Goal: Information Seeking & Learning: Learn about a topic

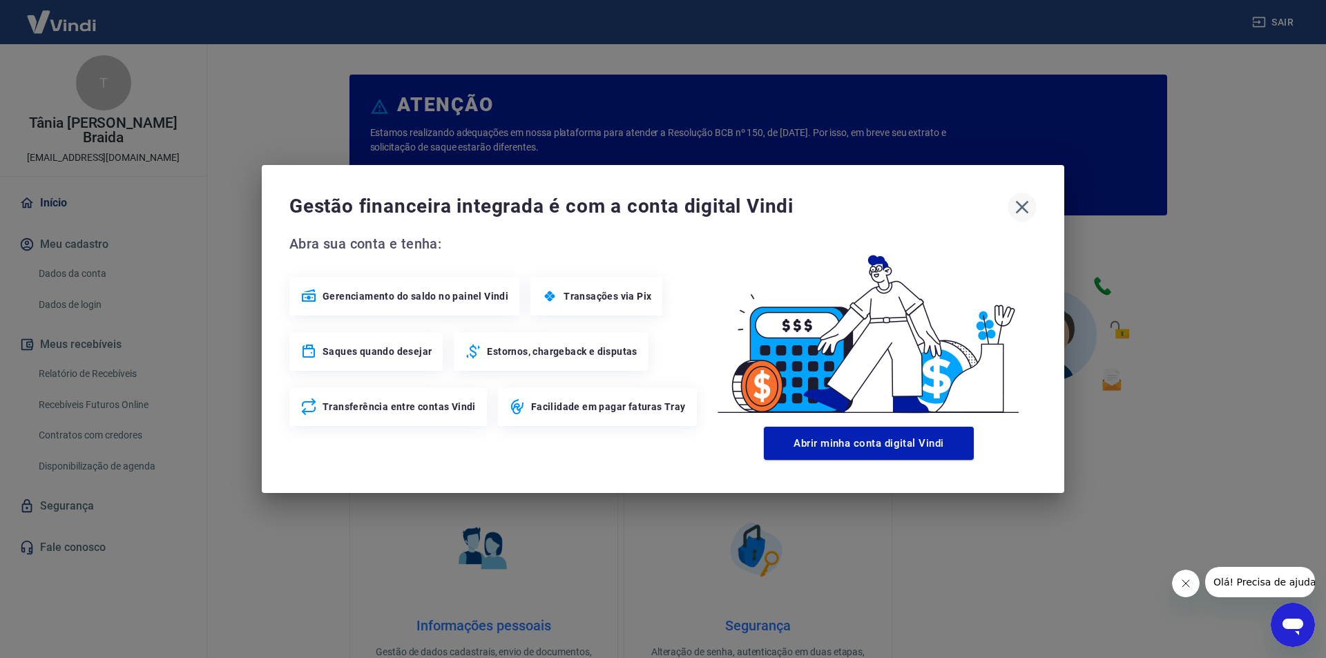
click at [1020, 208] on icon "button" at bounding box center [1022, 207] width 22 height 22
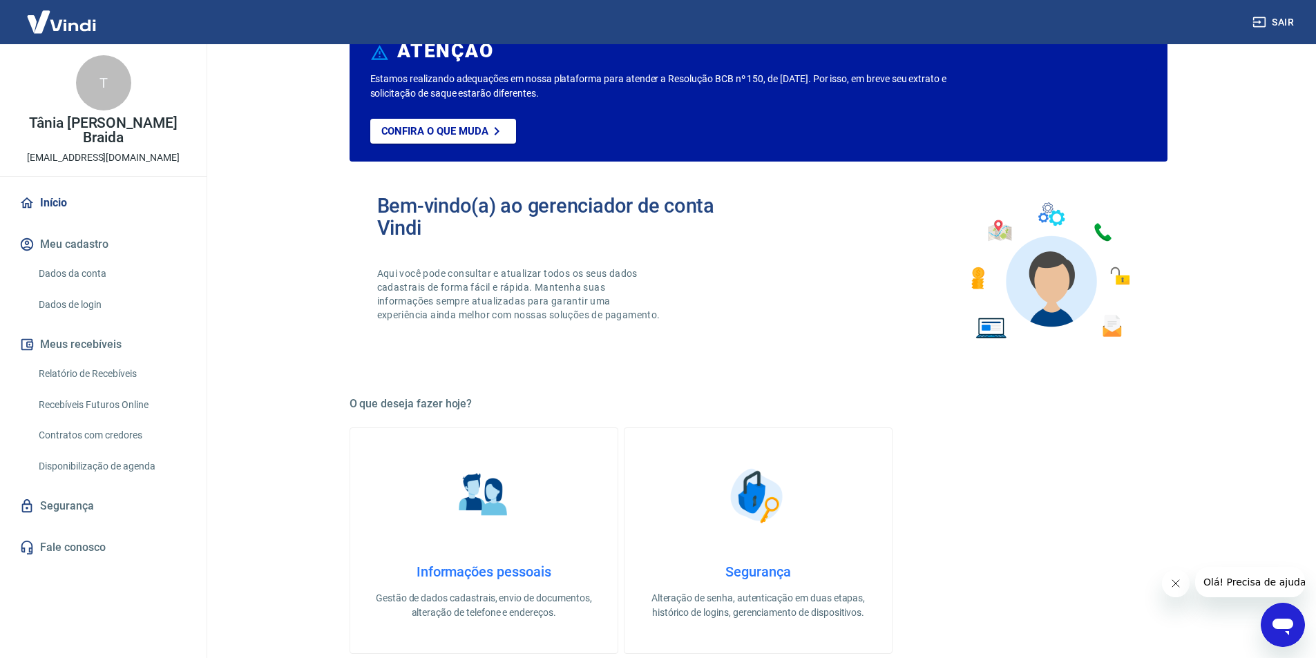
scroll to position [69, 0]
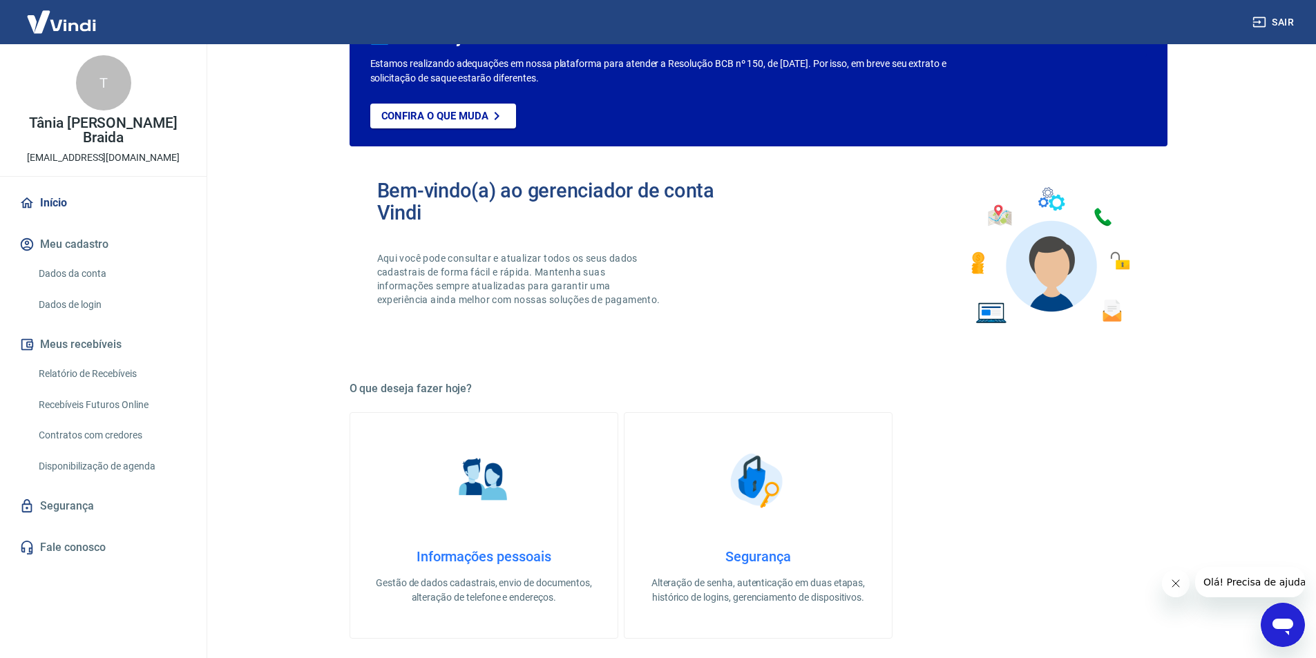
click at [69, 329] on button "Meus recebíveis" at bounding box center [103, 344] width 173 height 30
click at [57, 260] on link "Dados da conta" at bounding box center [111, 274] width 157 height 28
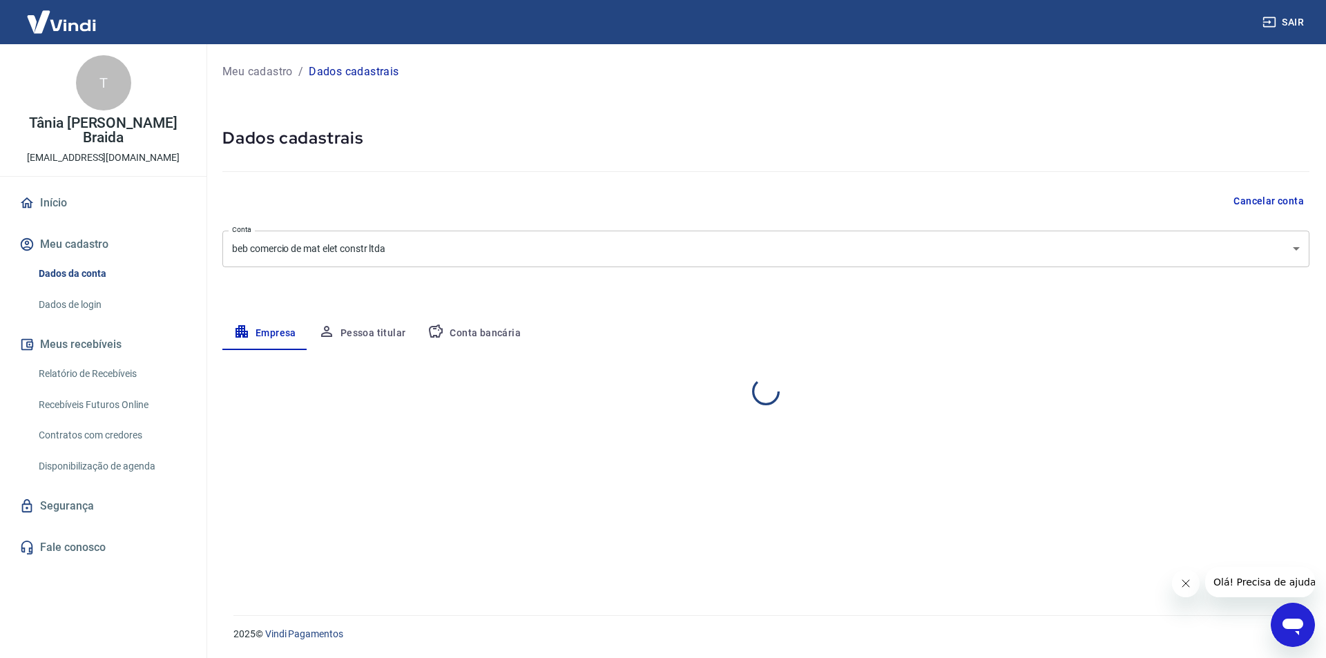
select select "RJ"
select select "business"
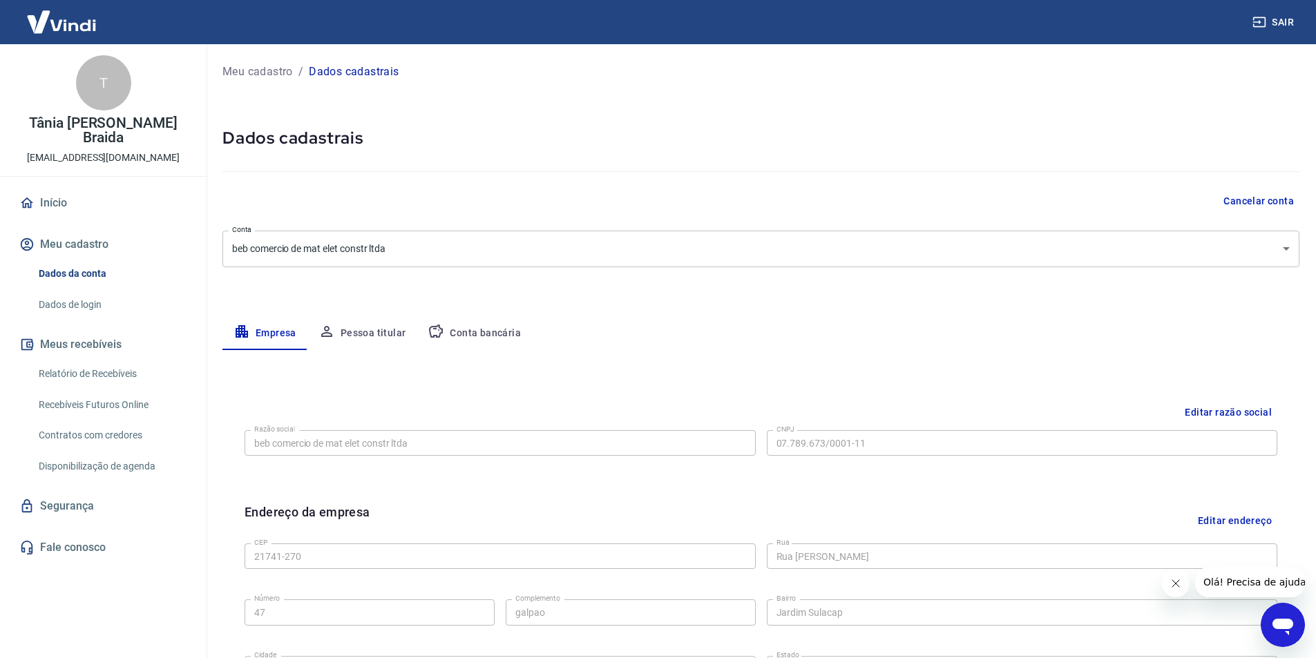
click at [64, 291] on link "Dados de login" at bounding box center [111, 305] width 157 height 28
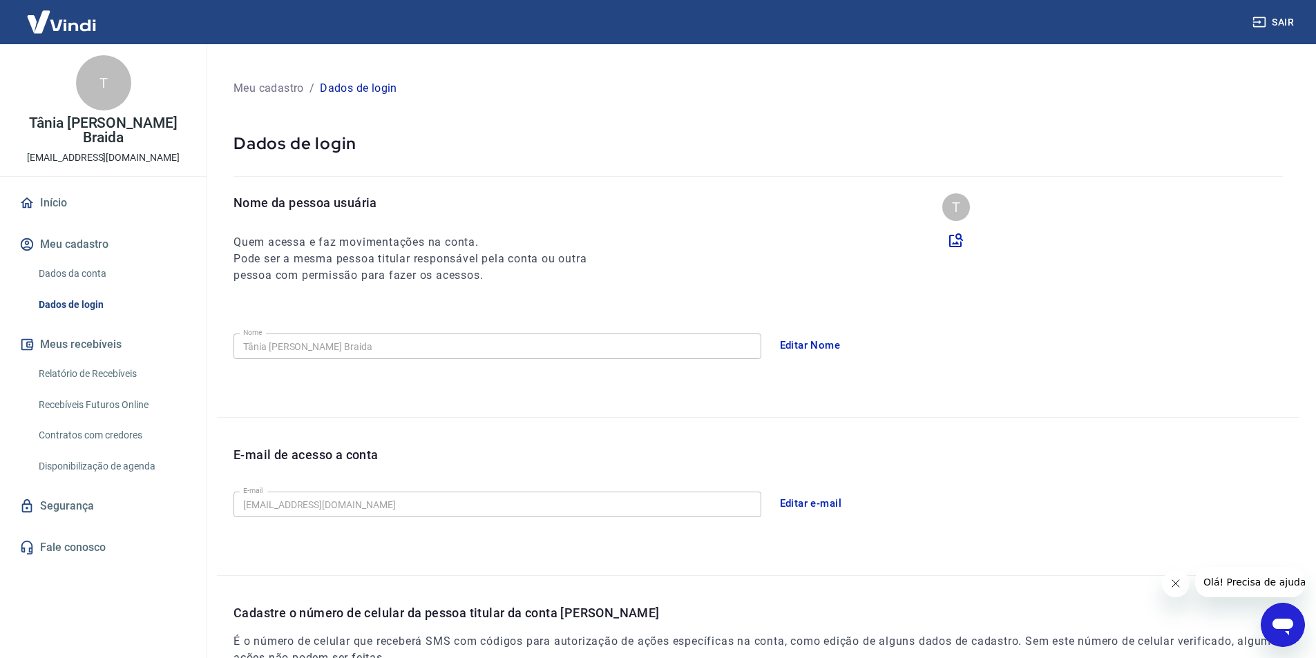
click at [74, 360] on link "Relatório de Recebíveis" at bounding box center [111, 374] width 157 height 28
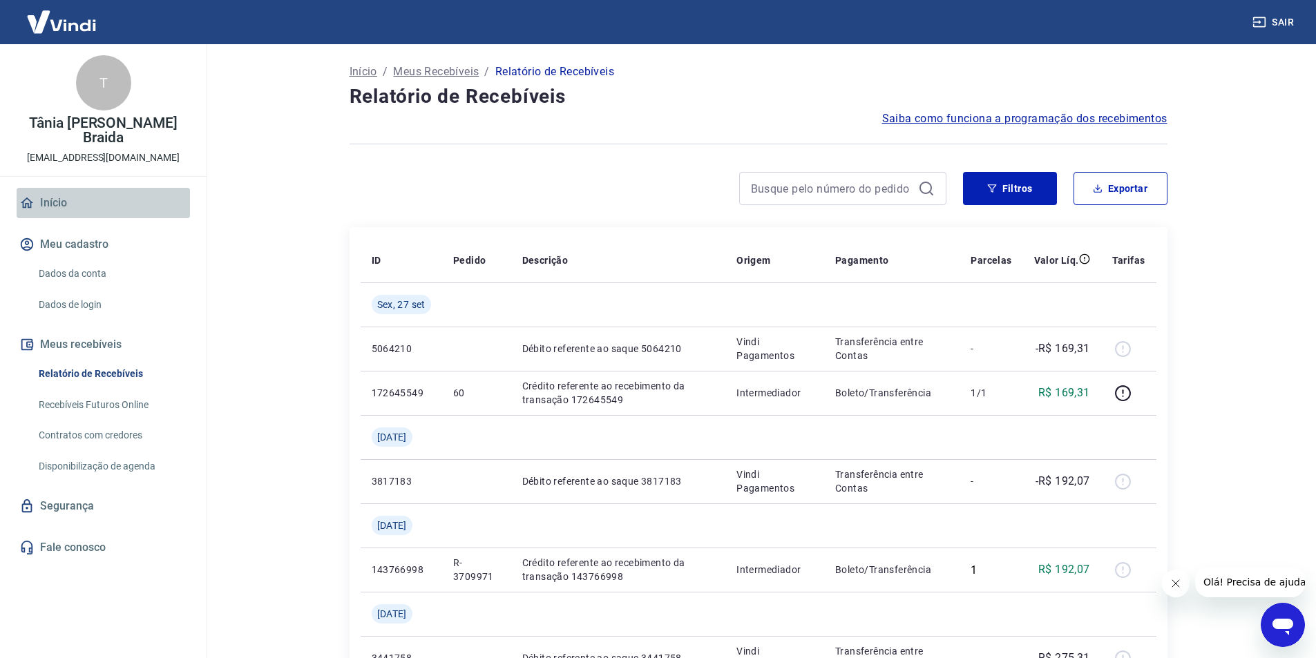
click at [54, 193] on link "Início" at bounding box center [103, 203] width 173 height 30
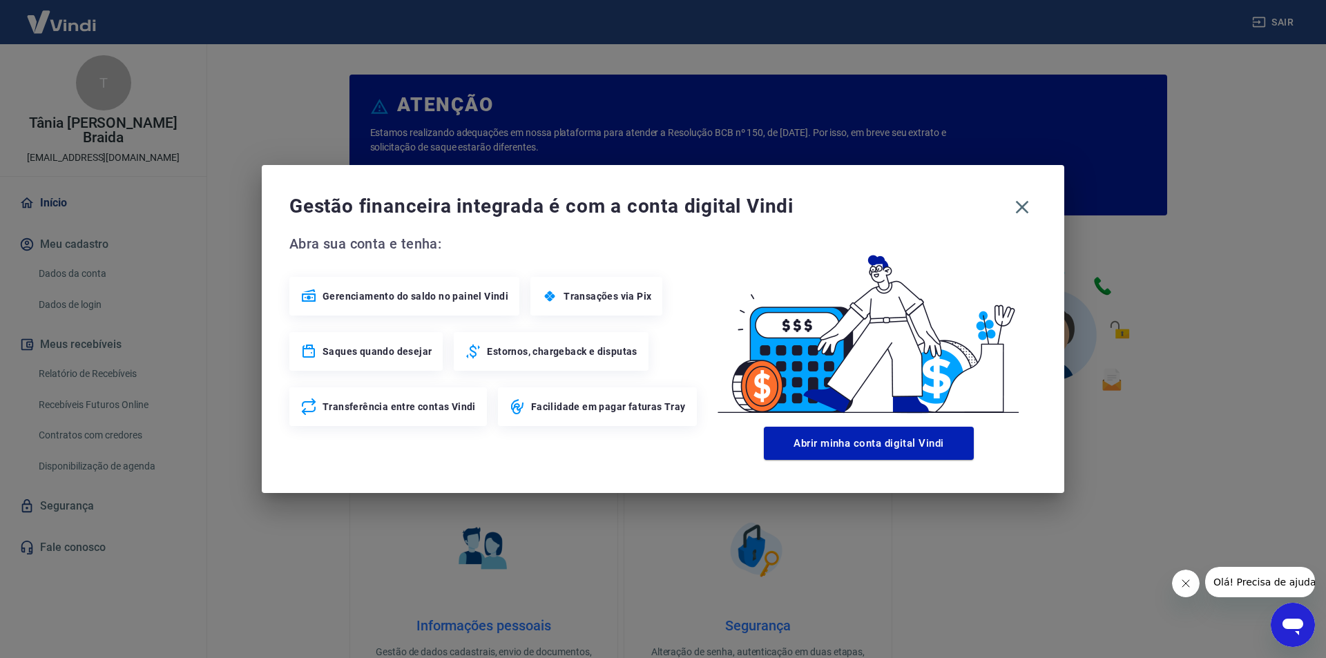
click at [516, 352] on span "Estornos, chargeback e disputas" at bounding box center [562, 352] width 150 height 14
click at [385, 341] on div "Saques quando desejar" at bounding box center [365, 351] width 153 height 39
click at [912, 450] on button "Abrir minha conta digital Vindi" at bounding box center [869, 443] width 210 height 33
click at [1019, 207] on div "Gestão financeira integrada é com a conta digital Vindi" at bounding box center [662, 207] width 747 height 29
click at [1030, 207] on div "Gestão financeira integrada é com a conta digital Vindi" at bounding box center [662, 207] width 747 height 29
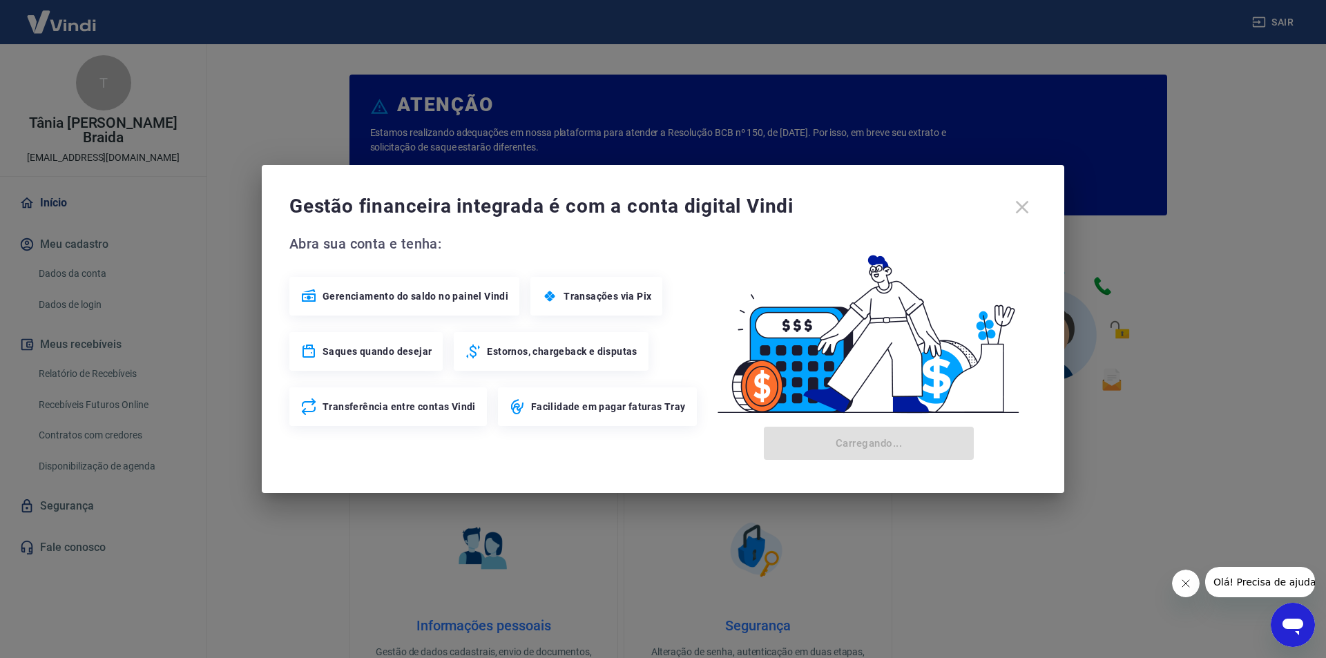
click at [1019, 209] on div "Gestão financeira integrada é com a conta digital Vindi" at bounding box center [662, 207] width 747 height 29
click at [1018, 209] on div "Gestão financeira integrada é com a conta digital Vindi" at bounding box center [662, 207] width 747 height 29
click at [494, 271] on div "Abra sua conta e tenha: Gerenciamento do saldo no painel Vindi Transações via P…" at bounding box center [495, 329] width 412 height 193
click at [85, 211] on div "Gestão financeira integrada é com a conta digital Vindi Abra sua conta e tenha:…" at bounding box center [663, 329] width 1326 height 658
click at [669, 474] on div "Gestão financeira integrada é com a conta digital Vindi Abra sua conta e tenha:…" at bounding box center [663, 329] width 802 height 328
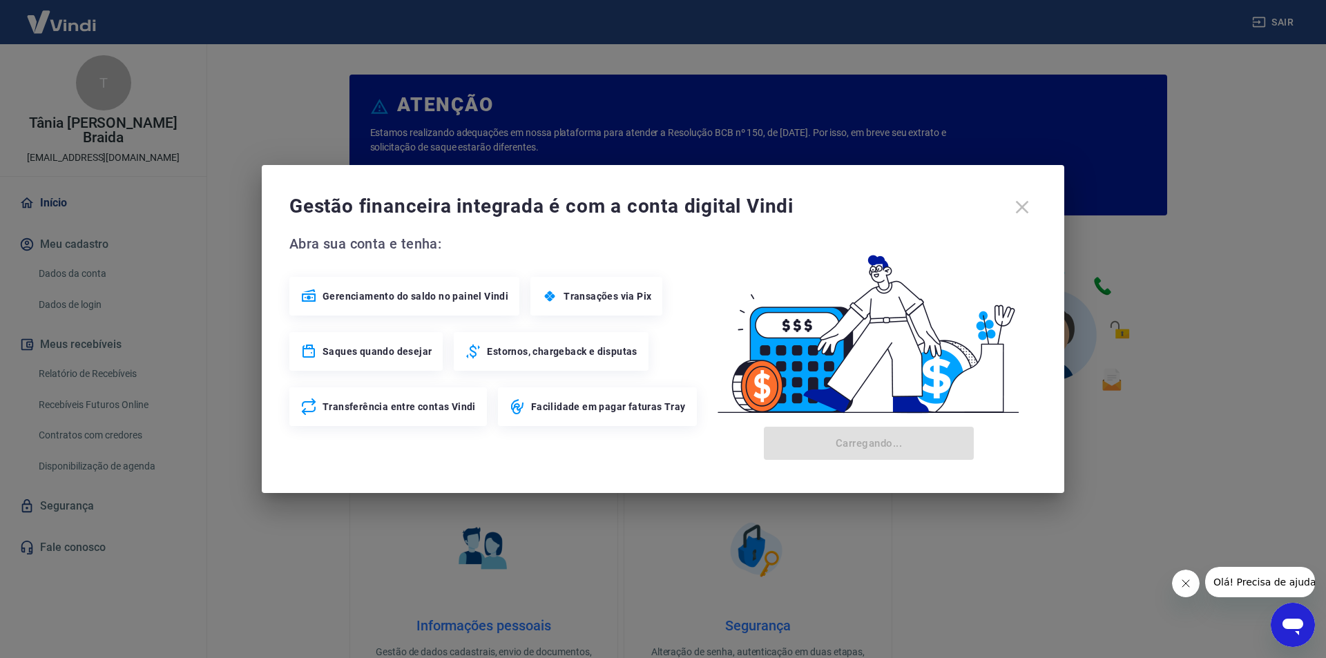
click at [669, 472] on div "Gestão financeira integrada é com a conta digital Vindi Abra sua conta e tenha:…" at bounding box center [663, 329] width 802 height 328
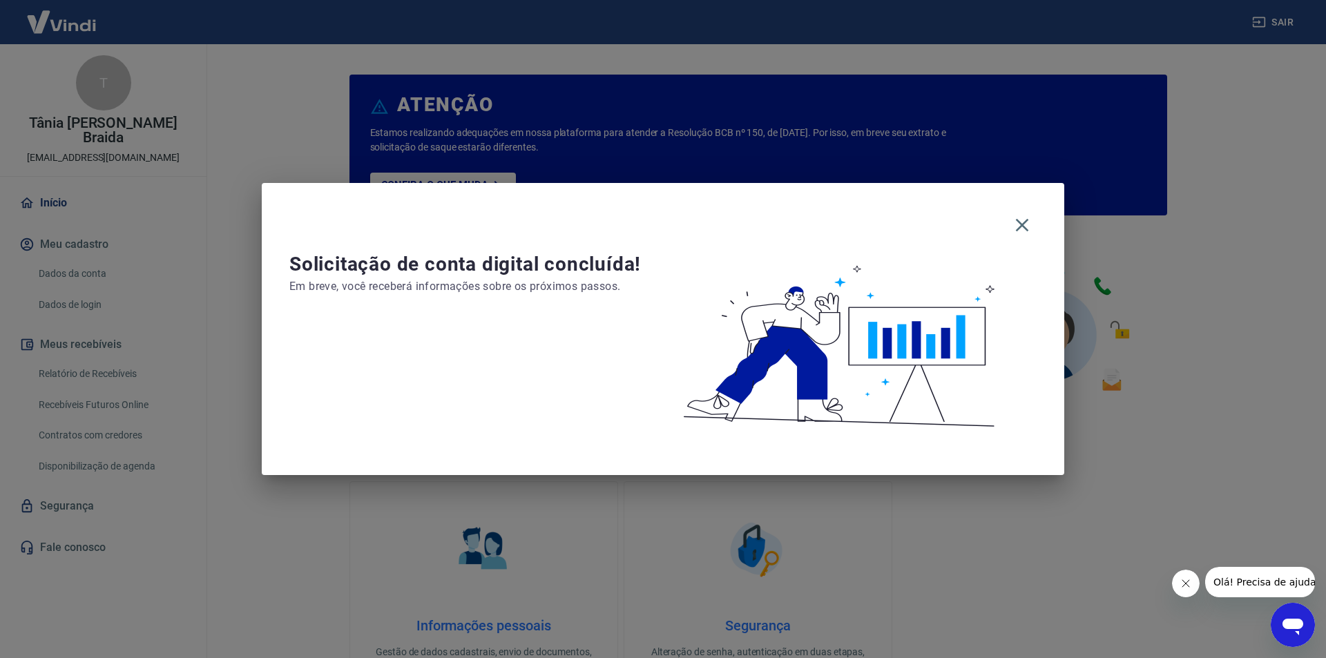
click at [1178, 585] on button "Fechar mensagem da empresa" at bounding box center [1185, 584] width 28 height 28
click at [1019, 223] on icon "button" at bounding box center [1022, 225] width 13 height 13
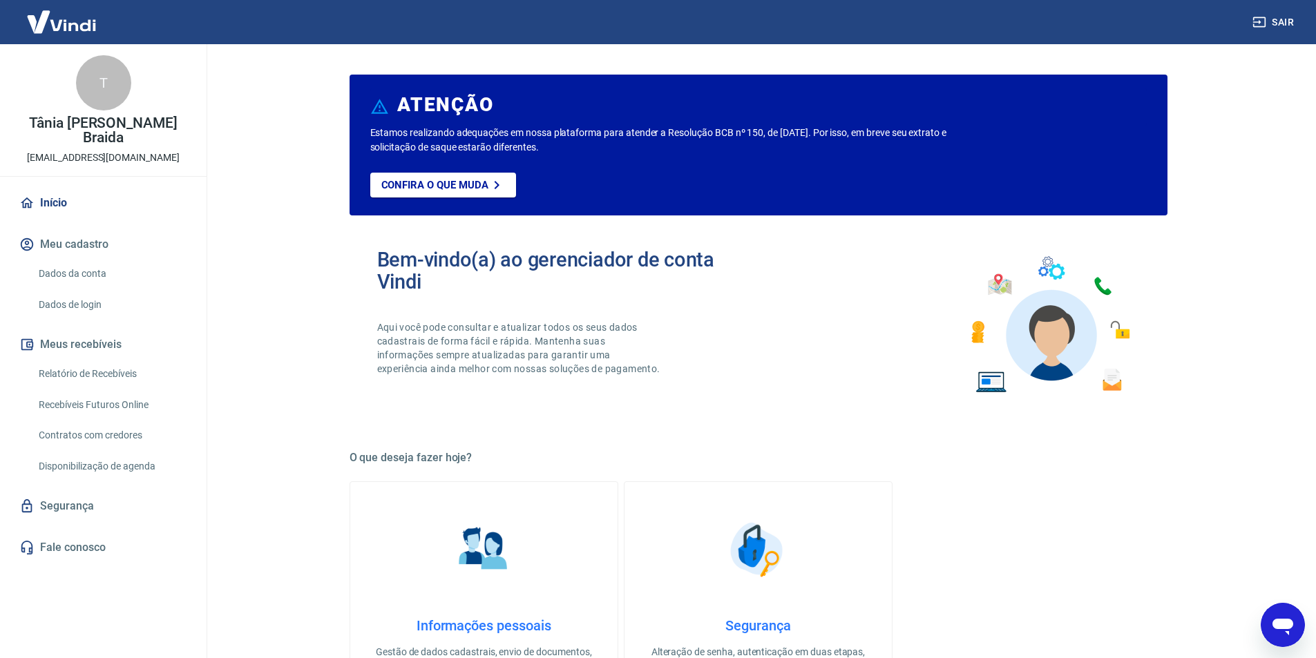
click at [81, 360] on link "Relatório de Recebíveis" at bounding box center [111, 374] width 157 height 28
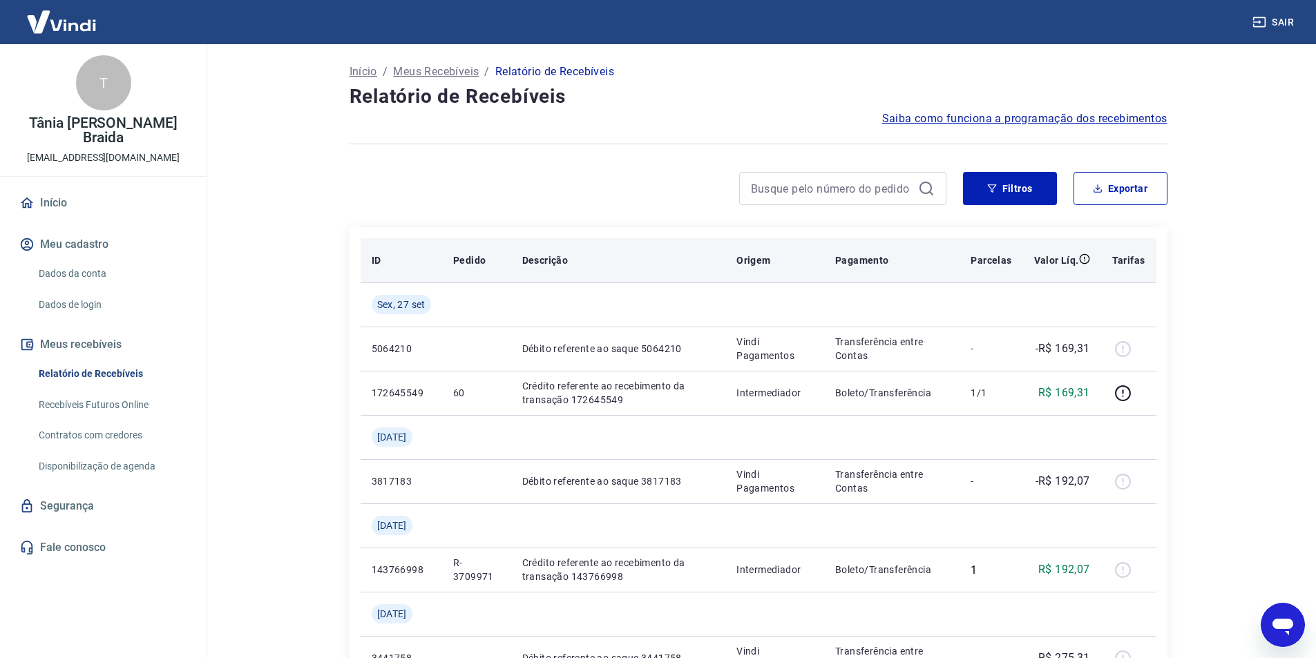
click at [870, 260] on p "Pagamento" at bounding box center [862, 260] width 54 height 14
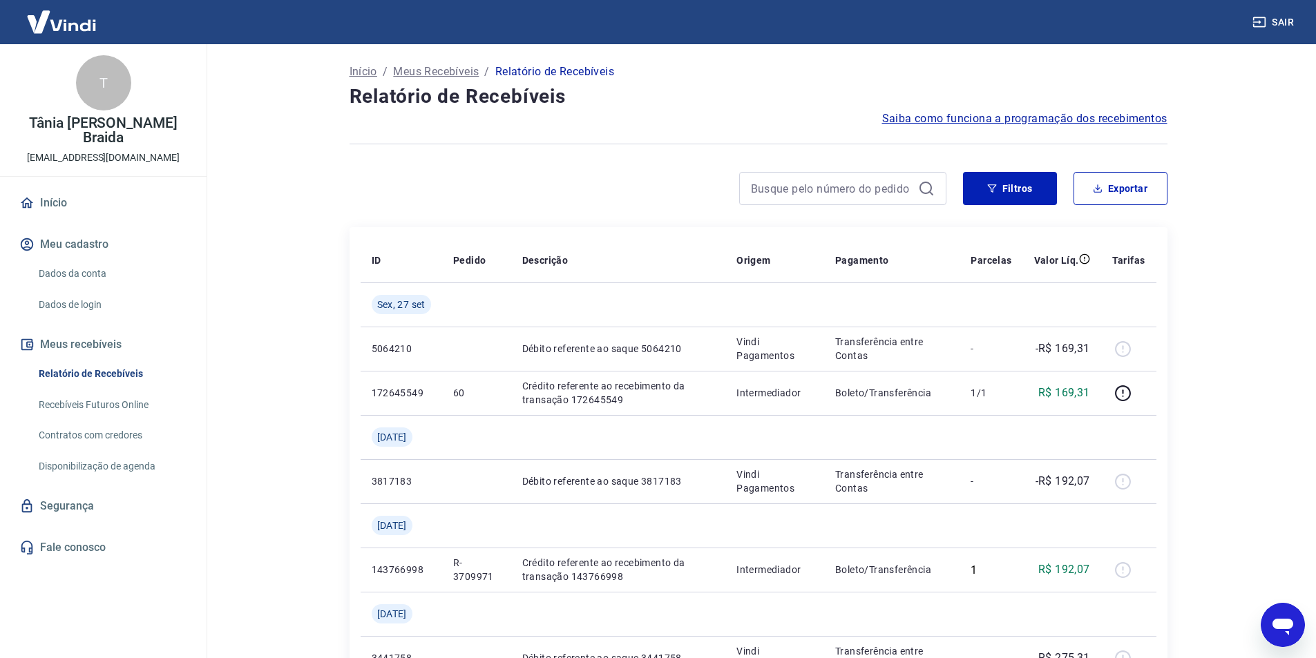
click at [46, 191] on link "Início" at bounding box center [103, 203] width 173 height 30
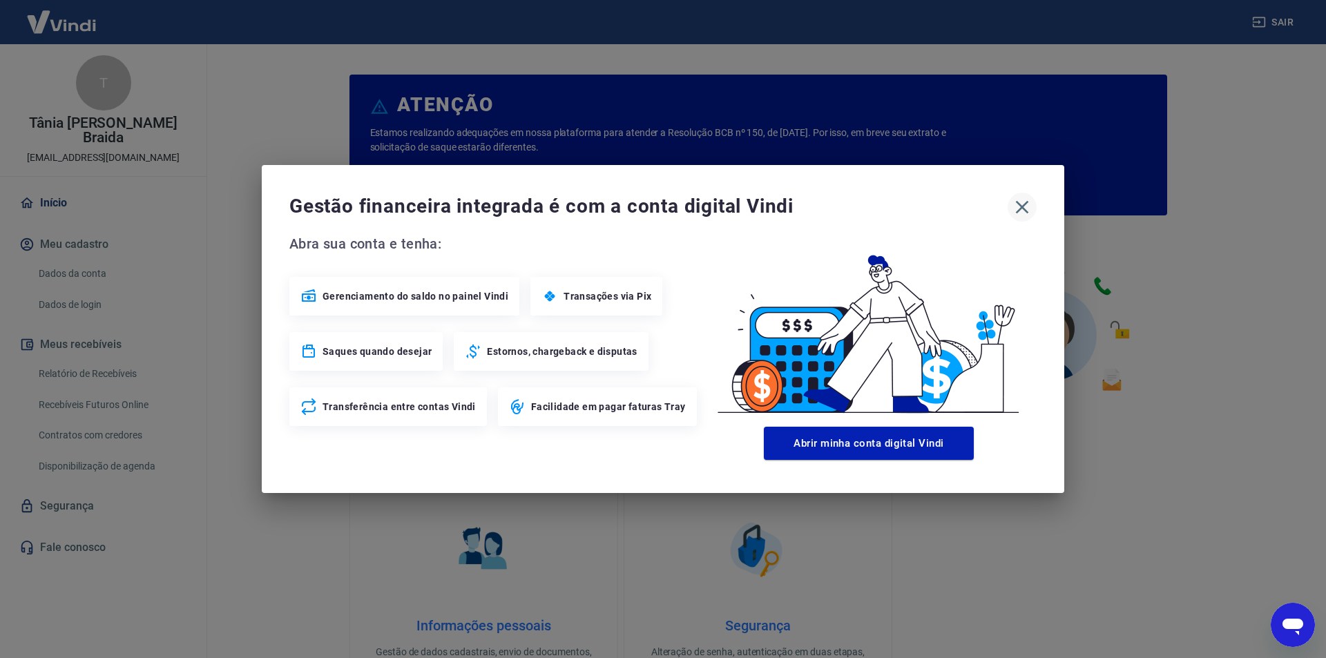
click at [1023, 204] on icon "button" at bounding box center [1022, 207] width 22 height 22
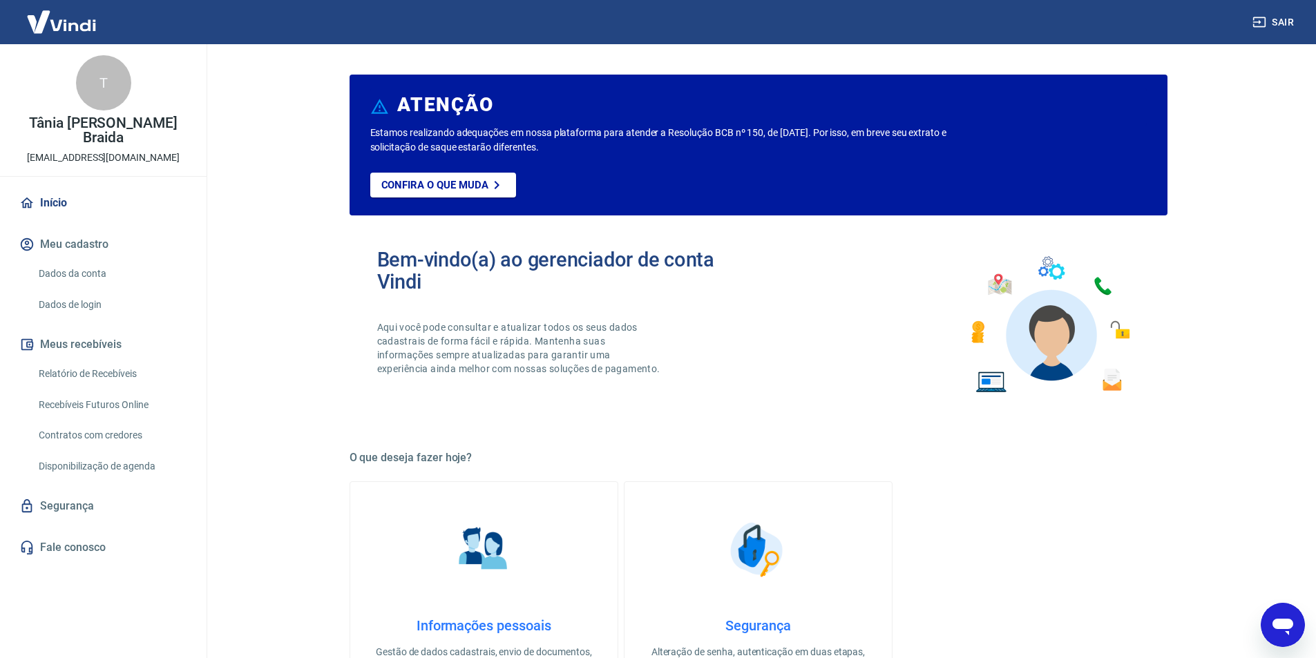
click at [55, 189] on link "Início" at bounding box center [103, 203] width 173 height 30
click at [41, 188] on link "Início" at bounding box center [103, 203] width 173 height 30
click at [57, 188] on link "Início" at bounding box center [103, 203] width 173 height 30
click at [58, 188] on link "Início" at bounding box center [103, 203] width 173 height 30
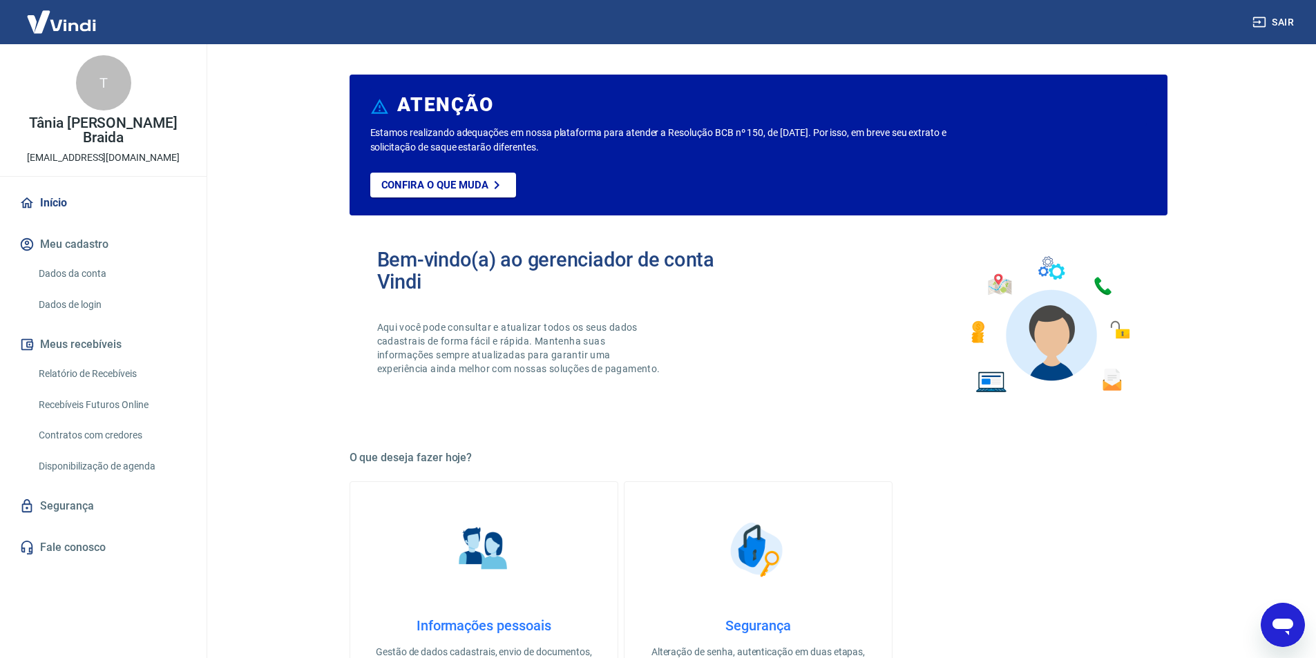
click at [50, 188] on link "Início" at bounding box center [103, 203] width 173 height 30
click at [64, 260] on link "Dados da conta" at bounding box center [111, 274] width 157 height 28
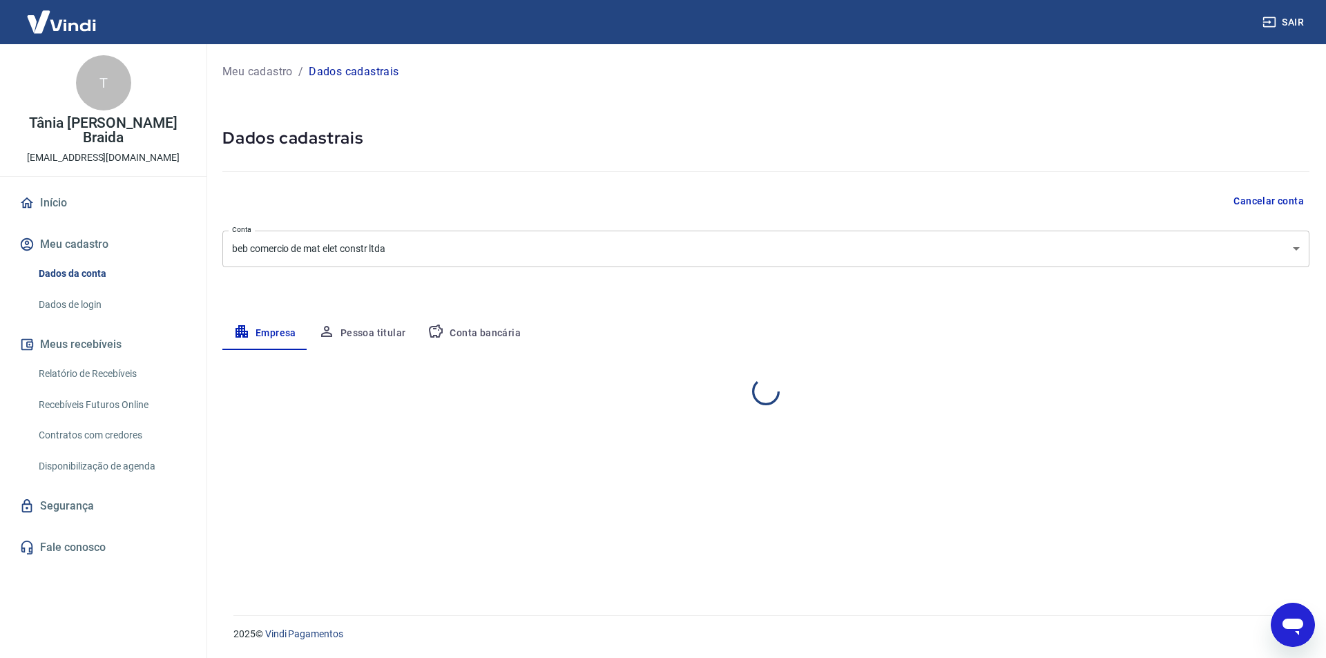
select select "RJ"
select select "business"
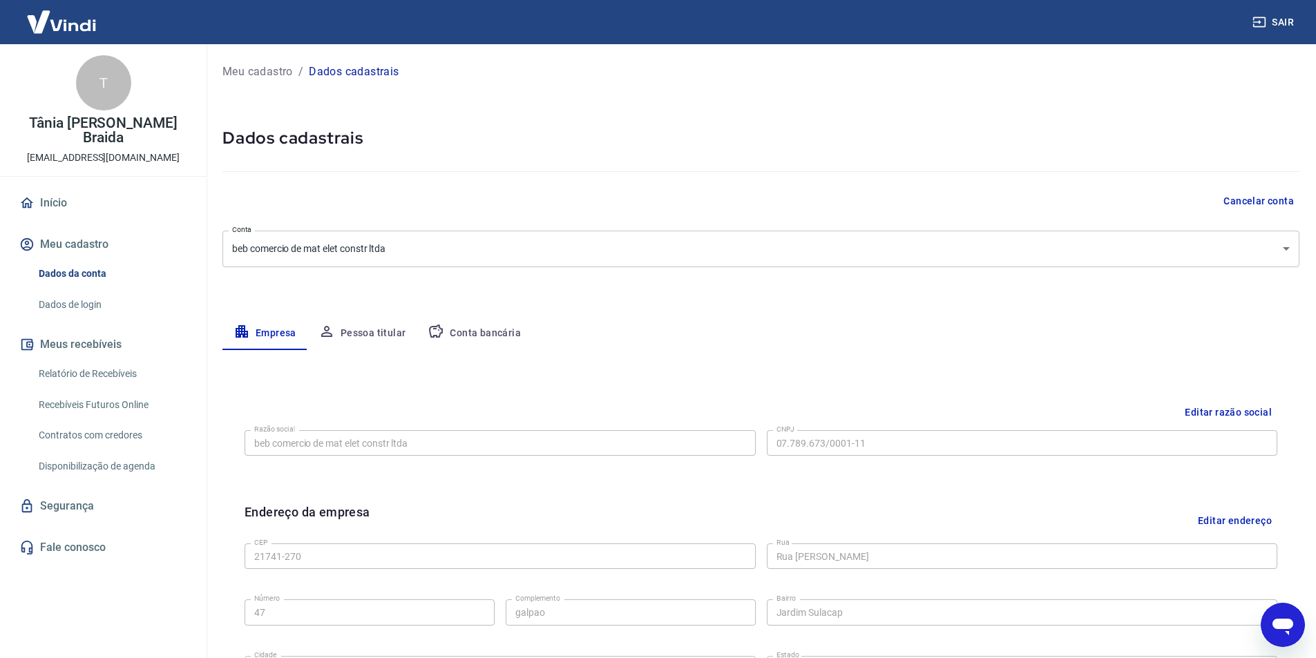
click at [64, 265] on link "Dados da conta" at bounding box center [111, 274] width 157 height 28
click at [68, 291] on link "Dados de login" at bounding box center [111, 305] width 157 height 28
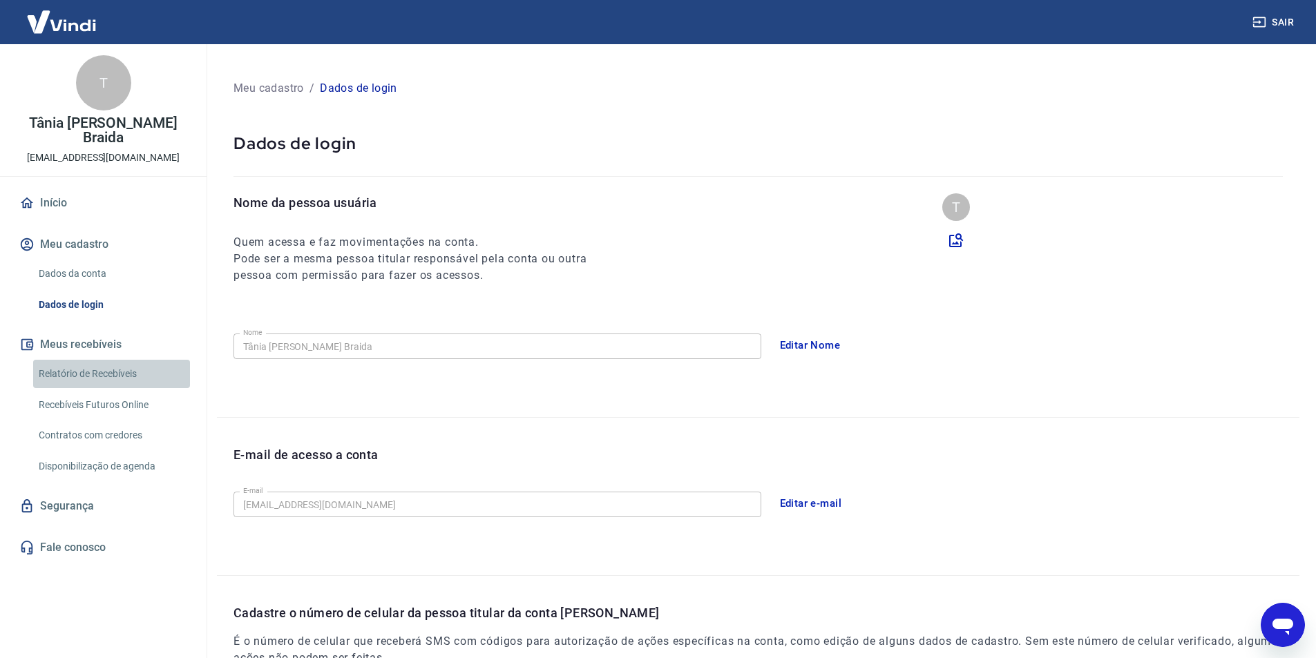
click at [61, 360] on link "Relatório de Recebíveis" at bounding box center [111, 374] width 157 height 28
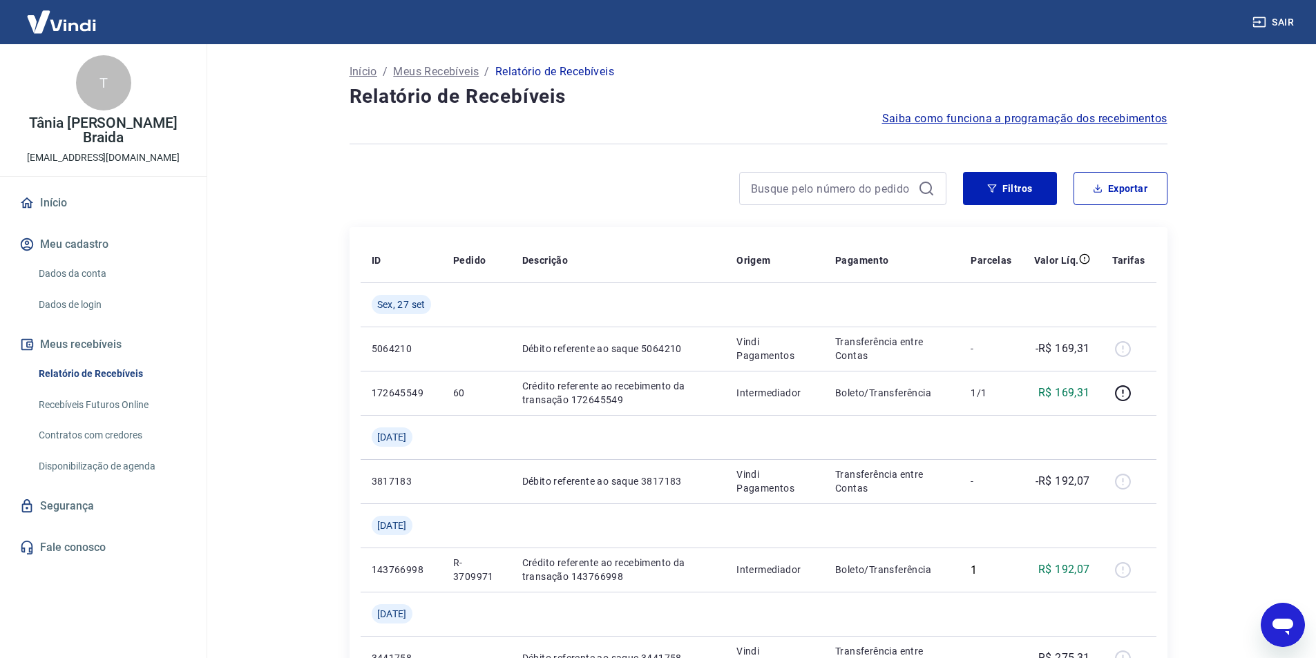
click at [84, 391] on link "Recebíveis Futuros Online" at bounding box center [111, 405] width 157 height 28
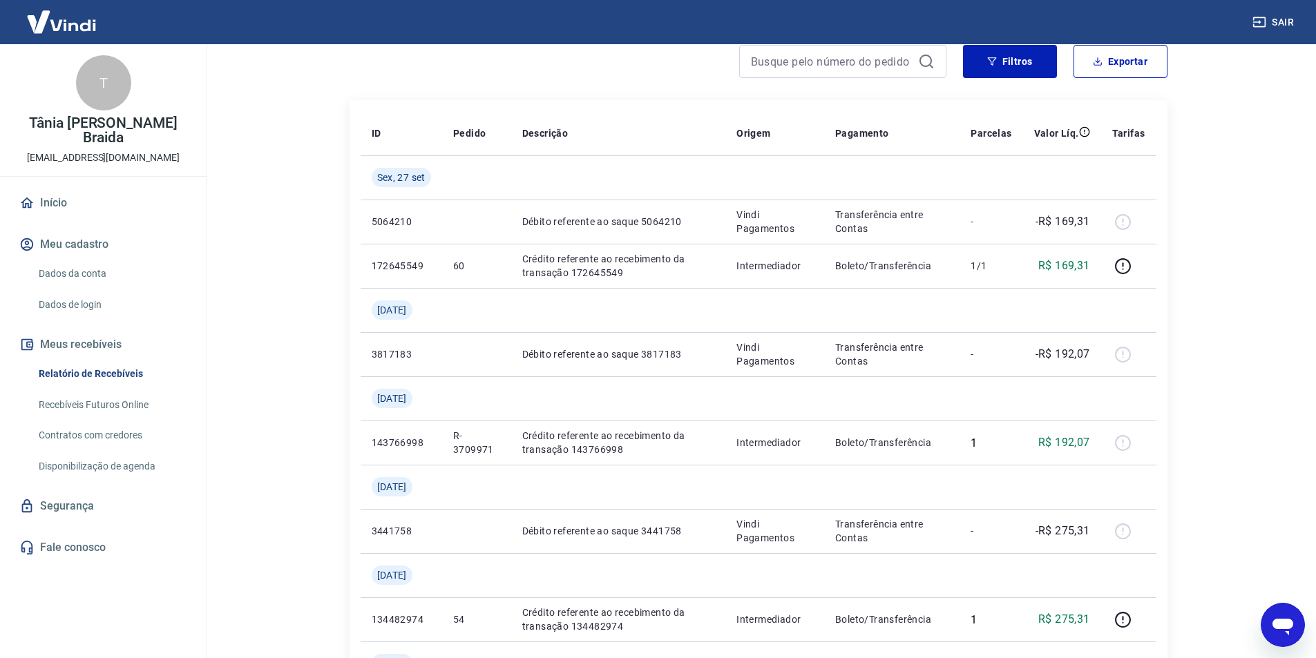
scroll to position [138, 0]
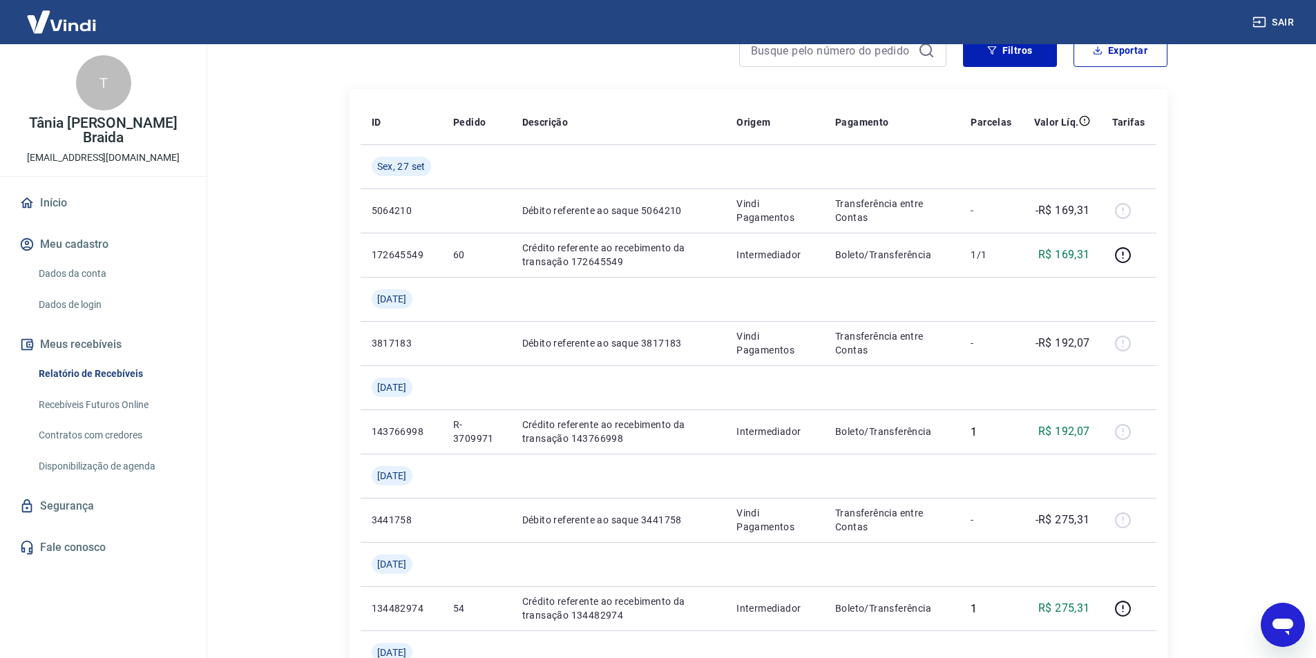
click at [59, 188] on link "Início" at bounding box center [103, 203] width 173 height 30
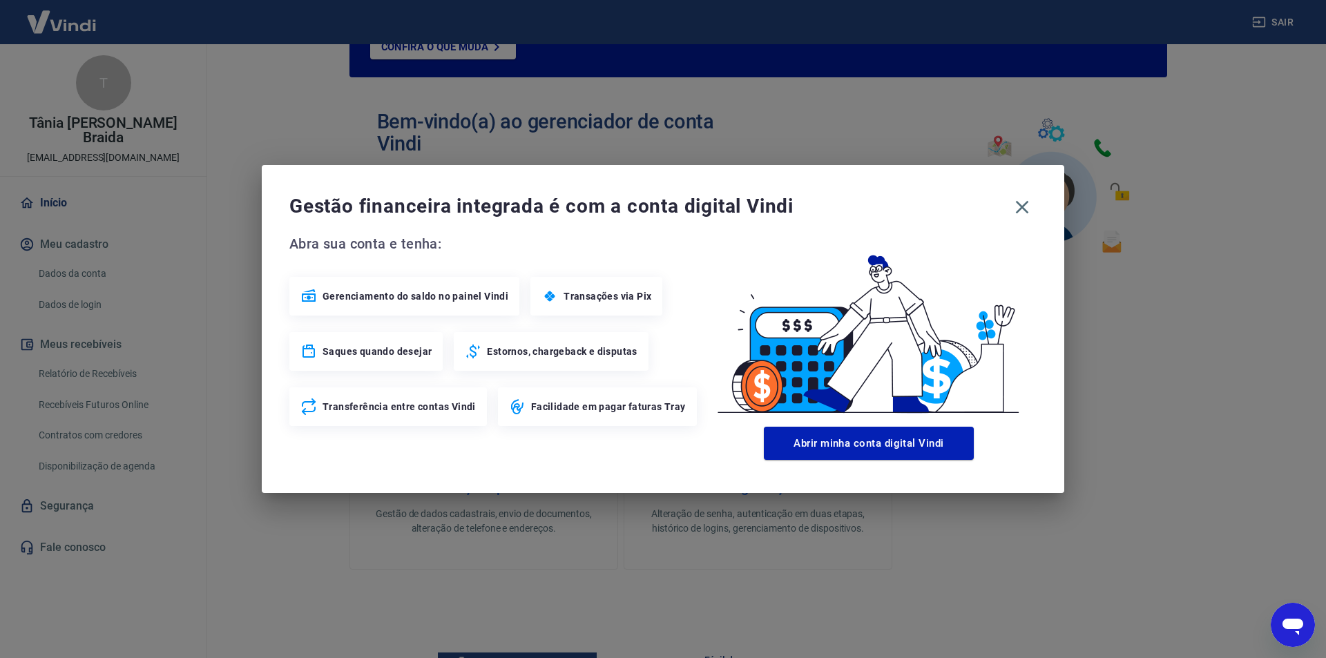
click at [387, 303] on div "Gerenciamento do saldo no painel Vindi" at bounding box center [404, 296] width 230 height 39
drag, startPoint x: 358, startPoint y: 352, endPoint x: 359, endPoint y: 365, distance: 13.1
click at [358, 354] on span "Saques quando desejar" at bounding box center [377, 352] width 109 height 14
drag, startPoint x: 358, startPoint y: 403, endPoint x: 691, endPoint y: 347, distance: 338.2
click at [363, 405] on span "Transferência entre contas Vindi" at bounding box center [399, 407] width 153 height 14
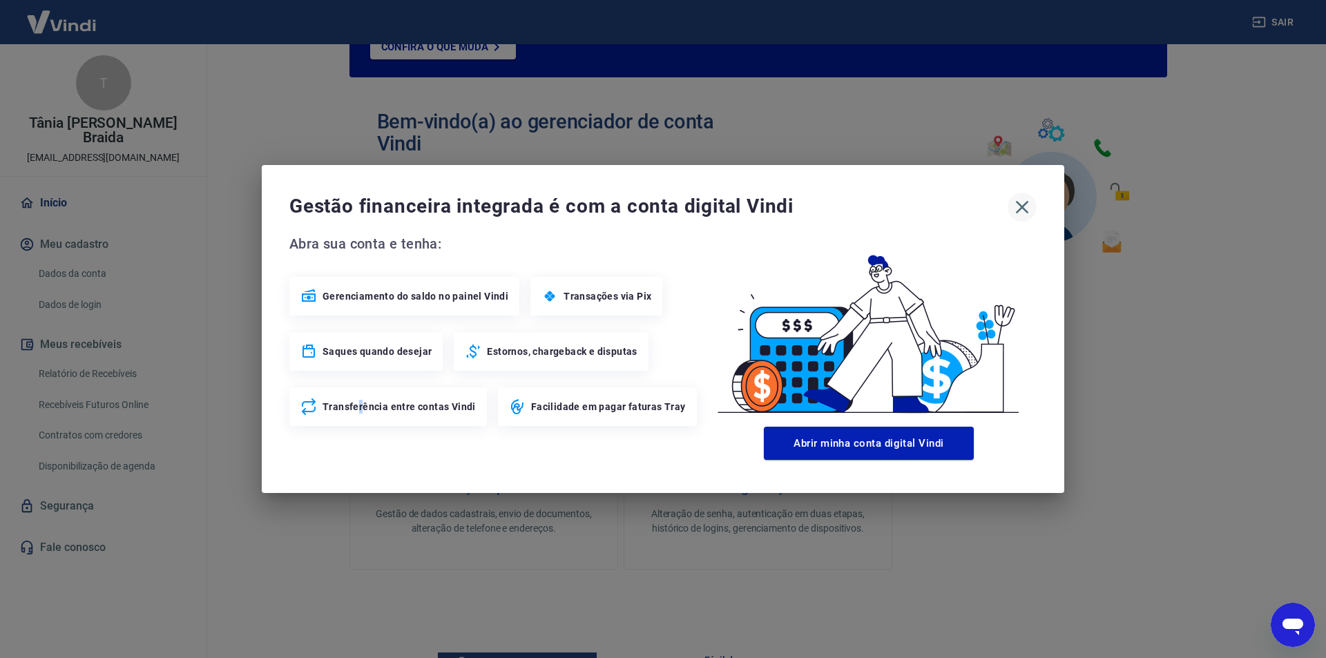
click at [1017, 206] on icon "button" at bounding box center [1022, 207] width 22 height 22
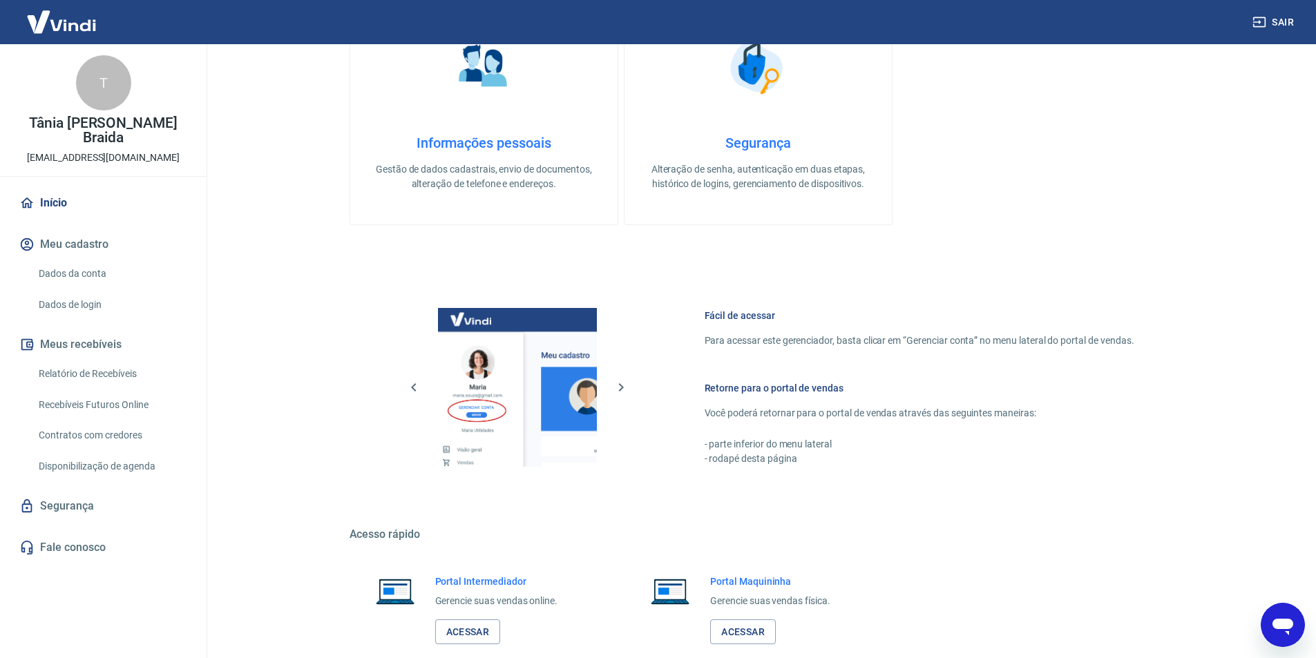
scroll to position [561, 0]
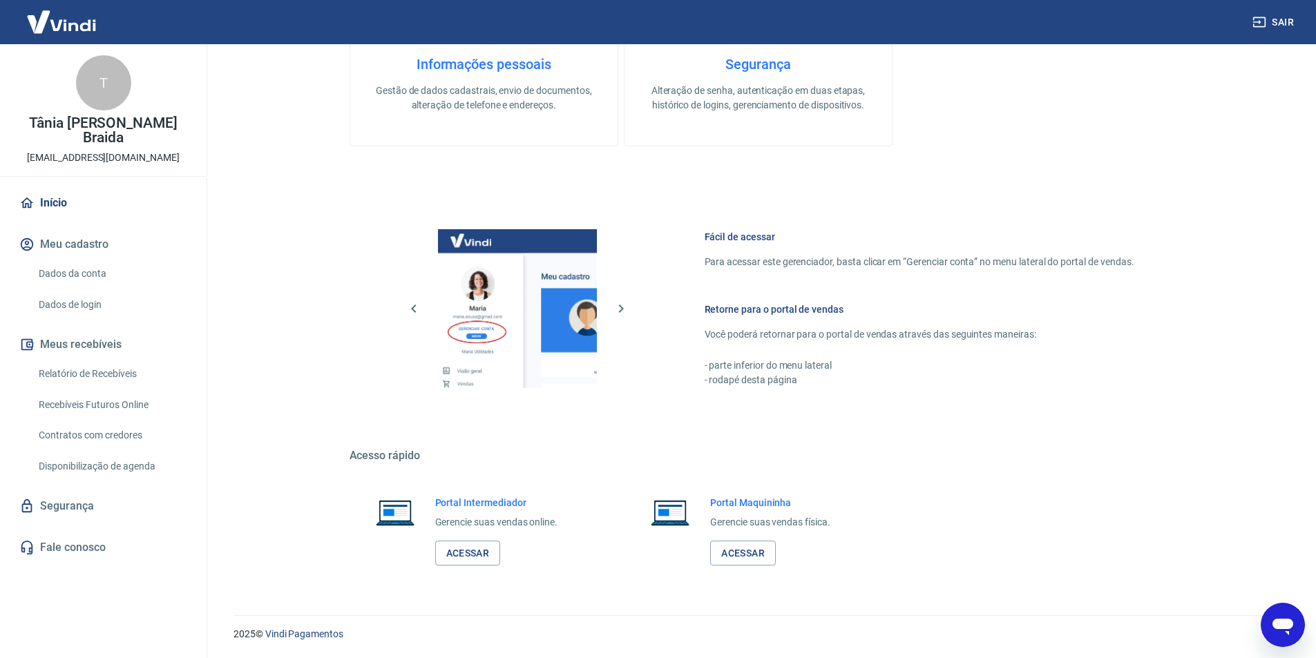
click at [66, 291] on link "Dados de login" at bounding box center [111, 305] width 157 height 28
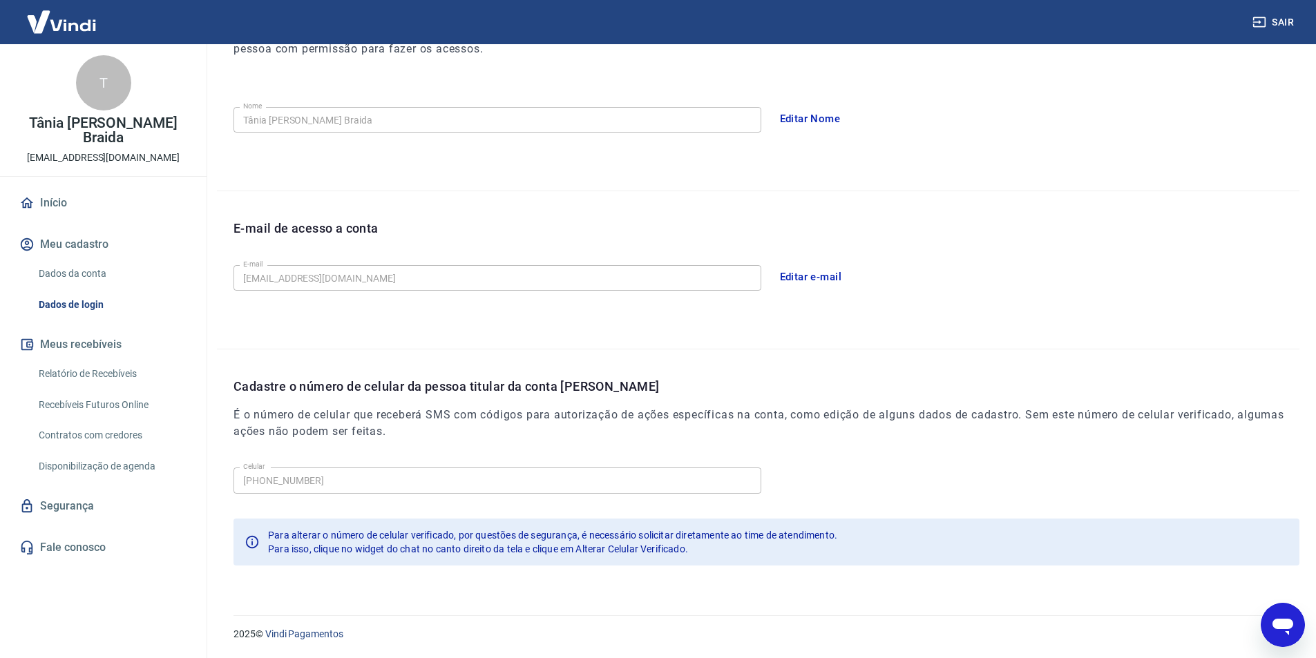
scroll to position [227, 0]
click at [73, 260] on link "Dados da conta" at bounding box center [111, 274] width 157 height 28
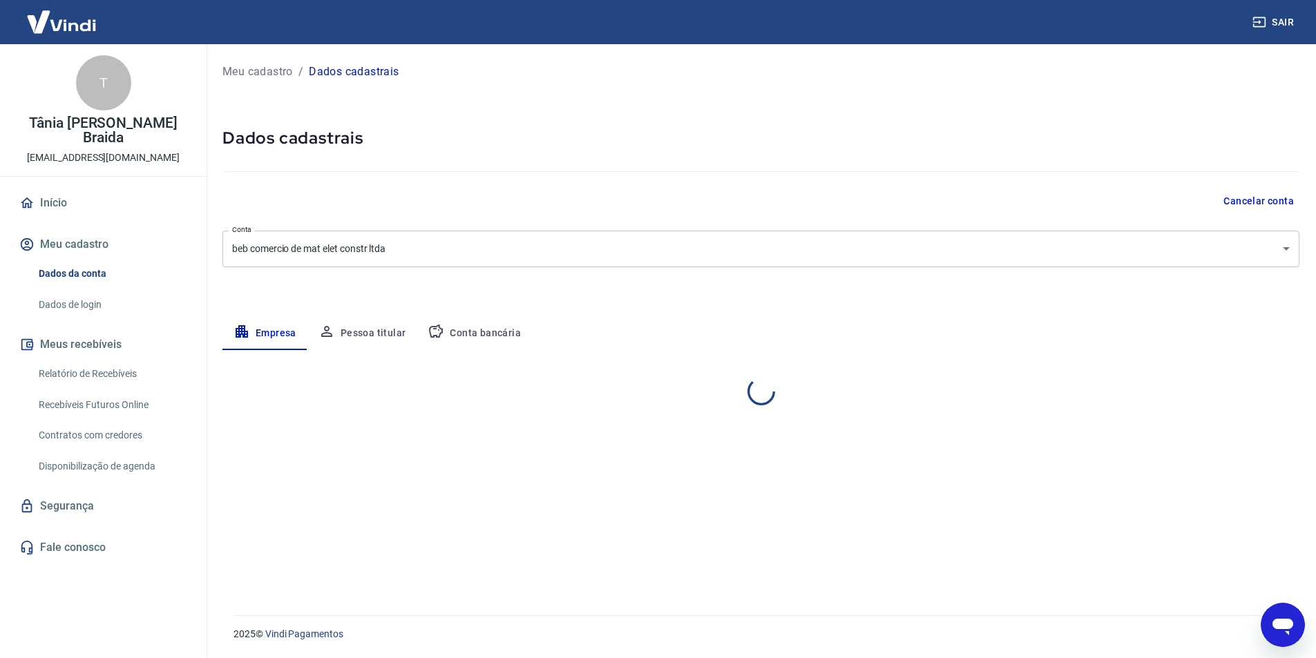
select select "RJ"
select select "business"
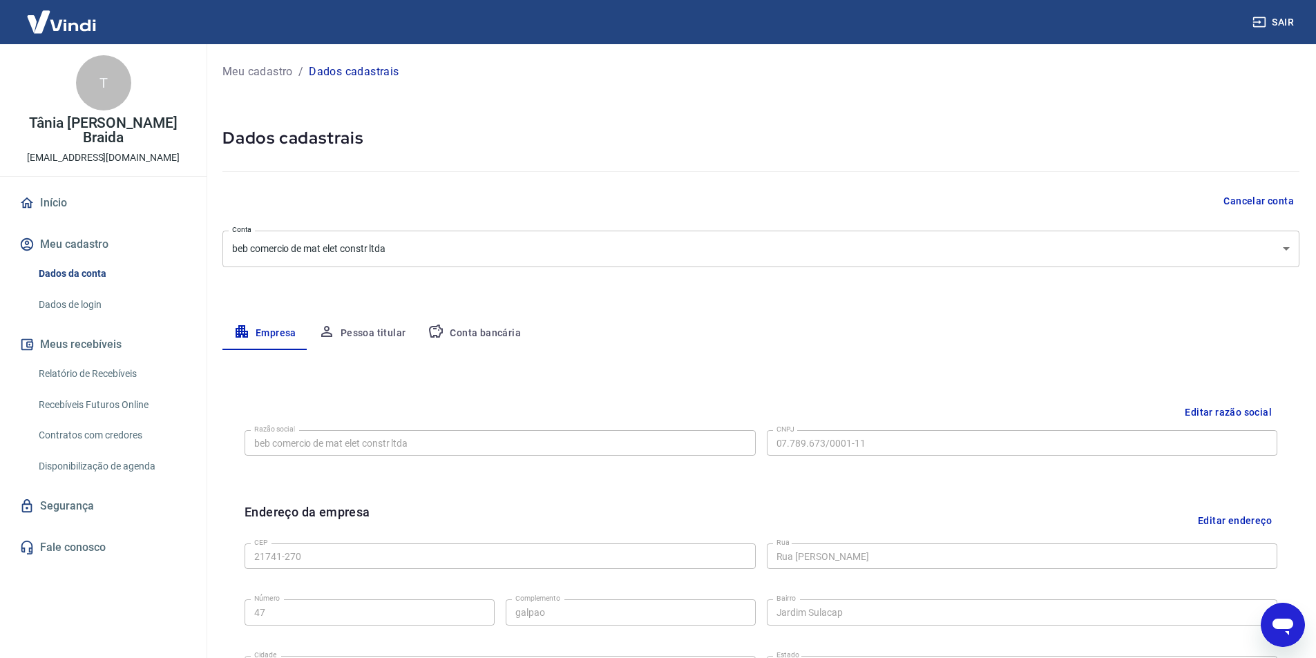
click at [64, 19] on img at bounding box center [62, 22] width 90 height 42
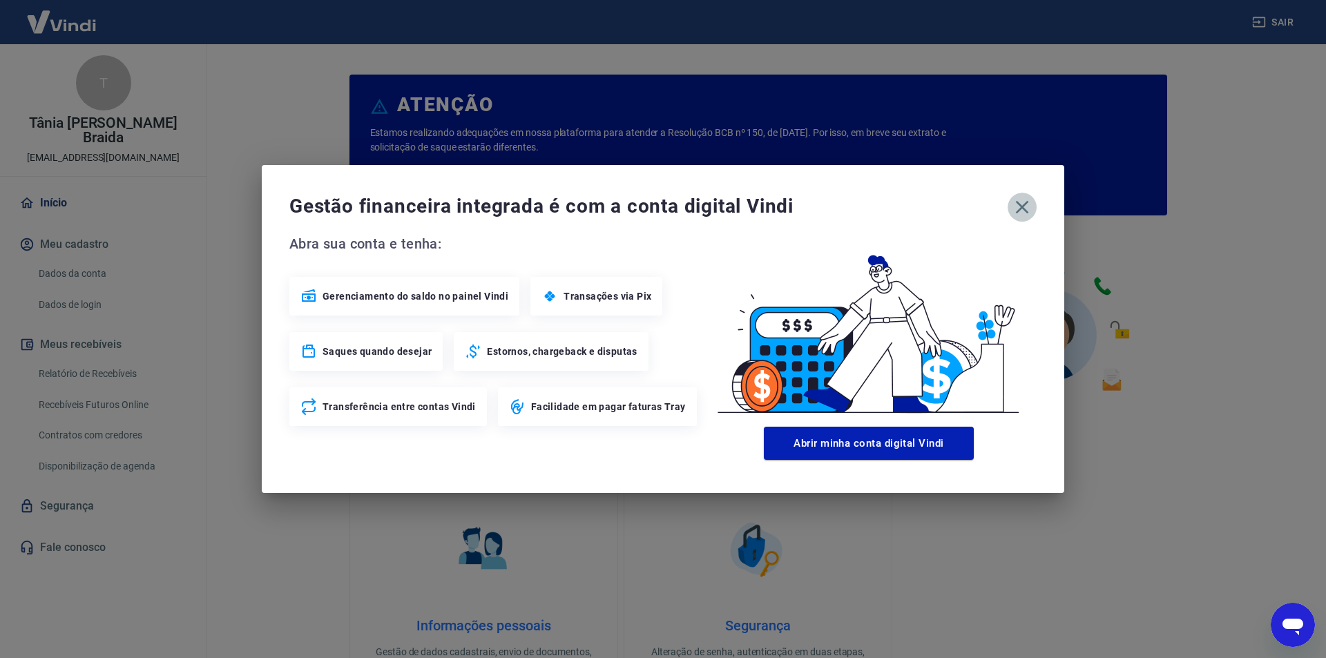
click at [1018, 202] on icon "button" at bounding box center [1022, 207] width 13 height 13
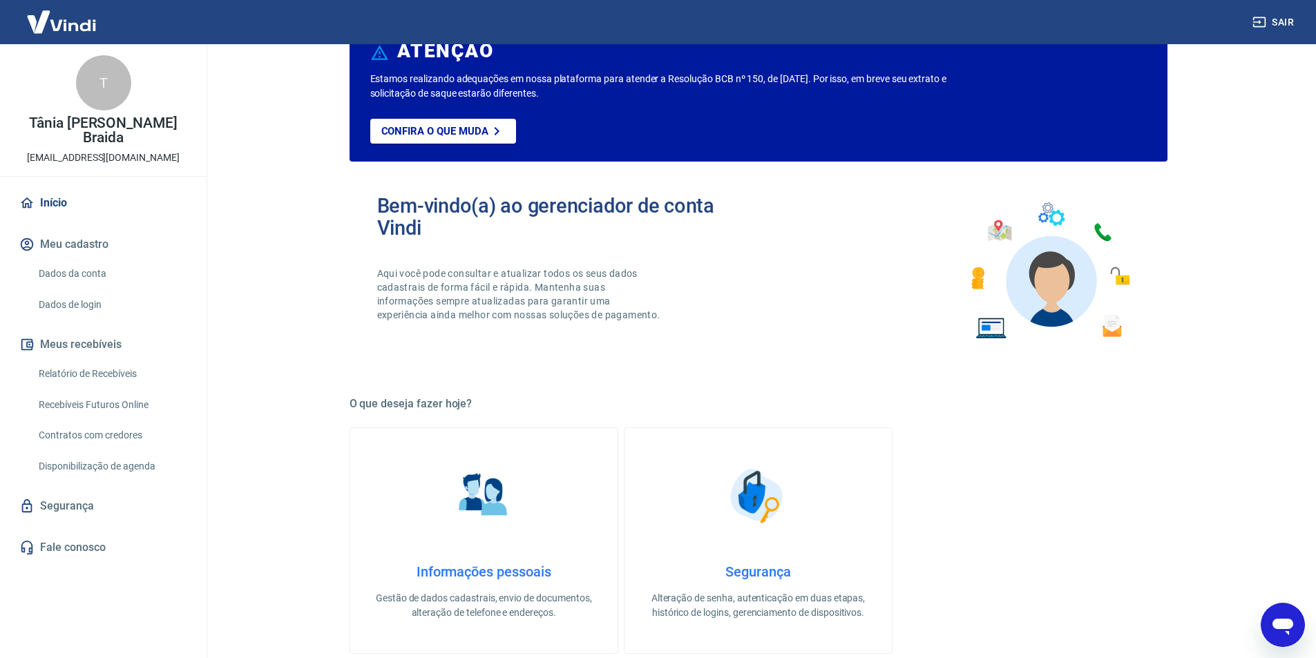
scroll to position [69, 0]
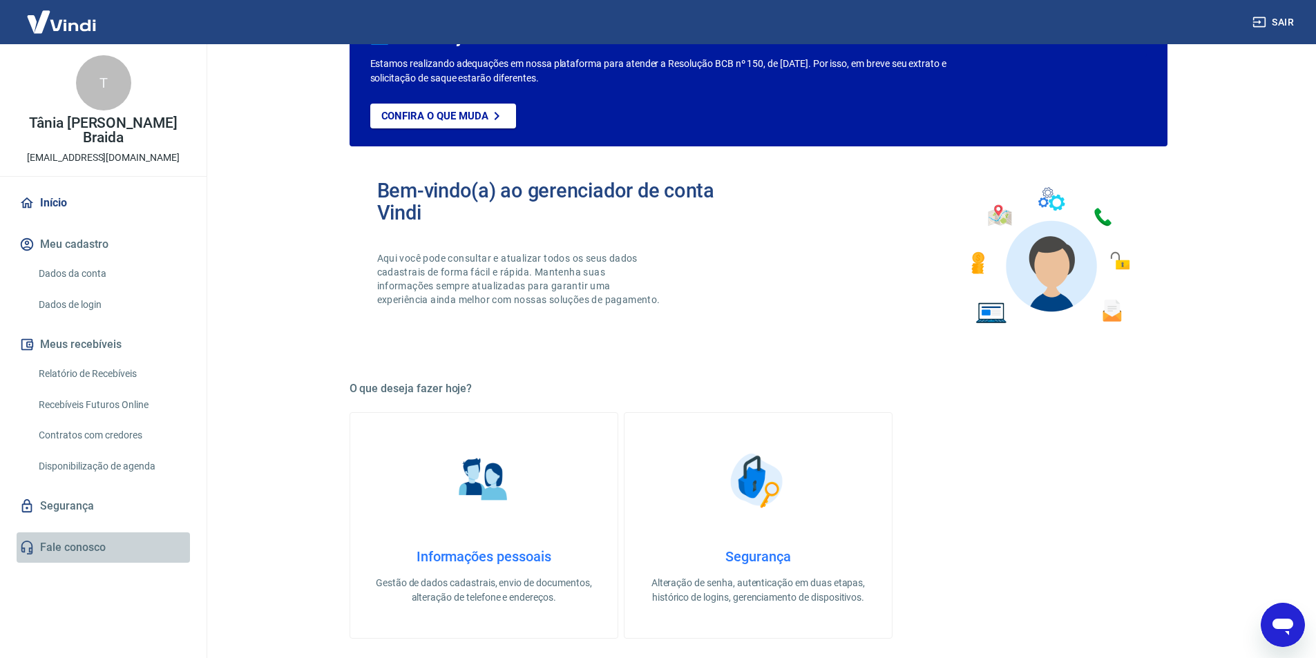
click at [77, 532] on link "Fale conosco" at bounding box center [103, 547] width 173 height 30
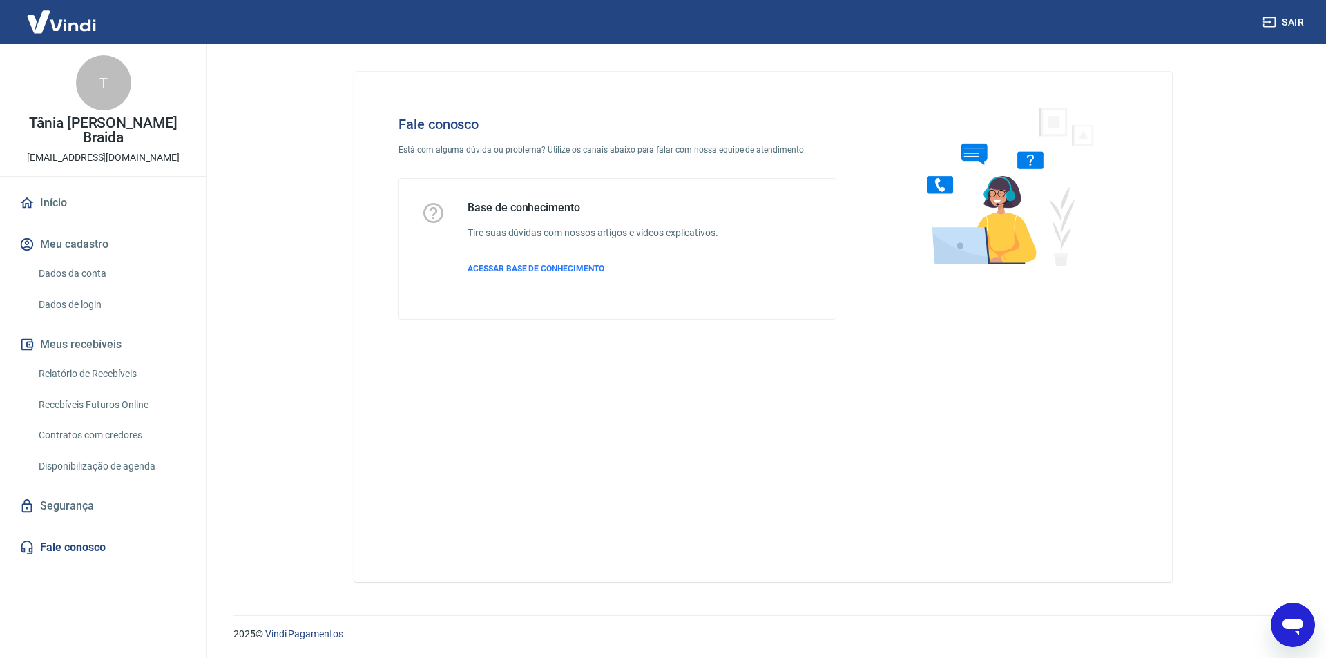
click at [49, 193] on link "Início" at bounding box center [103, 203] width 173 height 30
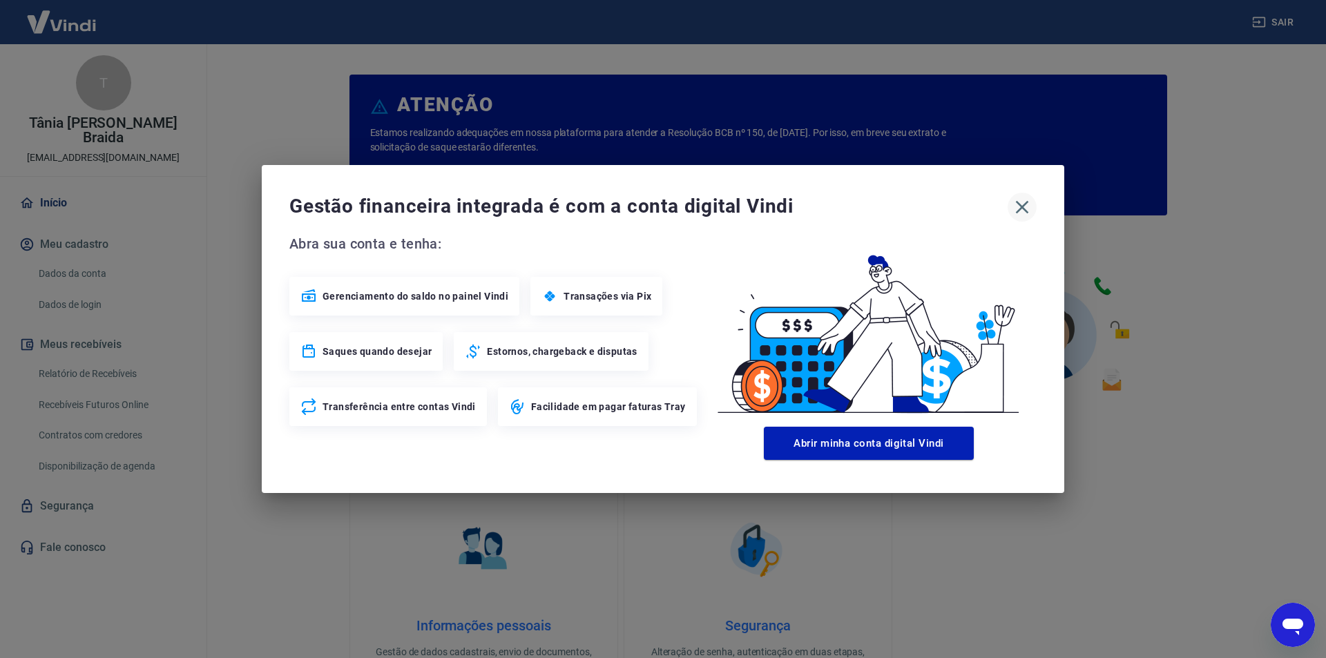
click at [1017, 210] on icon "button" at bounding box center [1022, 207] width 22 height 22
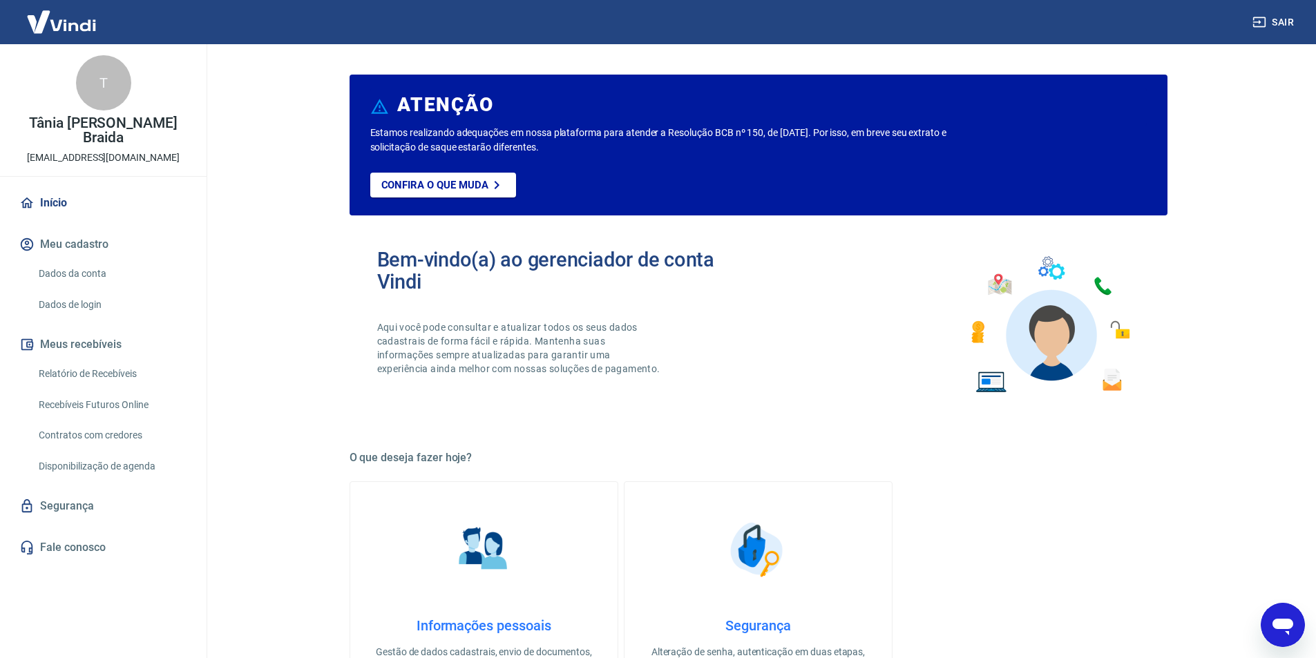
click at [90, 30] on img at bounding box center [62, 22] width 90 height 42
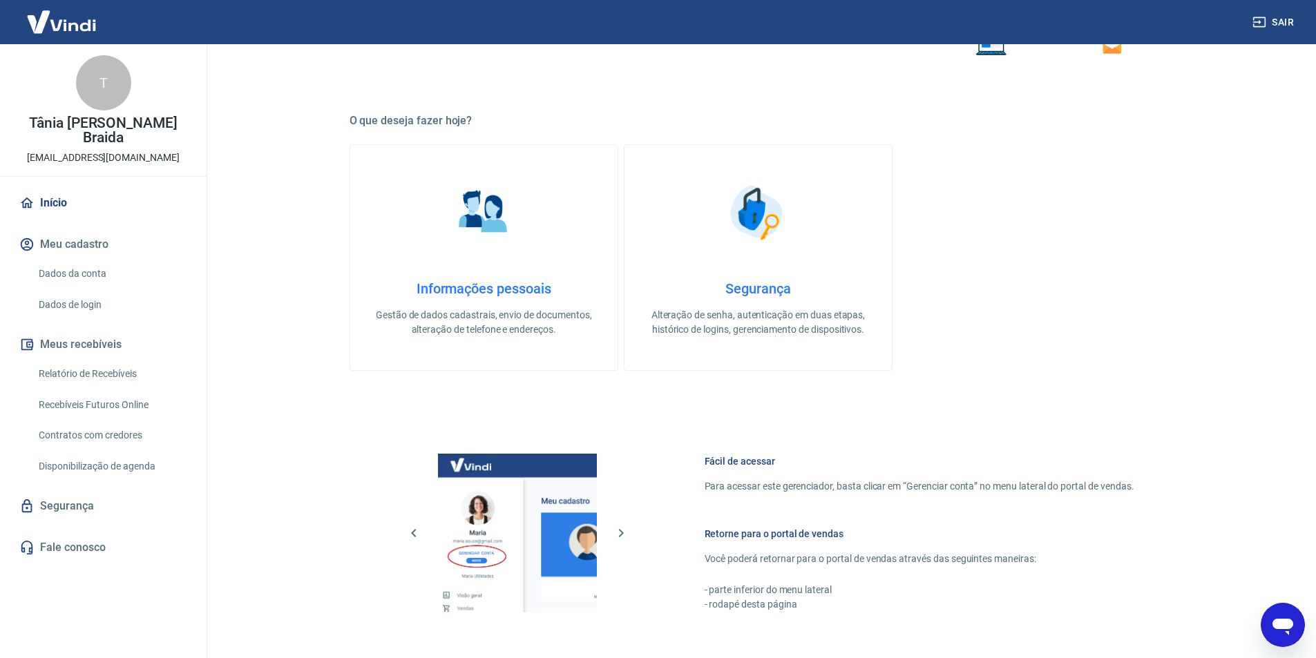
scroll to position [345, 0]
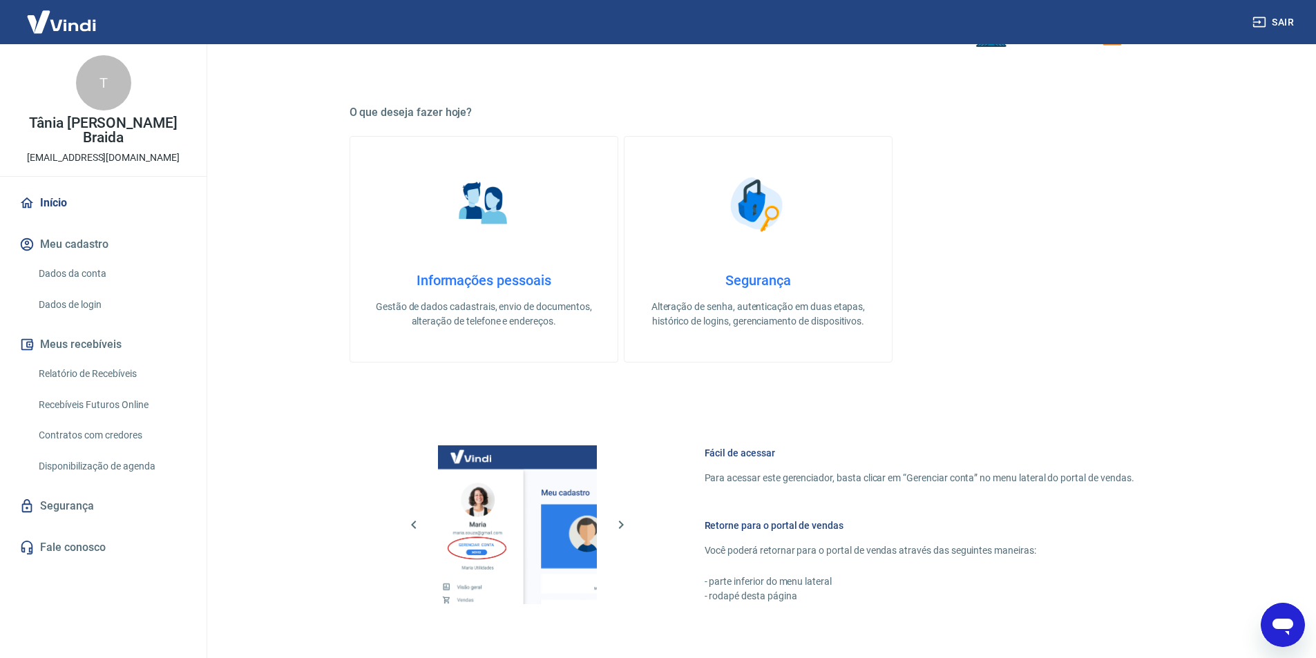
click at [1269, 616] on div "Abrir janela de mensagens" at bounding box center [1282, 624] width 41 height 41
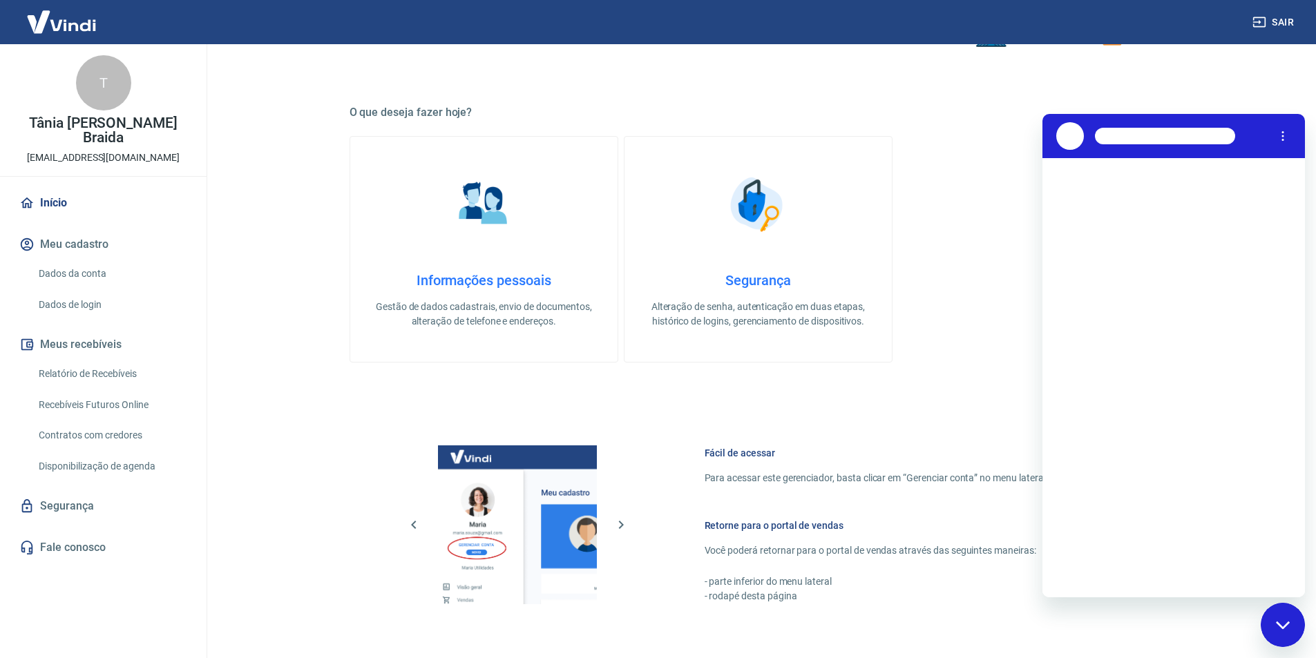
scroll to position [0, 0]
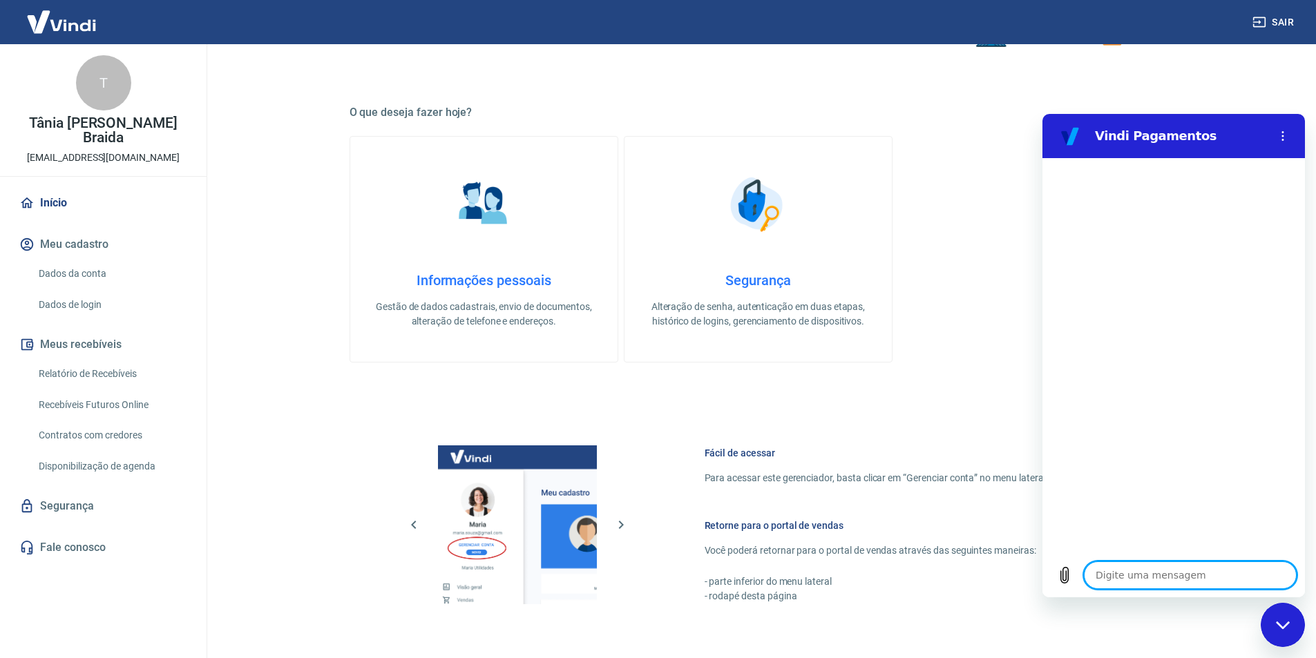
click at [1129, 575] on textarea at bounding box center [1190, 575] width 213 height 28
type textarea "b"
type textarea "x"
type textarea "bo"
type textarea "x"
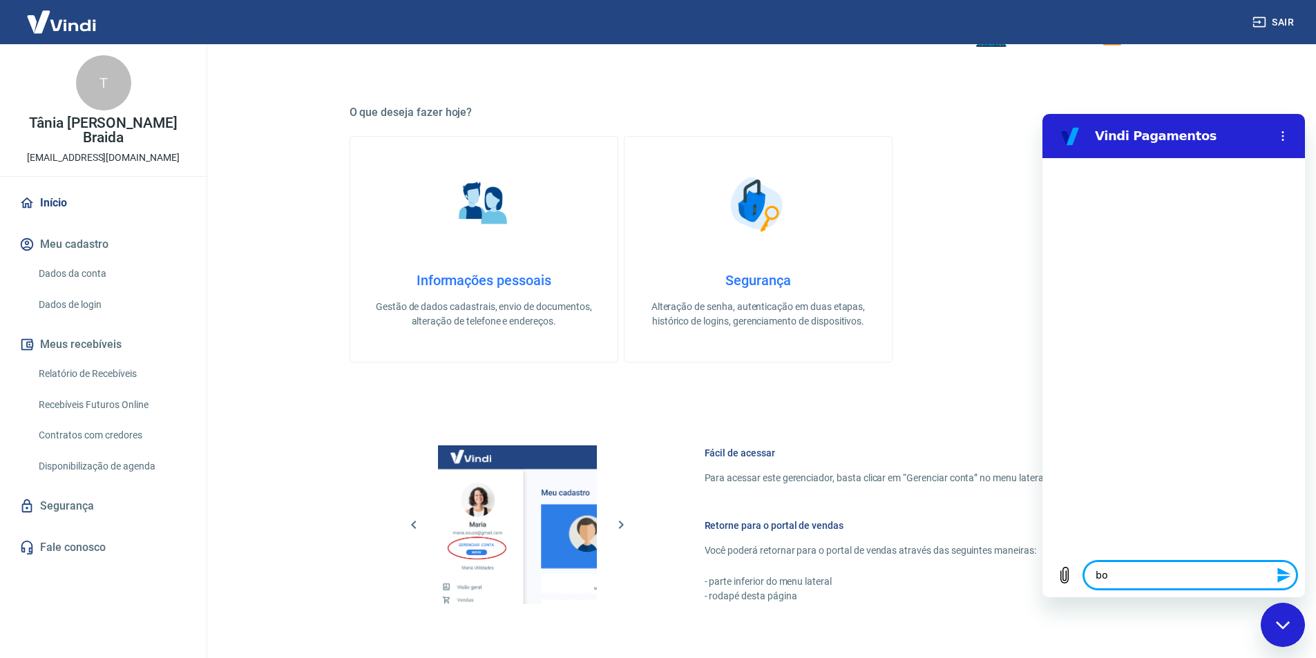
type textarea "bol"
type textarea "x"
type textarea "bole"
type textarea "x"
type textarea "bolet"
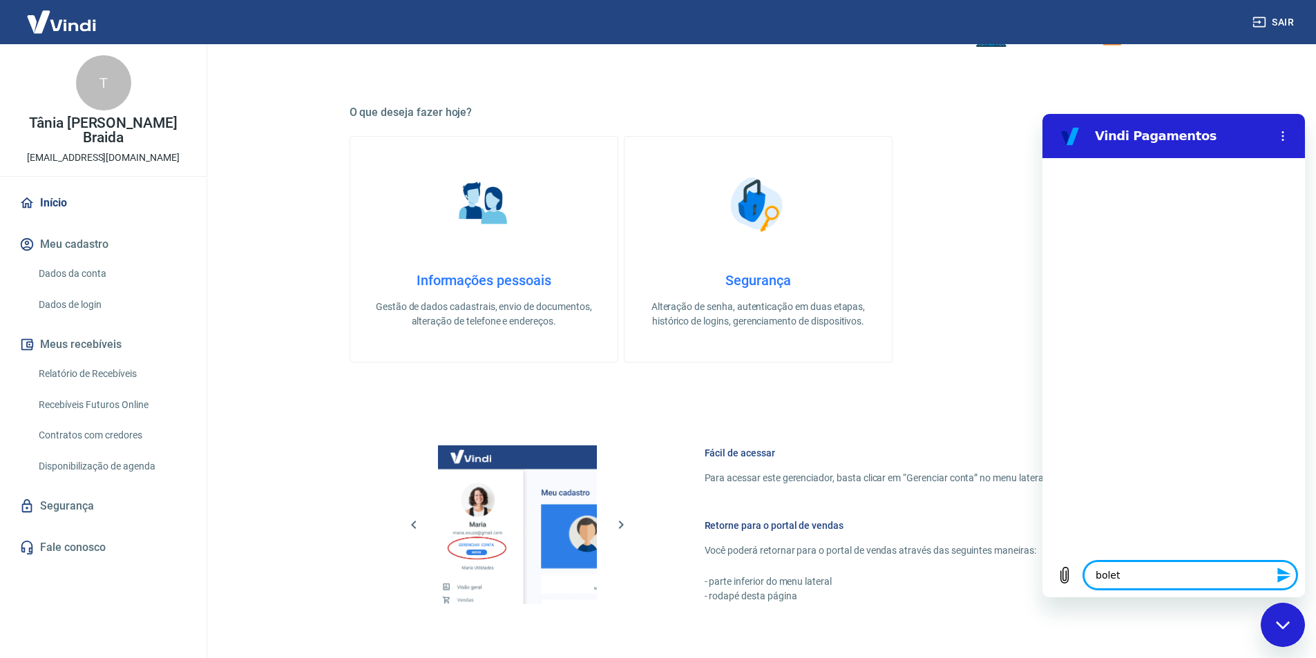
type textarea "x"
type textarea "boleto"
type textarea "x"
type textarea "boleto"
type textarea "x"
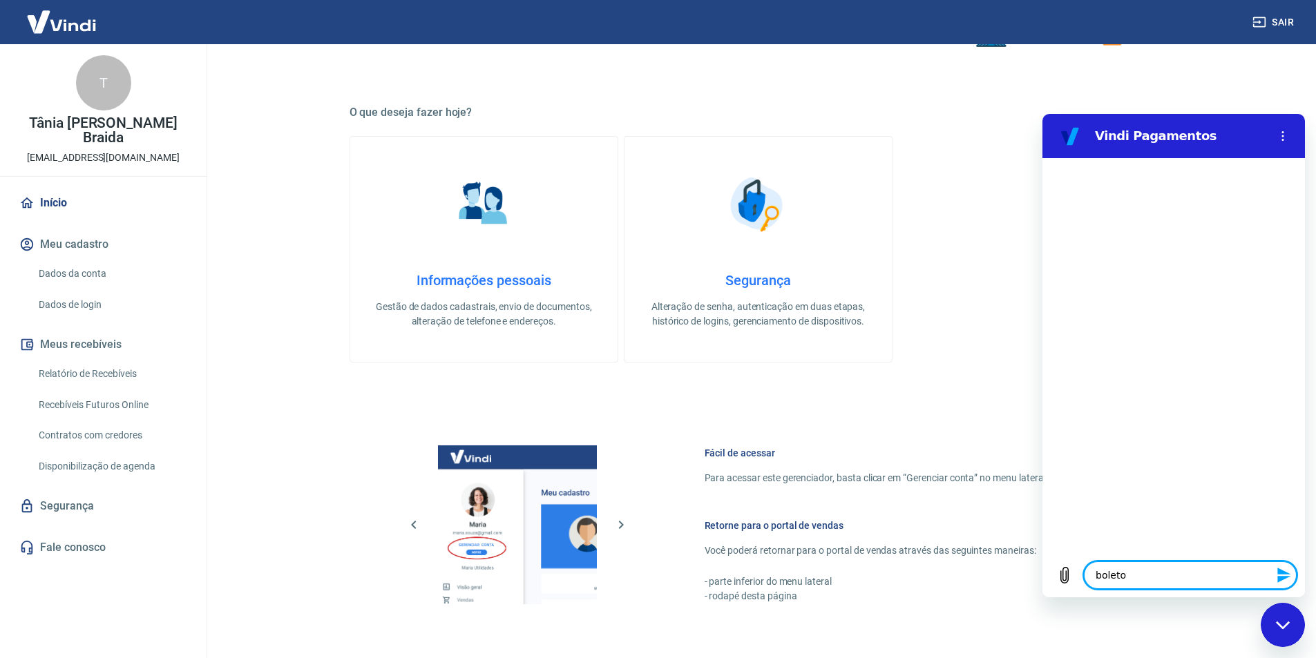
type textarea "boleto a"
type textarea "x"
type textarea "boleto as"
type textarea "x"
type textarea "boleto ass"
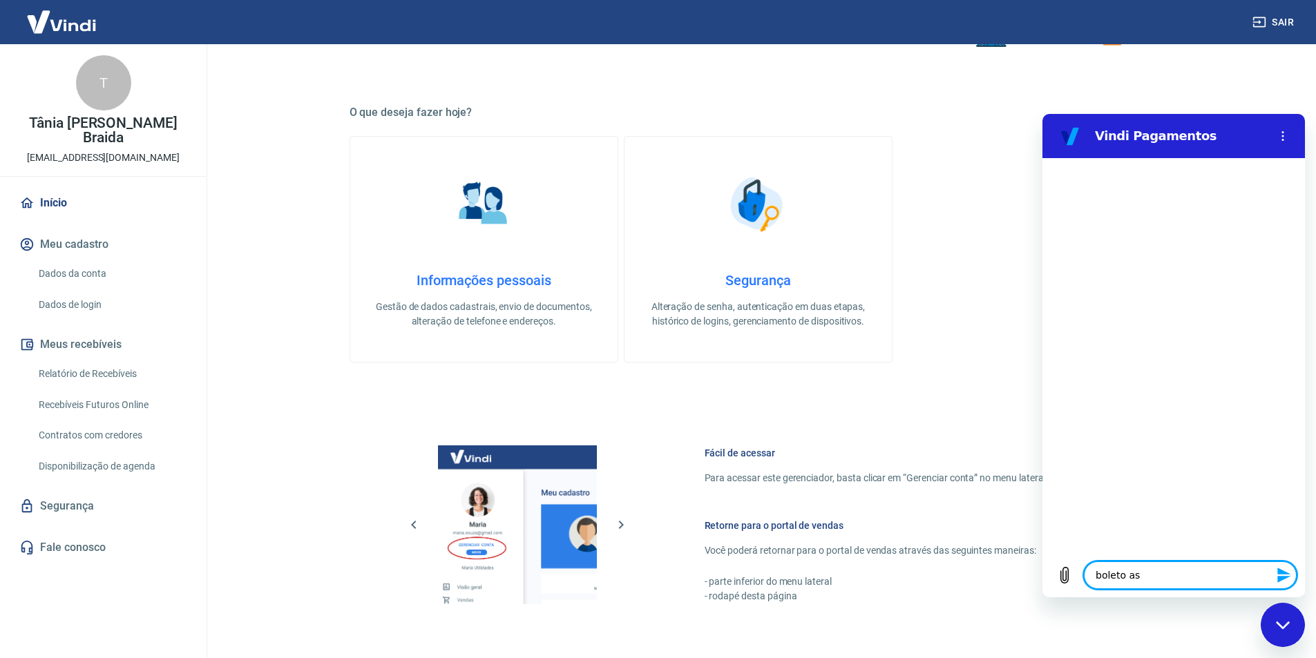
type textarea "x"
type textarea "boleto assi"
type textarea "x"
type textarea "boleto assin"
type textarea "x"
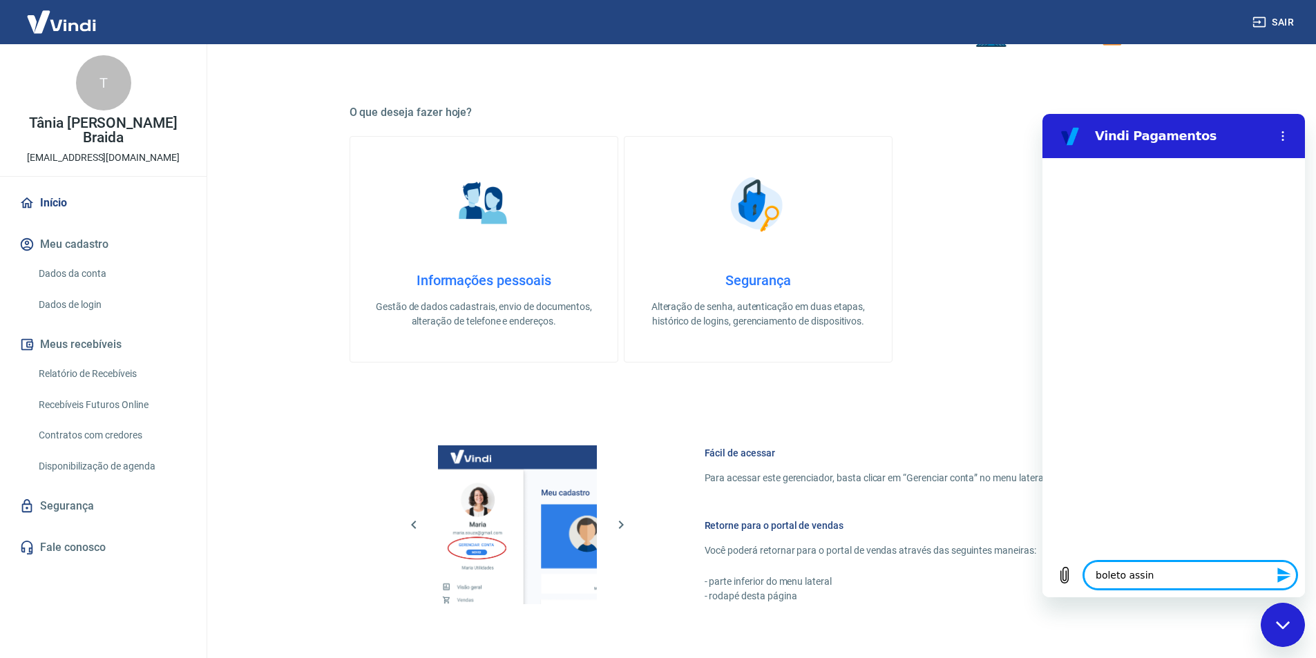
type textarea "boleto assina"
type textarea "x"
type textarea "boleto assinat"
type textarea "x"
type textarea "boleto assinatu"
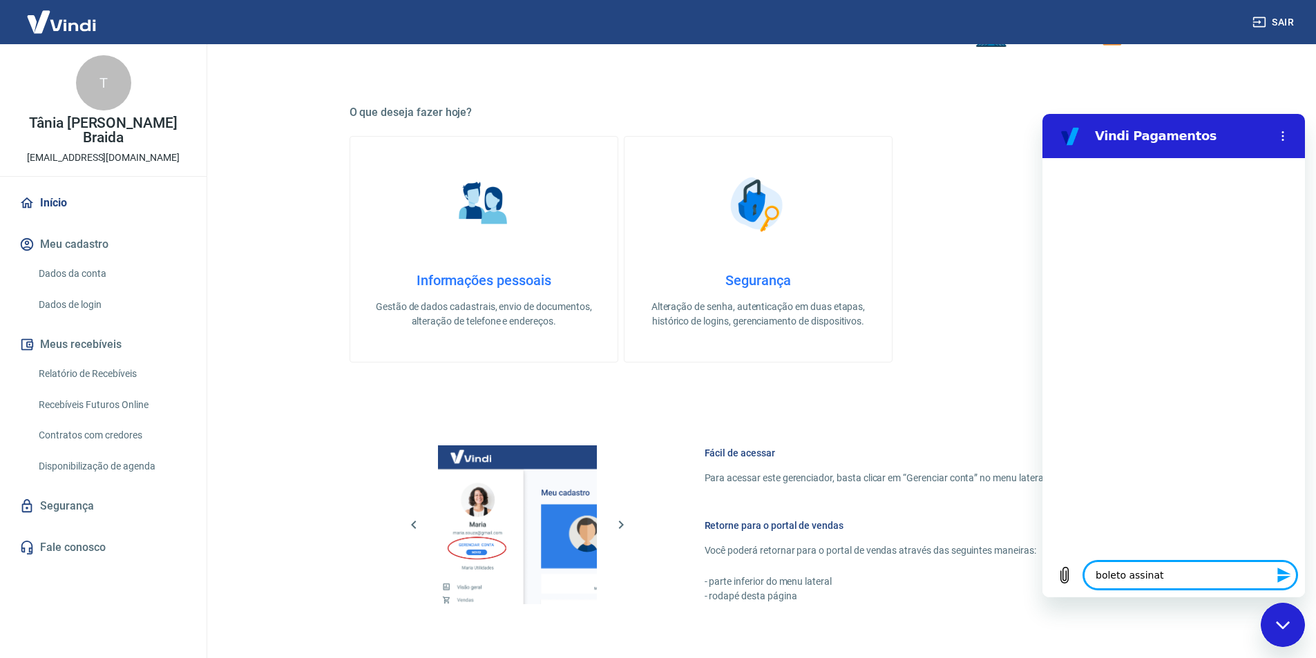
type textarea "x"
type textarea "boleto assinatur"
type textarea "x"
type textarea "boleto assinatura"
type textarea "x"
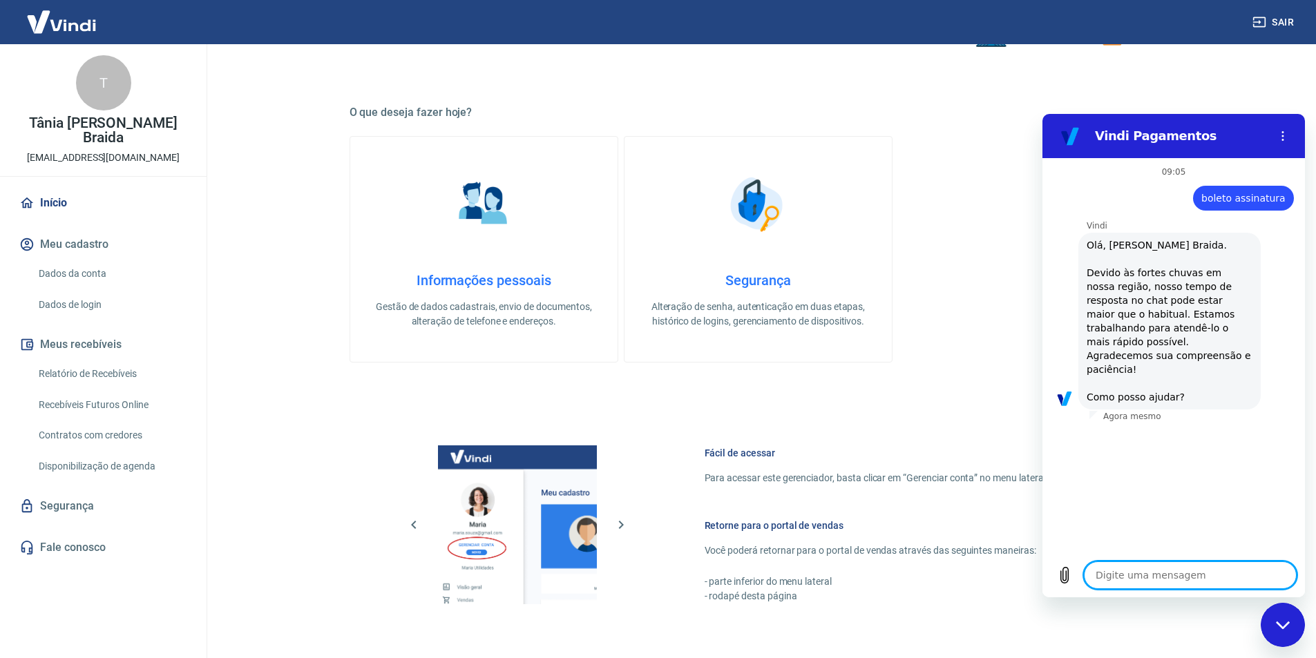
click at [51, 188] on link "Início" at bounding box center [103, 203] width 173 height 30
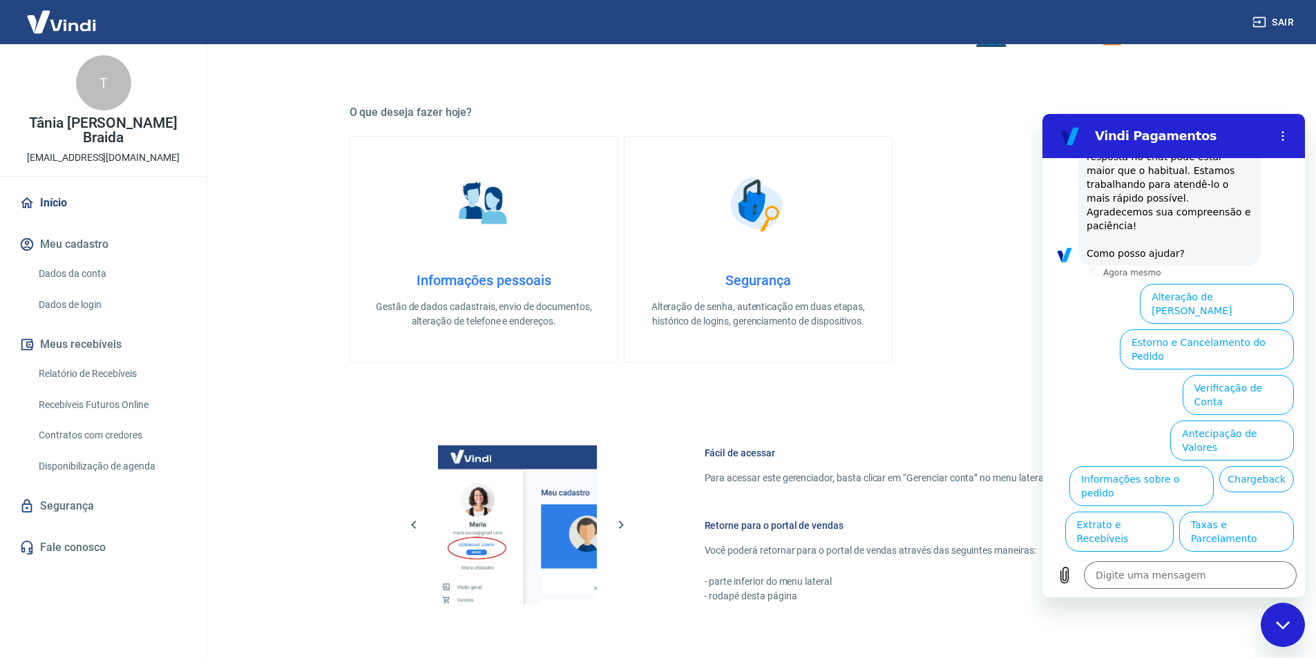
scroll to position [143, 0]
click at [1220, 602] on button "Assinaturas e Faturas Tray" at bounding box center [1226, 622] width 133 height 40
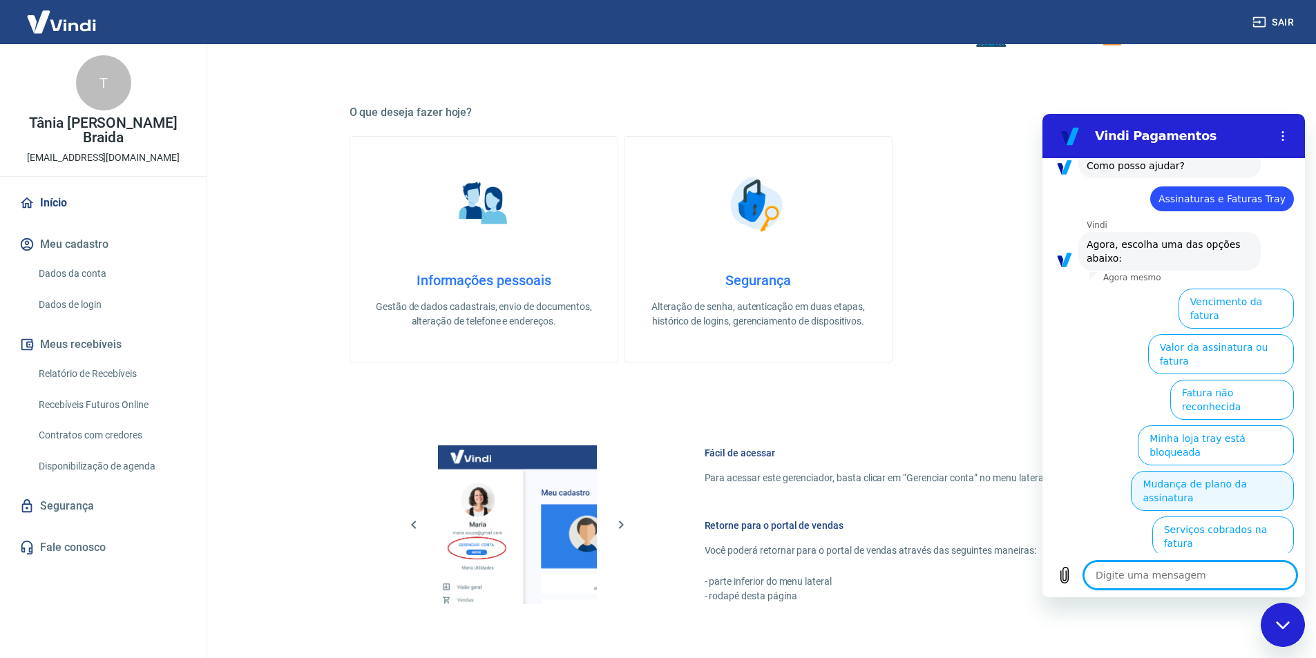
scroll to position [235, 0]
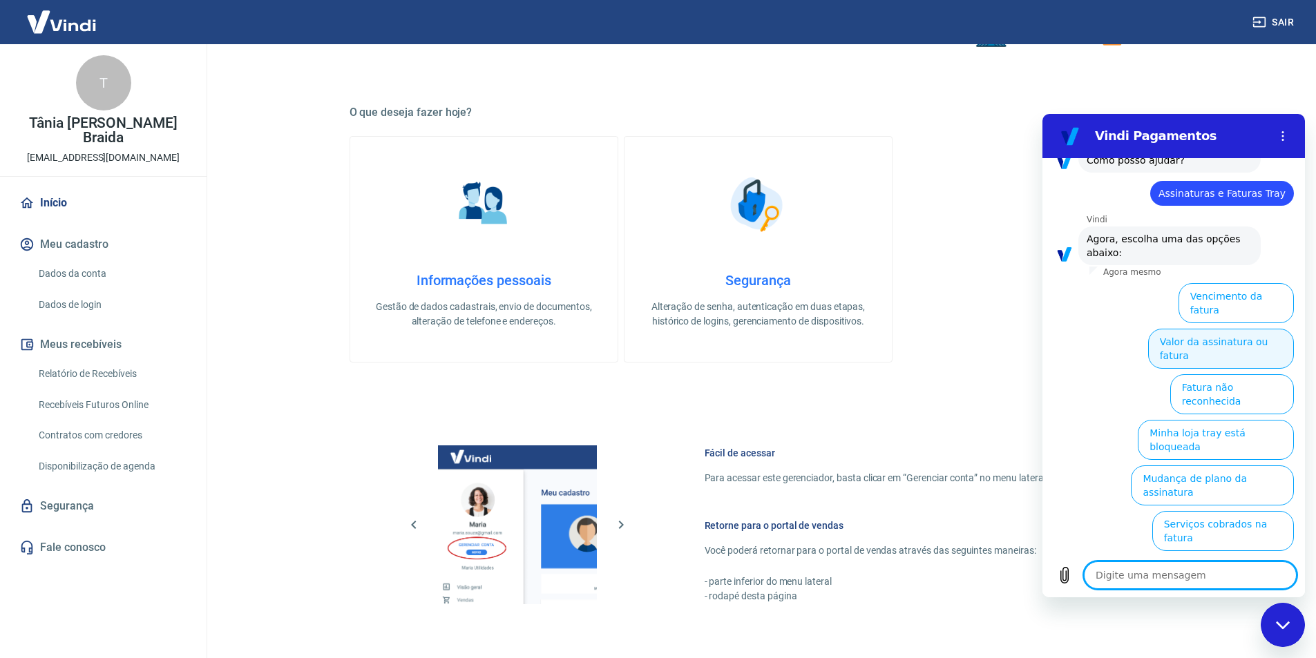
click at [1234, 329] on button "Valor da assinatura ou fatura" at bounding box center [1221, 349] width 146 height 40
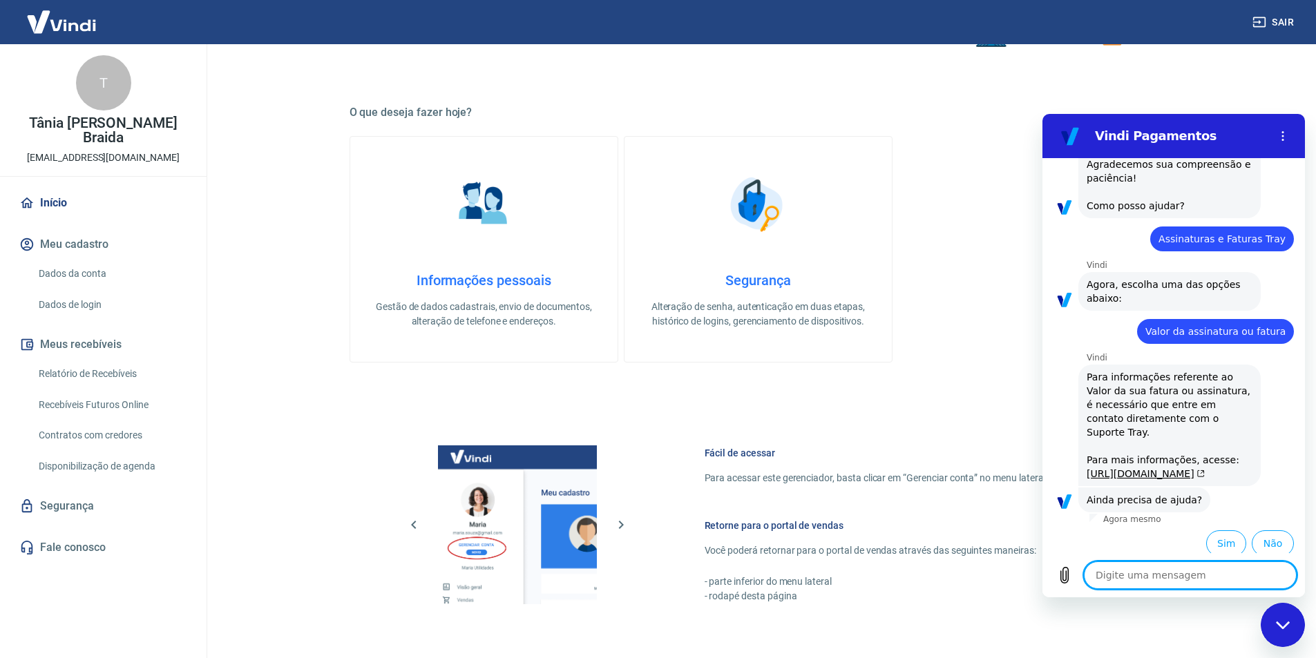
scroll to position [224, 0]
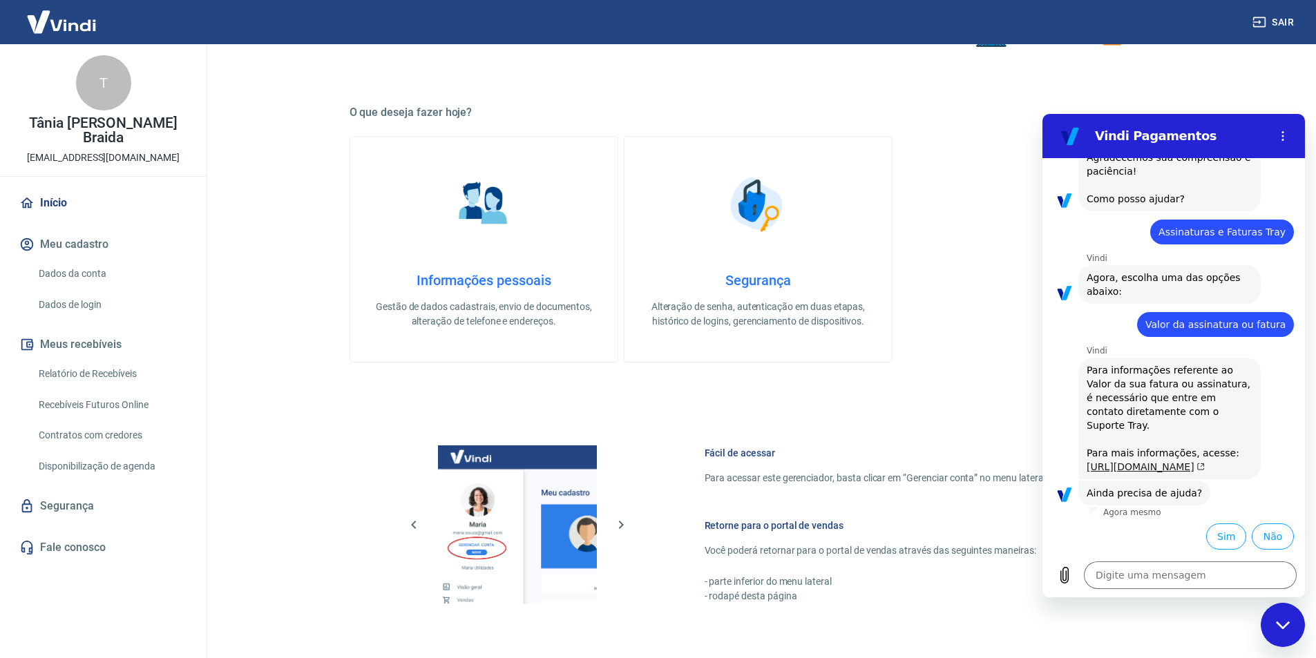
click at [1115, 461] on link "https://basedeconhecimento.tray.com.br/hc/pt-br/articles/6743727654171-Como-ent…" at bounding box center [1145, 466] width 118 height 11
type textarea "x"
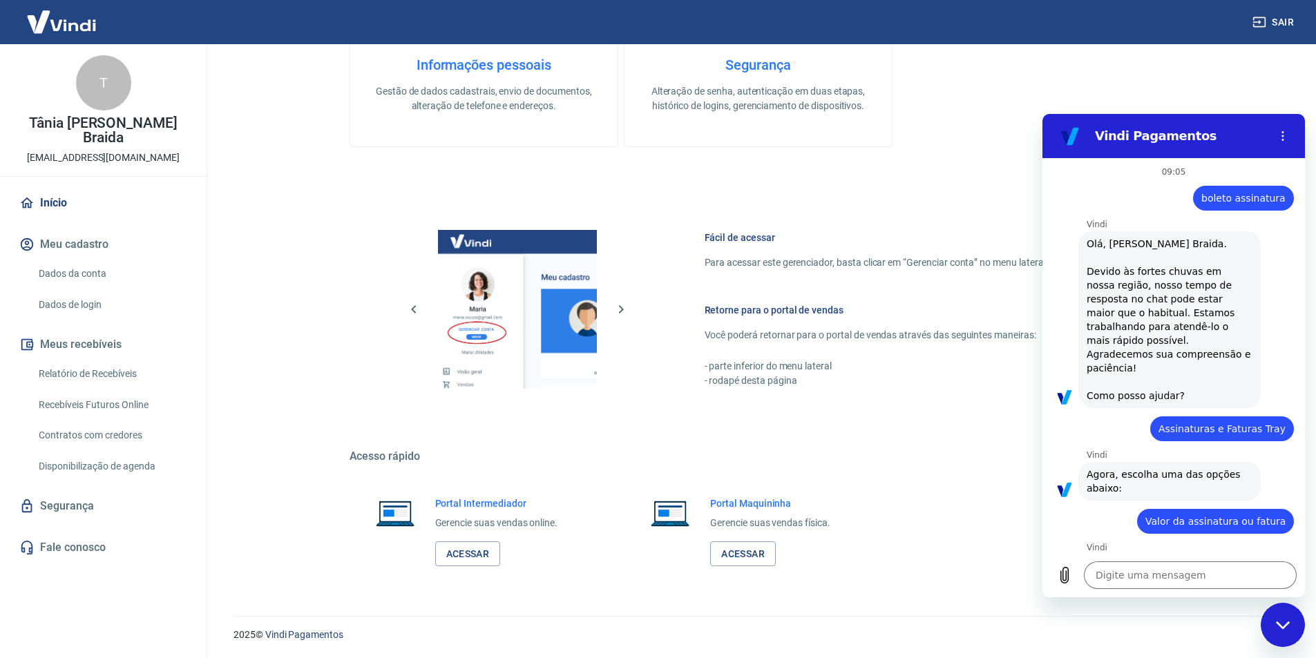
scroll to position [561, 0]
click at [1138, 571] on textarea at bounding box center [1190, 575] width 213 height 28
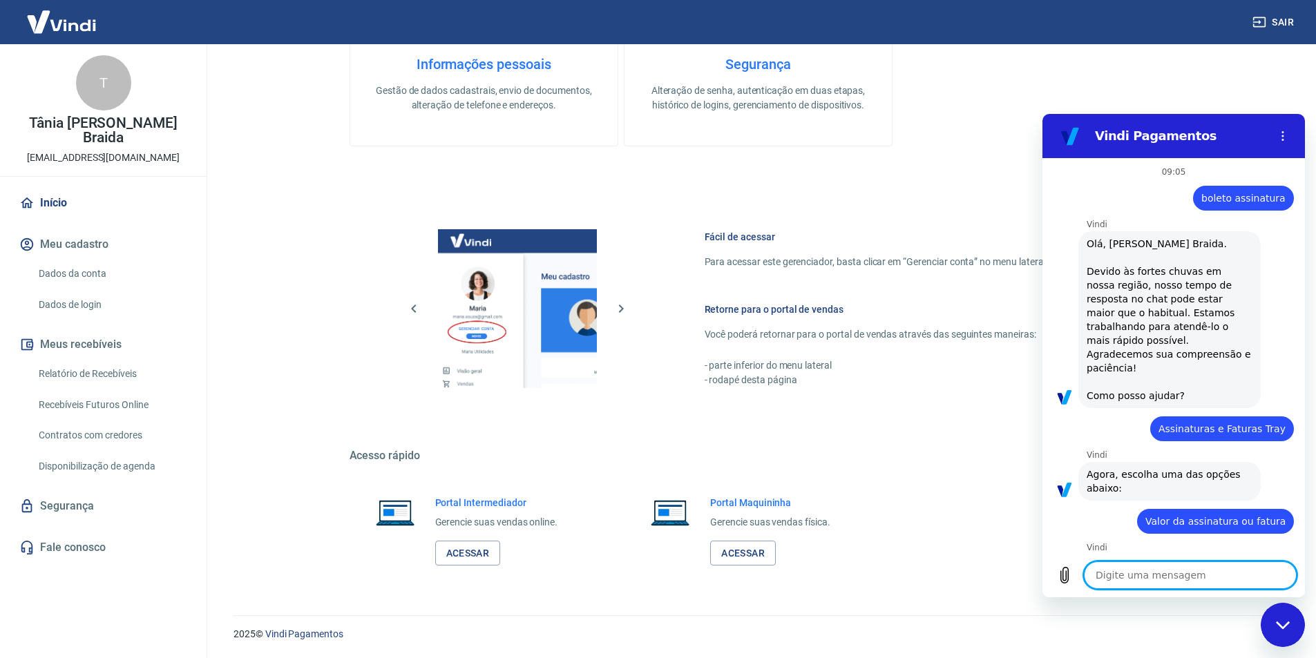
type textarea "s"
type textarea "x"
type textarea "se"
type textarea "x"
type textarea "seg"
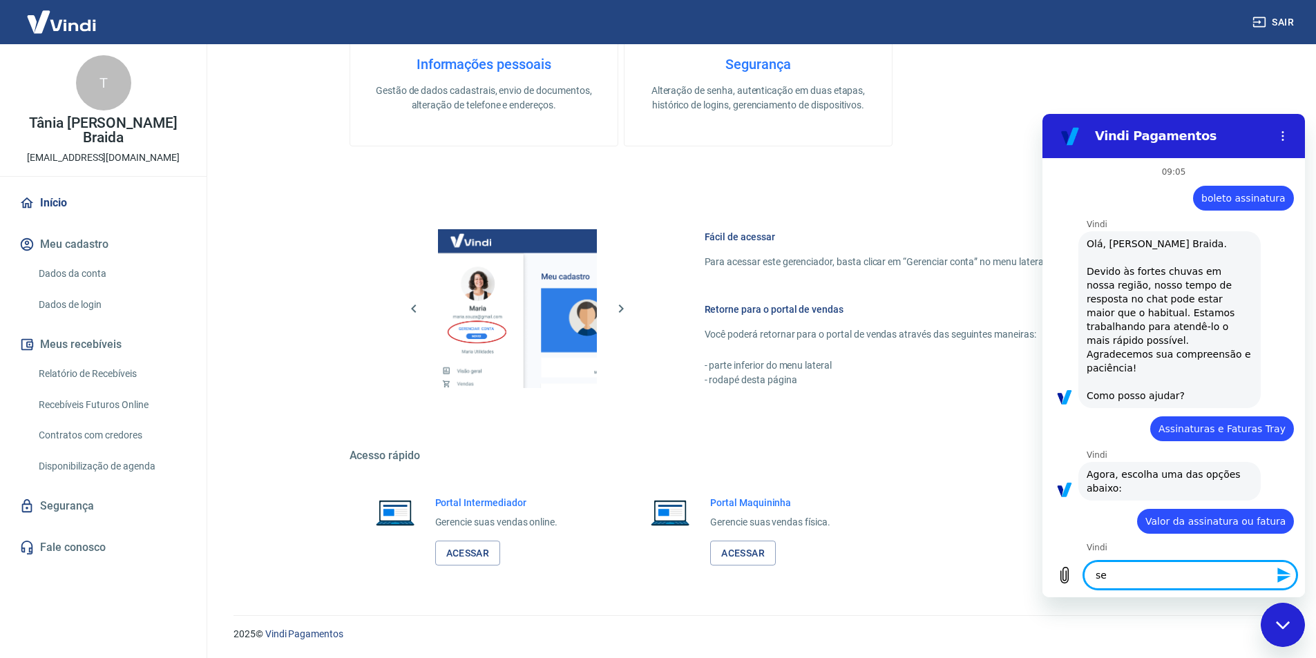
type textarea "x"
type textarea "segu"
type textarea "x"
type textarea "segun"
type textarea "x"
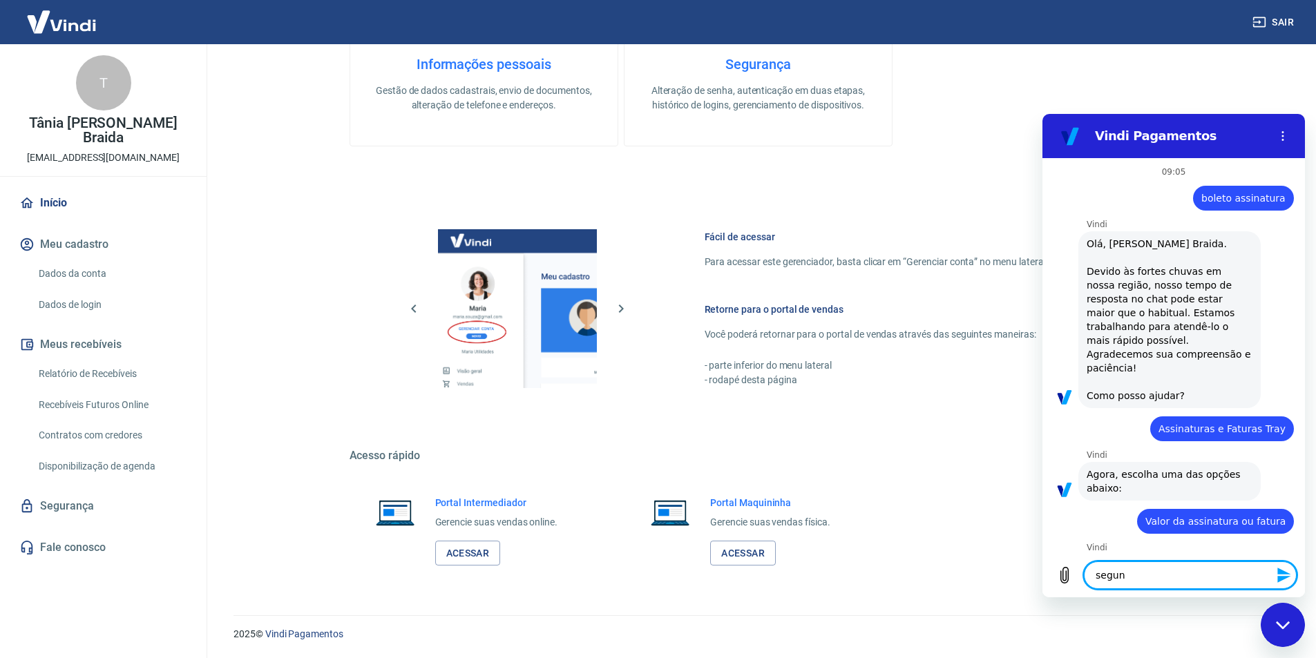
type textarea "seguna"
type textarea "x"
type textarea "segunad"
type textarea "x"
type textarea "segunado"
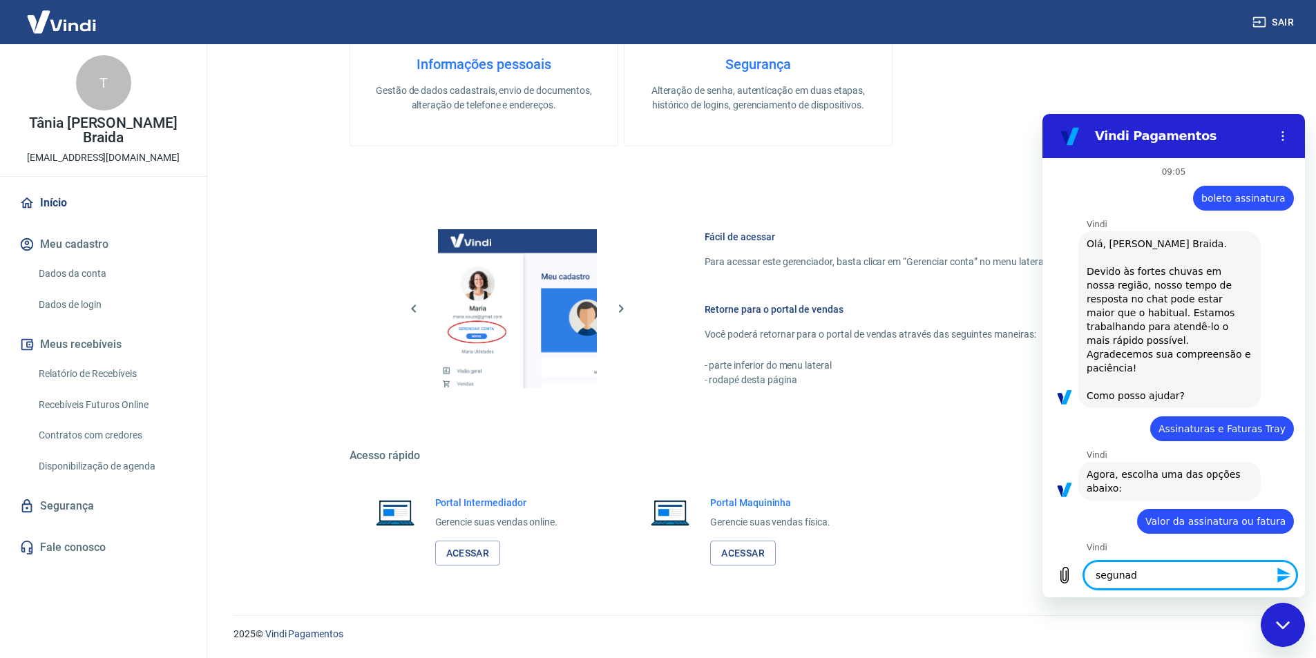
type textarea "x"
type textarea "segunad"
type textarea "x"
type textarea "segunada"
type textarea "x"
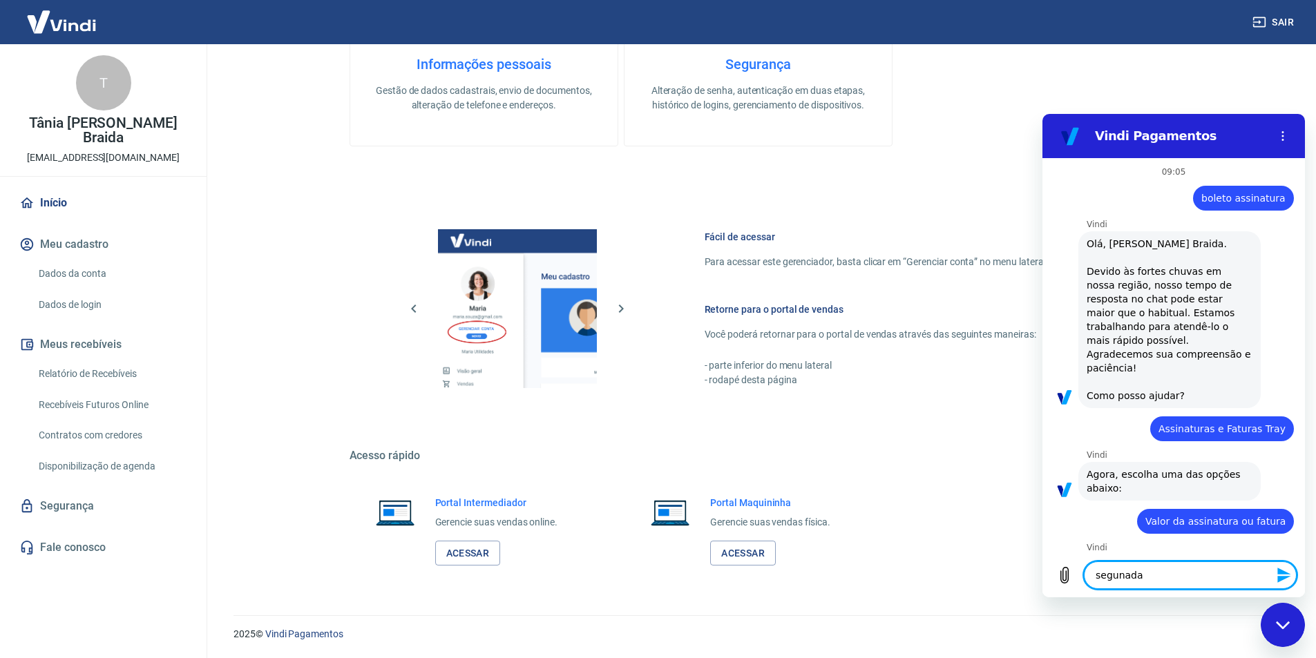
type textarea "segunada"
type textarea "x"
type textarea "segunada"
type textarea "x"
type textarea "segunad"
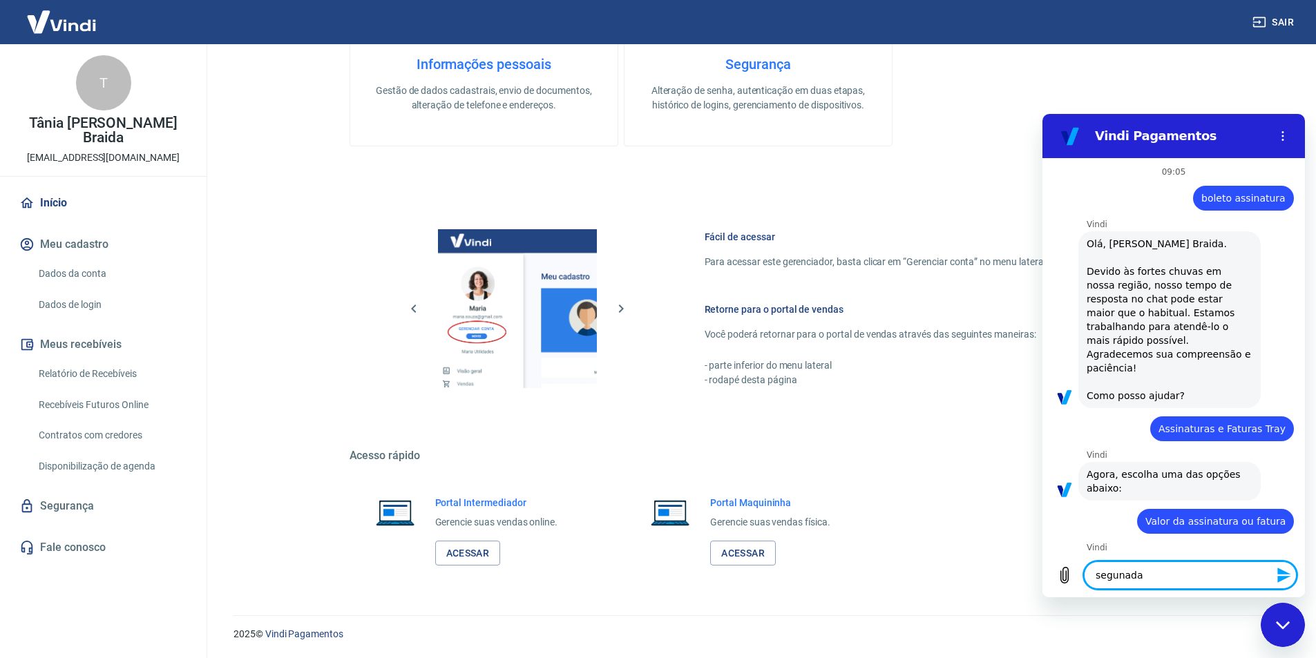
type textarea "x"
type textarea "seguna"
type textarea "x"
type textarea "segun"
type textarea "x"
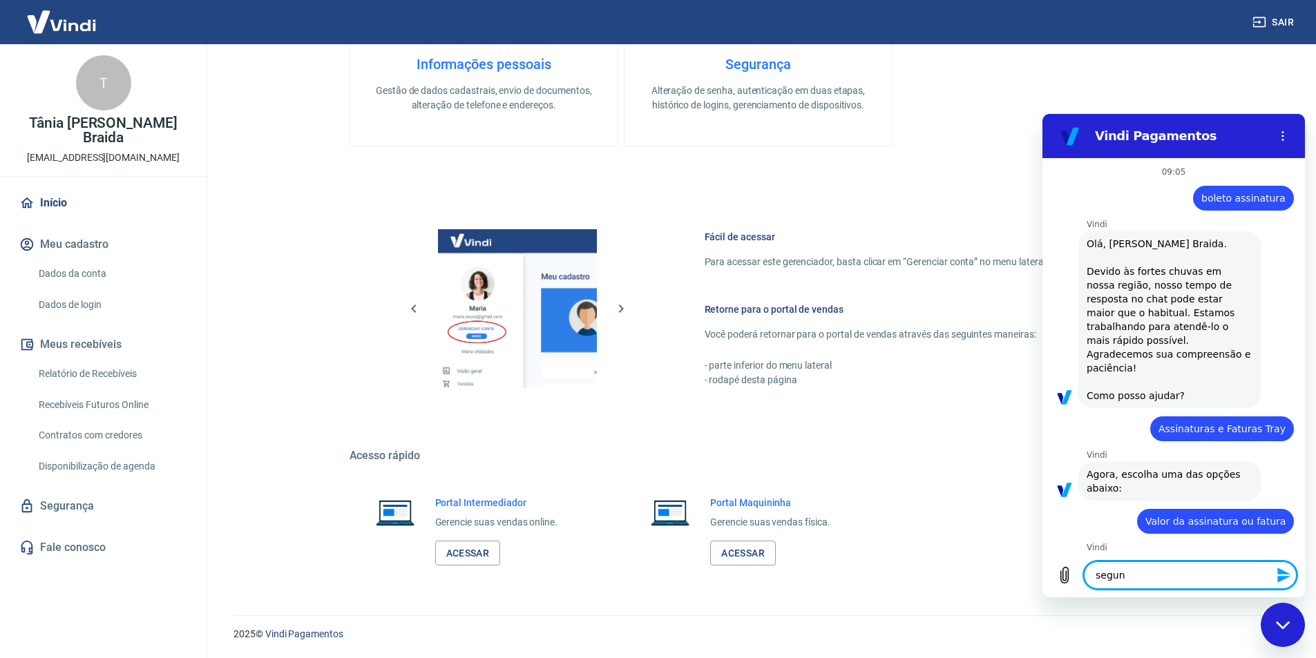
type textarea "segund"
type textarea "x"
type textarea "segunda"
type textarea "x"
type textarea "segunda"
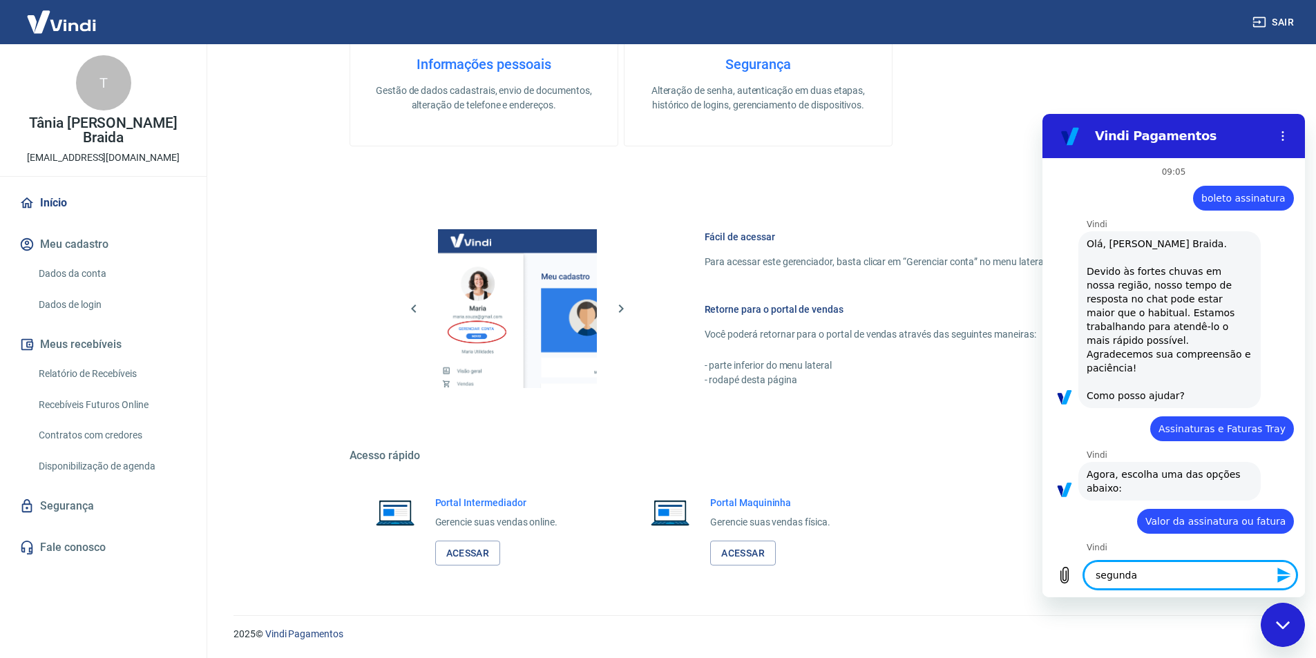
type textarea "x"
type textarea "segunda v"
type textarea "x"
type textarea "segunda vo"
type textarea "x"
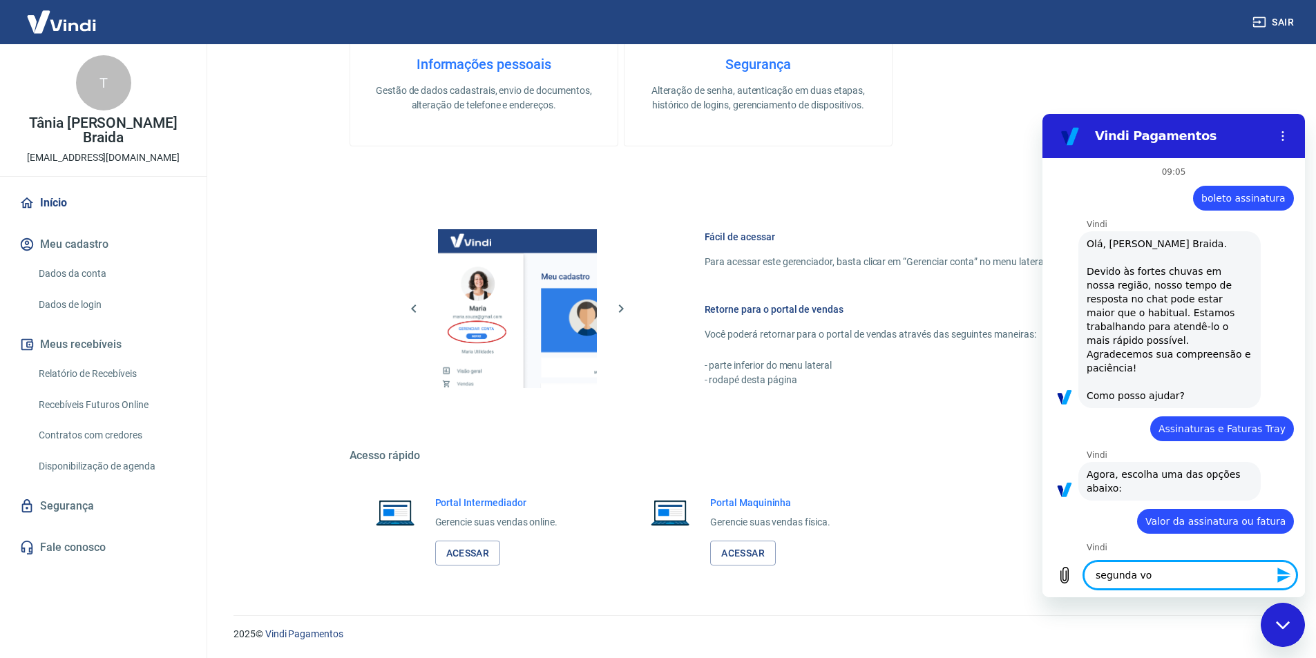
type textarea "segunda v"
type textarea "x"
type textarea "segunda"
type textarea "x"
type textarea "segunda v"
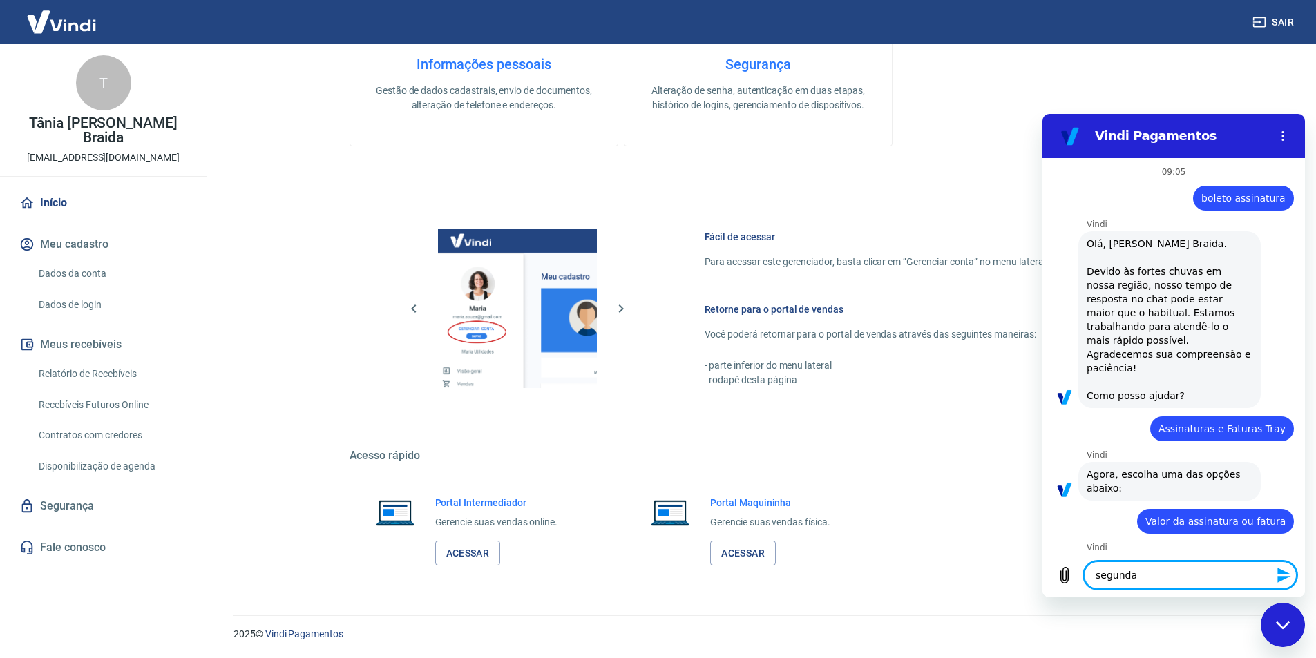
type textarea "x"
type textarea "segunda vi"
type textarea "x"
type textarea "segunda via"
type textarea "x"
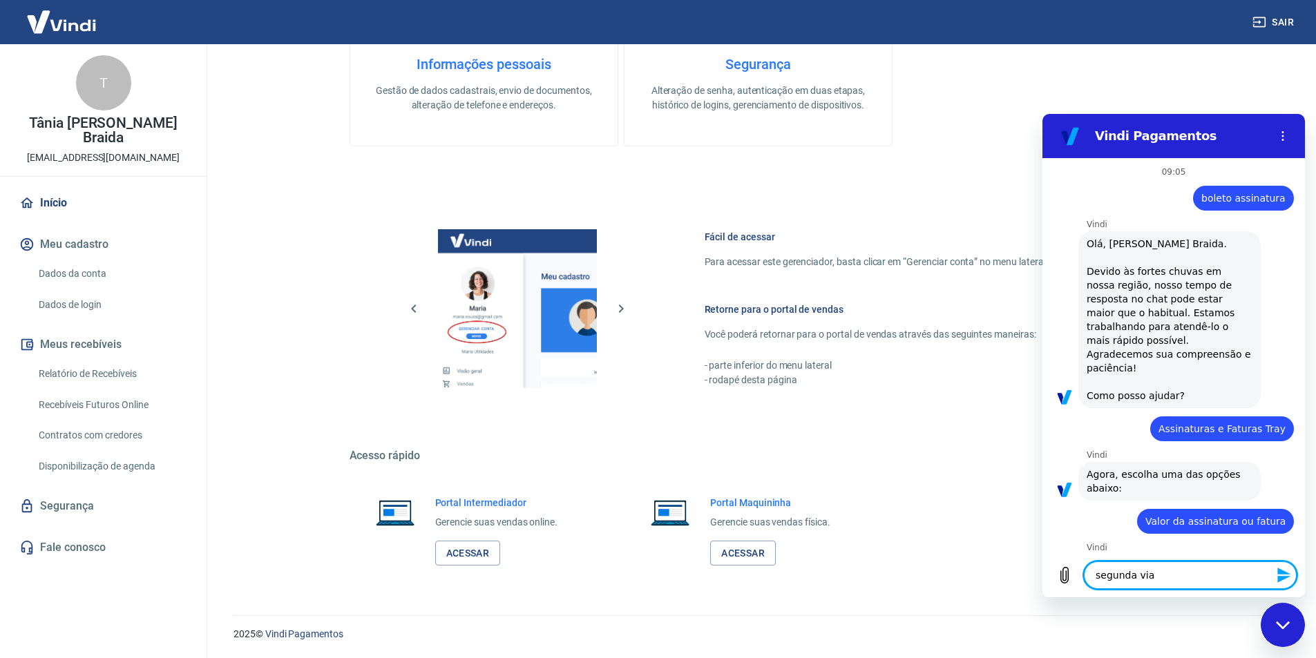
type textarea "segunda via"
type textarea "x"
type textarea "segunda via b"
type textarea "x"
type textarea "segunda via bo"
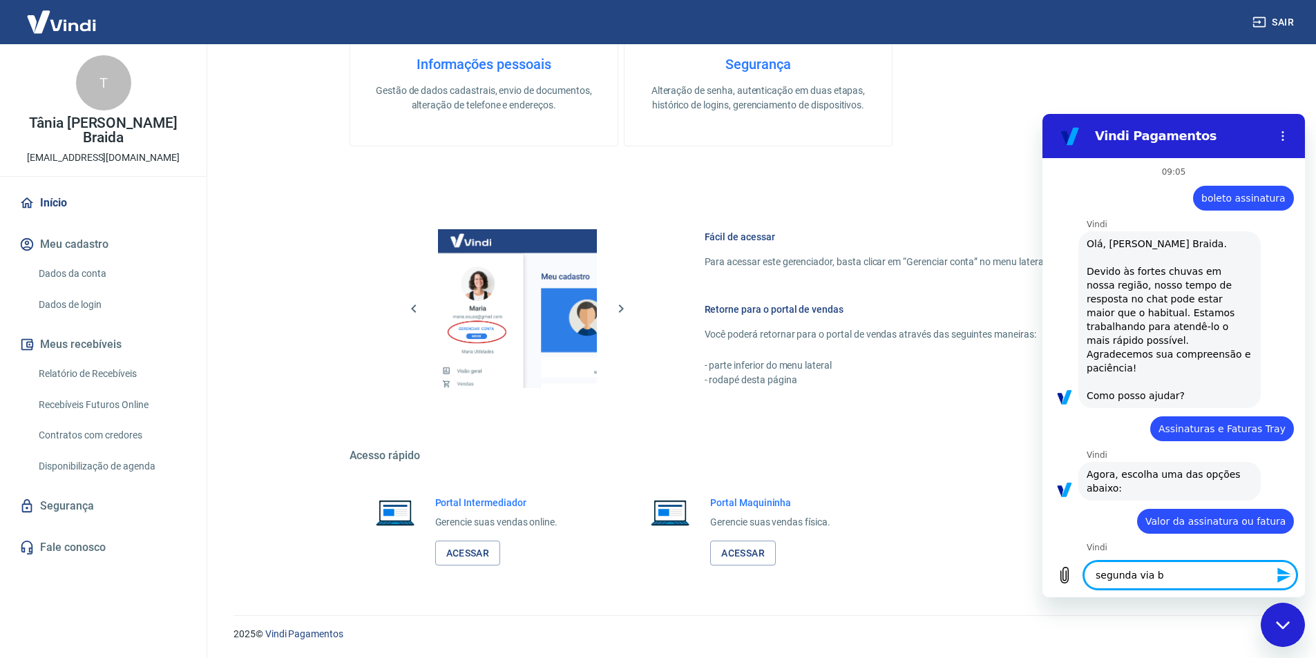
type textarea "x"
type textarea "segunda via bol"
type textarea "x"
type textarea "segunda via bole"
type textarea "x"
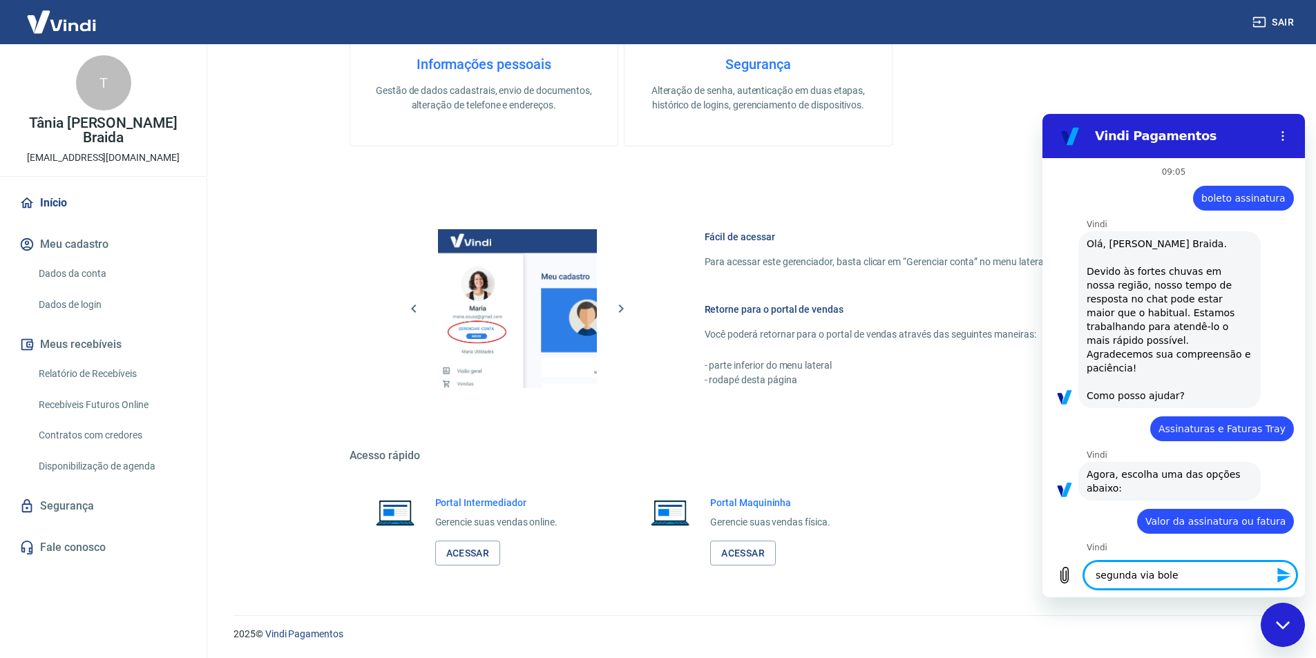
type textarea "segunda via bolet"
type textarea "x"
type textarea "segunda via boleto"
type textarea "x"
type textarea "segunda via boleto"
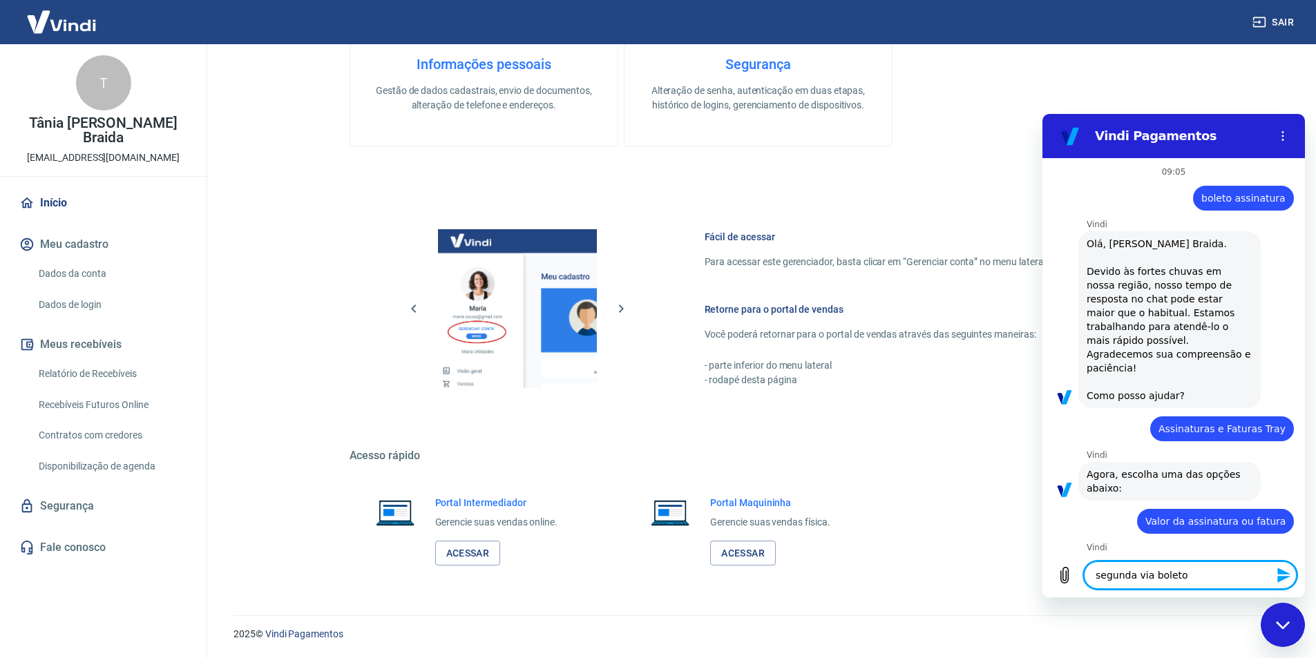
type textarea "x"
type textarea "segunda via boleto a"
type textarea "x"
type textarea "segunda via boleto as"
type textarea "x"
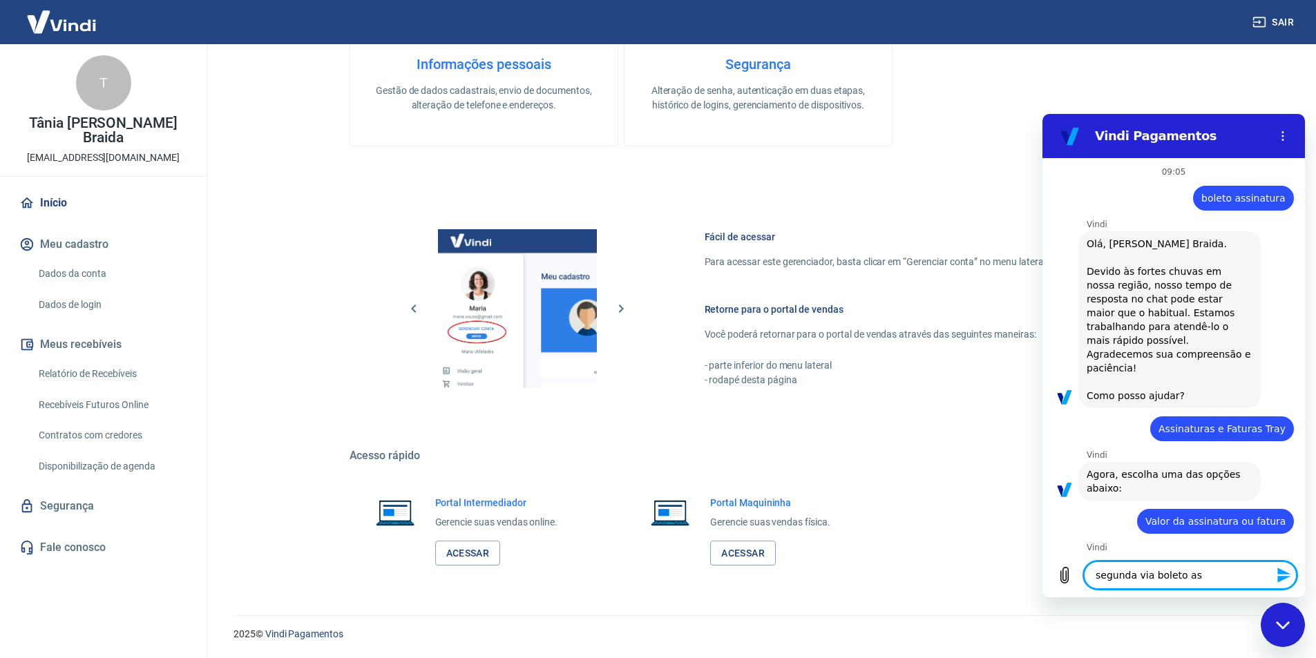
type textarea "segunda via boleto ass"
type textarea "x"
type textarea "segunda via boleto assi"
type textarea "x"
type textarea "segunda via boleto assin"
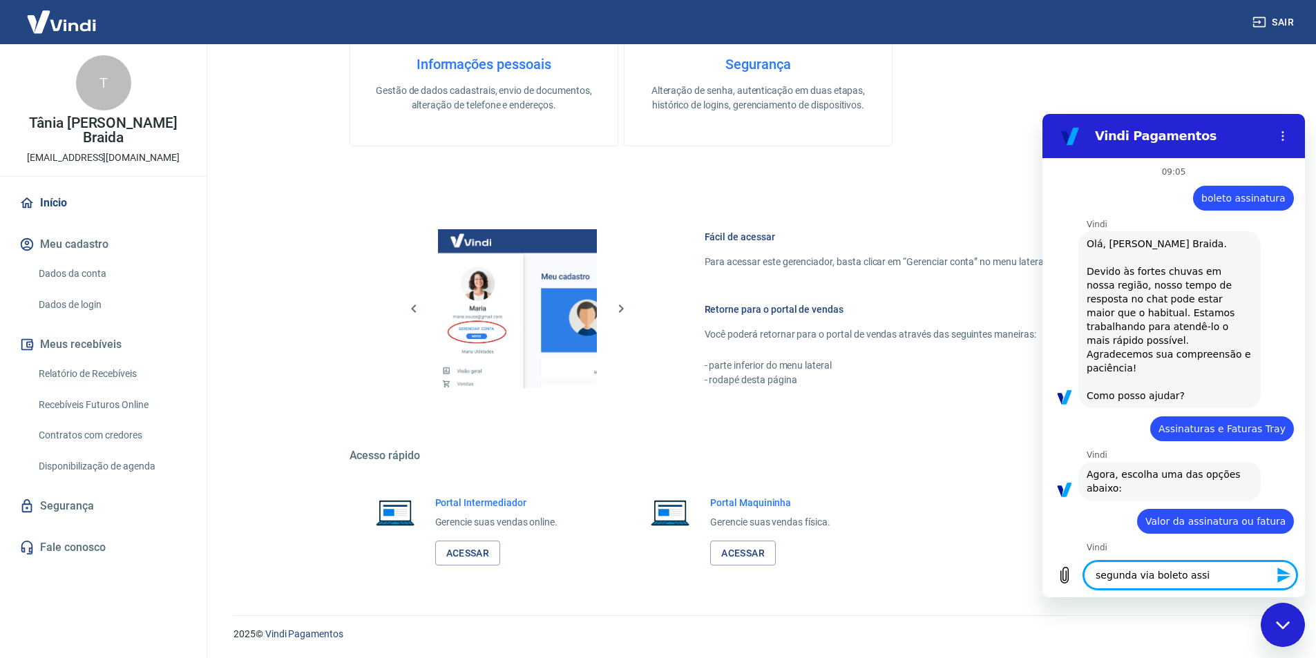
type textarea "x"
type textarea "segunda via boleto assina"
type textarea "x"
type textarea "segunda via boleto assinat"
type textarea "x"
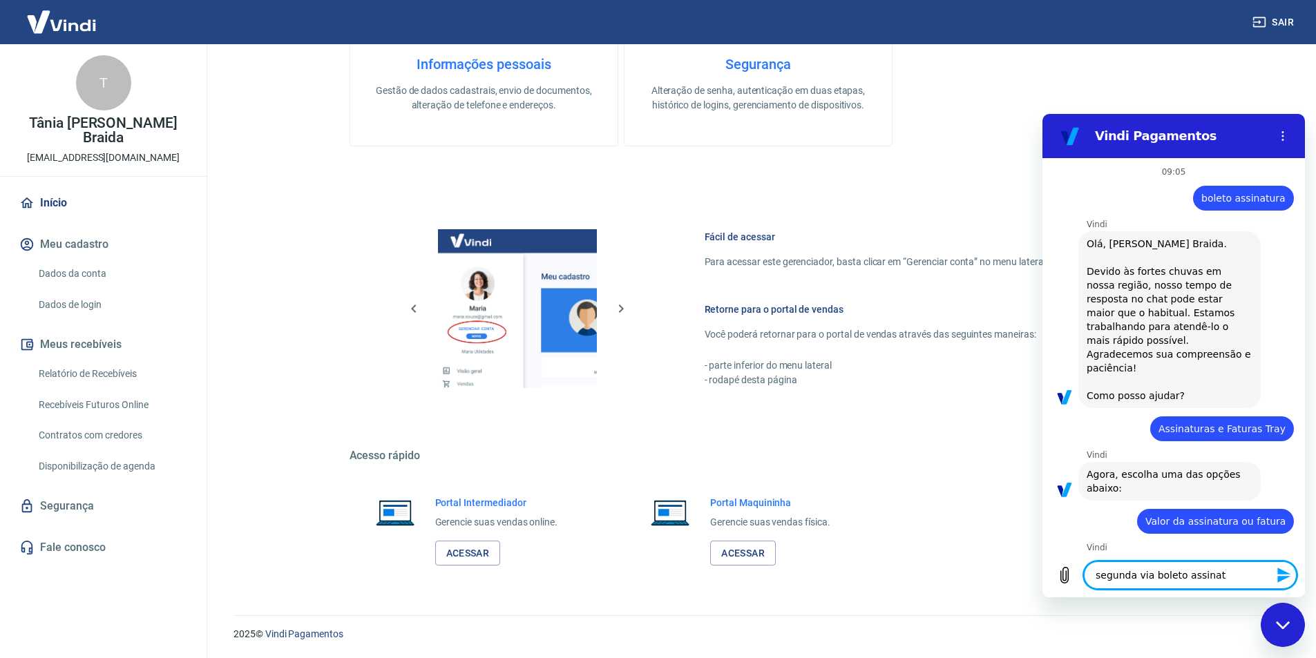
type textarea "segunda via boleto assinatu"
type textarea "x"
type textarea "segunda via boleto assinatur"
type textarea "x"
type textarea "segunda via boleto assinatura"
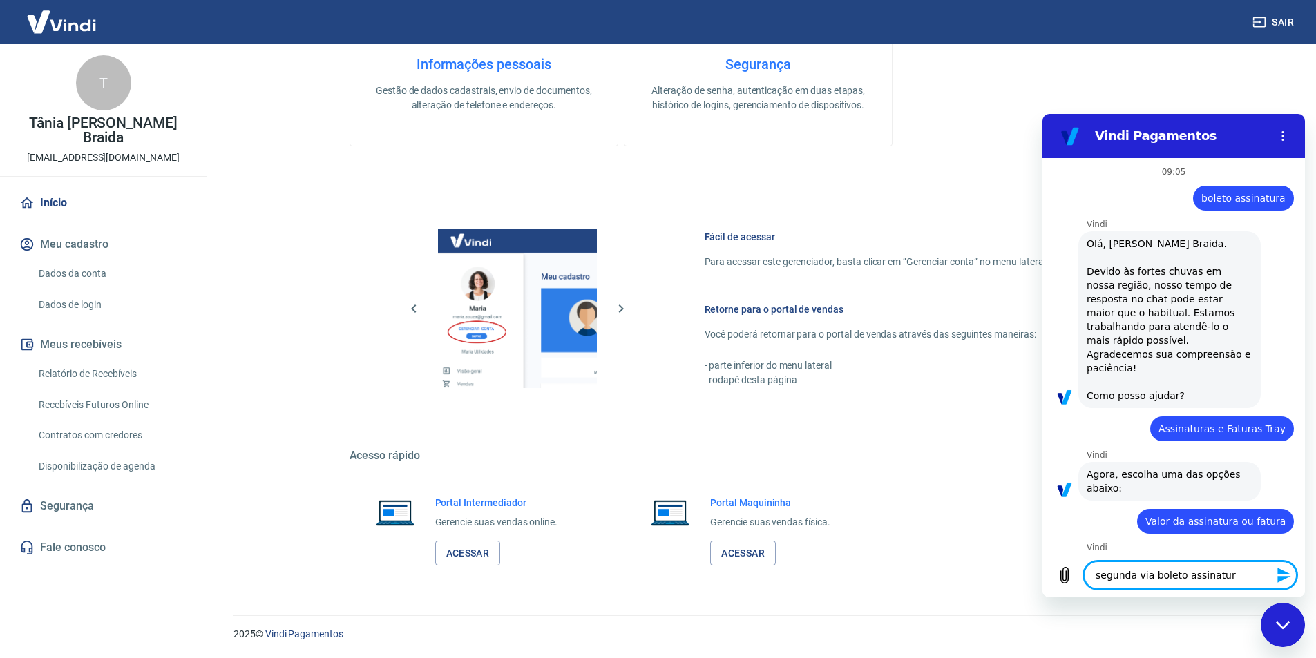
type textarea "x"
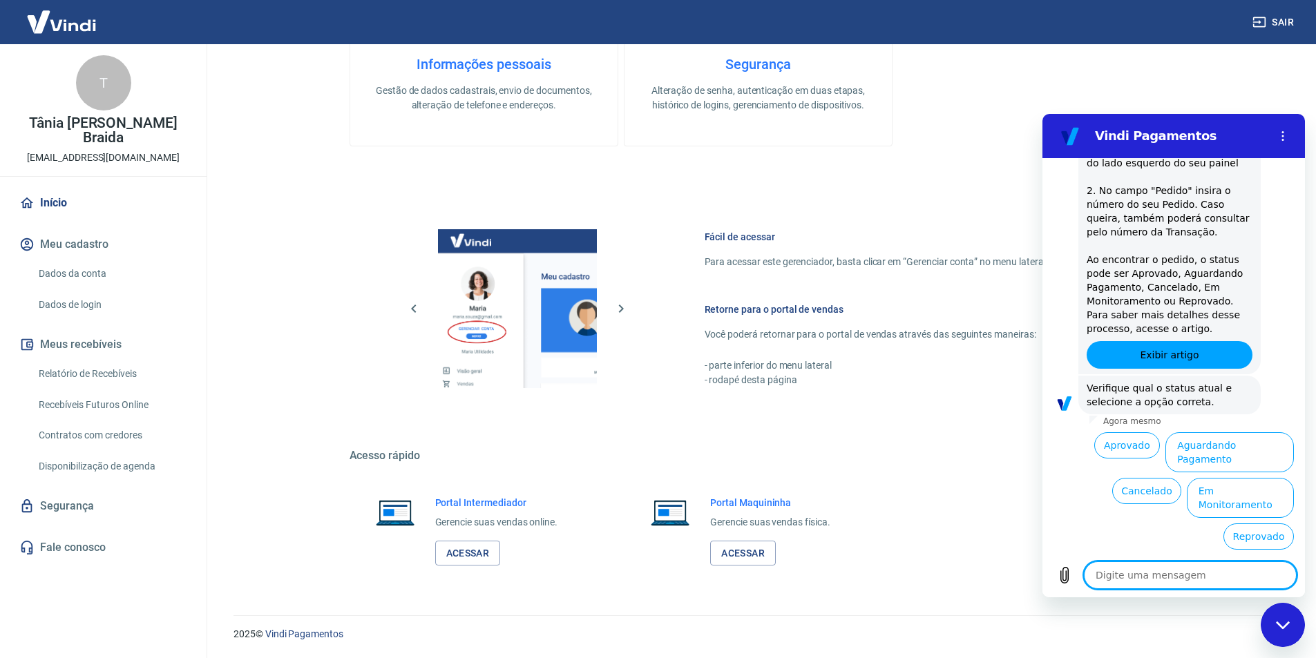
scroll to position [716, 0]
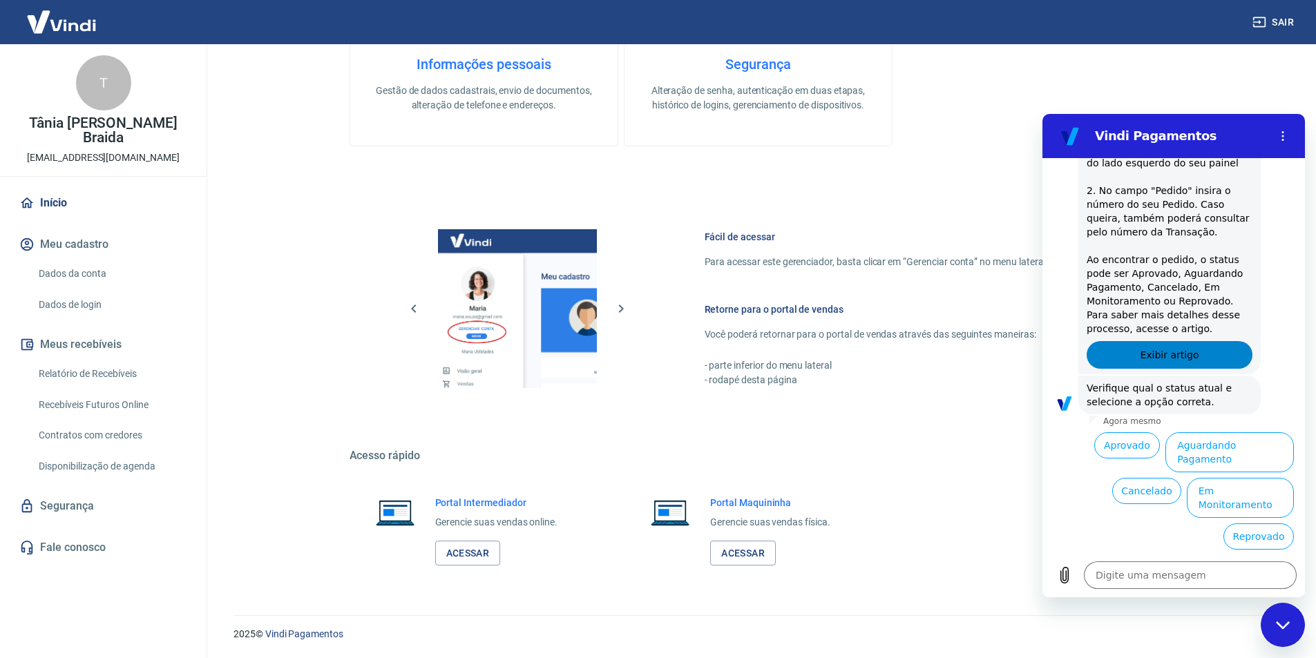
click at [1175, 363] on span "Exibir artigo" at bounding box center [1169, 355] width 59 height 17
type textarea "x"
click at [1285, 134] on icon "Menu de opções" at bounding box center [1282, 136] width 11 height 11
click at [51, 188] on link "Início" at bounding box center [103, 203] width 173 height 30
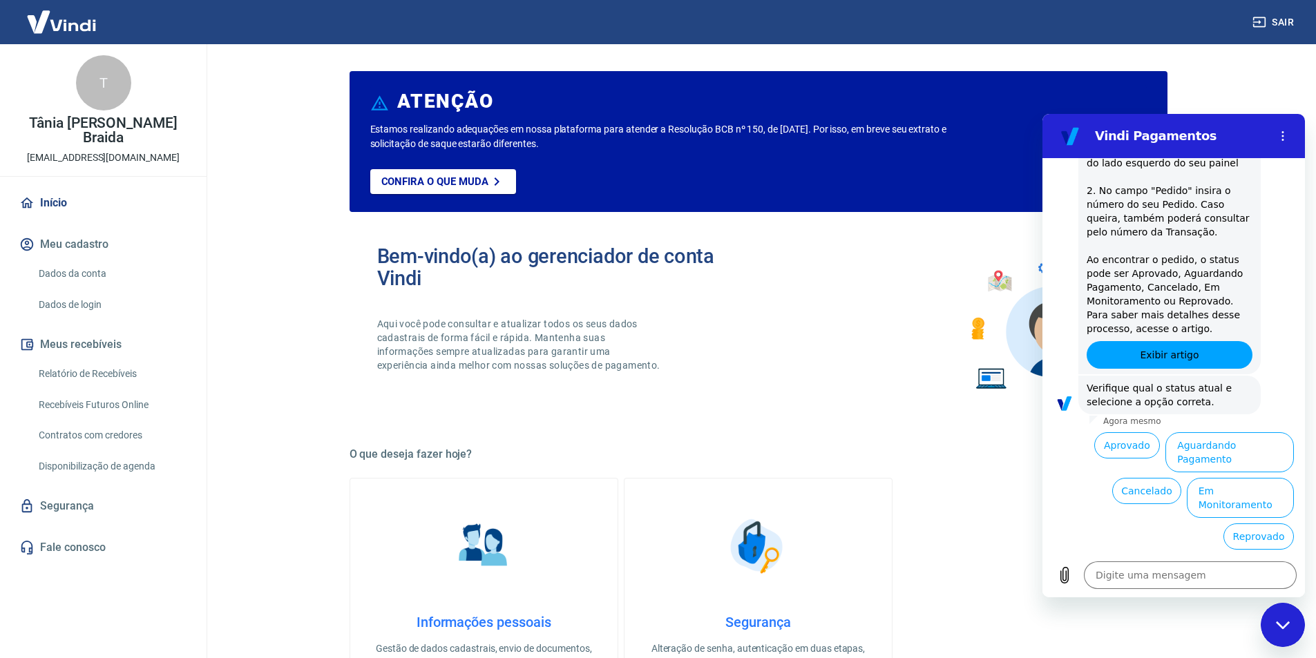
scroll to position [0, 0]
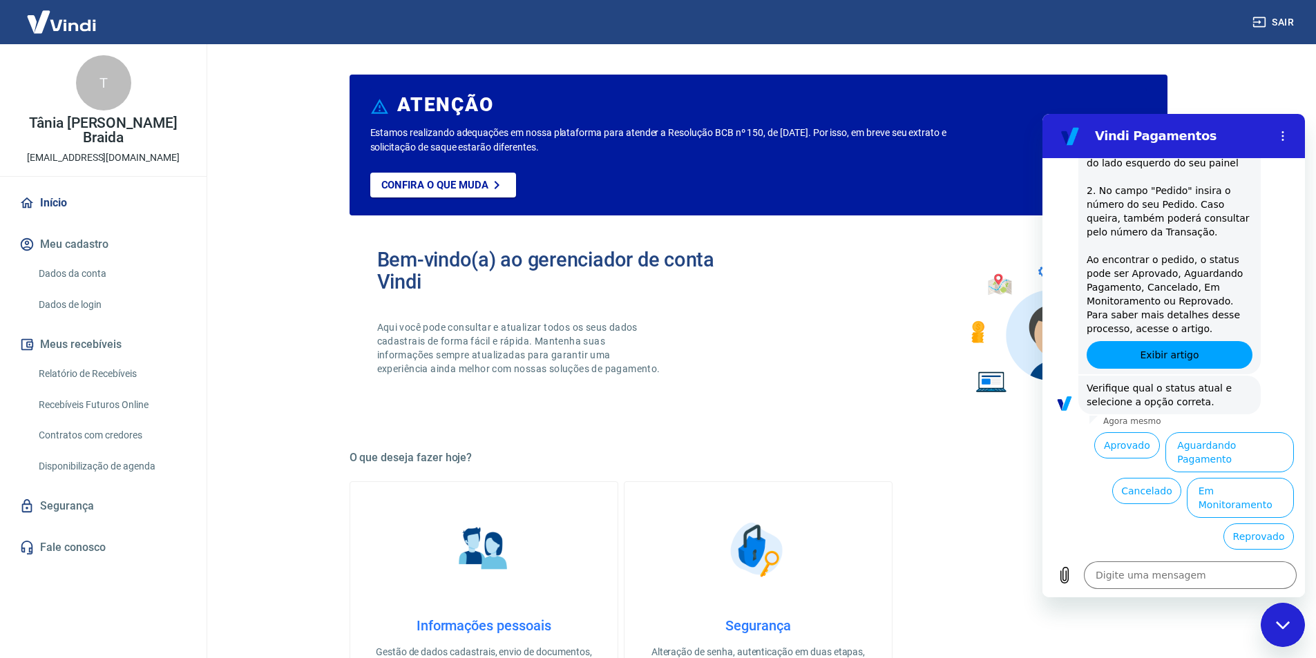
click at [108, 77] on div "T" at bounding box center [103, 82] width 55 height 55
click at [112, 151] on p "[EMAIL_ADDRESS][DOMAIN_NAME]" at bounding box center [103, 158] width 153 height 15
click at [48, 188] on link "Início" at bounding box center [103, 203] width 173 height 30
click at [85, 260] on link "Dados da conta" at bounding box center [111, 274] width 157 height 28
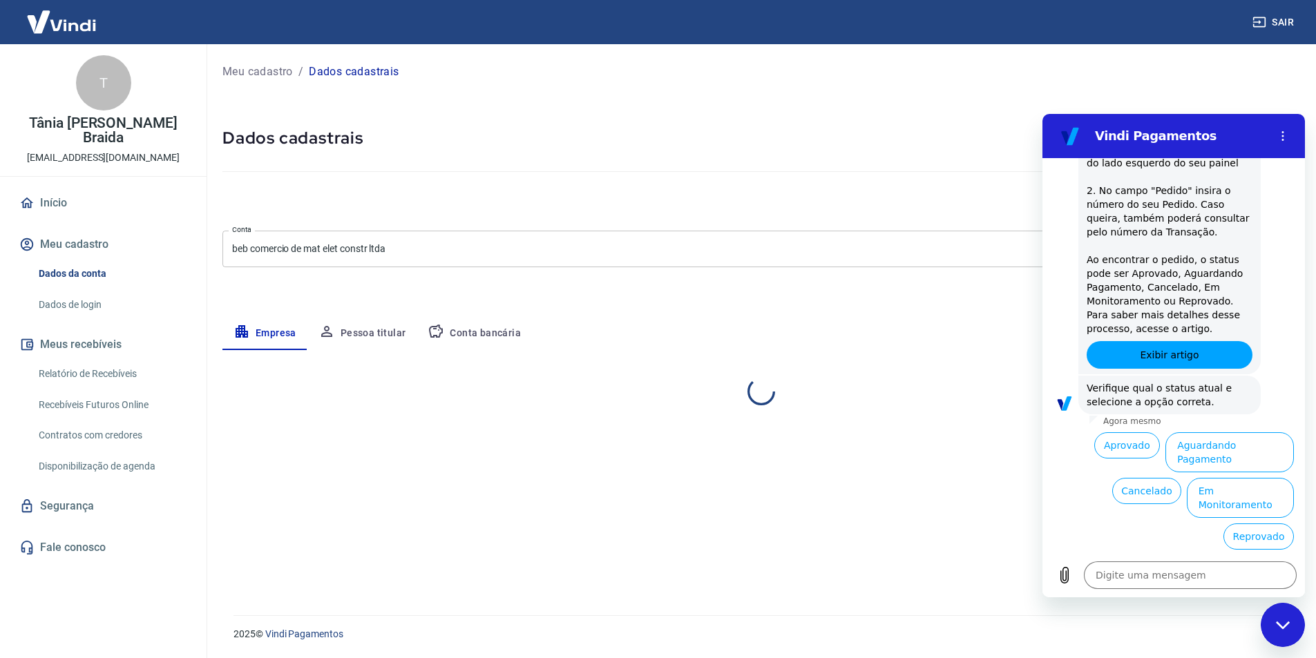
select select "RJ"
select select "business"
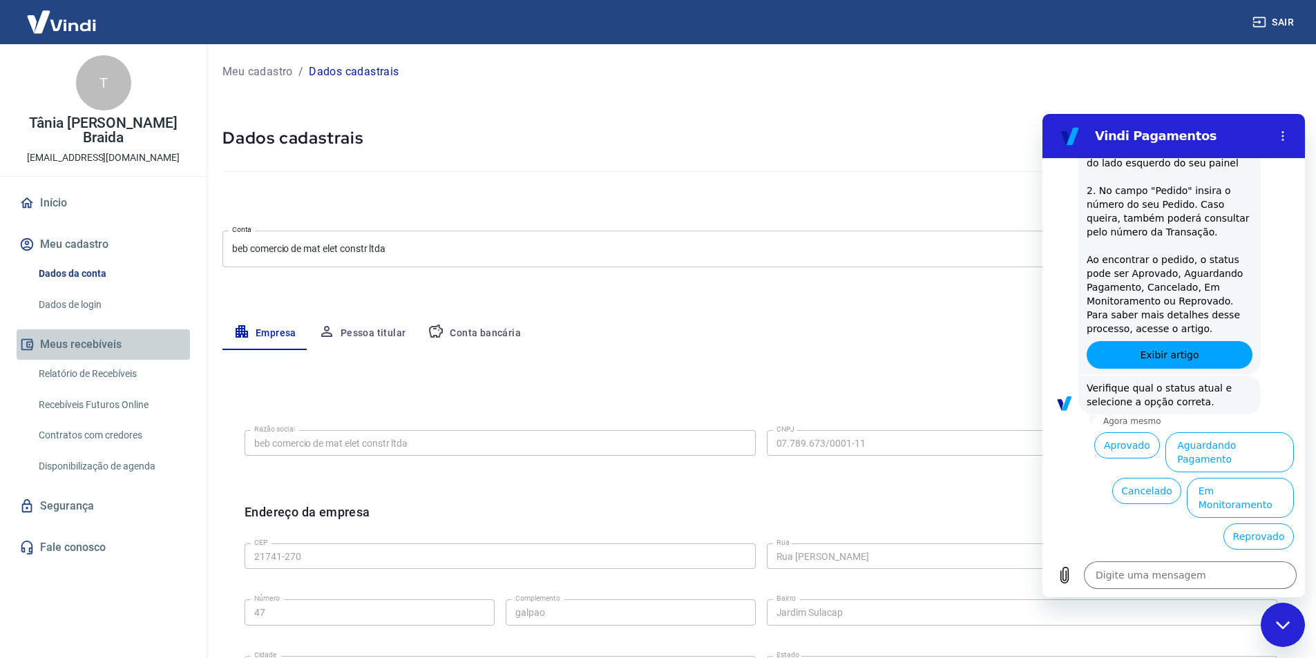
click at [75, 329] on button "Meus recebíveis" at bounding box center [103, 344] width 173 height 30
click at [378, 339] on button "Pessoa titular" at bounding box center [362, 333] width 110 height 33
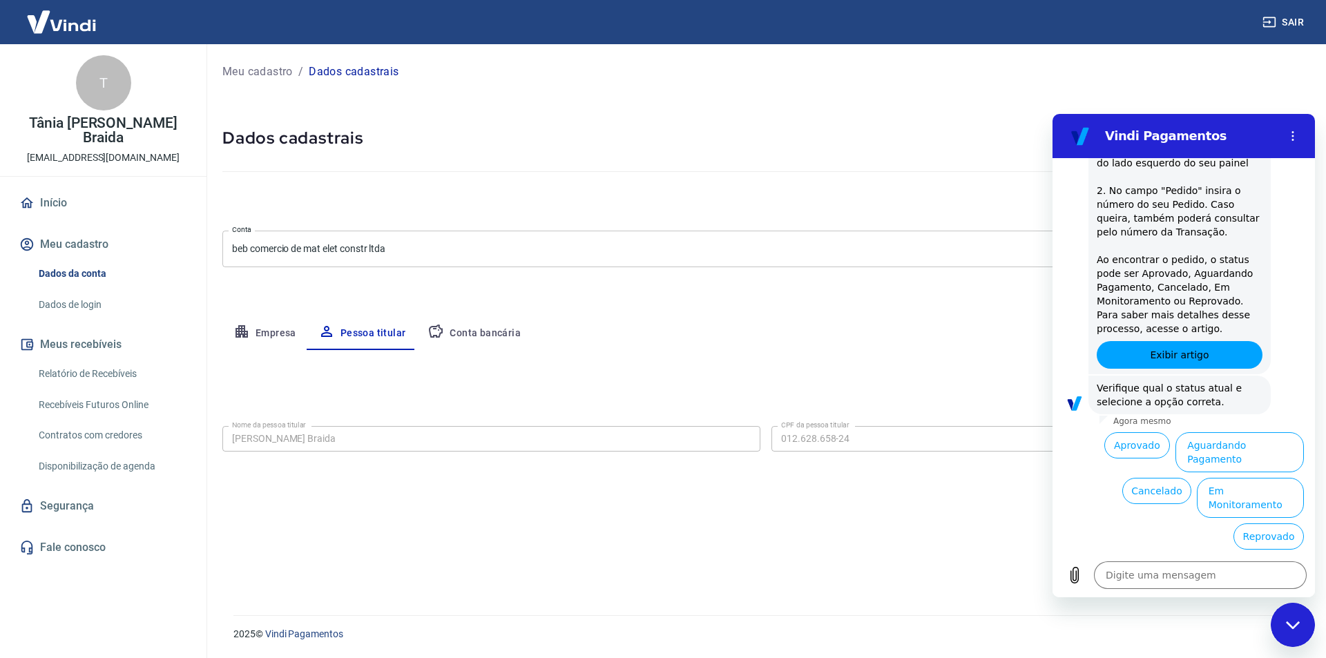
click at [485, 336] on button "Conta bancária" at bounding box center [473, 333] width 115 height 33
select select "1"
click at [354, 332] on button "Pessoa titular" at bounding box center [362, 333] width 110 height 33
type input "012.628.658-24"
click at [81, 360] on link "Relatório de Recebíveis" at bounding box center [111, 374] width 157 height 28
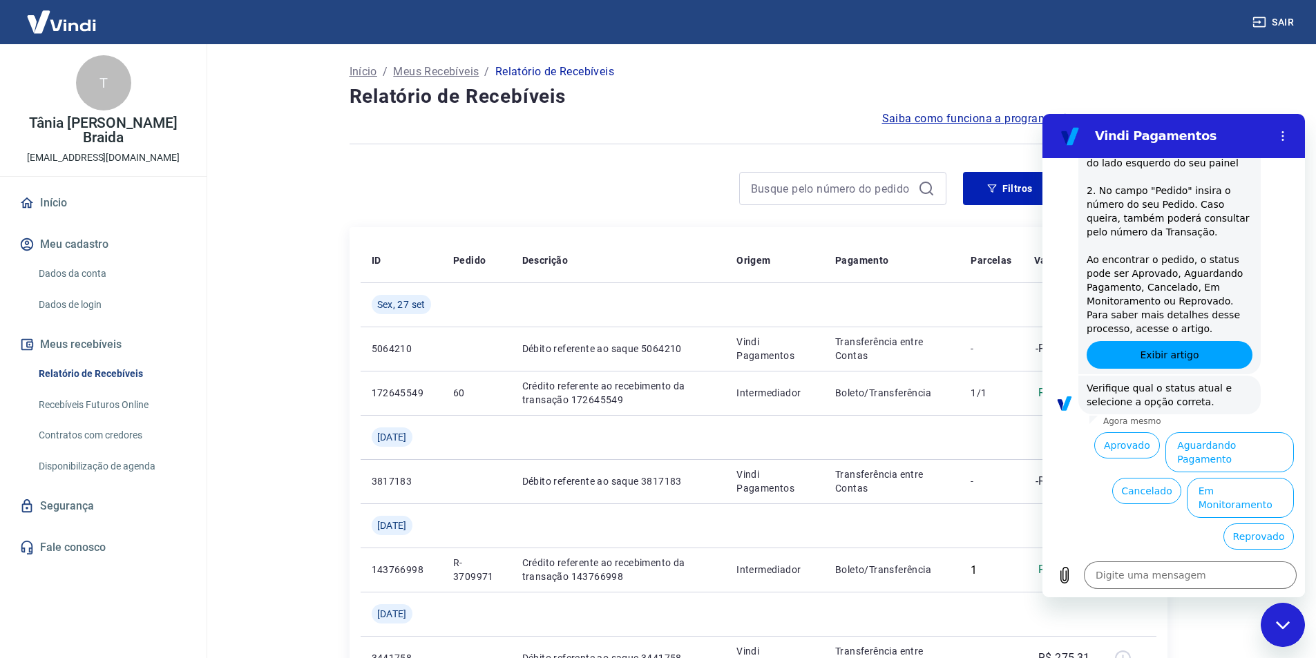
click at [99, 423] on link "Contratos com credores" at bounding box center [111, 435] width 157 height 28
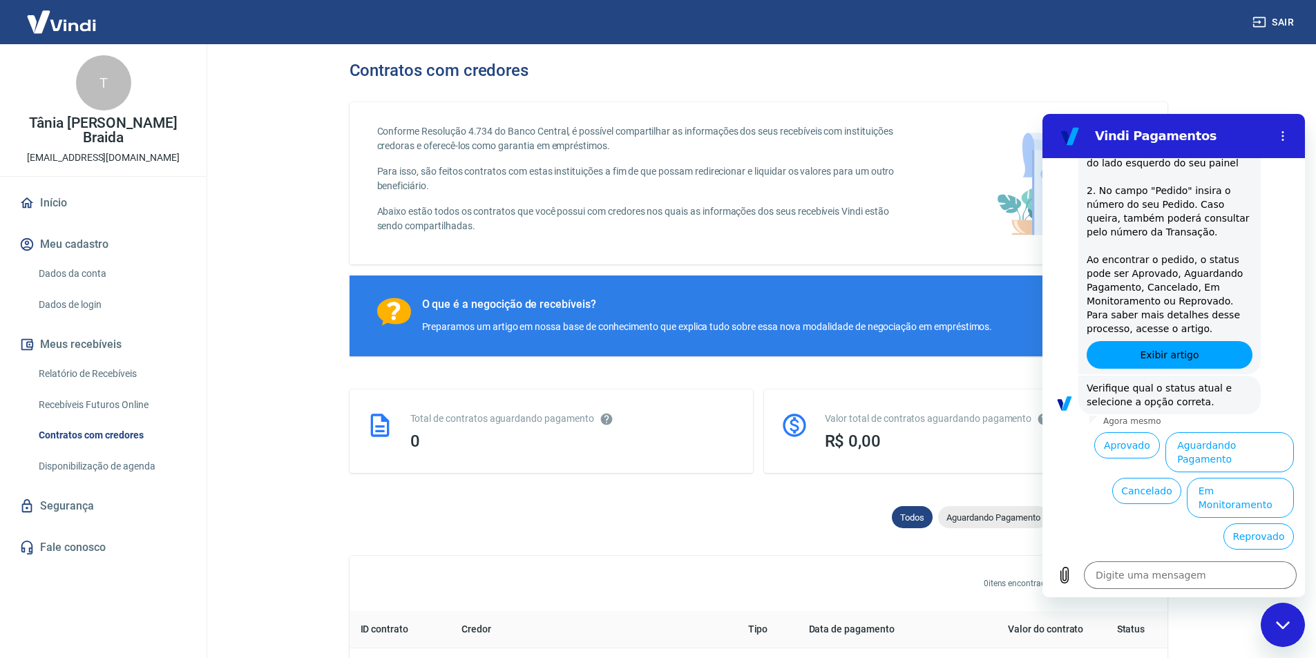
click at [97, 452] on link "Disponibilização de agenda" at bounding box center [111, 466] width 157 height 28
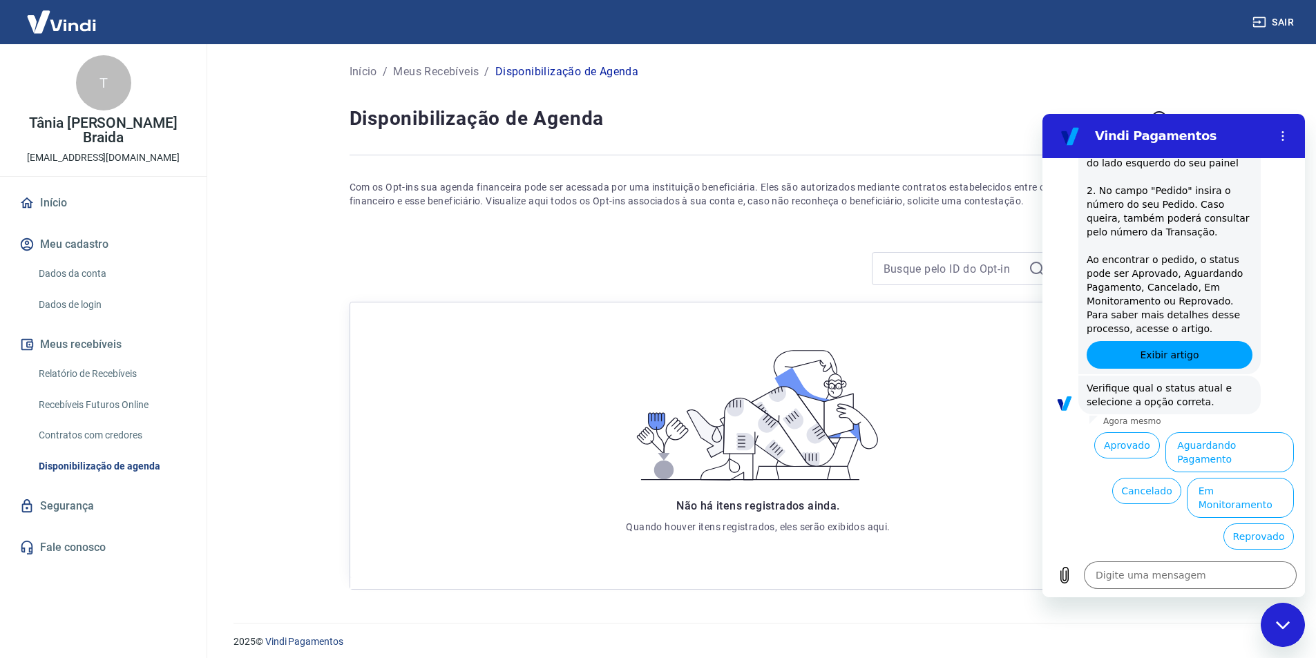
click at [66, 534] on link "Fale conosco" at bounding box center [103, 547] width 173 height 30
drag, startPoint x: 77, startPoint y: 23, endPoint x: 60, endPoint y: 28, distance: 17.9
click at [60, 28] on img at bounding box center [62, 22] width 90 height 42
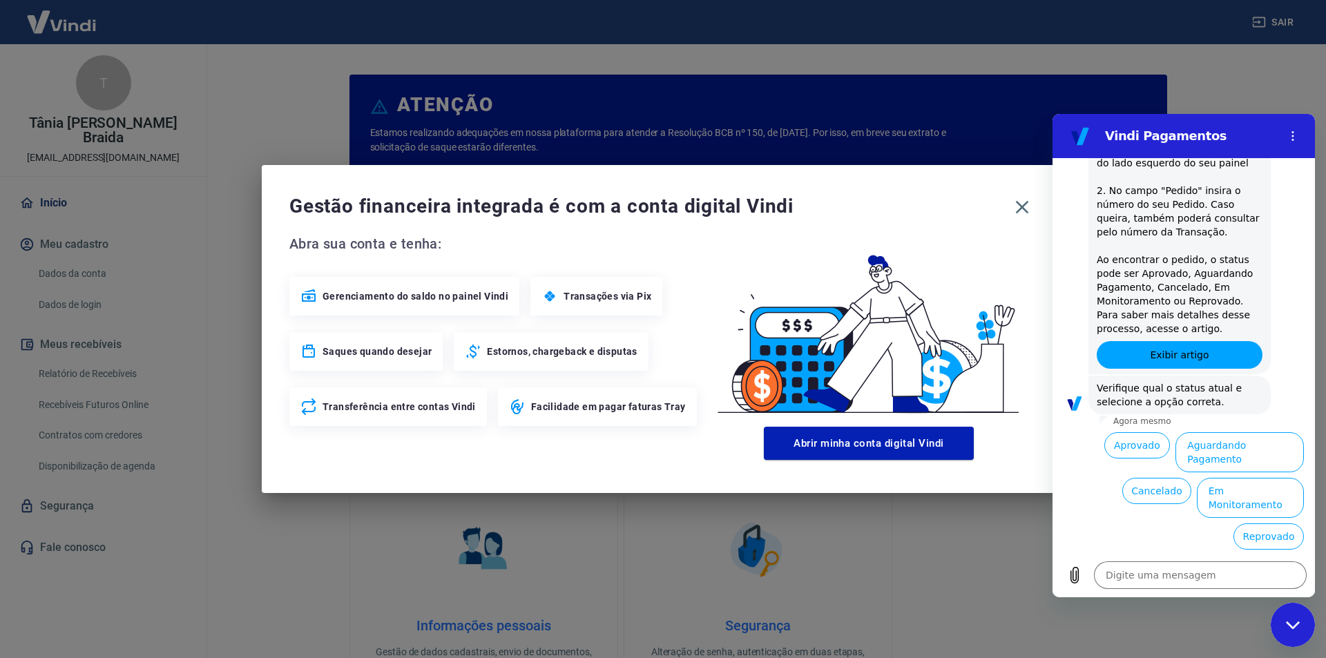
drag, startPoint x: 1286, startPoint y: 136, endPoint x: 1294, endPoint y: 151, distance: 17.3
click at [1287, 137] on button "Menu de opções" at bounding box center [1293, 136] width 28 height 28
click at [1298, 143] on button "Menu de opções" at bounding box center [1293, 136] width 28 height 28
click at [1295, 134] on icon "Menu de opções" at bounding box center [1292, 136] width 11 height 11
click at [1288, 140] on icon "Menu de opções" at bounding box center [1292, 136] width 11 height 11
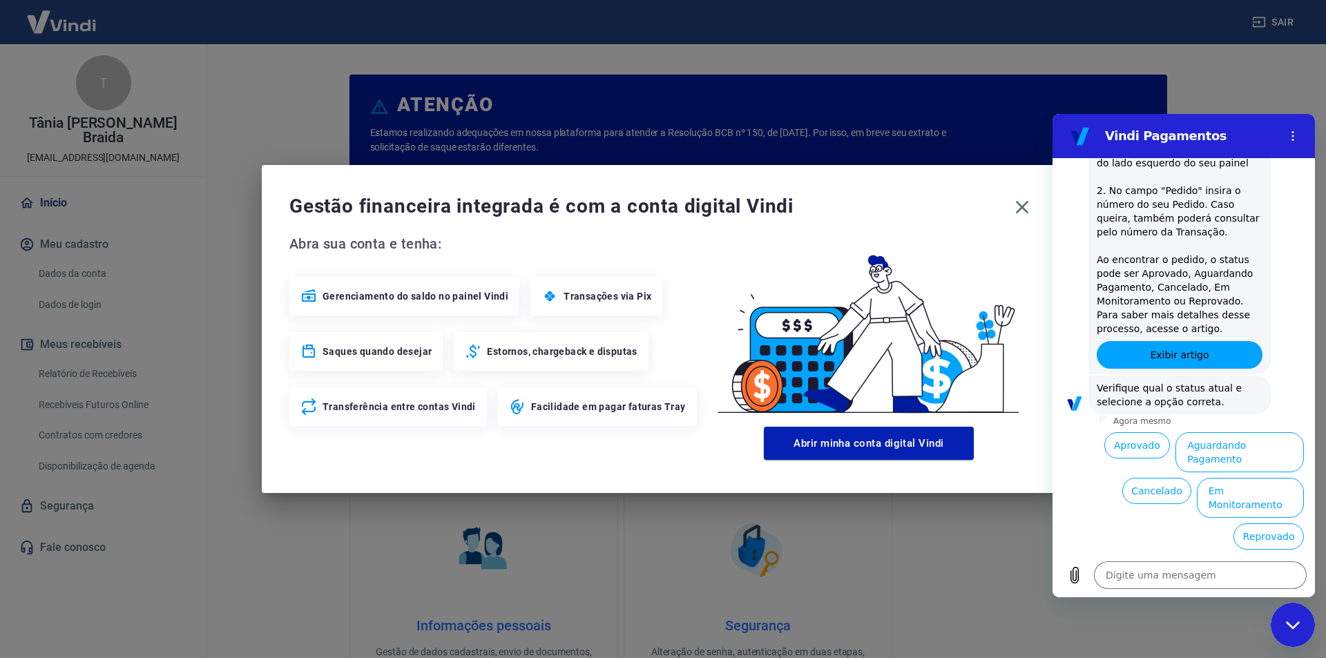
drag, startPoint x: 1284, startPoint y: 629, endPoint x: 1291, endPoint y: 626, distance: 8.1
click at [1285, 628] on div "Fechar janela de mensagens" at bounding box center [1292, 624] width 41 height 41
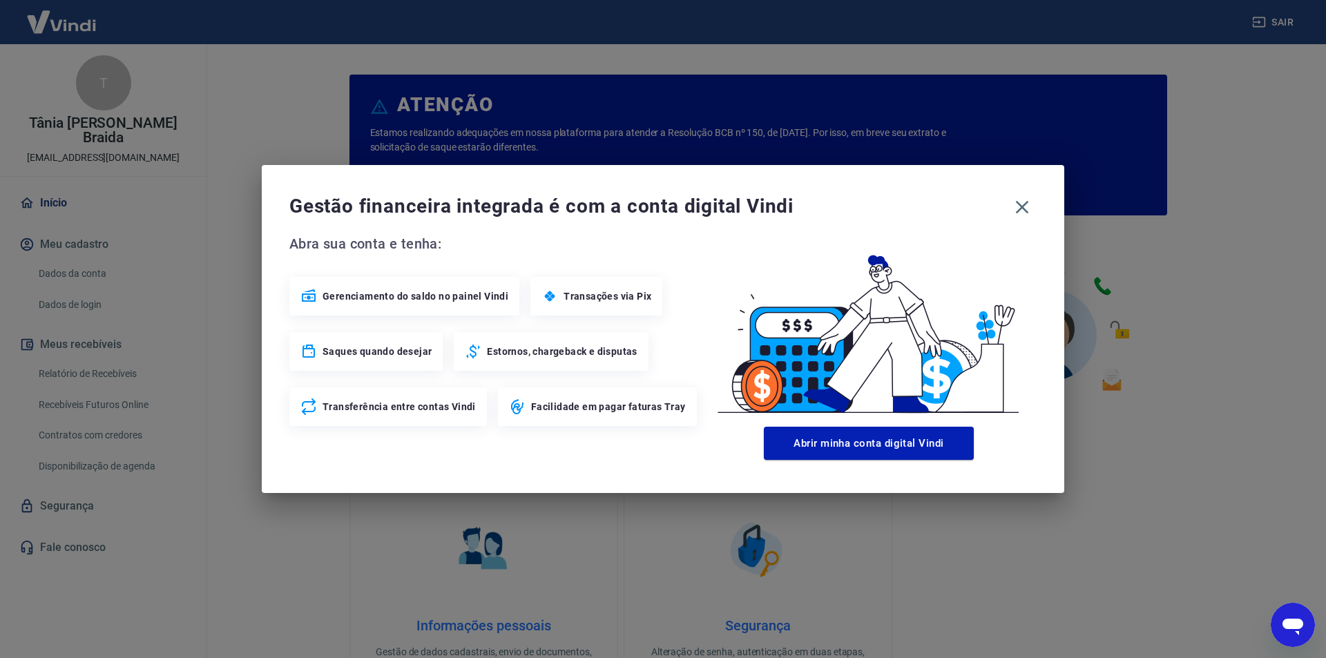
click at [402, 293] on span "Gerenciamento do saldo no painel Vindi" at bounding box center [416, 296] width 186 height 14
click at [593, 293] on span "Transações via Pix" at bounding box center [608, 296] width 88 height 14
click at [601, 294] on span "Transações via Pix" at bounding box center [608, 296] width 88 height 14
click at [1016, 205] on icon "button" at bounding box center [1022, 207] width 22 height 22
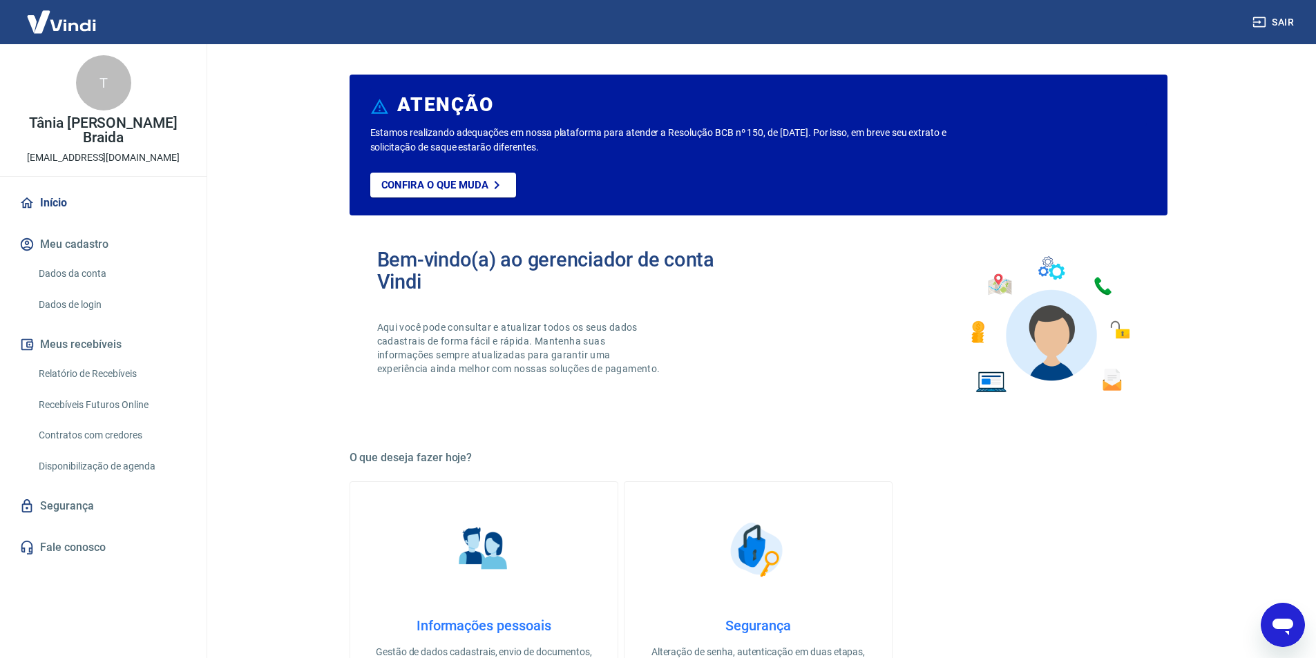
click at [955, 175] on div "Confira o que muda" at bounding box center [732, 194] width 725 height 43
click at [417, 182] on p "Confira o que muda" at bounding box center [434, 185] width 107 height 12
click at [37, 188] on link "Início" at bounding box center [103, 203] width 173 height 30
drag, startPoint x: 126, startPoint y: 81, endPoint x: 86, endPoint y: 38, distance: 59.6
click at [126, 80] on div "T" at bounding box center [103, 82] width 55 height 55
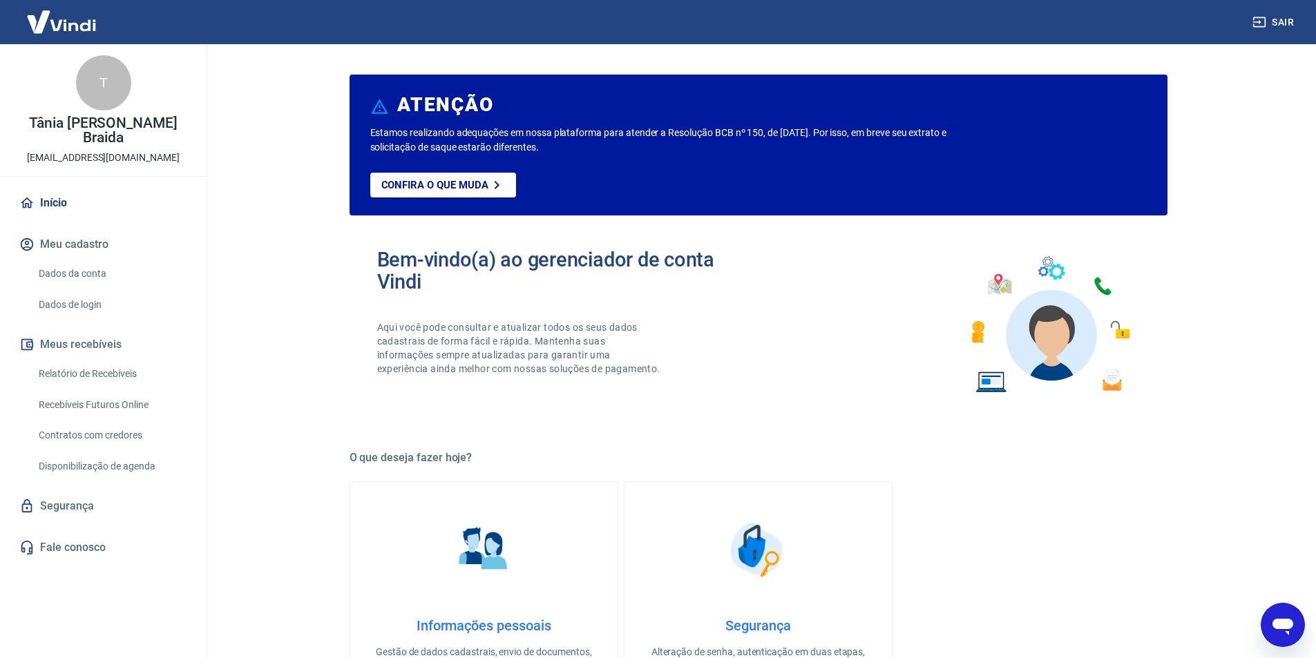
click at [75, 29] on img at bounding box center [62, 22] width 90 height 42
type textarea "x"
click at [82, 20] on img at bounding box center [62, 22] width 90 height 42
click at [65, 238] on button "Meu cadastro" at bounding box center [103, 244] width 173 height 30
click at [63, 188] on link "Início" at bounding box center [103, 203] width 173 height 30
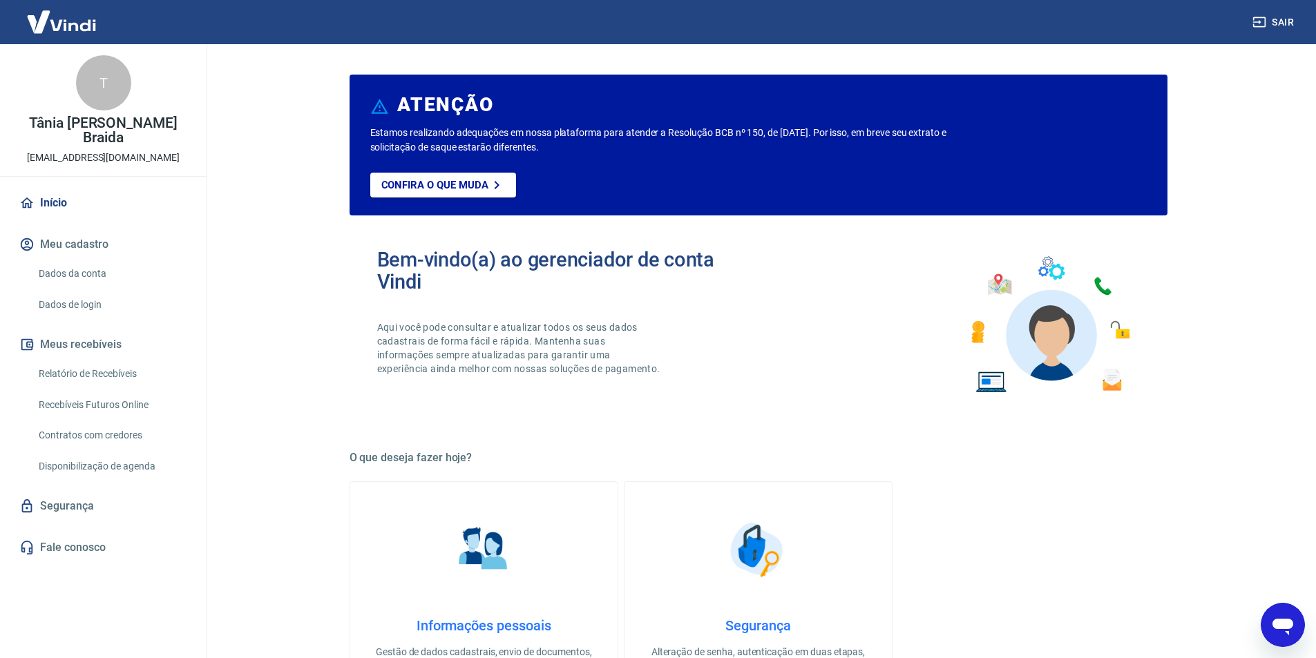
click at [75, 240] on button "Meu cadastro" at bounding box center [103, 244] width 173 height 30
click at [74, 260] on link "Dados da conta" at bounding box center [111, 274] width 157 height 28
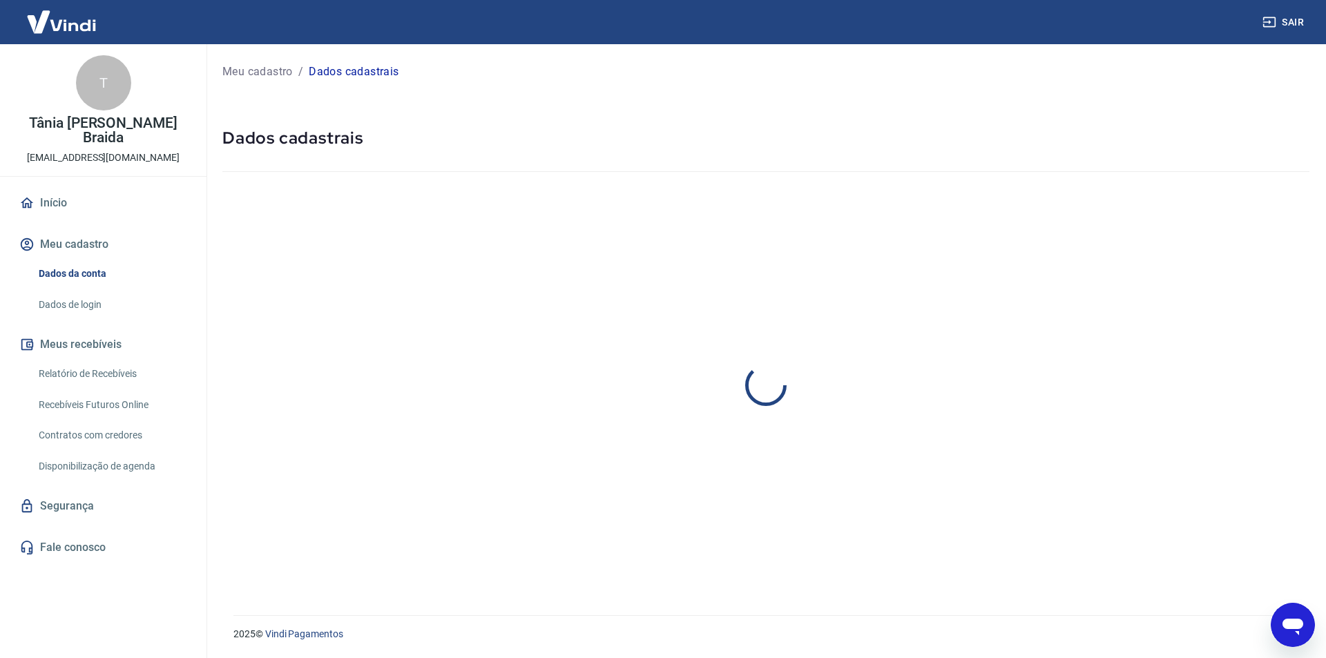
select select "RJ"
select select "business"
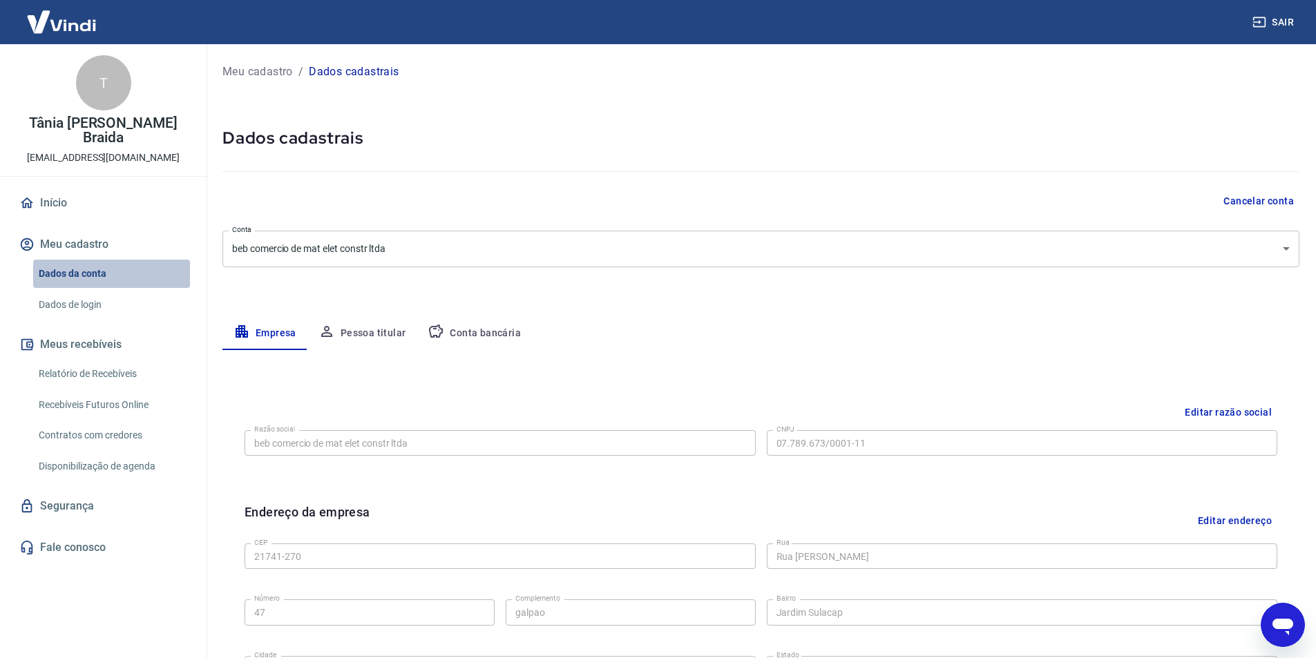
click at [68, 262] on link "Dados da conta" at bounding box center [111, 274] width 157 height 28
click at [73, 238] on button "Meu cadastro" at bounding box center [103, 244] width 173 height 30
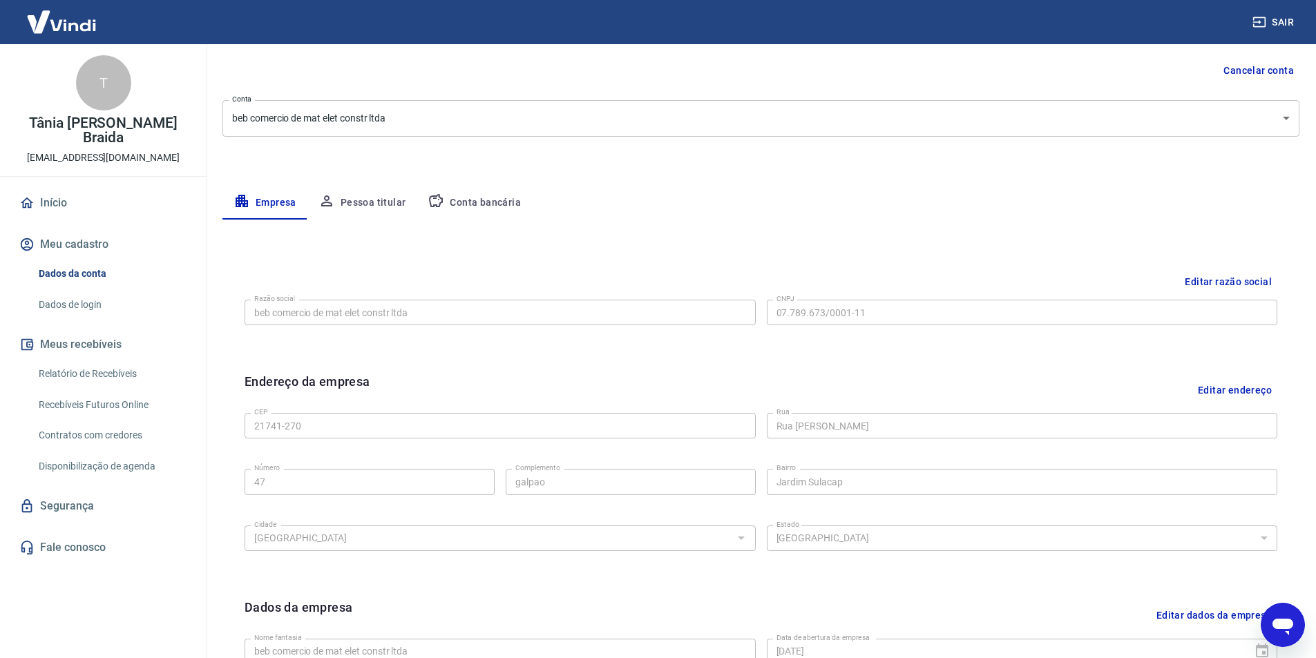
scroll to position [338, 0]
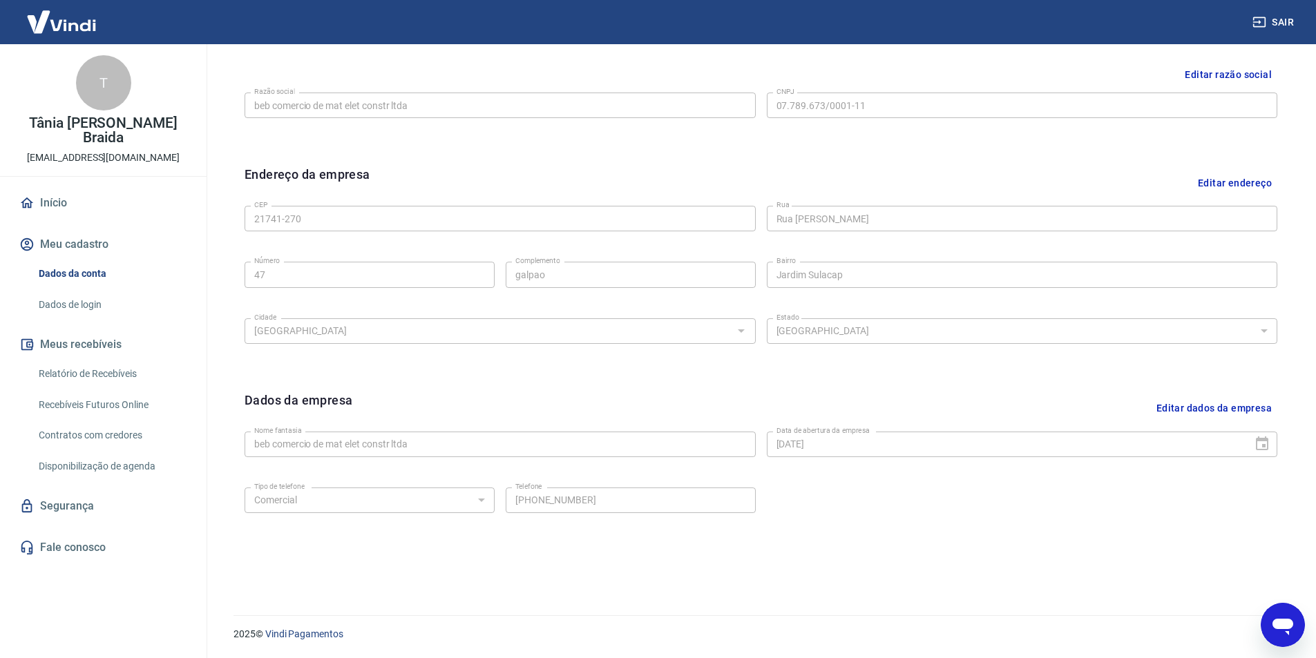
click at [57, 421] on link "Contratos com credores" at bounding box center [111, 435] width 157 height 28
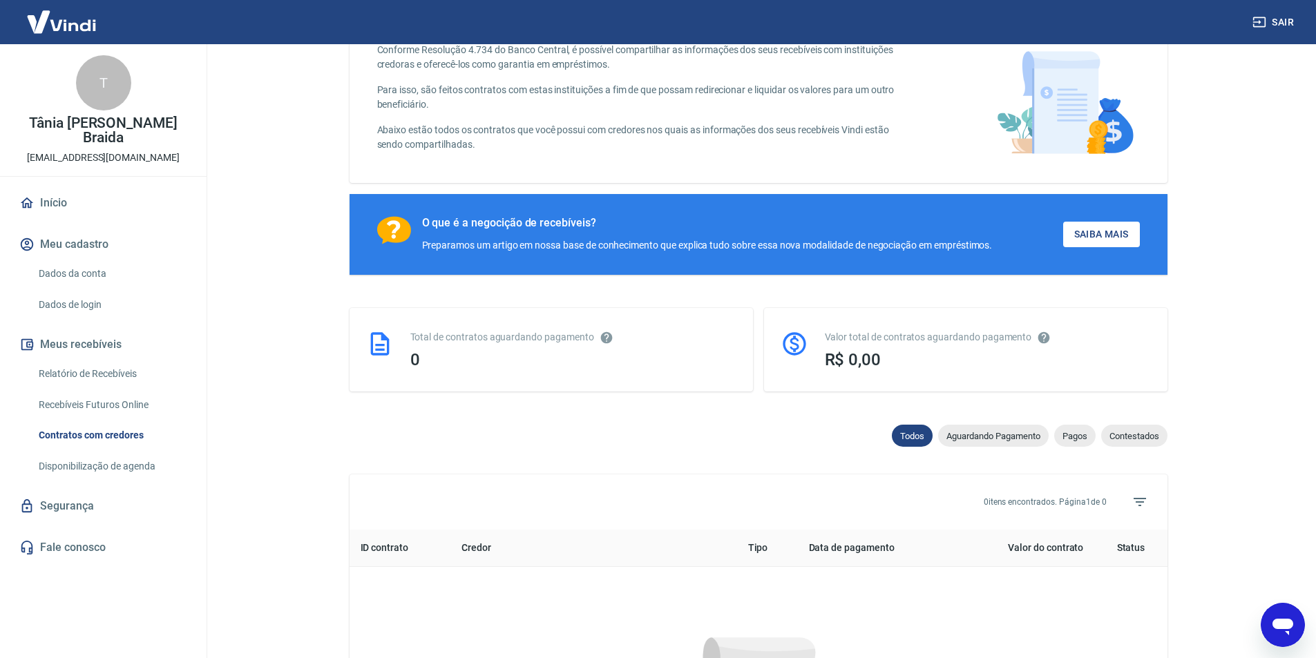
scroll to position [484, 0]
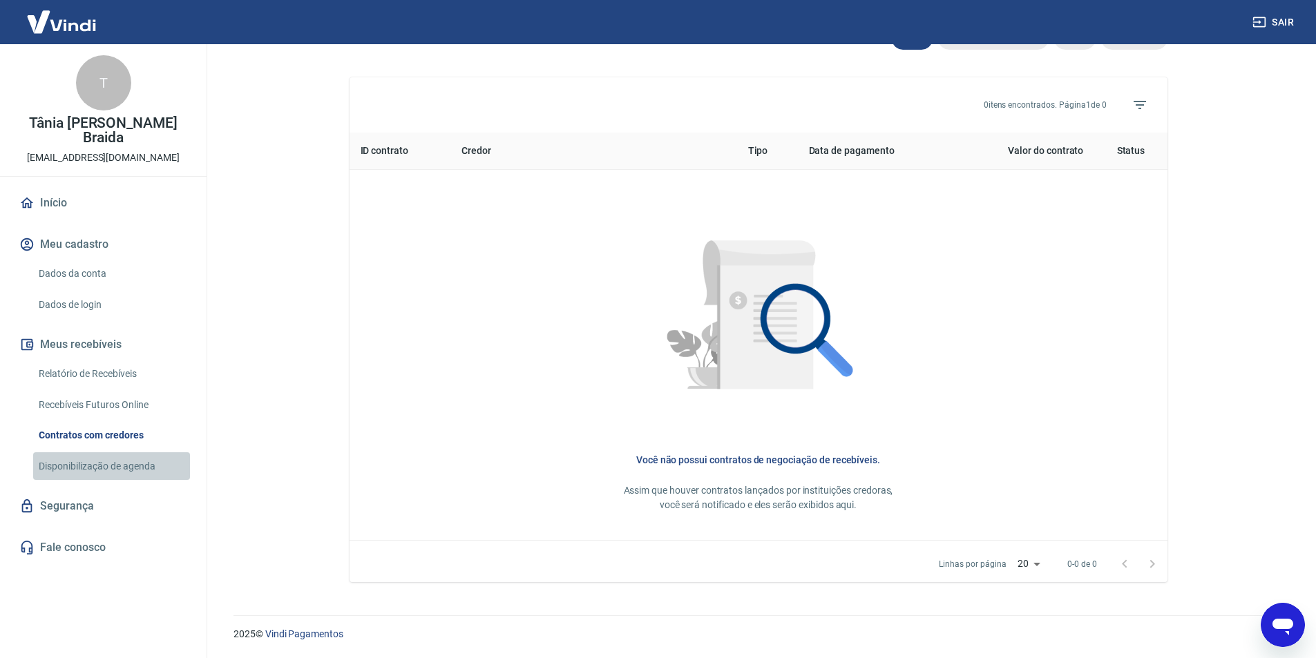
click at [68, 453] on link "Disponibilização de agenda" at bounding box center [111, 466] width 157 height 28
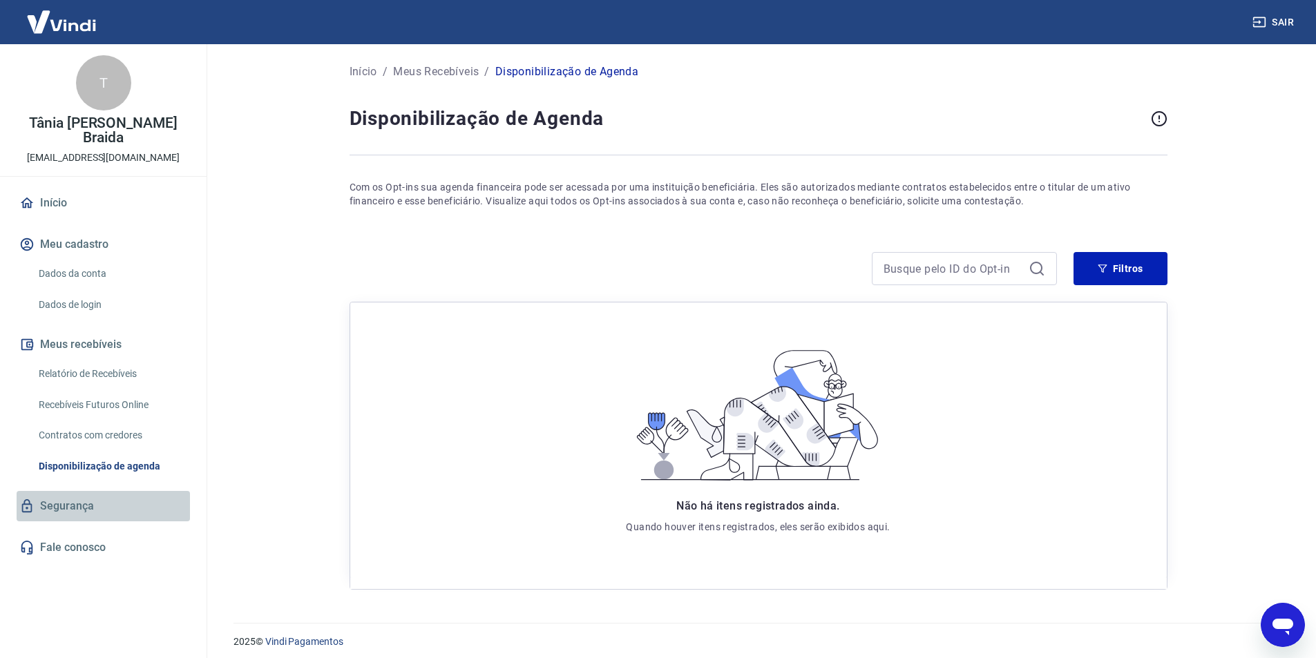
click at [64, 499] on link "Segurança" at bounding box center [103, 506] width 173 height 30
click at [55, 534] on link "Fale conosco" at bounding box center [103, 547] width 173 height 30
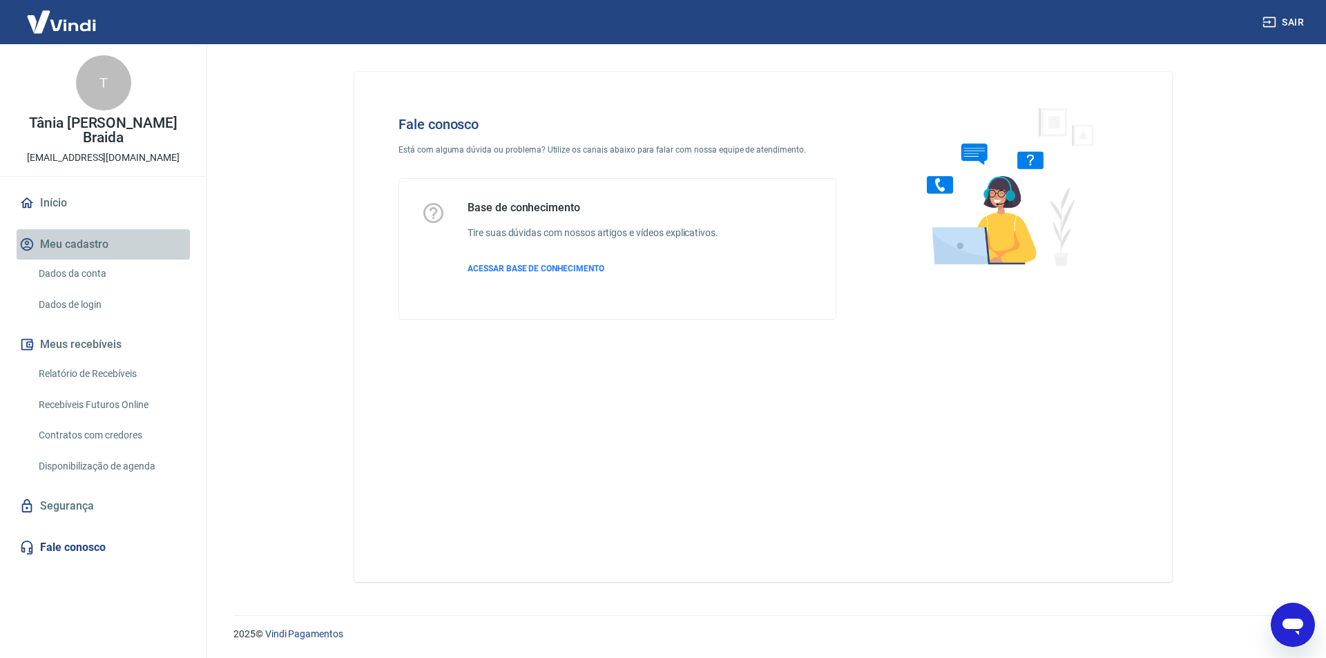
drag, startPoint x: 43, startPoint y: 231, endPoint x: 46, endPoint y: 211, distance: 21.0
click at [43, 231] on button "Meu cadastro" at bounding box center [103, 244] width 173 height 30
click at [42, 188] on link "Início" at bounding box center [103, 203] width 173 height 30
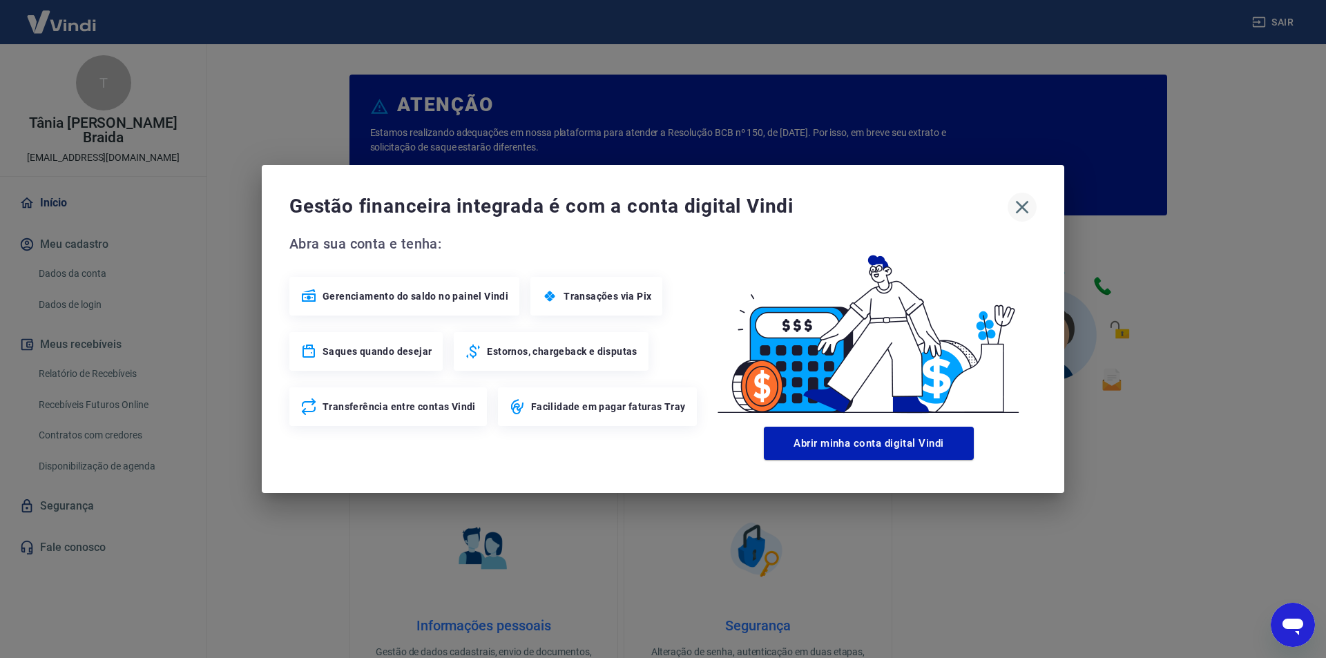
click at [1026, 204] on icon "button" at bounding box center [1022, 207] width 22 height 22
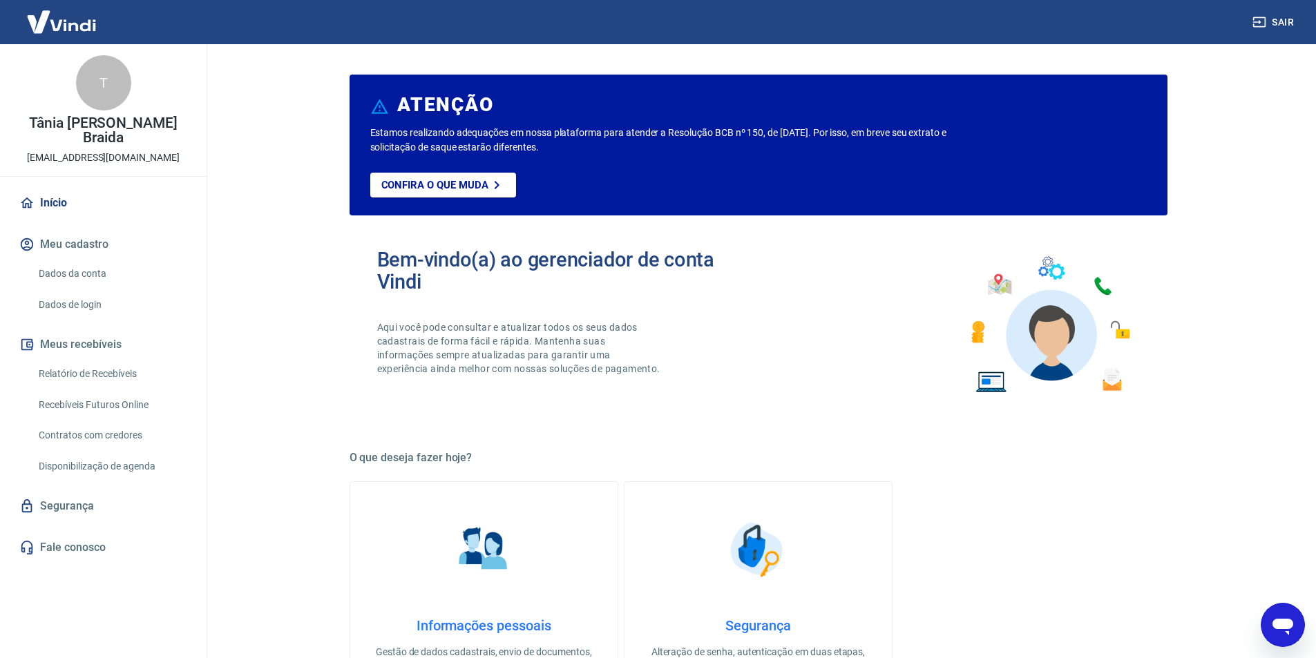
click at [78, 15] on img at bounding box center [62, 22] width 90 height 42
click at [74, 23] on img at bounding box center [62, 22] width 90 height 42
click at [48, 24] on img at bounding box center [62, 22] width 90 height 42
click at [71, 190] on link "Início" at bounding box center [103, 203] width 173 height 30
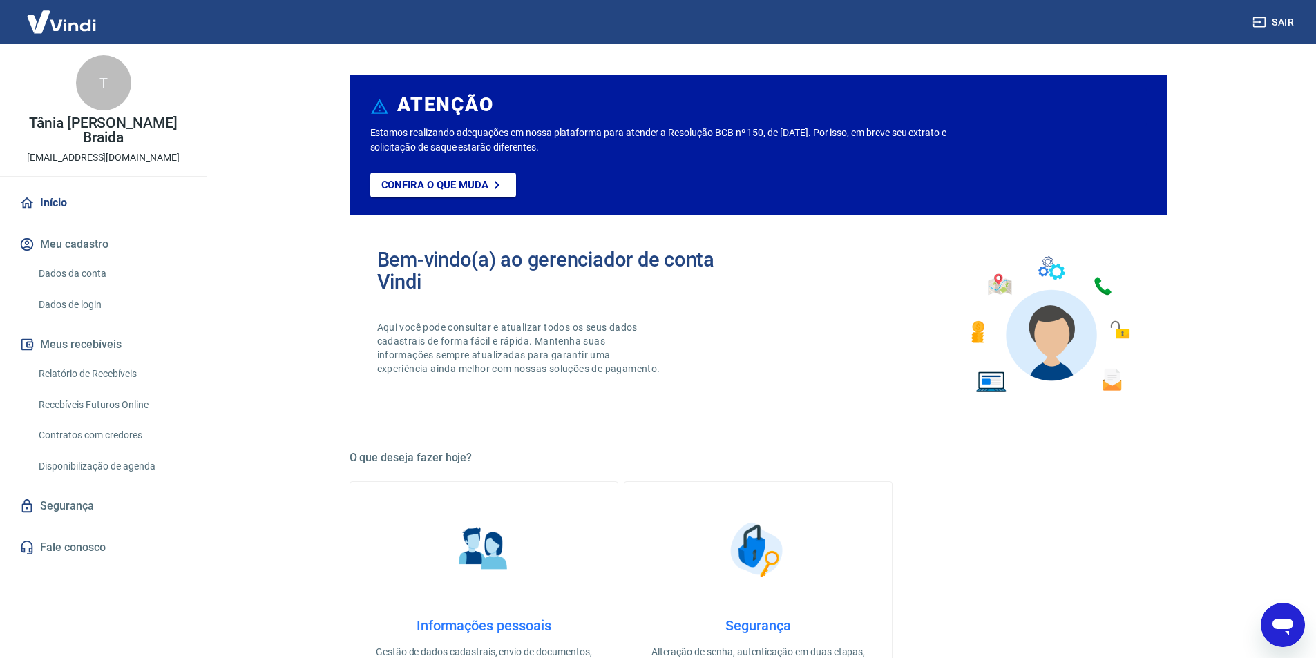
click at [72, 25] on img at bounding box center [62, 22] width 90 height 42
click at [73, 26] on img at bounding box center [62, 22] width 90 height 42
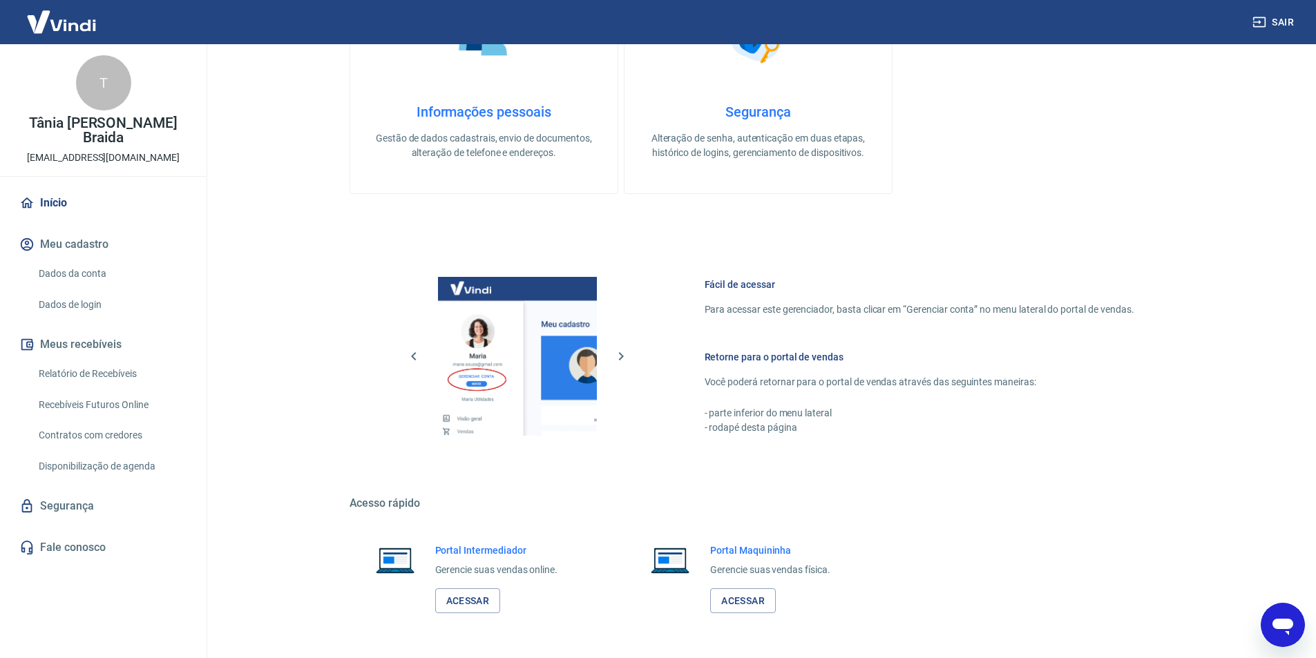
scroll to position [423, 0]
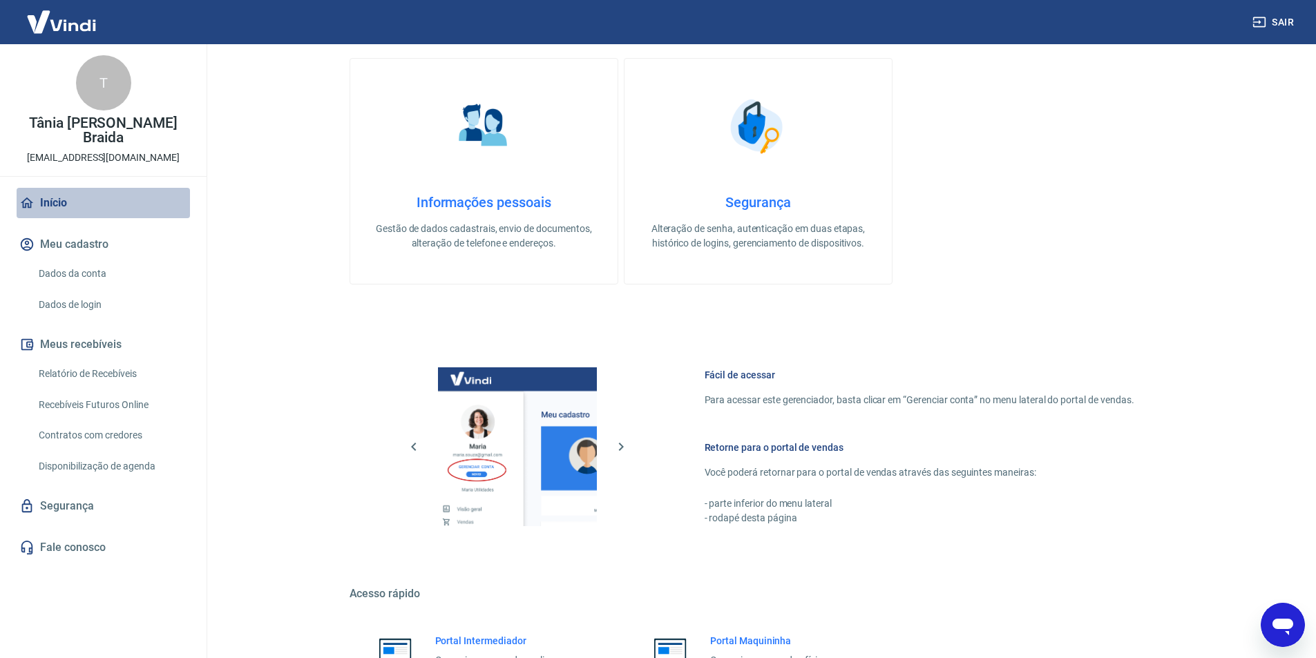
click at [48, 191] on link "Início" at bounding box center [103, 203] width 173 height 30
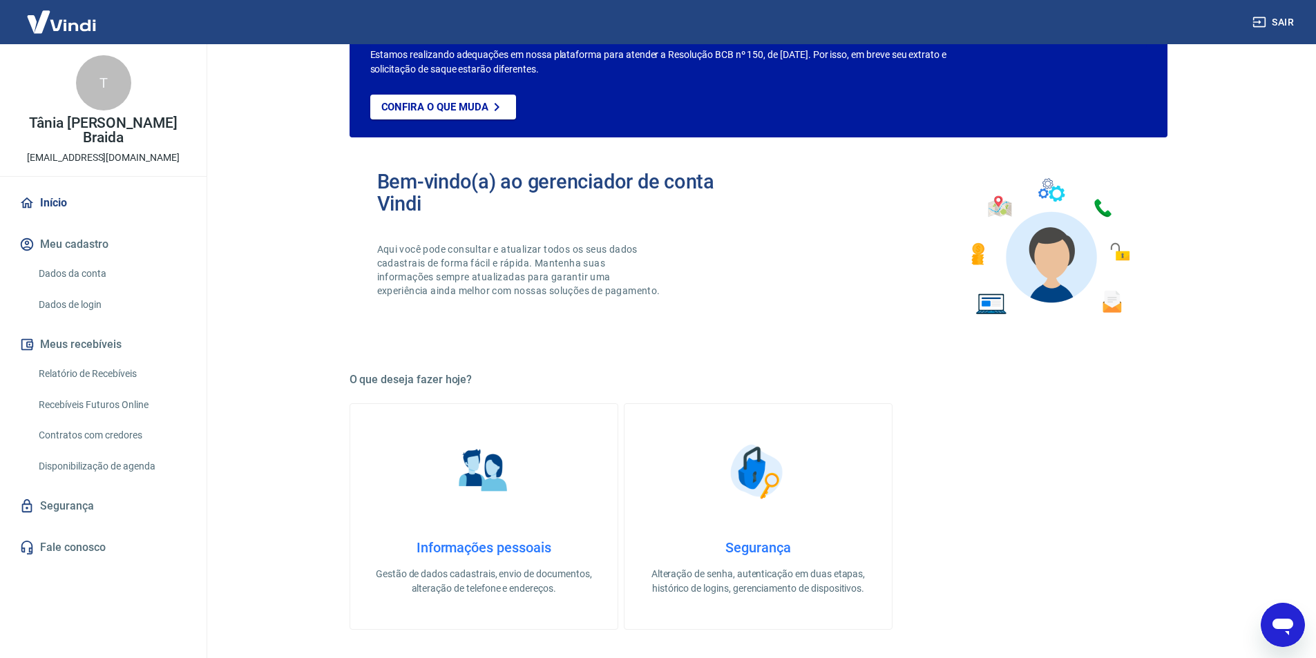
scroll to position [0, 0]
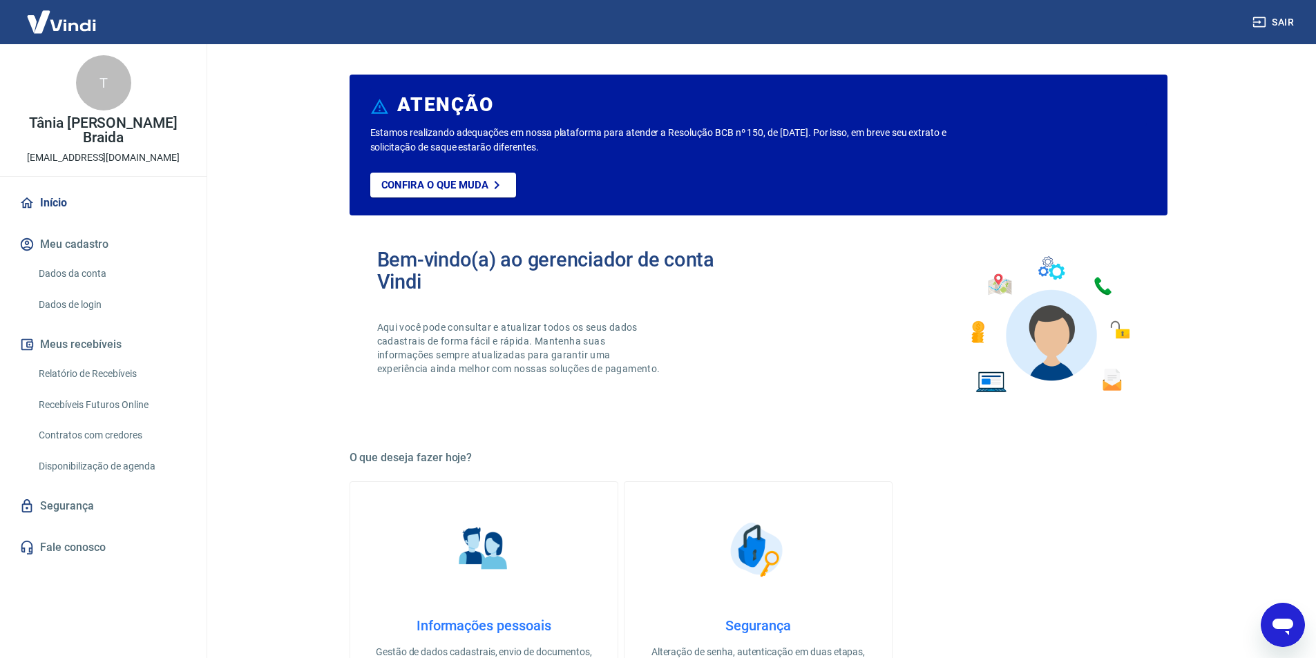
drag, startPoint x: 61, startPoint y: 21, endPoint x: 77, endPoint y: 39, distance: 24.5
click at [62, 21] on img at bounding box center [62, 22] width 90 height 42
click at [115, 84] on div "T" at bounding box center [103, 82] width 55 height 55
drag, startPoint x: 116, startPoint y: 127, endPoint x: 133, endPoint y: 140, distance: 20.7
click at [117, 129] on p "[PERSON_NAME] [PERSON_NAME]" at bounding box center [103, 130] width 184 height 29
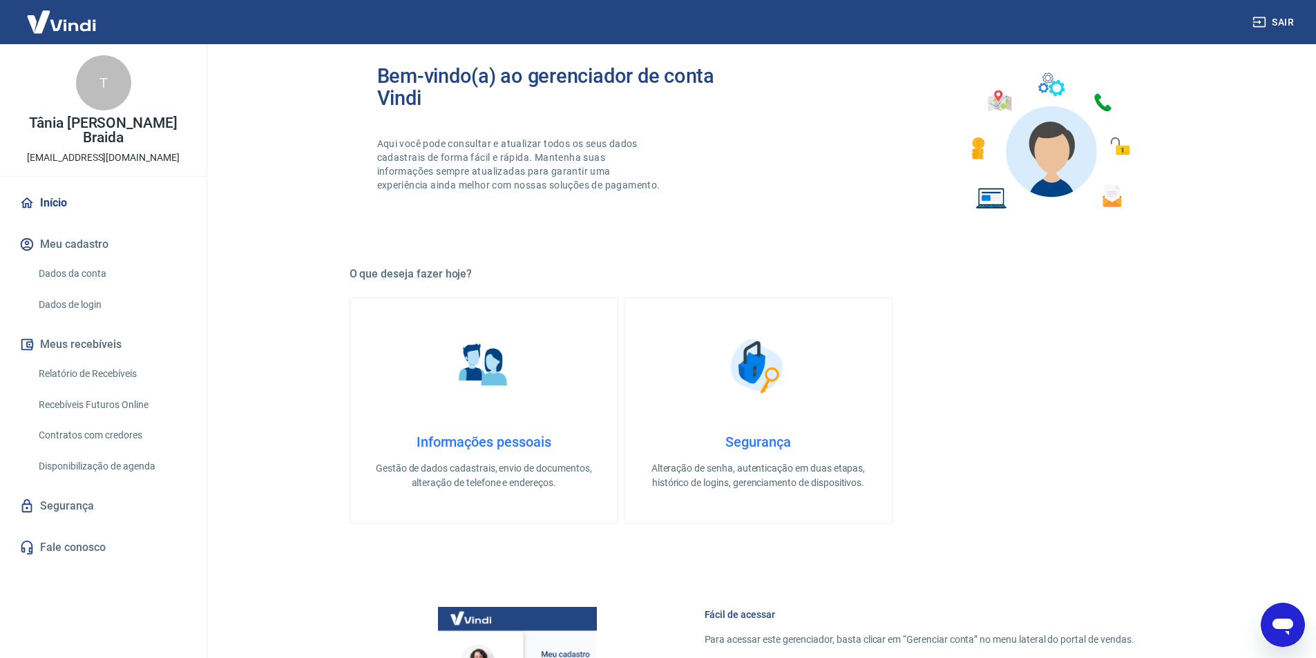
scroll to position [69, 0]
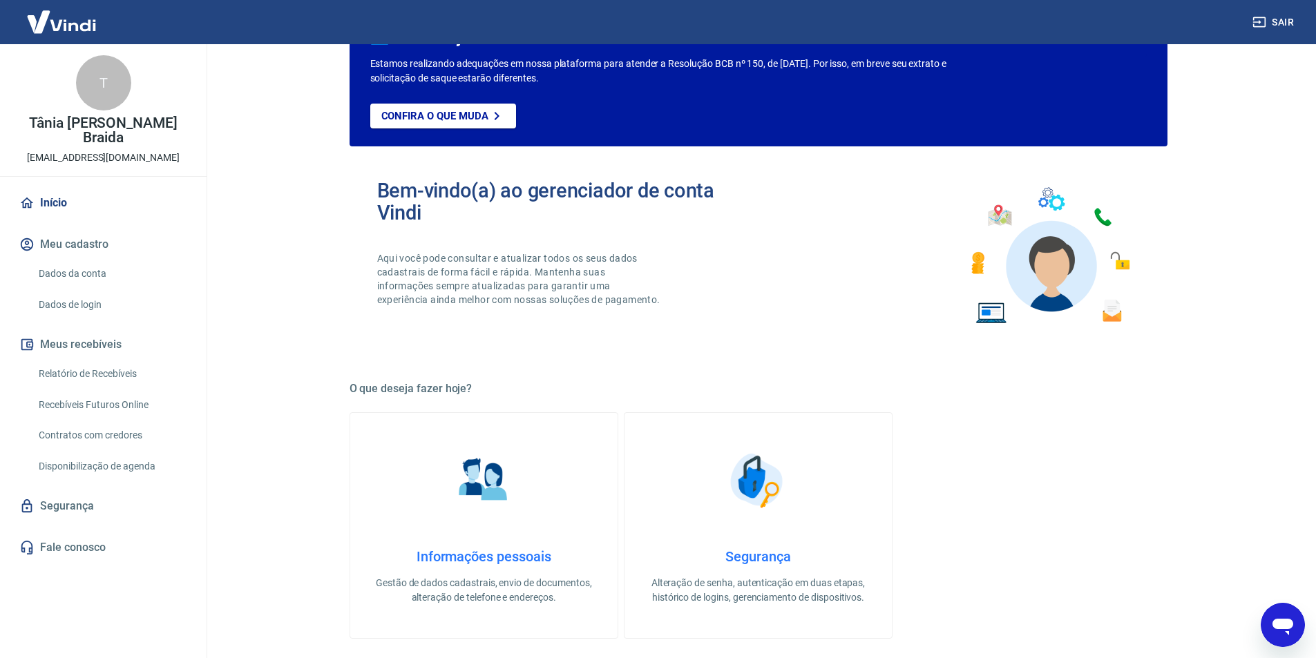
click at [1039, 289] on img at bounding box center [1049, 256] width 181 height 153
click at [1046, 291] on img at bounding box center [1049, 256] width 181 height 153
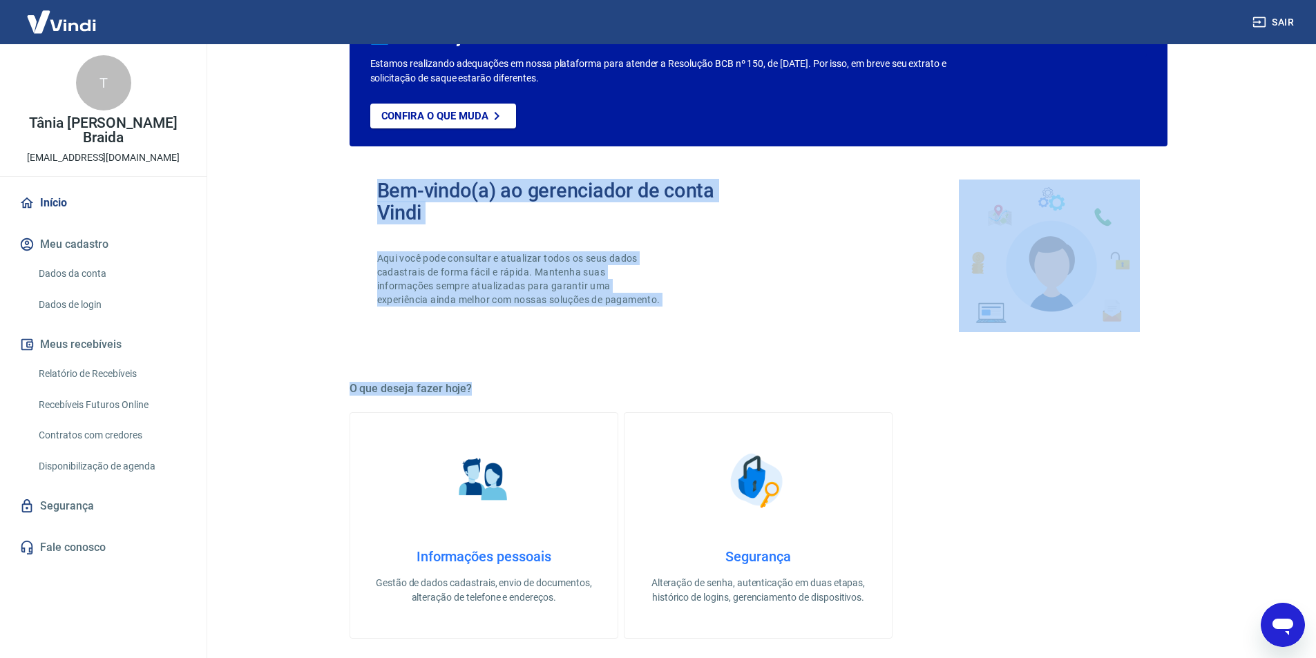
drag, startPoint x: 988, startPoint y: 356, endPoint x: 987, endPoint y: 365, distance: 9.7
click at [988, 356] on div "ATENÇÃO Estamos realizando adequações em nossa plataforma para atender a Resolu…" at bounding box center [758, 539] width 818 height 1072
click at [987, 365] on div "ATENÇÃO Estamos realizando adequações em nossa plataforma para atender a Resolu…" at bounding box center [758, 539] width 818 height 1072
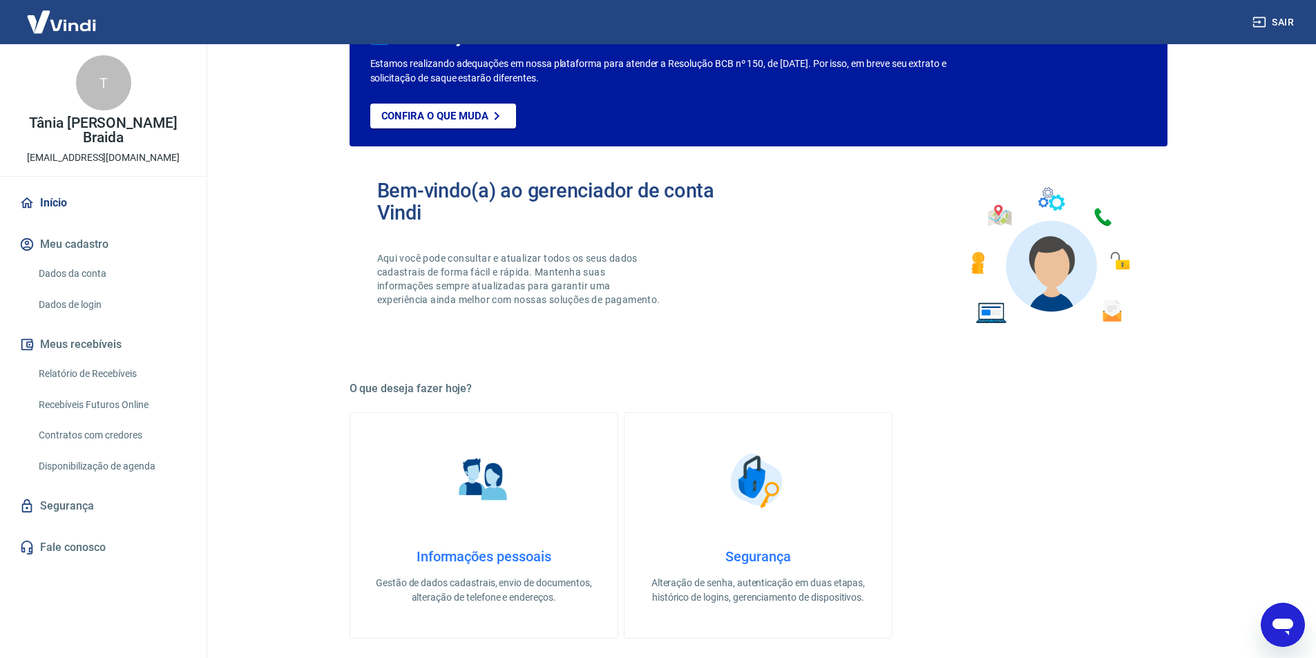
drag, startPoint x: 1212, startPoint y: 495, endPoint x: 1269, endPoint y: 559, distance: 86.1
click at [1214, 497] on main "ATENÇÃO Estamos realizando adequações em nossa plataforma para atender a Resolu…" at bounding box center [757, 282] width 1115 height 614
click at [1279, 616] on icon "Abrir janela de mensagens" at bounding box center [1282, 625] width 25 height 25
type textarea "x"
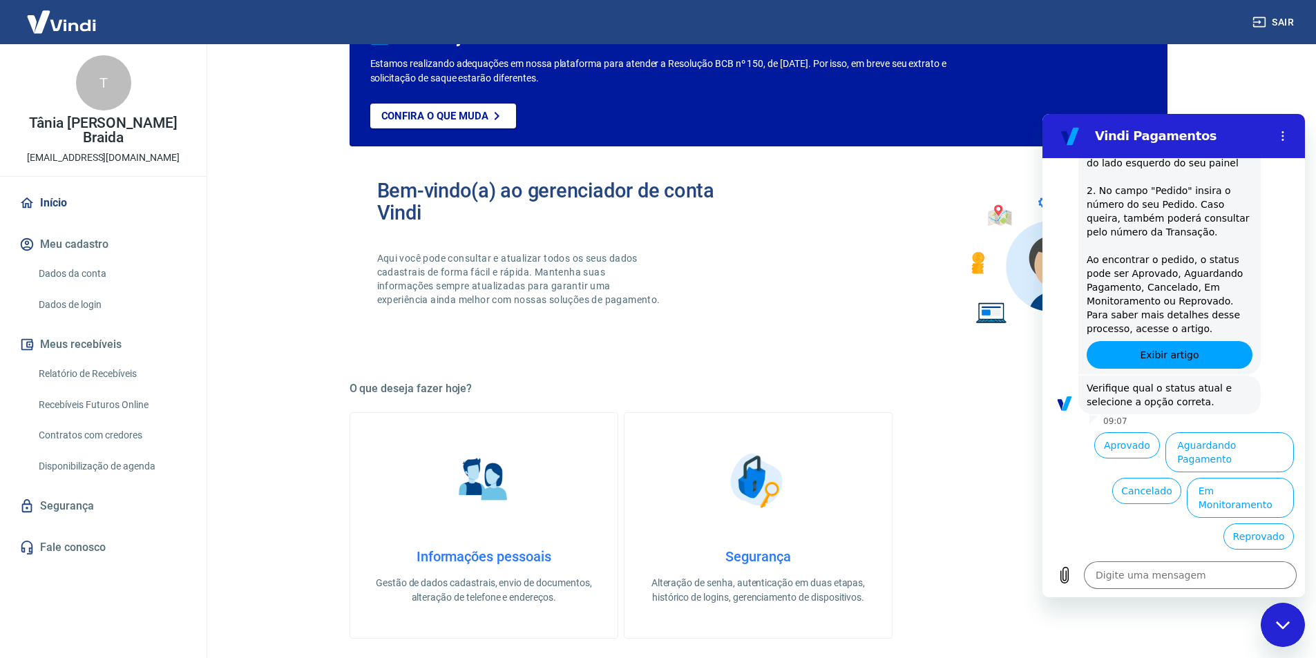
scroll to position [0, 0]
click at [1133, 582] on textarea at bounding box center [1190, 575] width 213 height 28
type textarea "b"
type textarea "x"
type textarea "bo"
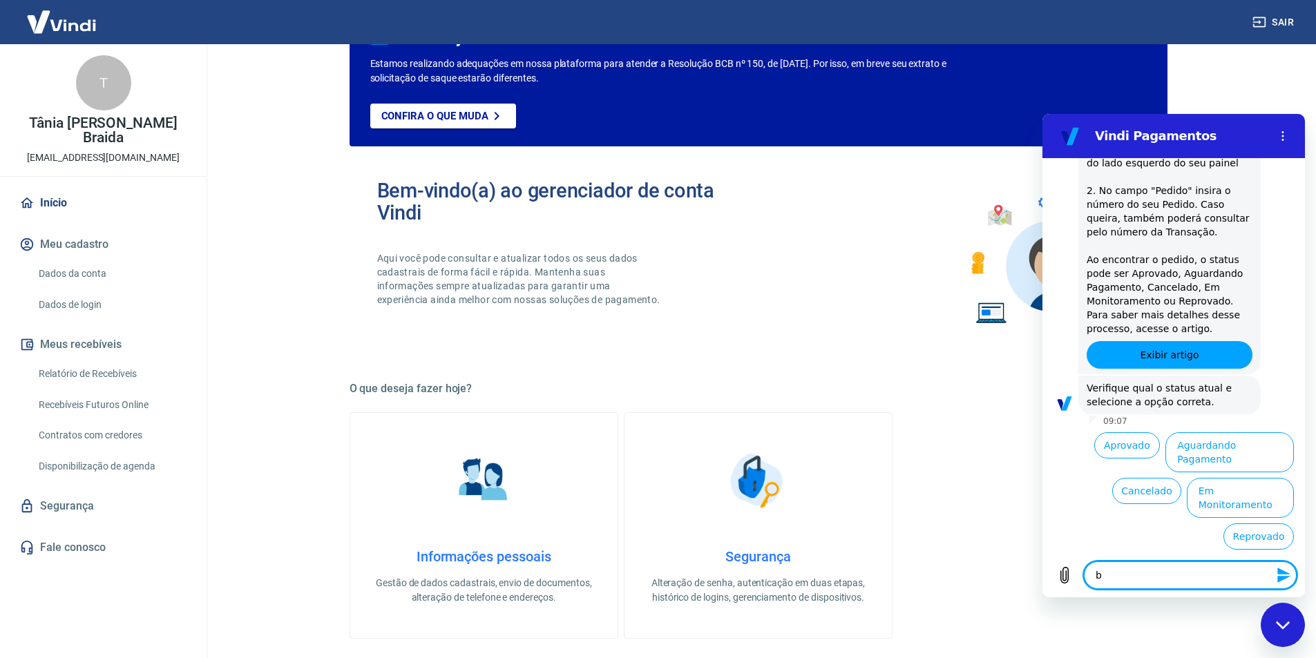
type textarea "x"
type textarea "bol"
type textarea "x"
type textarea "bole"
type textarea "x"
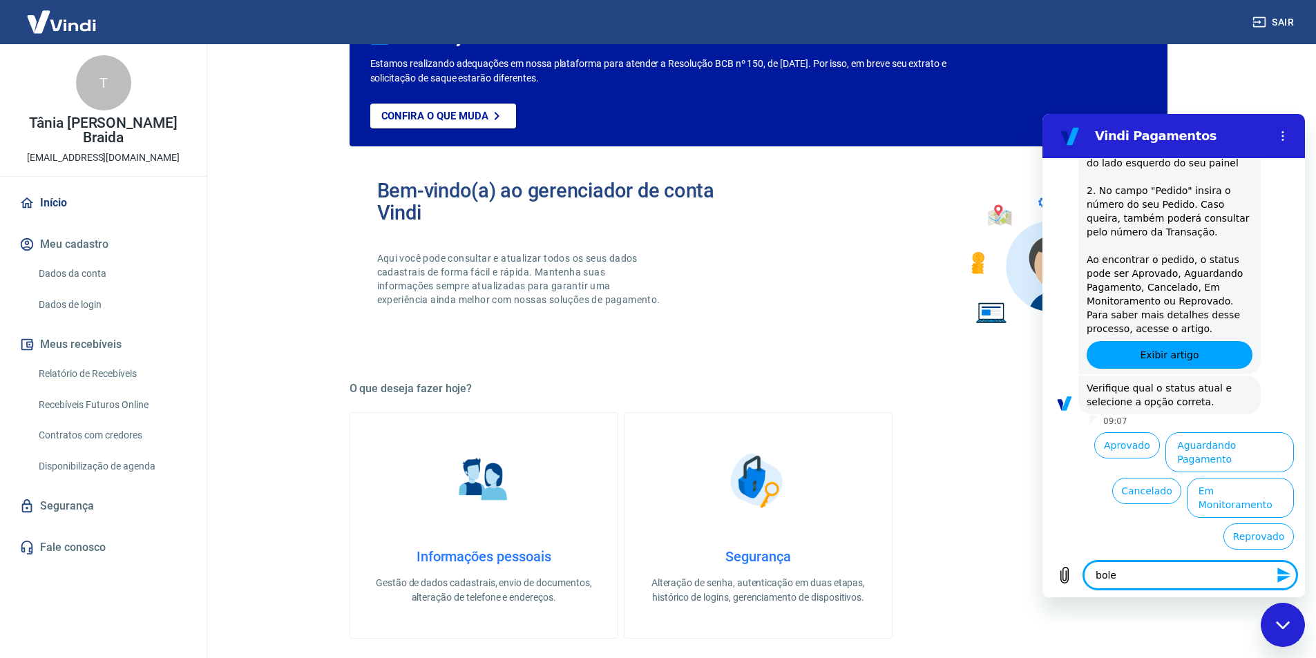
type textarea "bolet"
type textarea "x"
type textarea "boleto"
type textarea "x"
type textarea "boleto"
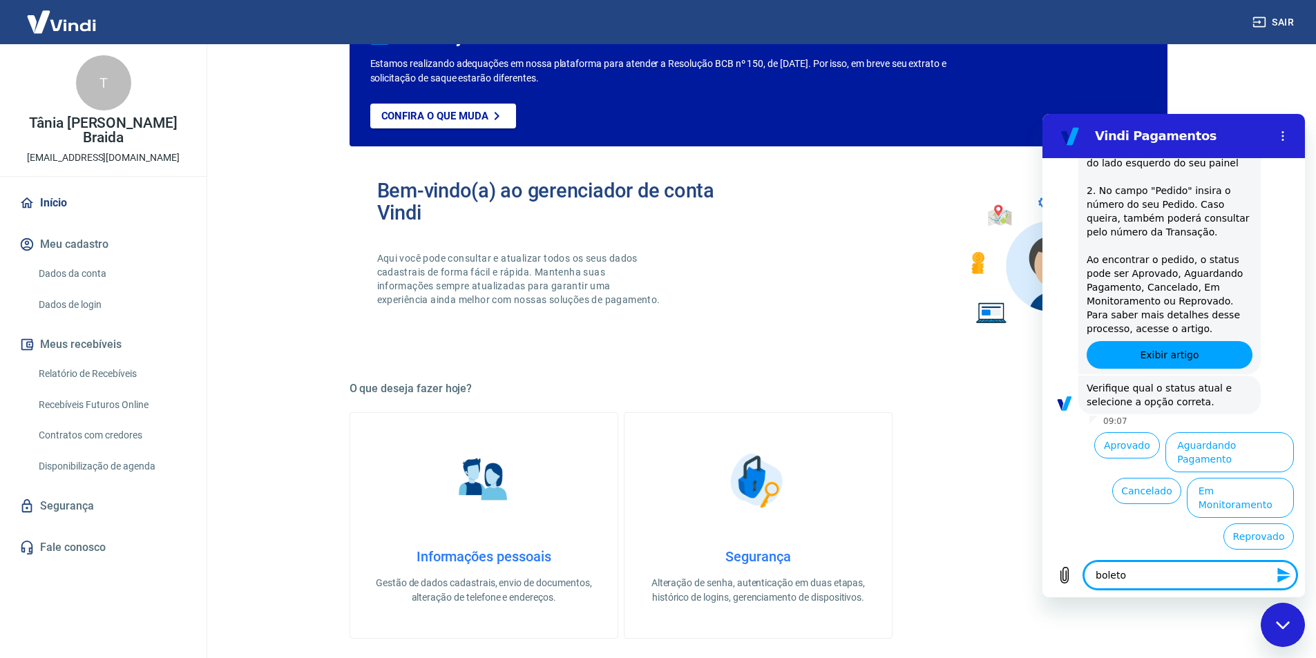
type textarea "x"
type textarea "boleto a"
type textarea "x"
type textarea "boleto as"
type textarea "x"
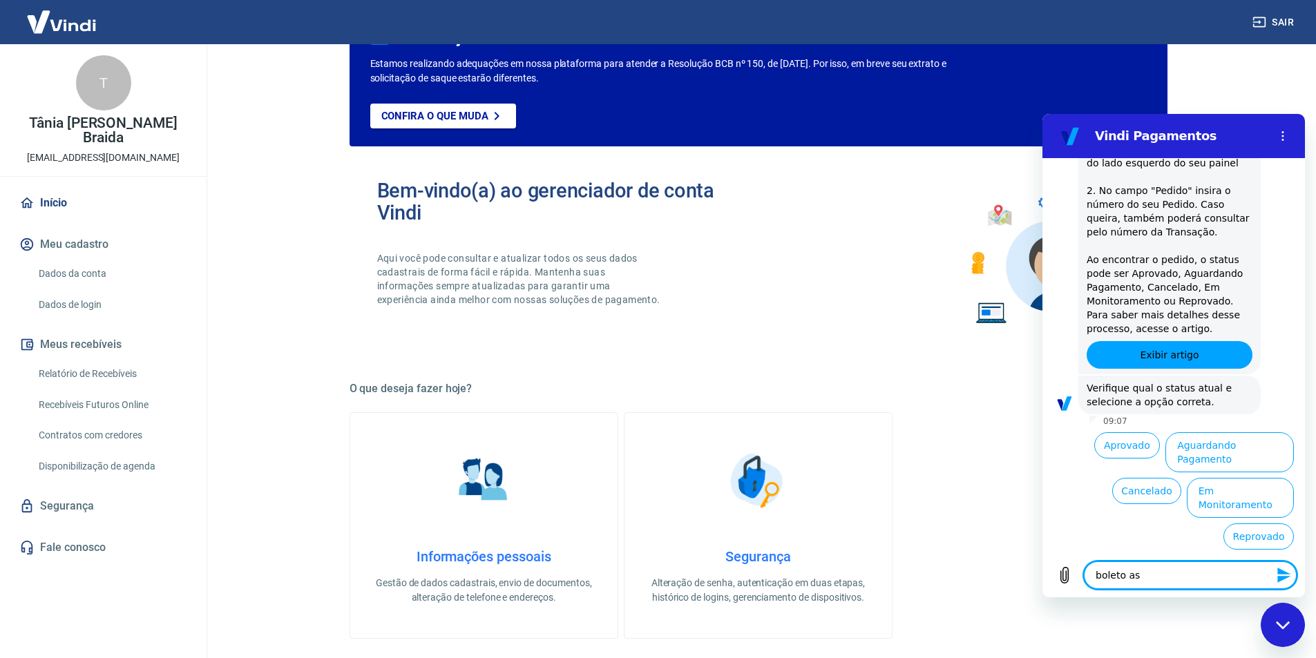
type textarea "boleto ass"
type textarea "x"
type textarea "boleto assi"
type textarea "x"
type textarea "boleto assin"
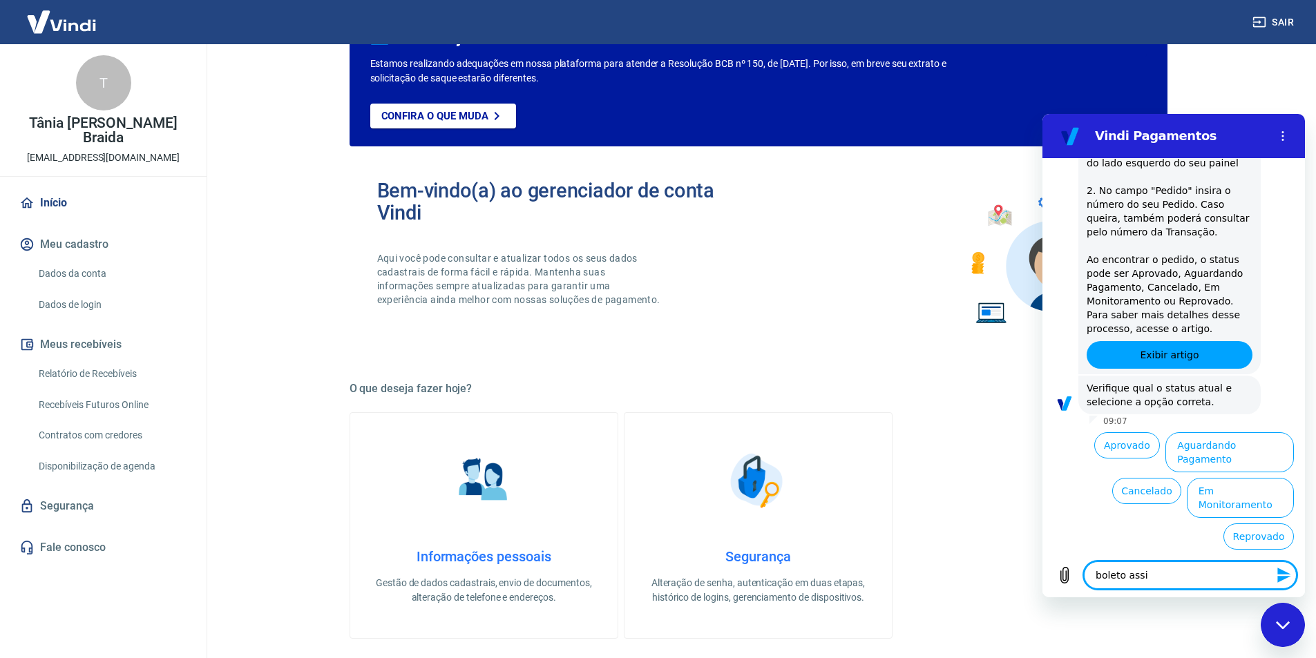
type textarea "x"
type textarea "boleto assina"
type textarea "x"
type textarea "boleto assinat"
type textarea "x"
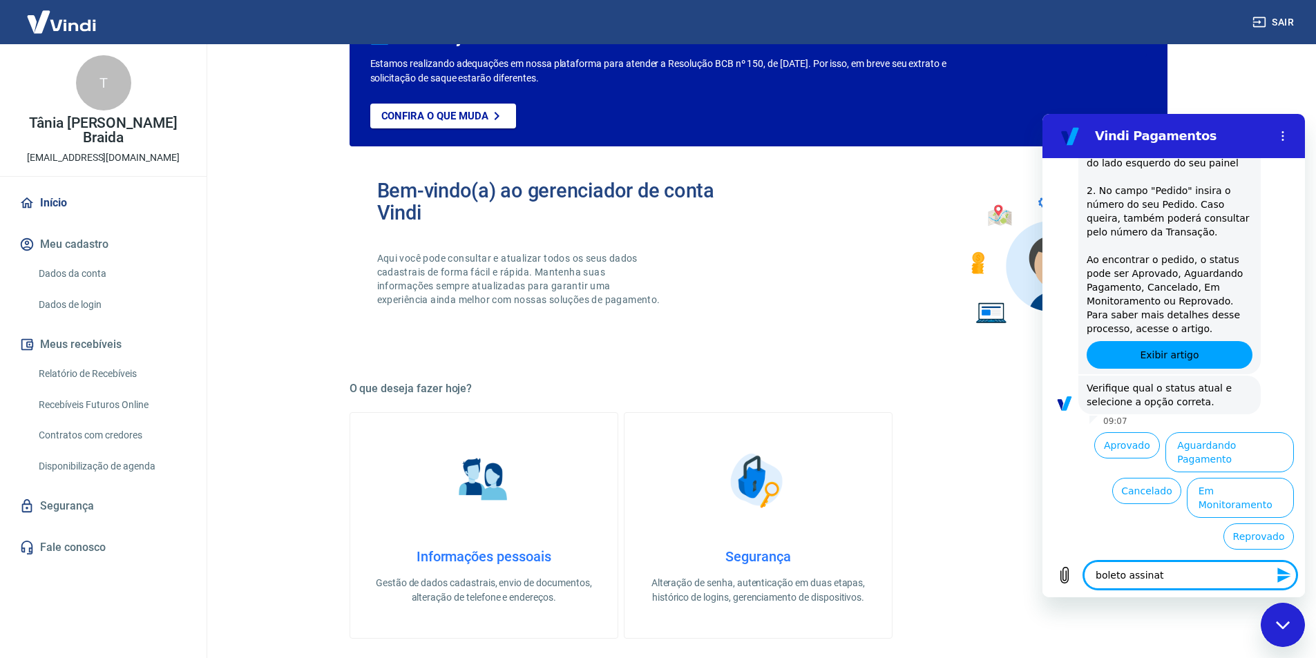
type textarea "boleto assinatu"
type textarea "x"
type textarea "boleto assinatur"
type textarea "x"
type textarea "boleto assinatura"
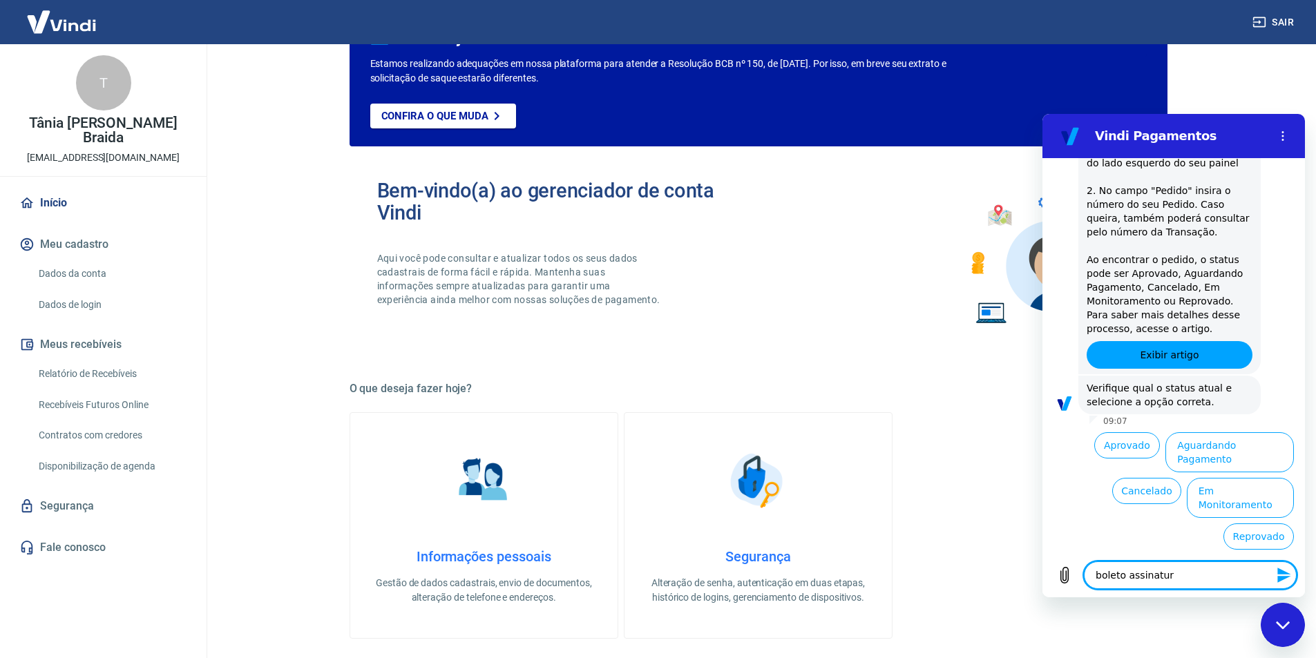
type textarea "x"
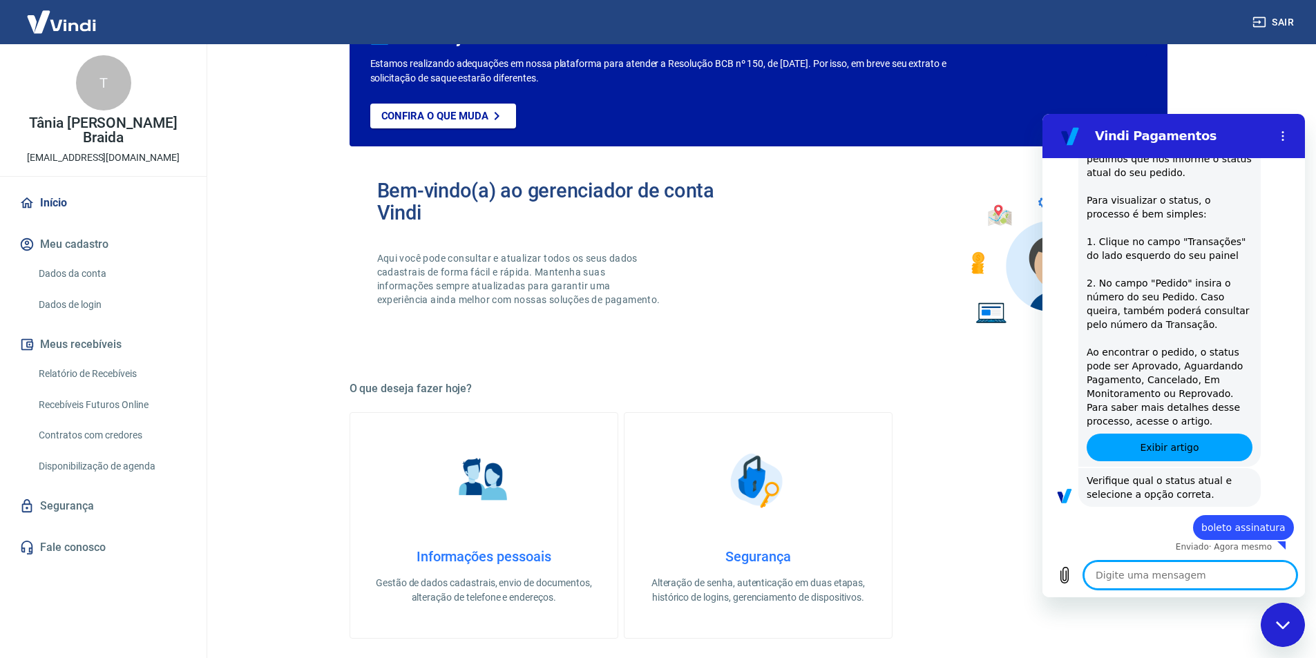
scroll to position [654, 0]
type textarea "x"
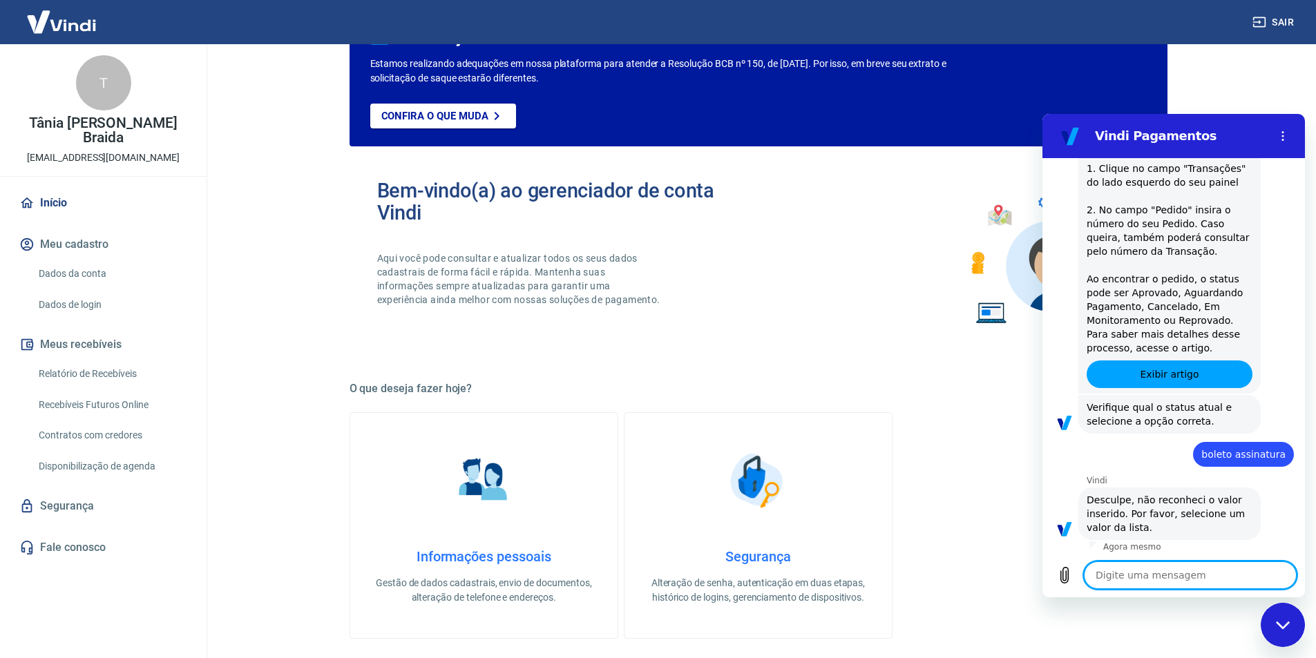
scroll to position [727, 0]
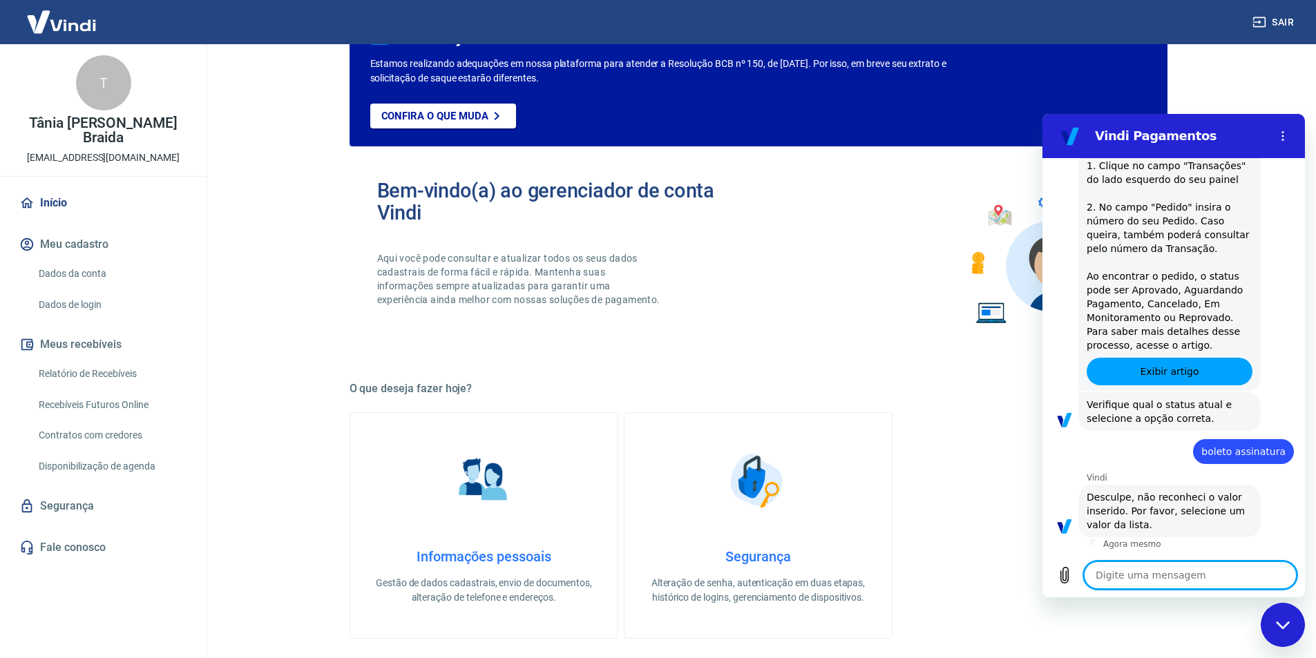
click at [1146, 583] on textarea at bounding box center [1190, 575] width 213 height 28
type textarea "b"
type textarea "x"
type textarea "bo"
type textarea "x"
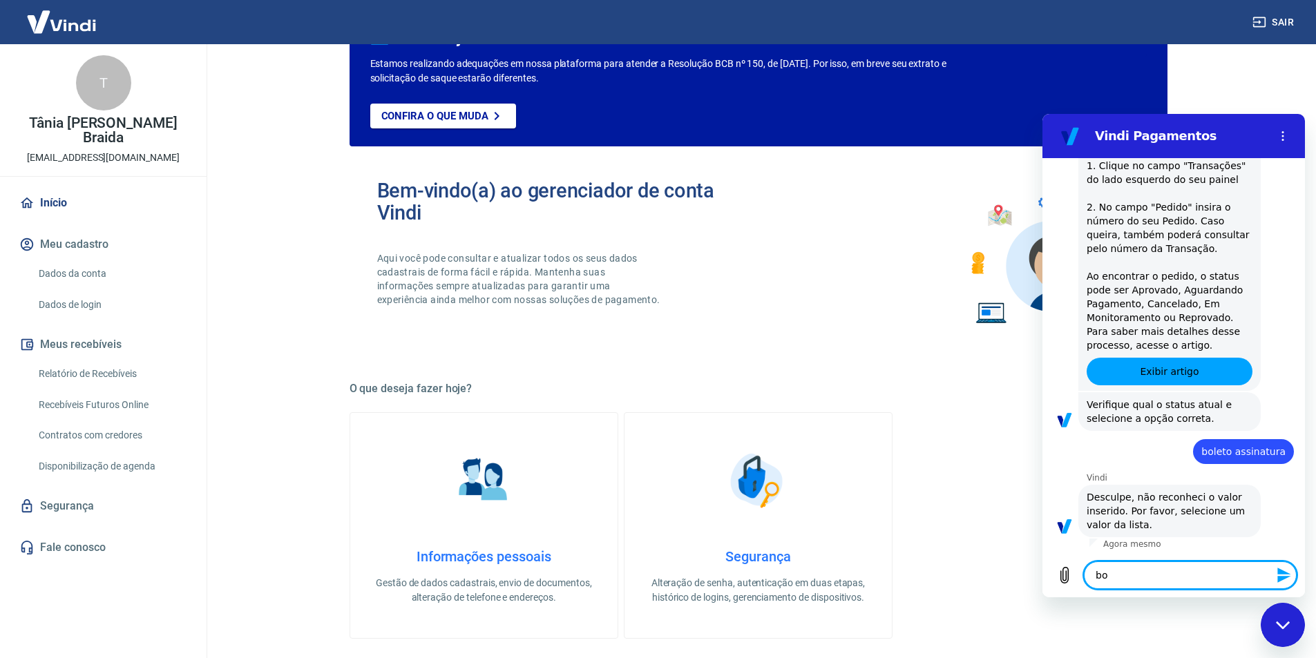
type textarea "bol"
type textarea "x"
type textarea "bole"
type textarea "x"
type textarea "bolet"
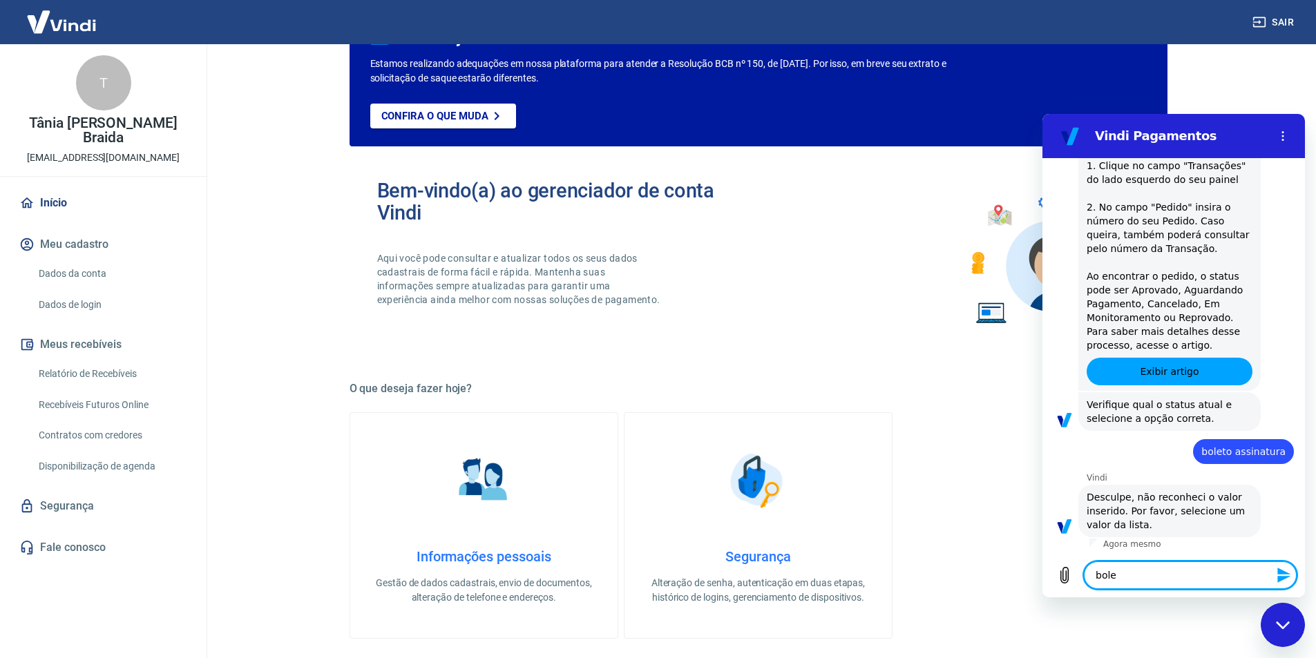
type textarea "x"
type textarea "boleto"
type textarea "x"
type textarea "boleto"
type textarea "x"
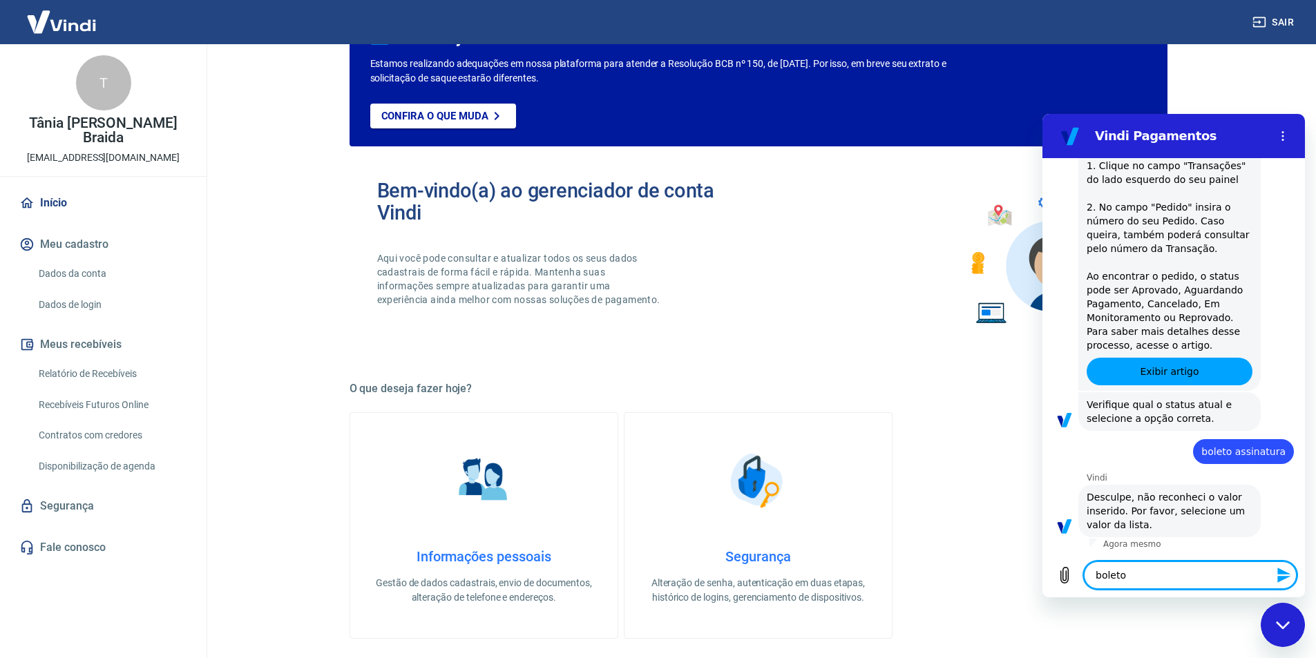
type textarea "boleto m"
type textarea "x"
type textarea "boleto me"
type textarea "x"
type textarea "boleto men"
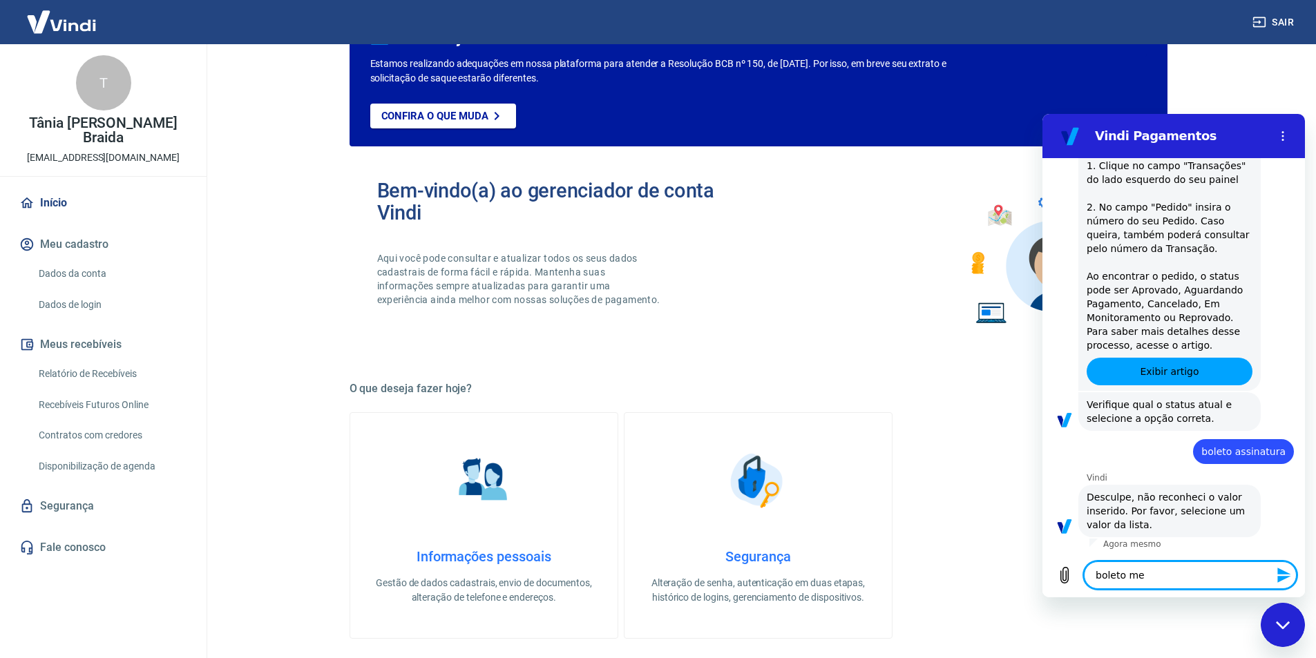
type textarea "x"
type textarea "boleto mens"
type textarea "x"
type textarea "boleto mensa"
type textarea "x"
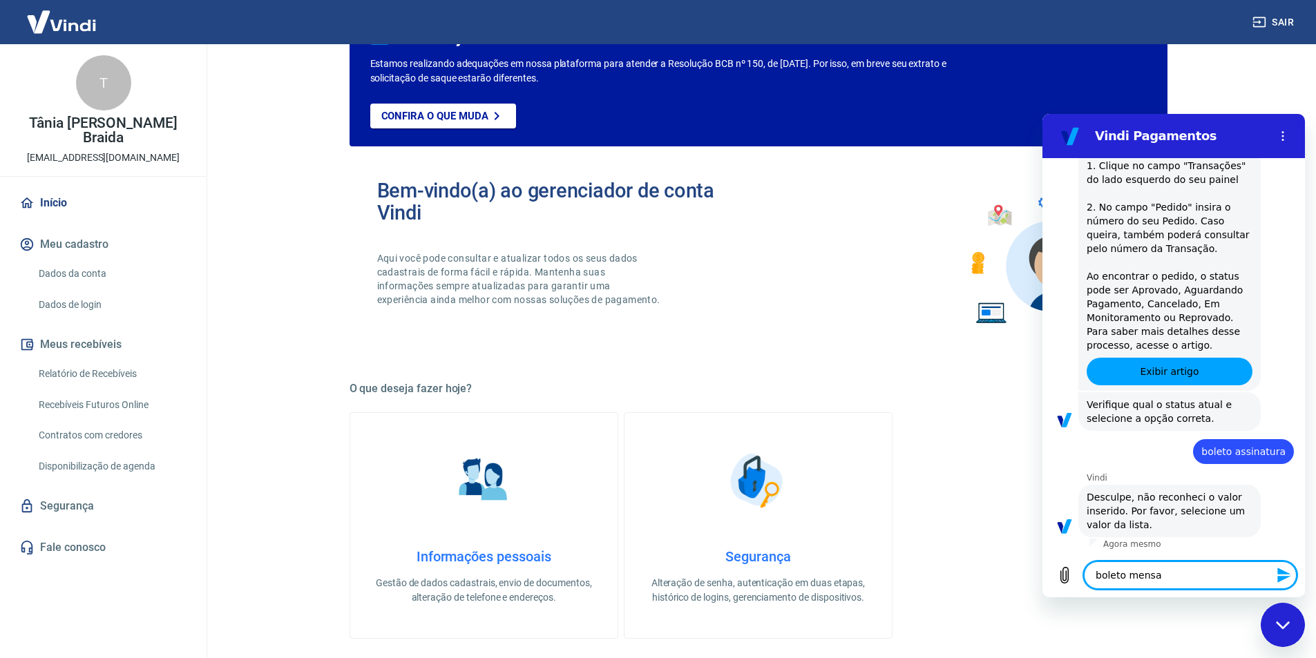
type textarea "boleto mensal"
type textarea "x"
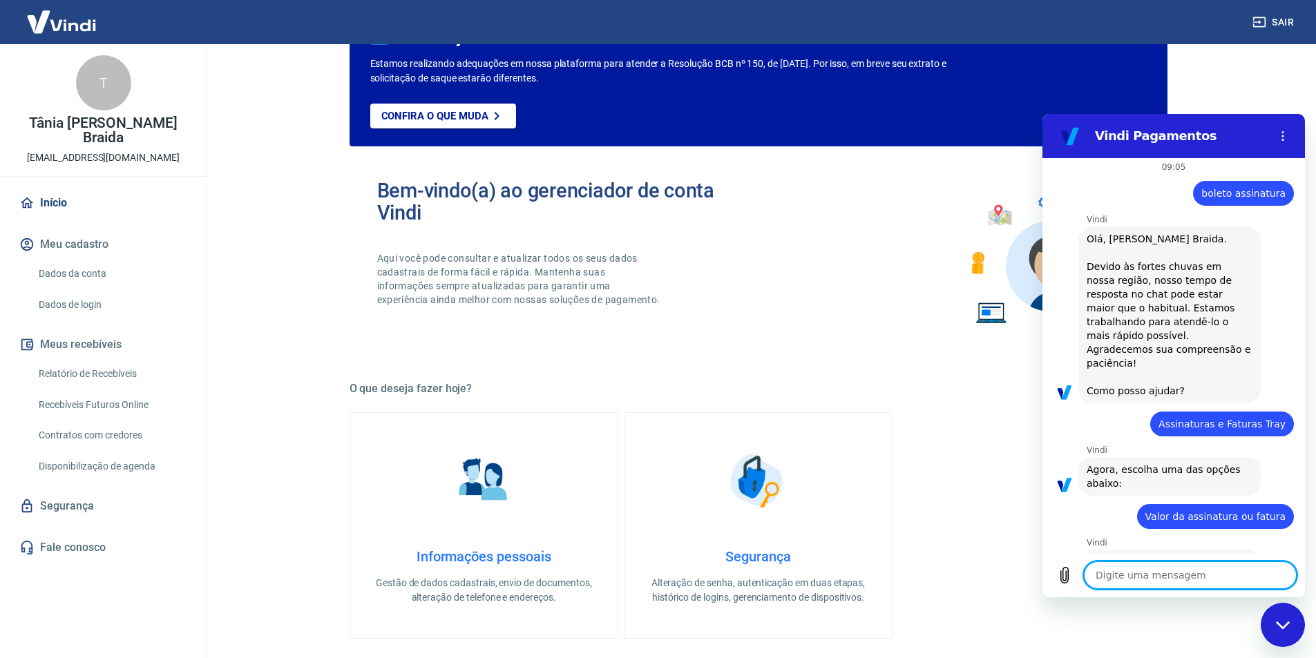
scroll to position [0, 0]
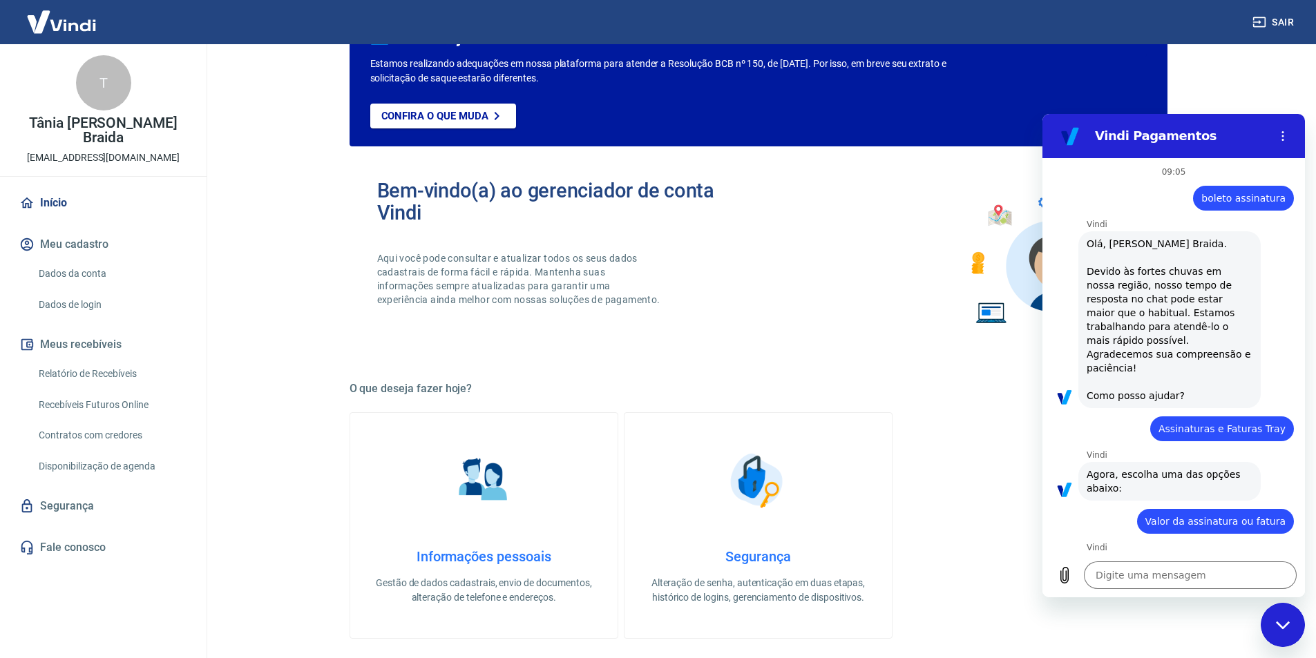
click at [1233, 422] on span "Assinaturas e Faturas Tray" at bounding box center [1221, 429] width 127 height 14
click at [1213, 422] on span "Assinaturas e Faturas Tray" at bounding box center [1221, 429] width 127 height 14
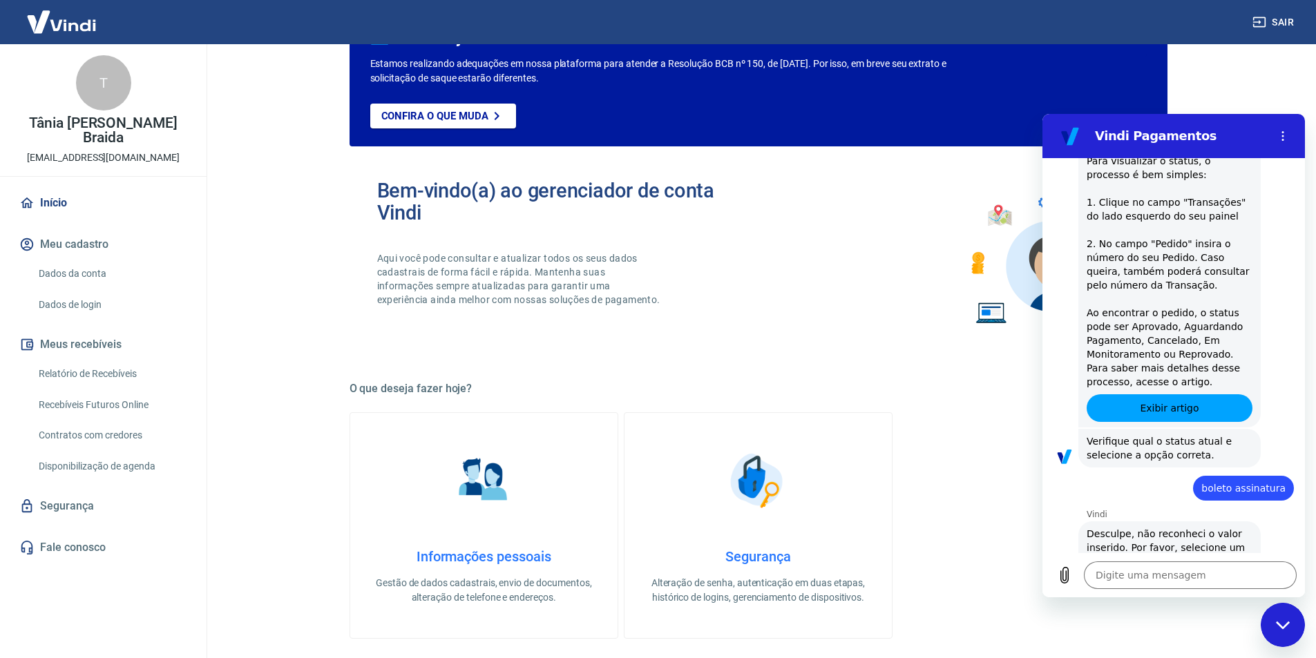
scroll to position [834, 0]
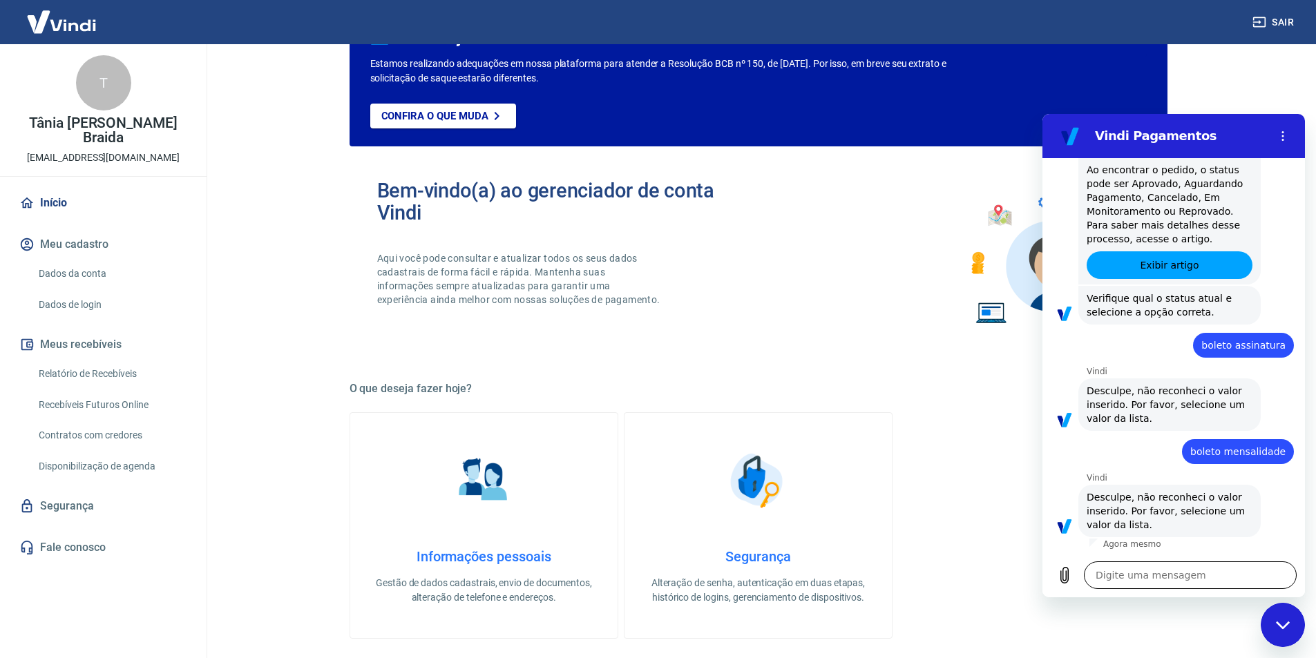
click at [1174, 575] on textarea at bounding box center [1190, 575] width 213 height 28
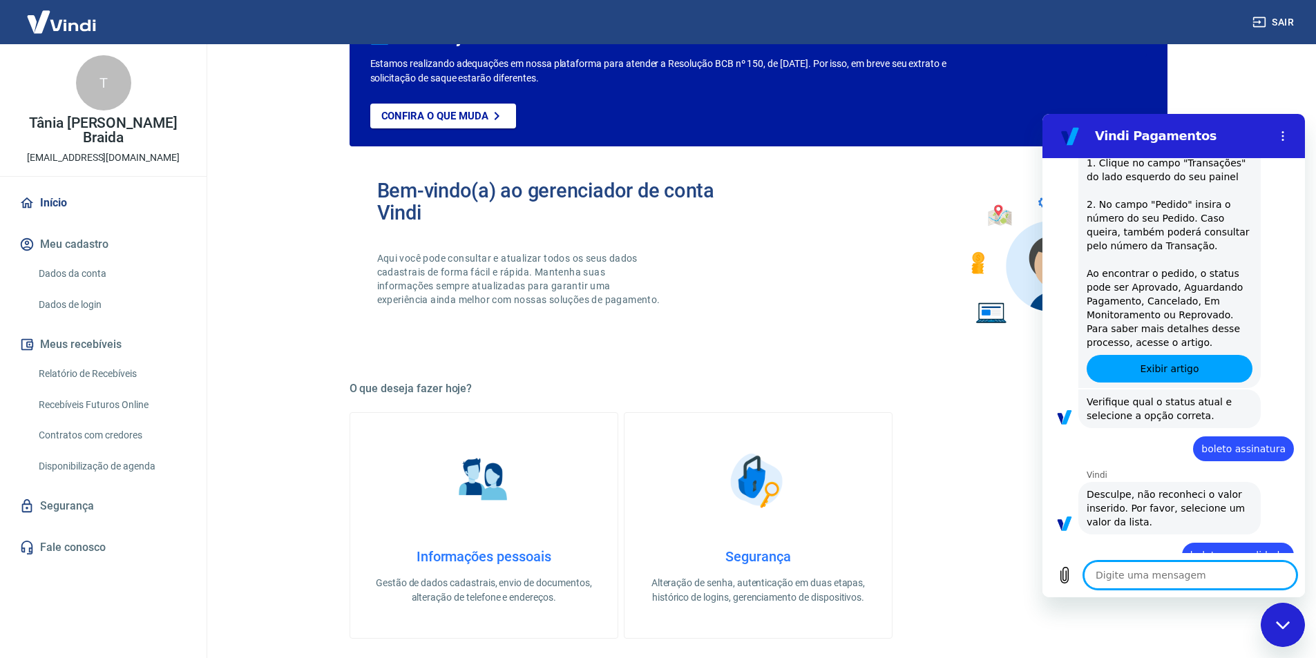
scroll to position [456, 0]
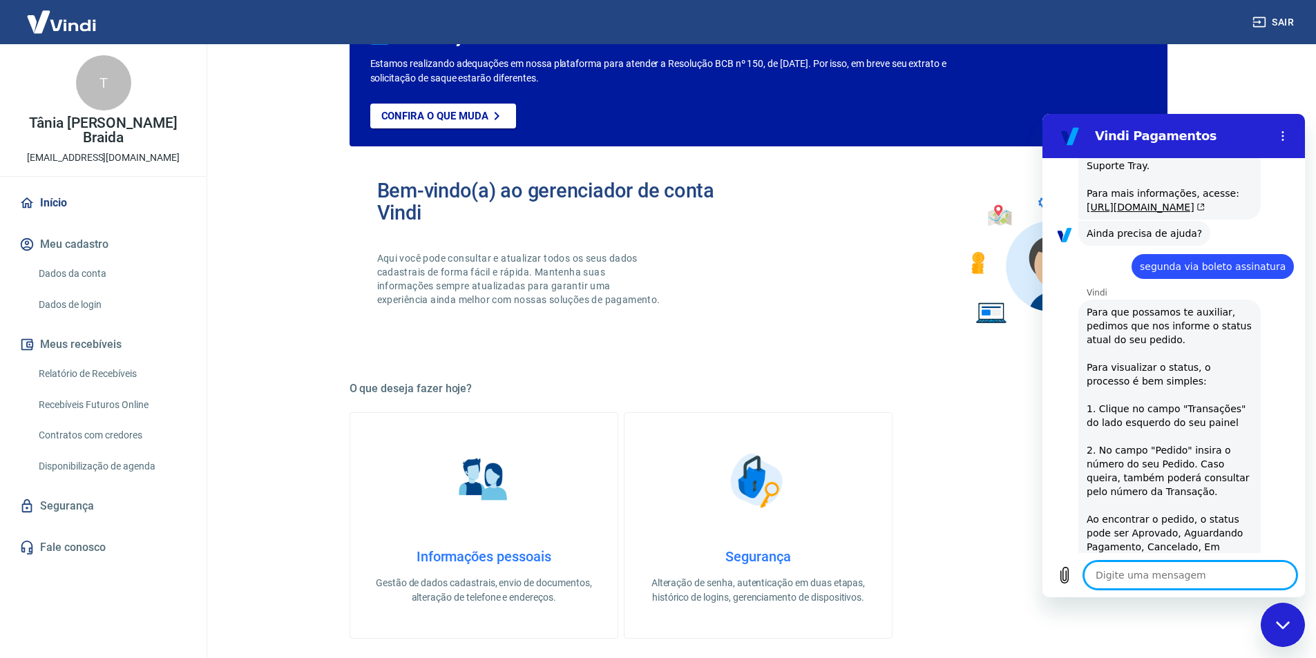
click at [1285, 618] on div "Fechar janela de mensagens" at bounding box center [1282, 624] width 41 height 41
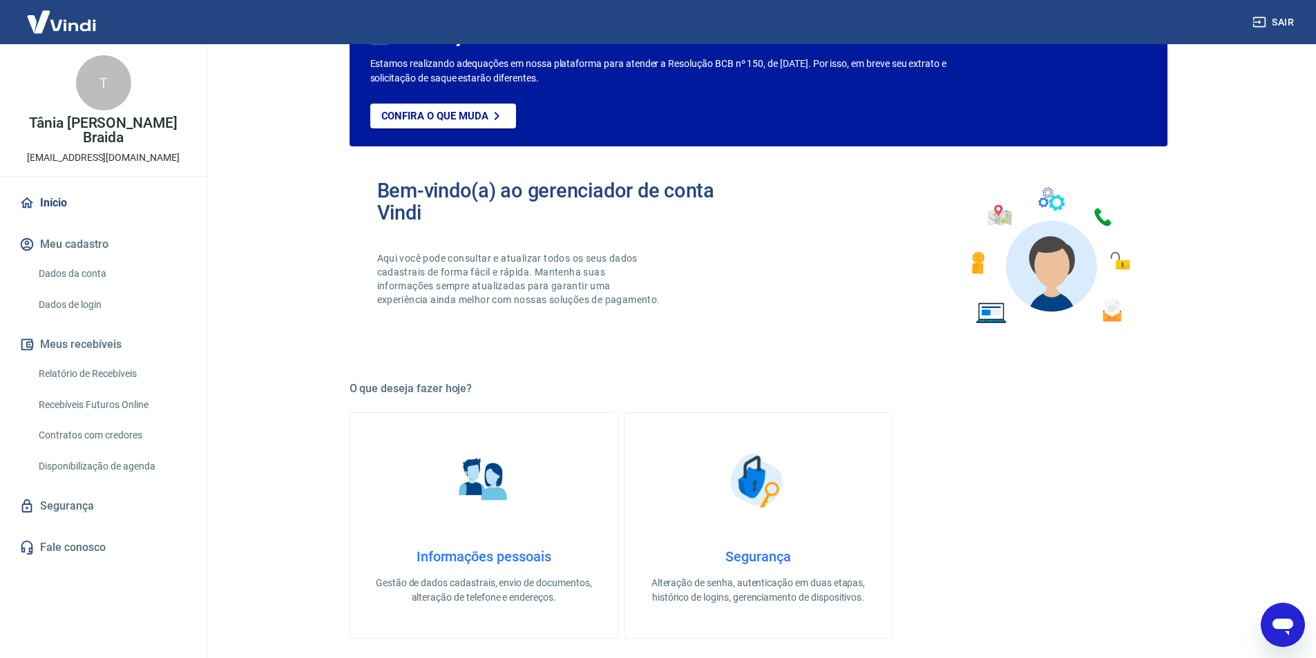
click at [1282, 626] on icon "Abrir janela de mensagens" at bounding box center [1282, 627] width 21 height 17
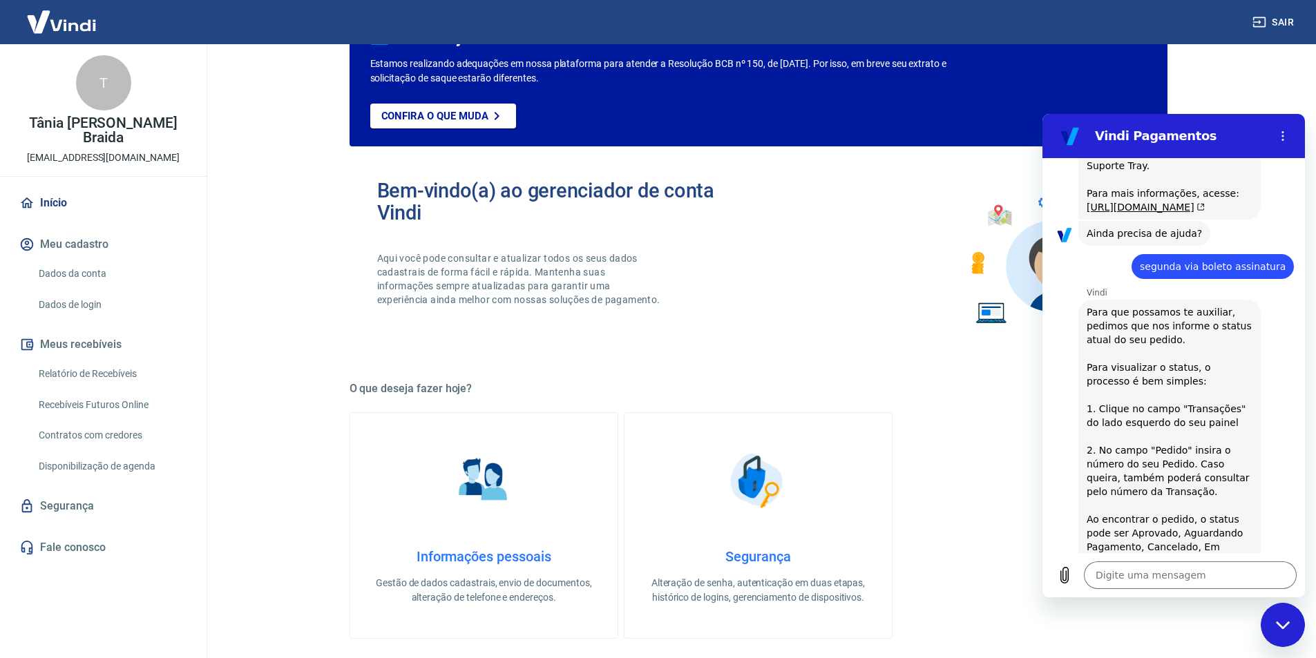
scroll to position [0, 0]
click at [1285, 137] on icon "Menu de opções" at bounding box center [1282, 136] width 11 height 11
click at [1151, 577] on textarea at bounding box center [1190, 575] width 213 height 28
click at [1269, 122] on button "Menu de opções" at bounding box center [1283, 136] width 28 height 28
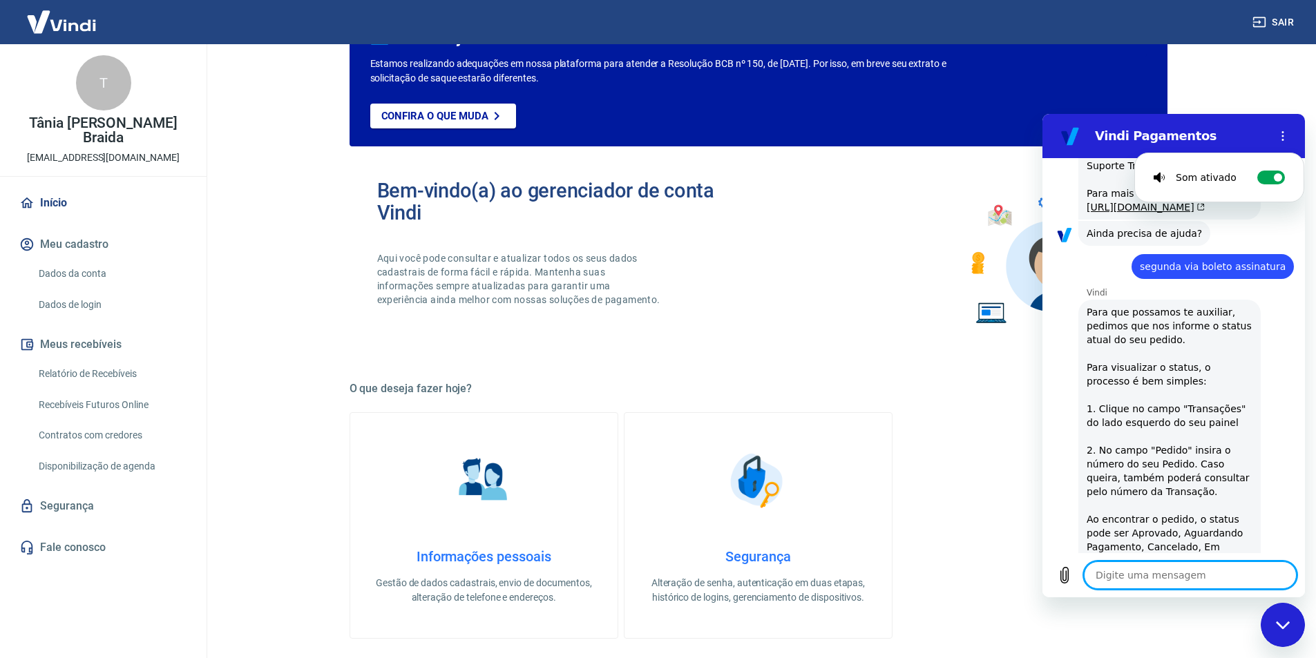
click at [1172, 579] on textarea at bounding box center [1190, 575] width 213 height 28
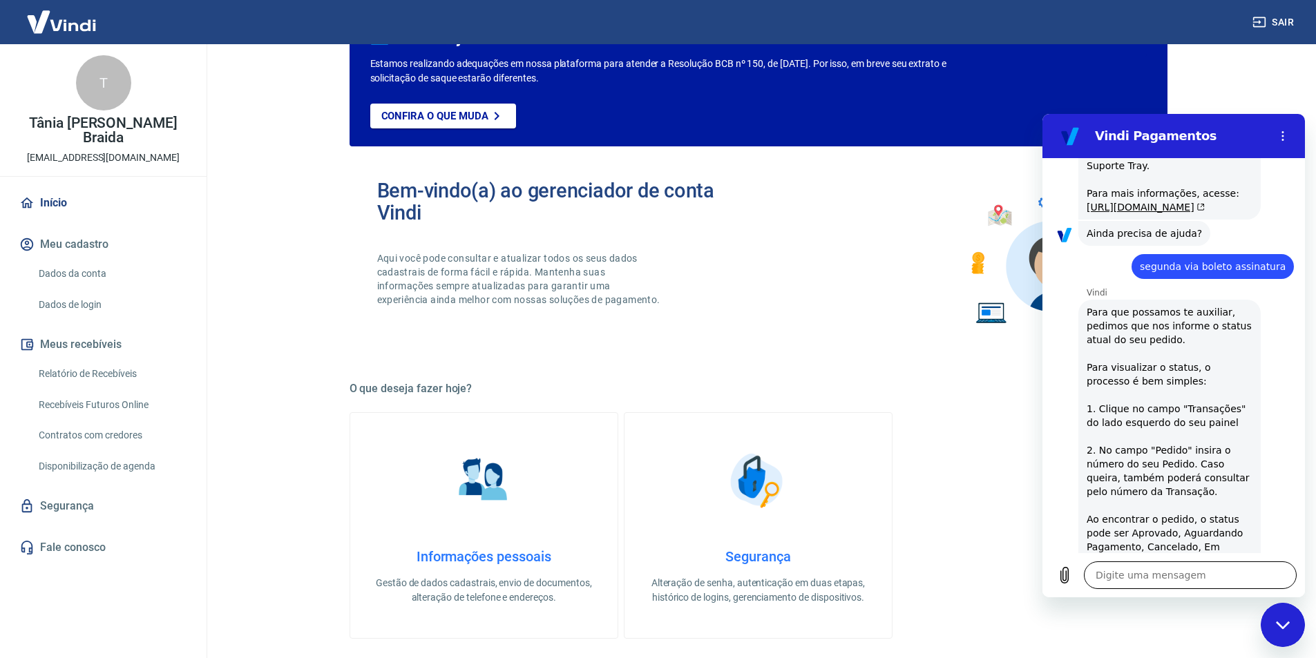
scroll to position [414, 0]
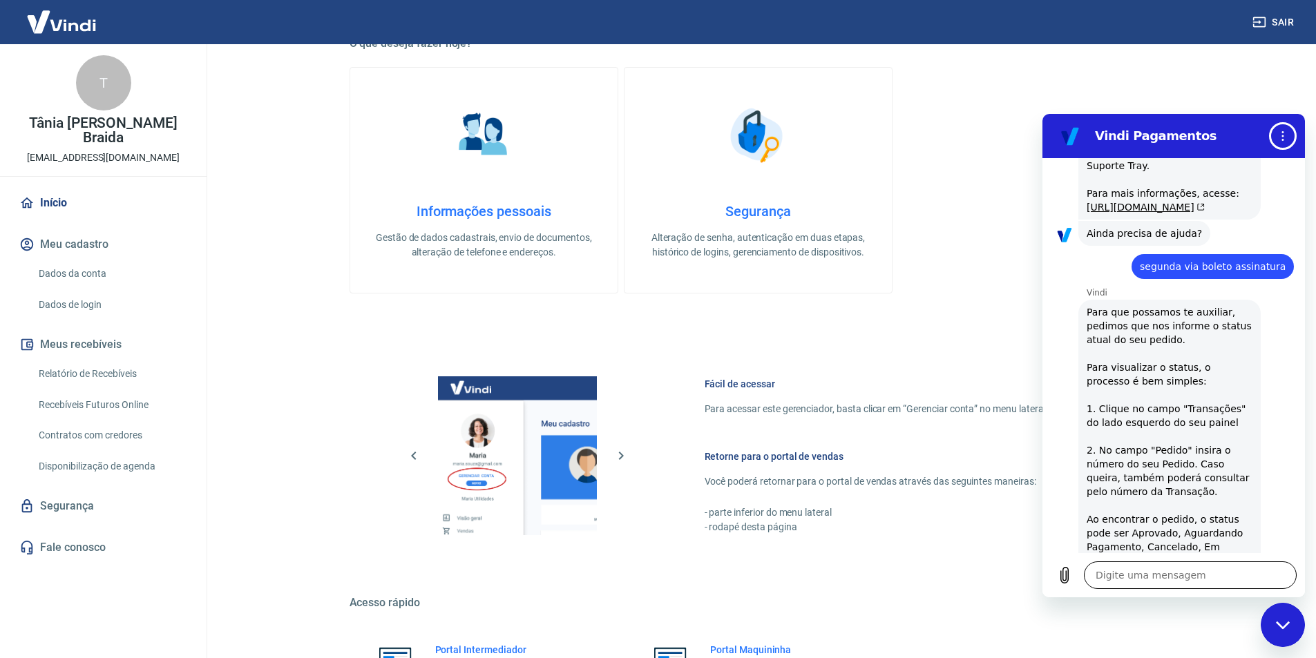
click at [1269, 122] on button "Menu de opções" at bounding box center [1283, 136] width 28 height 28
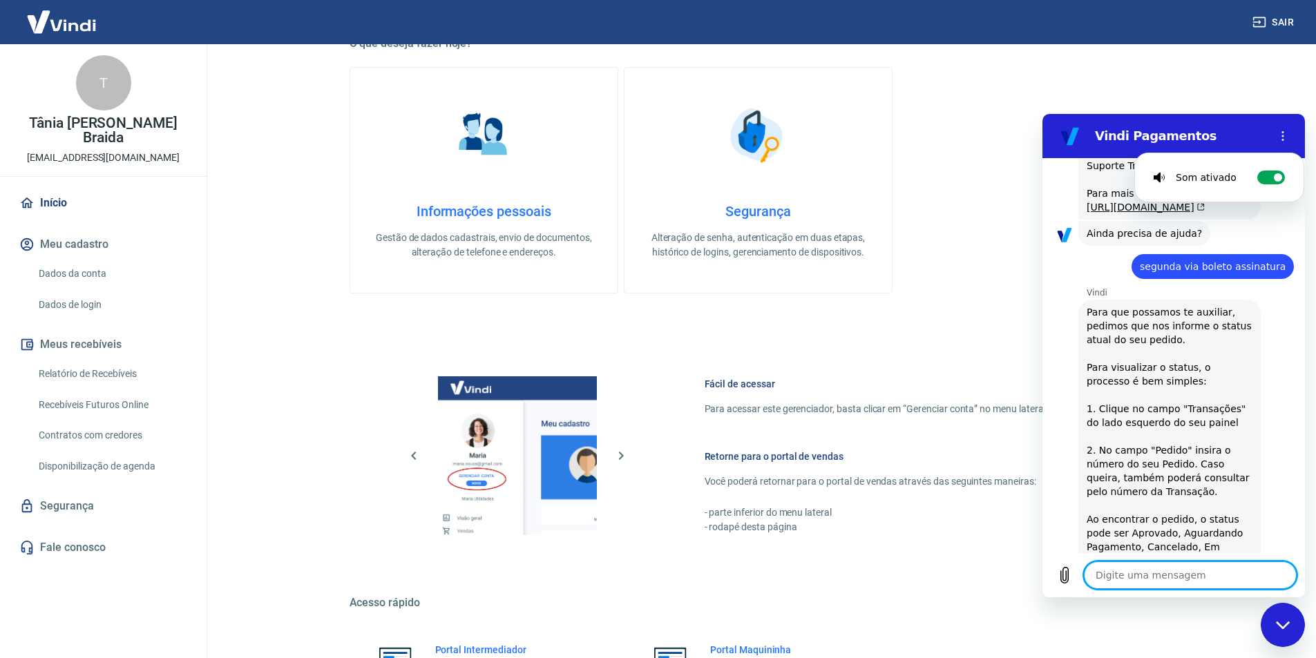
click at [1180, 580] on textarea at bounding box center [1190, 575] width 213 height 28
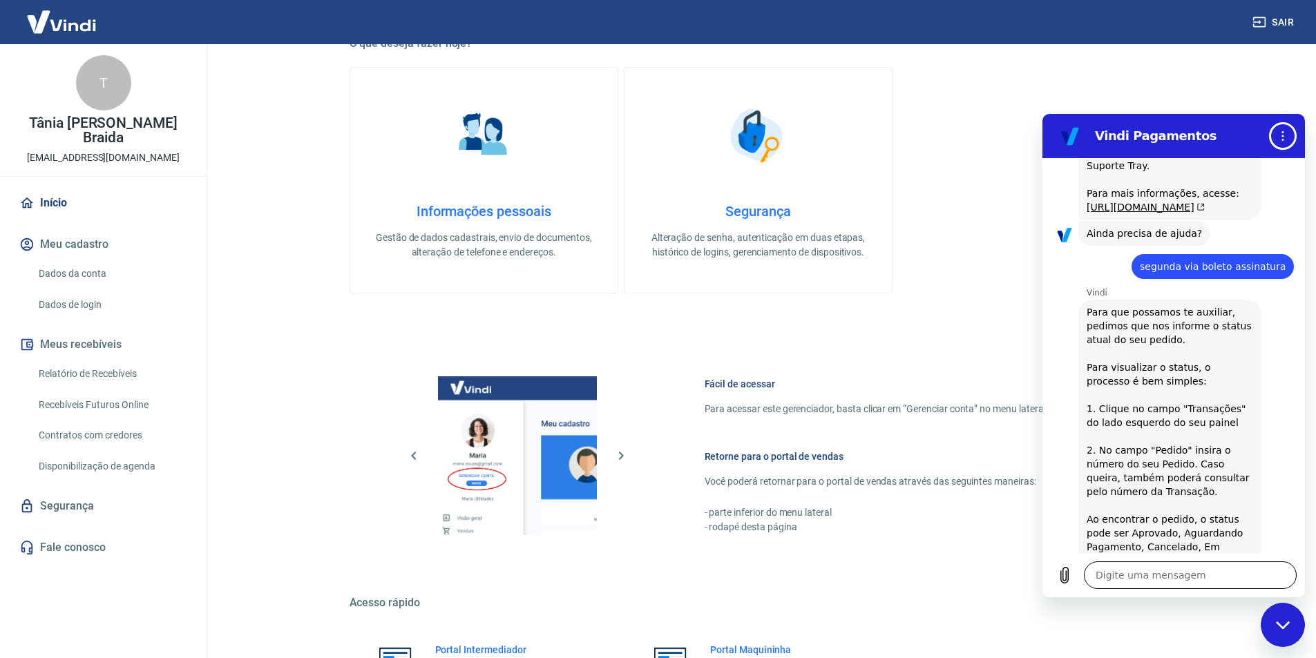
click at [1180, 579] on textarea at bounding box center [1190, 575] width 213 height 28
click at [1287, 578] on icon "Enviar mensagem" at bounding box center [1283, 575] width 13 height 15
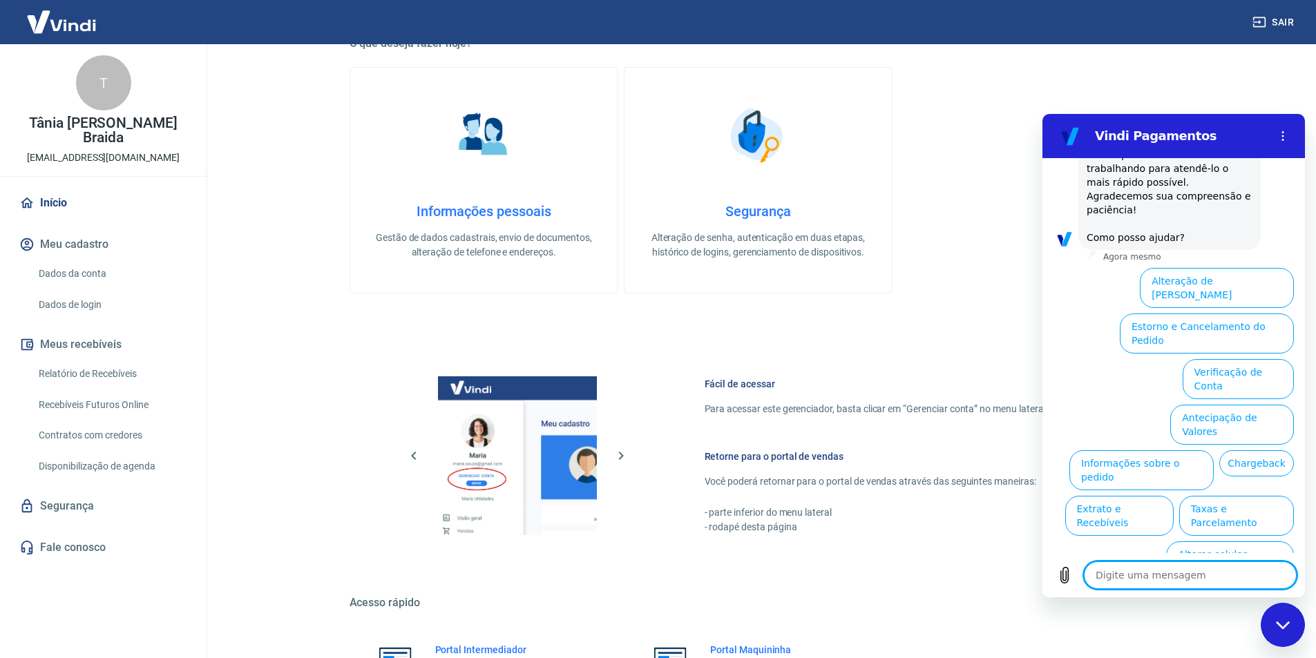
scroll to position [1443, 0]
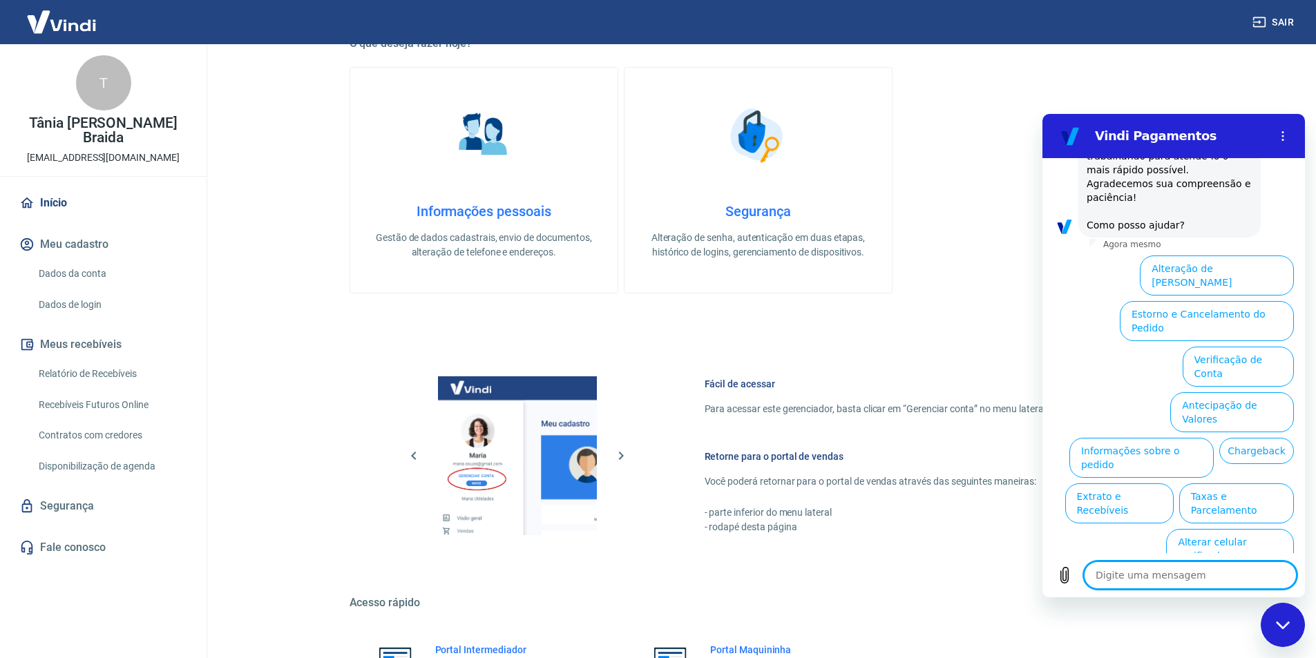
click at [1238, 575] on button "Assinaturas e Faturas Tray" at bounding box center [1226, 595] width 133 height 40
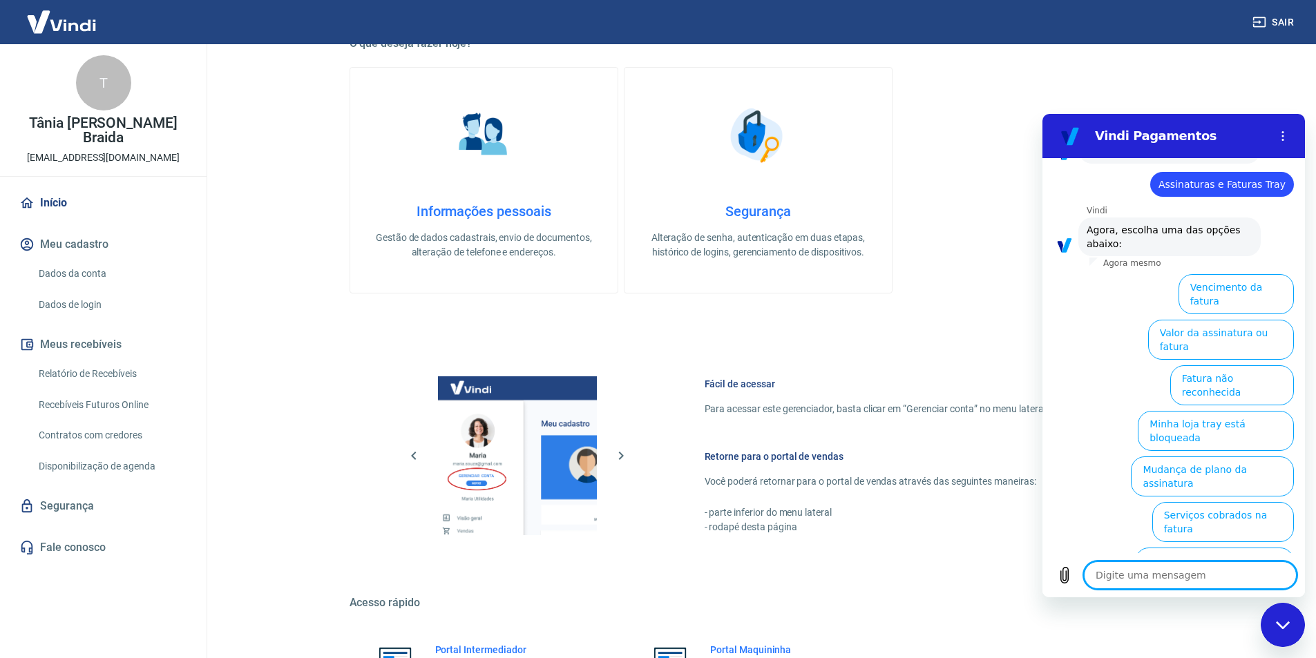
scroll to position [1535, 0]
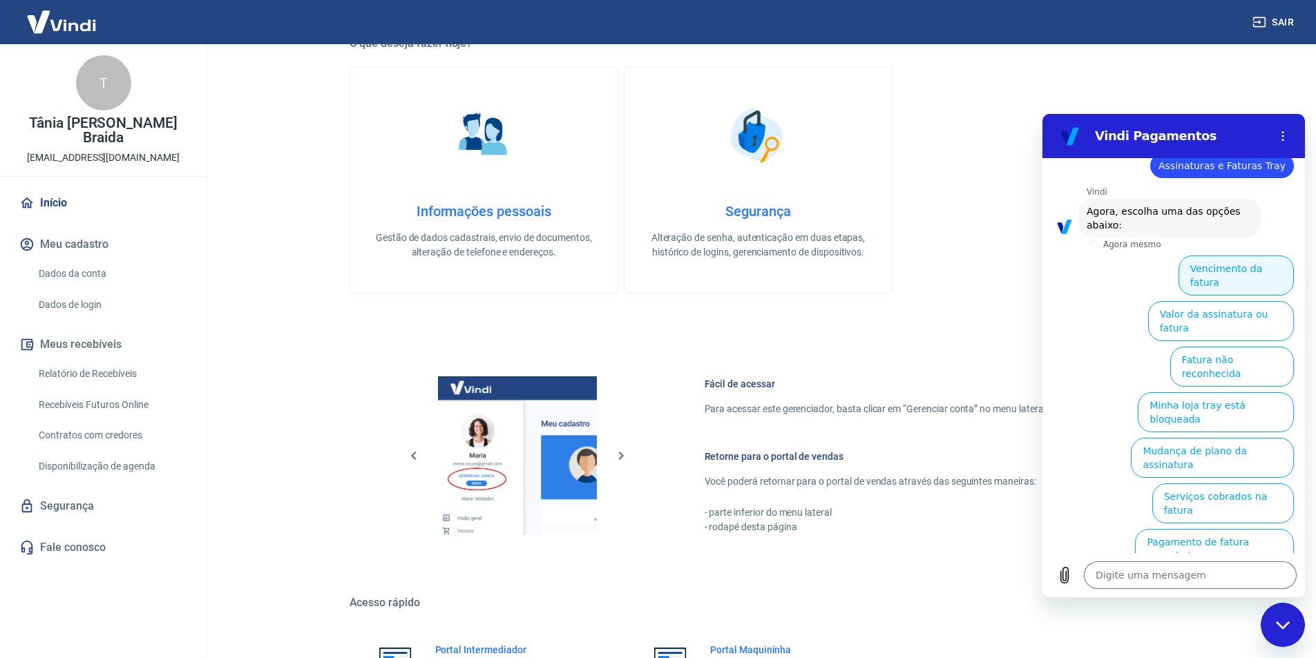
click at [1222, 286] on button "Vencimento da fatura" at bounding box center [1235, 276] width 115 height 40
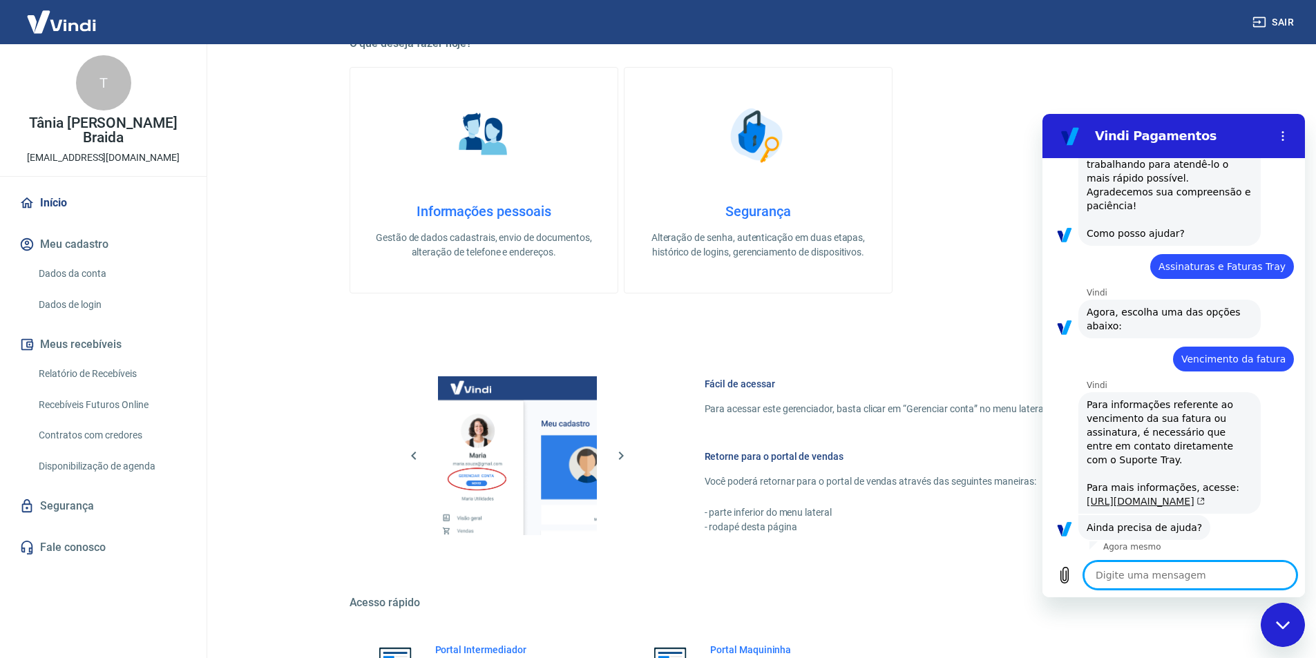
scroll to position [1538, 0]
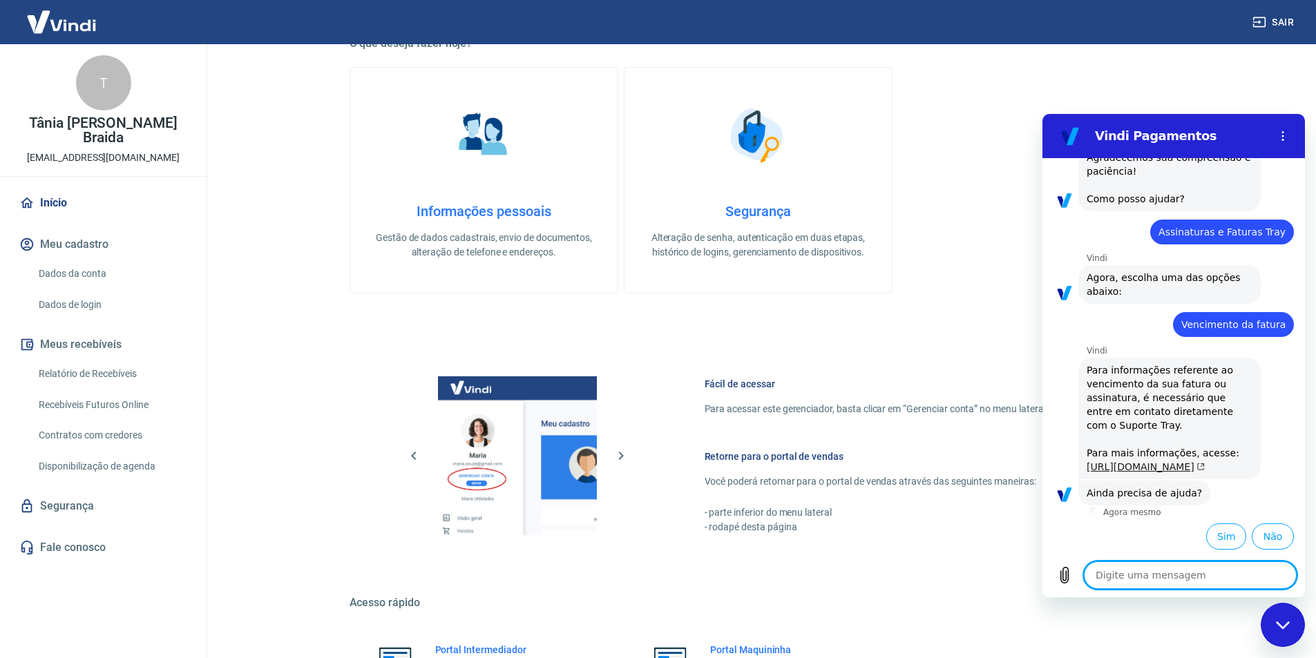
click at [1114, 461] on link "https://basedeconhecimento.tray.com.br/hc/pt-br/articles/6743727654171-Como-ent…" at bounding box center [1145, 466] width 118 height 11
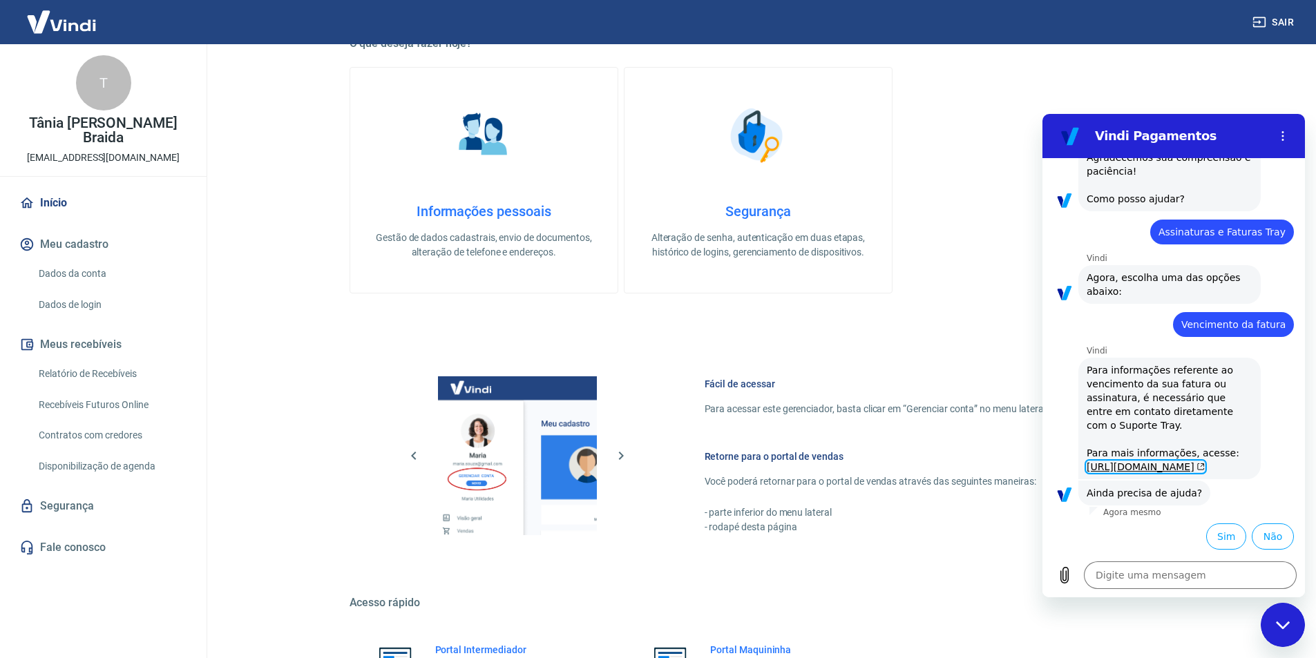
click at [27, 188] on link "Início" at bounding box center [103, 203] width 173 height 30
click at [1284, 135] on icon "Menu de opções" at bounding box center [1282, 136] width 11 height 11
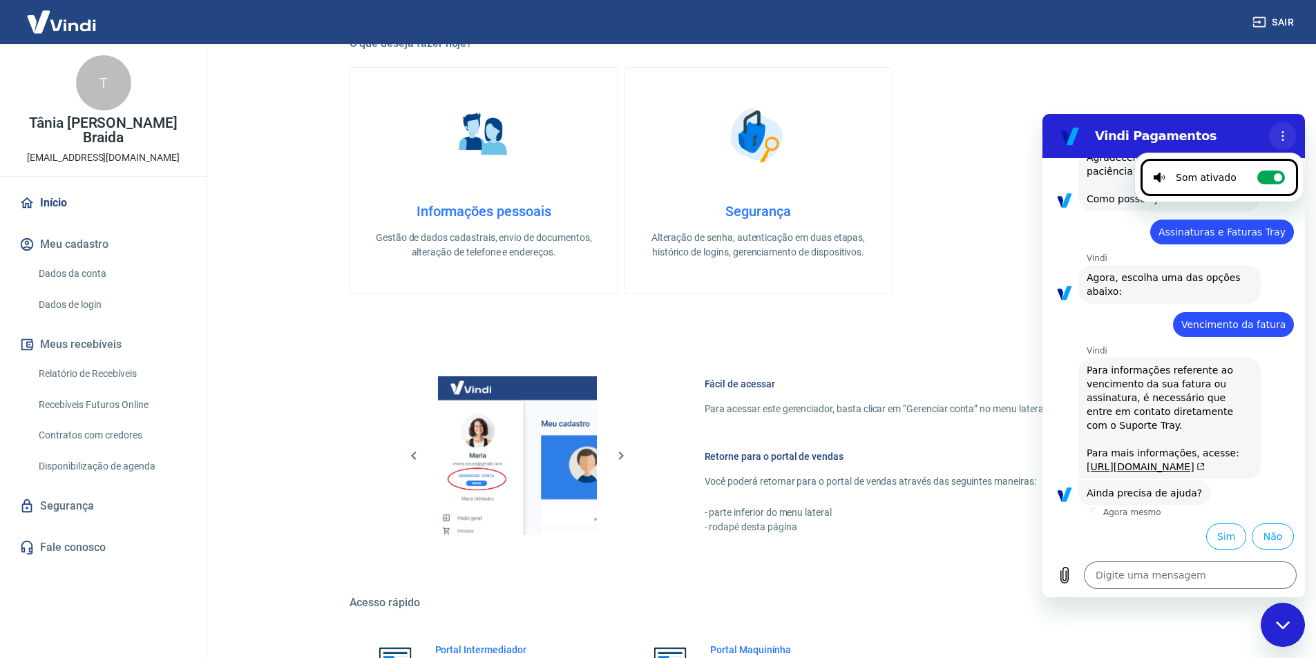
click at [1285, 144] on button "Menu de opções" at bounding box center [1283, 136] width 28 height 28
click at [1168, 138] on h2 "Vindi Pagamentos" at bounding box center [1179, 136] width 169 height 17
click at [1287, 134] on icon "Menu de opções" at bounding box center [1282, 136] width 11 height 11
click at [1282, 130] on button "Menu de opções" at bounding box center [1283, 136] width 28 height 28
click at [1281, 612] on div "Fechar janela de mensagens" at bounding box center [1282, 624] width 41 height 41
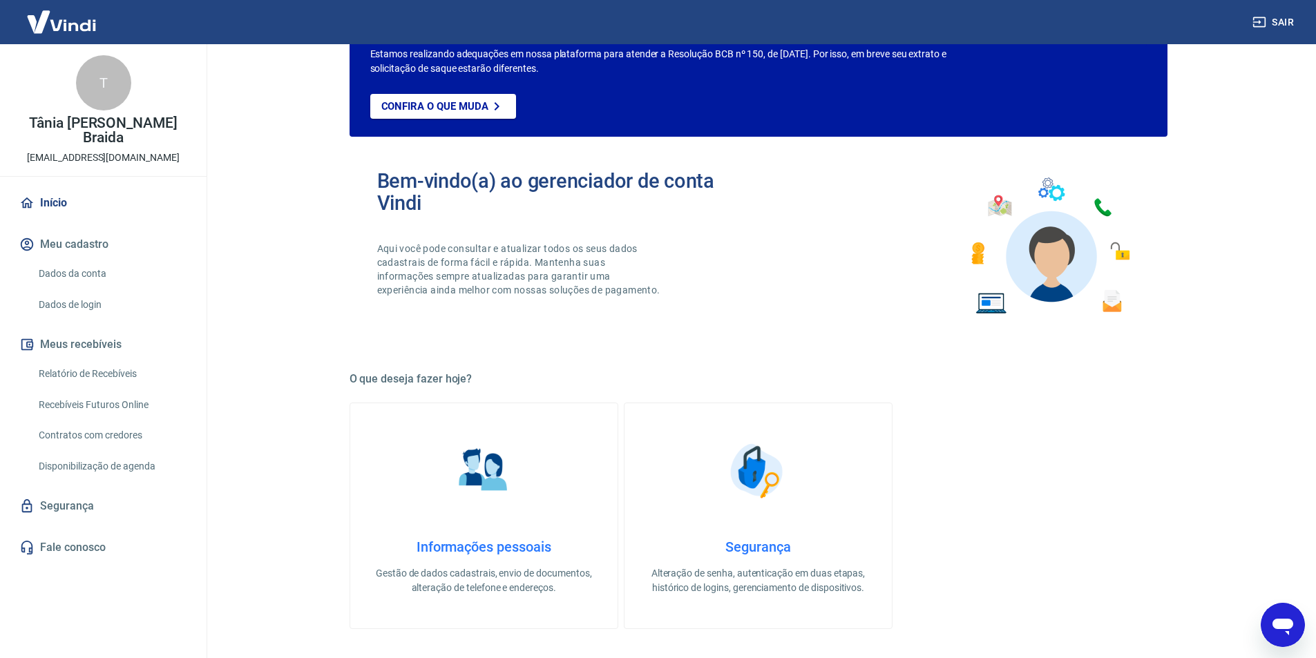
scroll to position [0, 0]
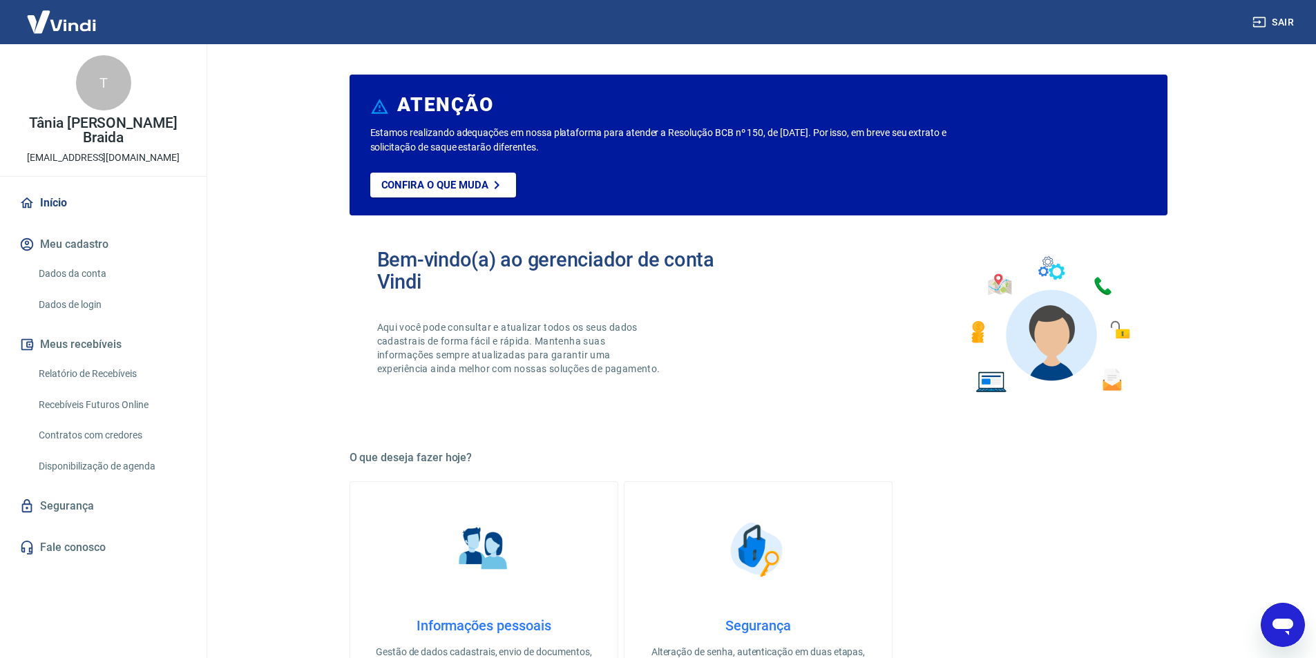
click at [97, 96] on div "T" at bounding box center [103, 82] width 55 height 55
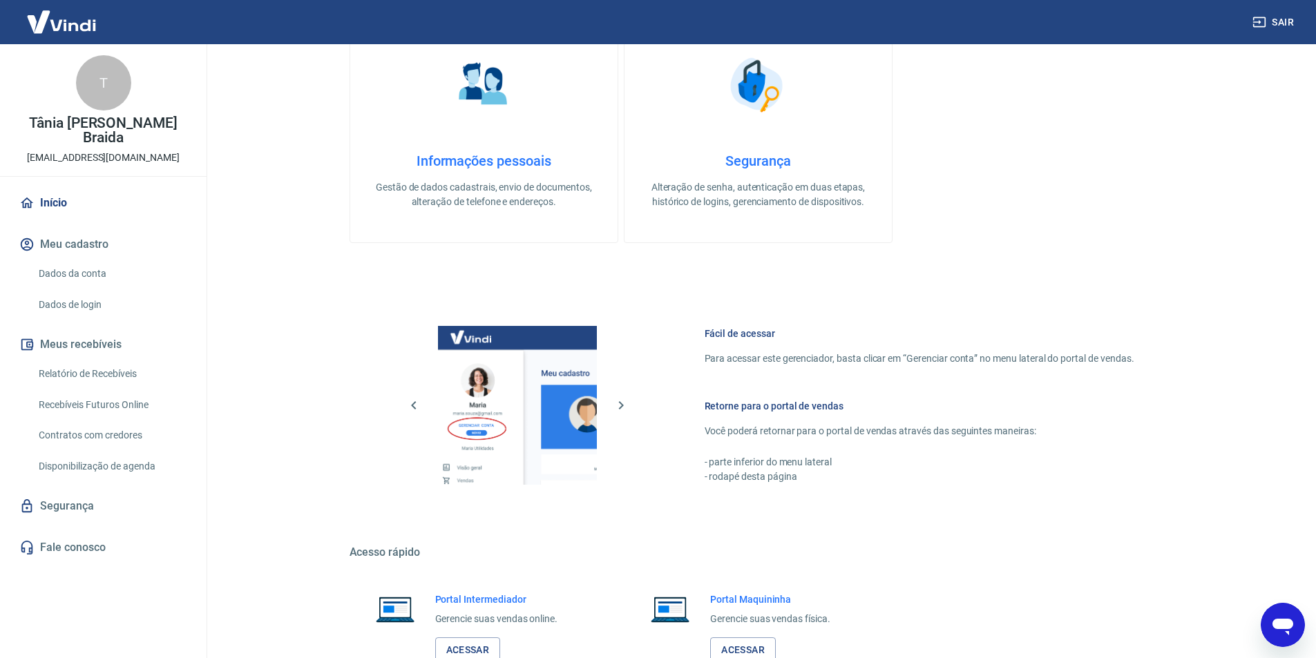
scroll to position [561, 0]
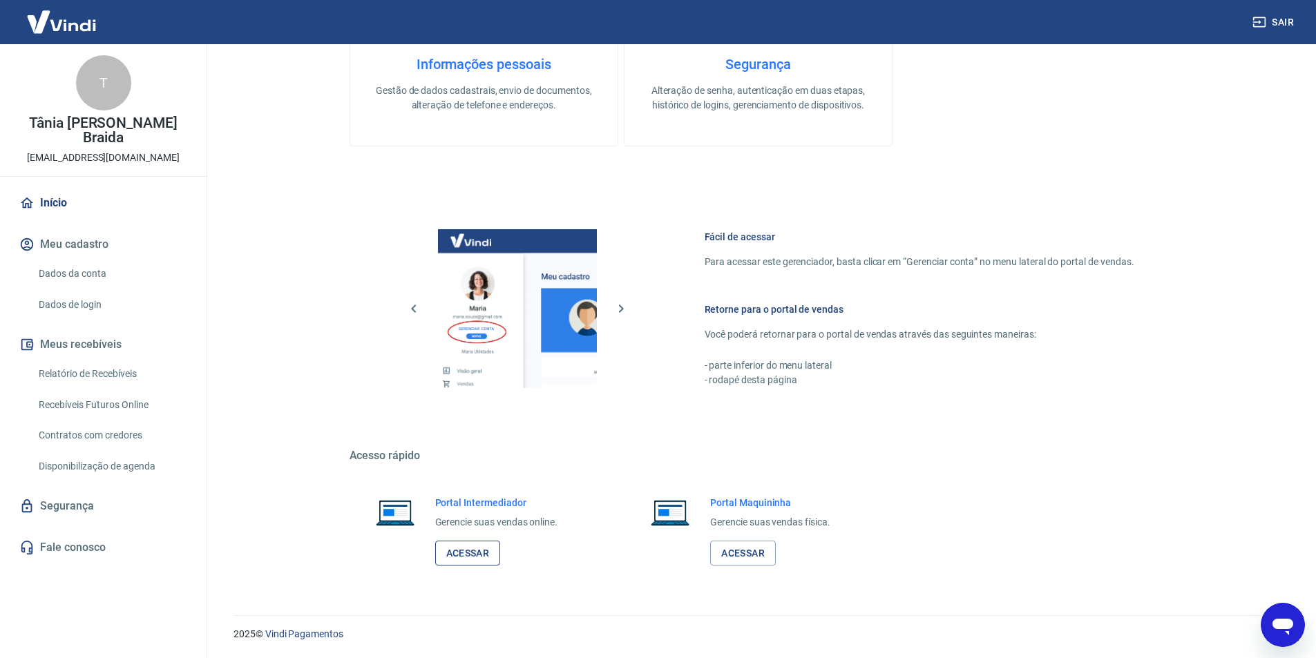
click at [460, 557] on link "Acessar" at bounding box center [468, 554] width 66 height 26
click at [470, 555] on link "Acessar" at bounding box center [468, 554] width 66 height 26
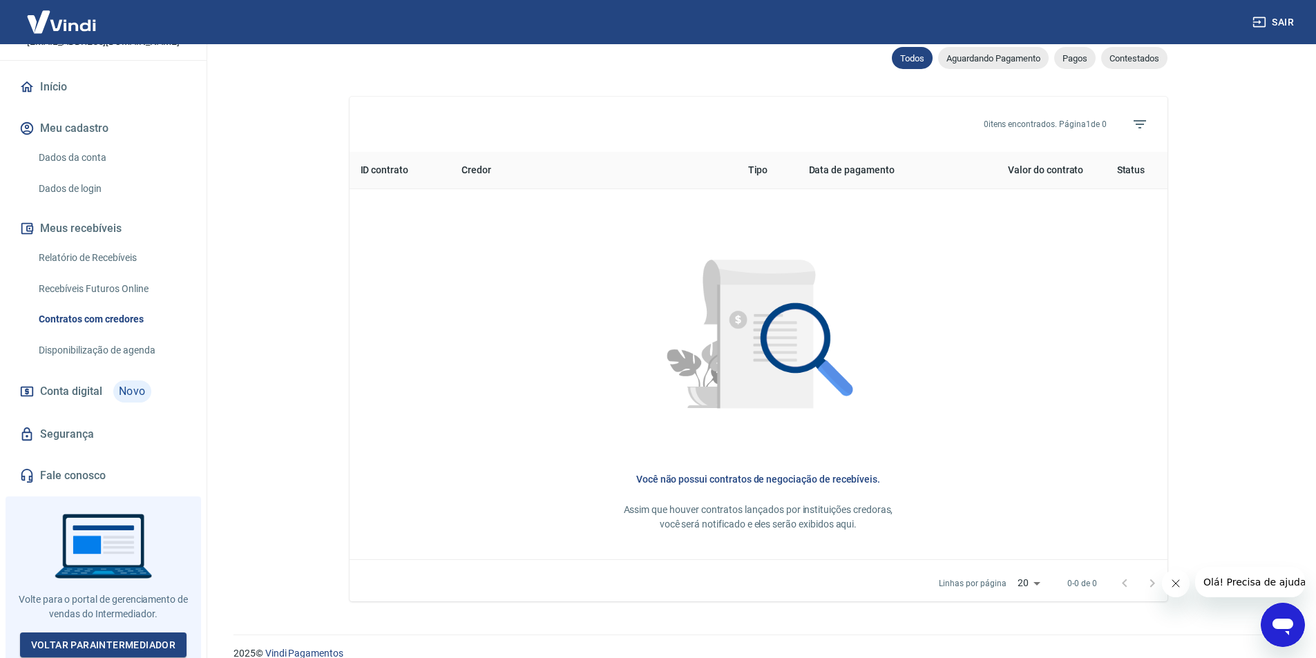
scroll to position [484, 0]
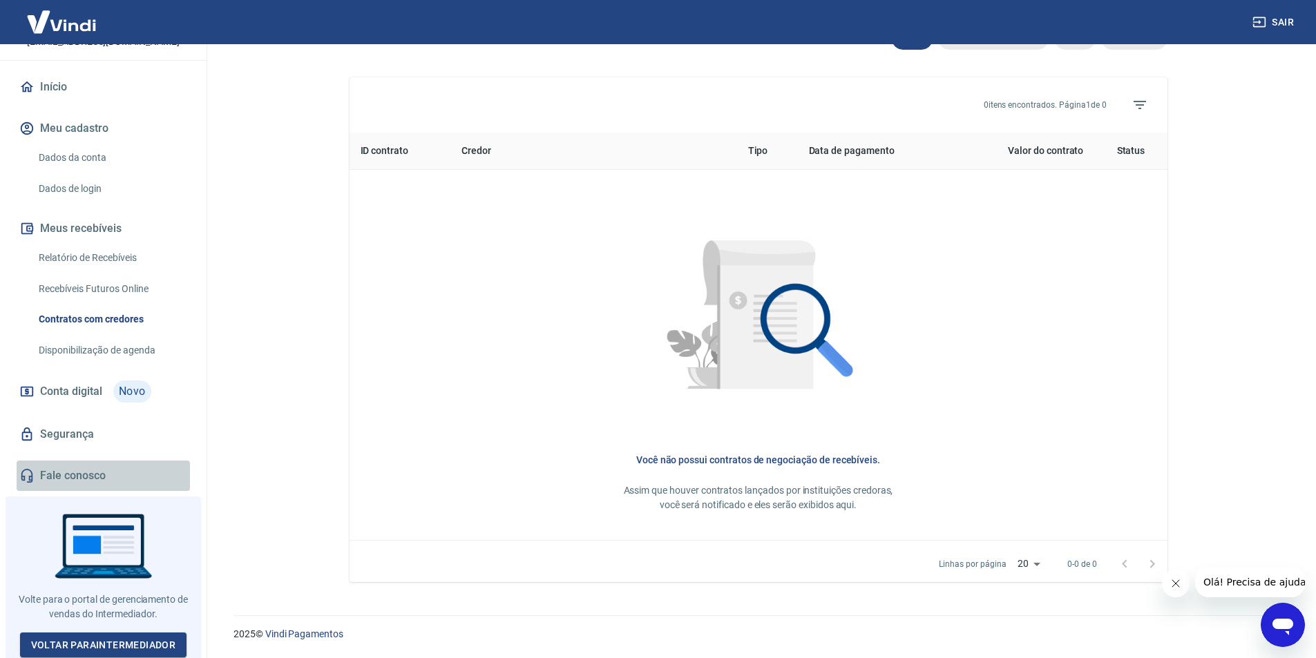
click at [126, 475] on link "Fale conosco" at bounding box center [103, 476] width 173 height 30
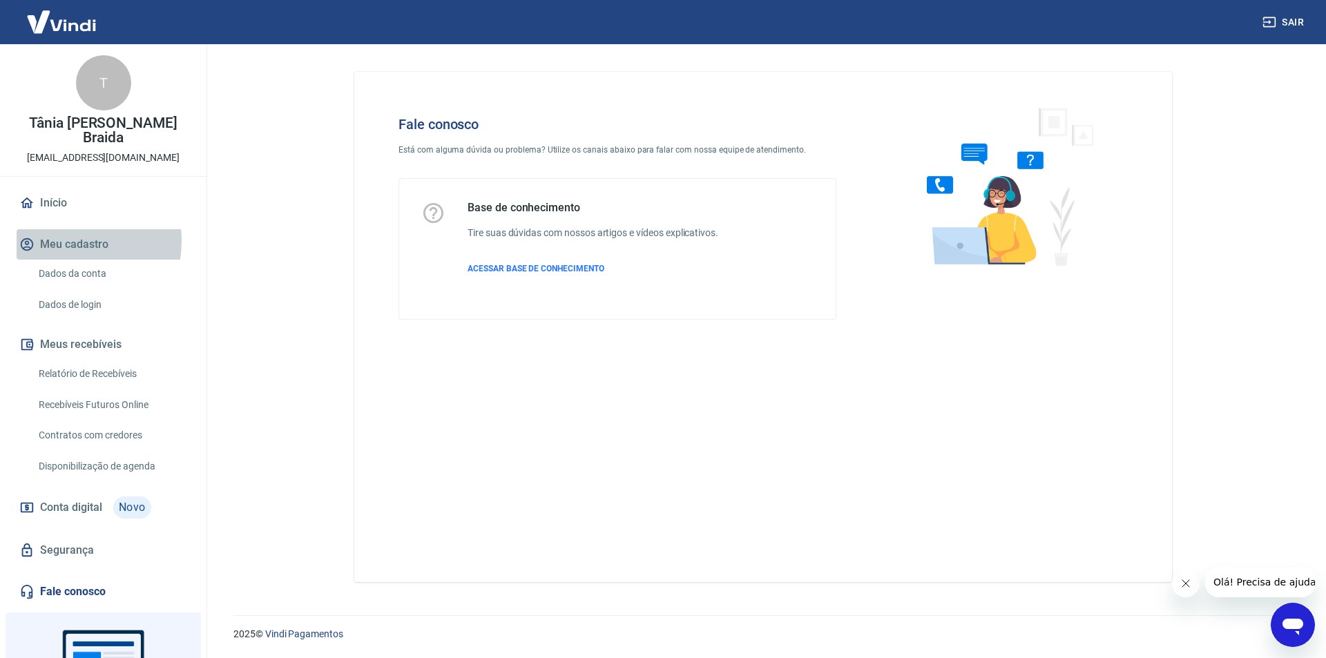
click at [59, 241] on button "Meu cadastro" at bounding box center [103, 244] width 173 height 30
click at [57, 202] on link "Início" at bounding box center [103, 203] width 173 height 30
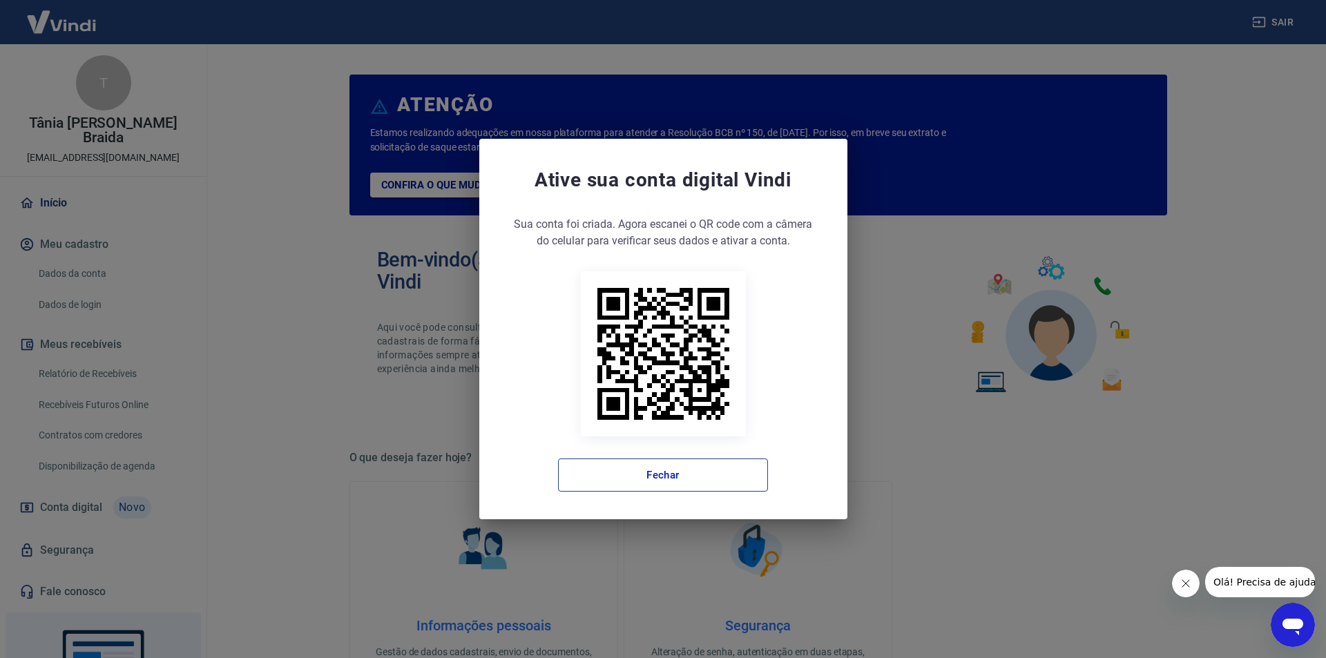
click at [675, 480] on button "Fechar" at bounding box center [663, 475] width 210 height 33
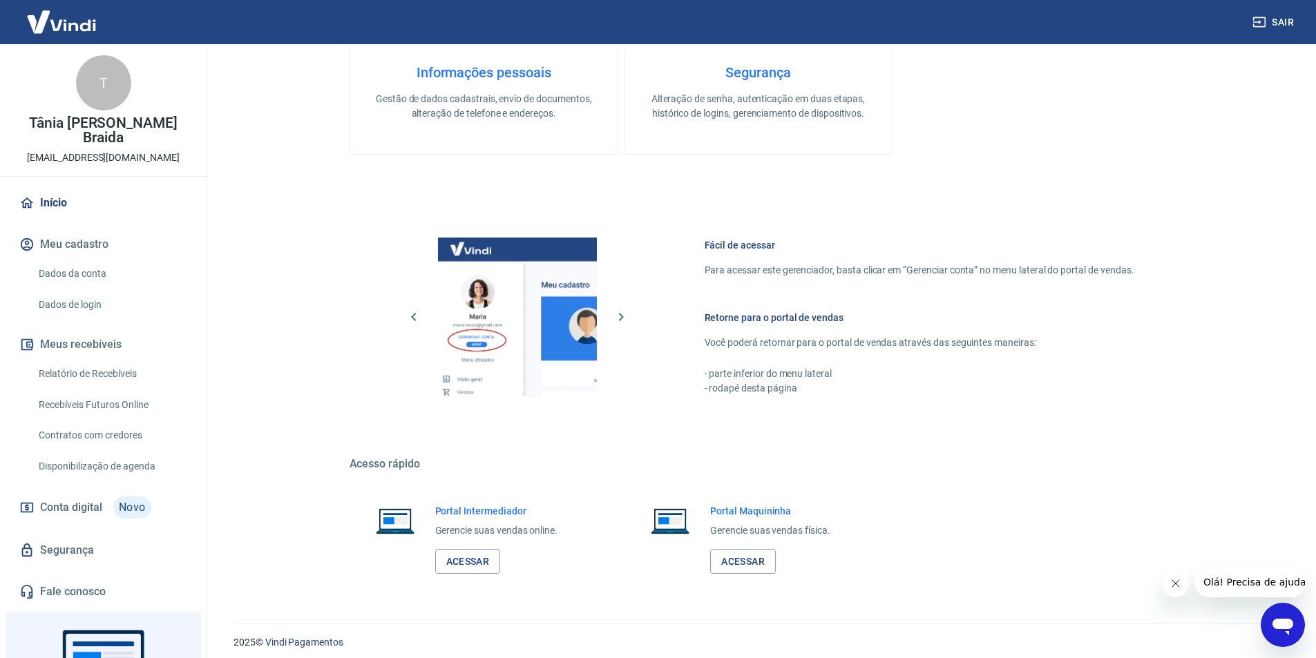
scroll to position [561, 0]
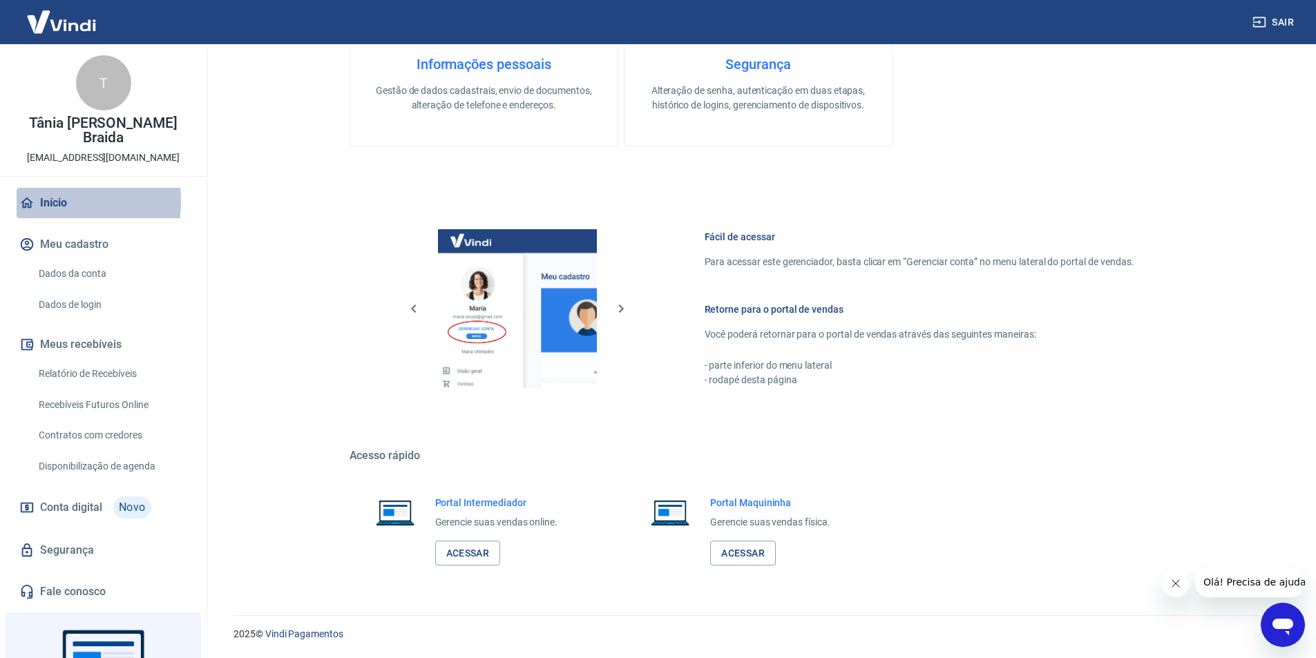
click at [25, 202] on icon at bounding box center [26, 202] width 15 height 15
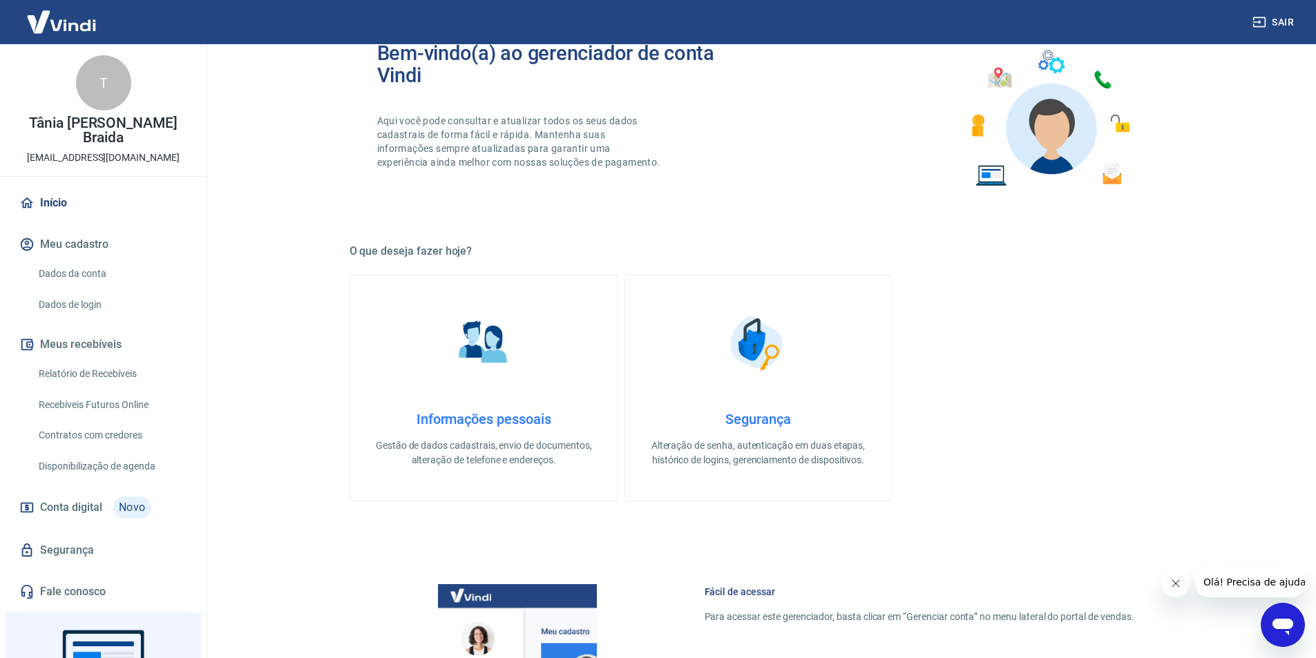
scroll to position [0, 0]
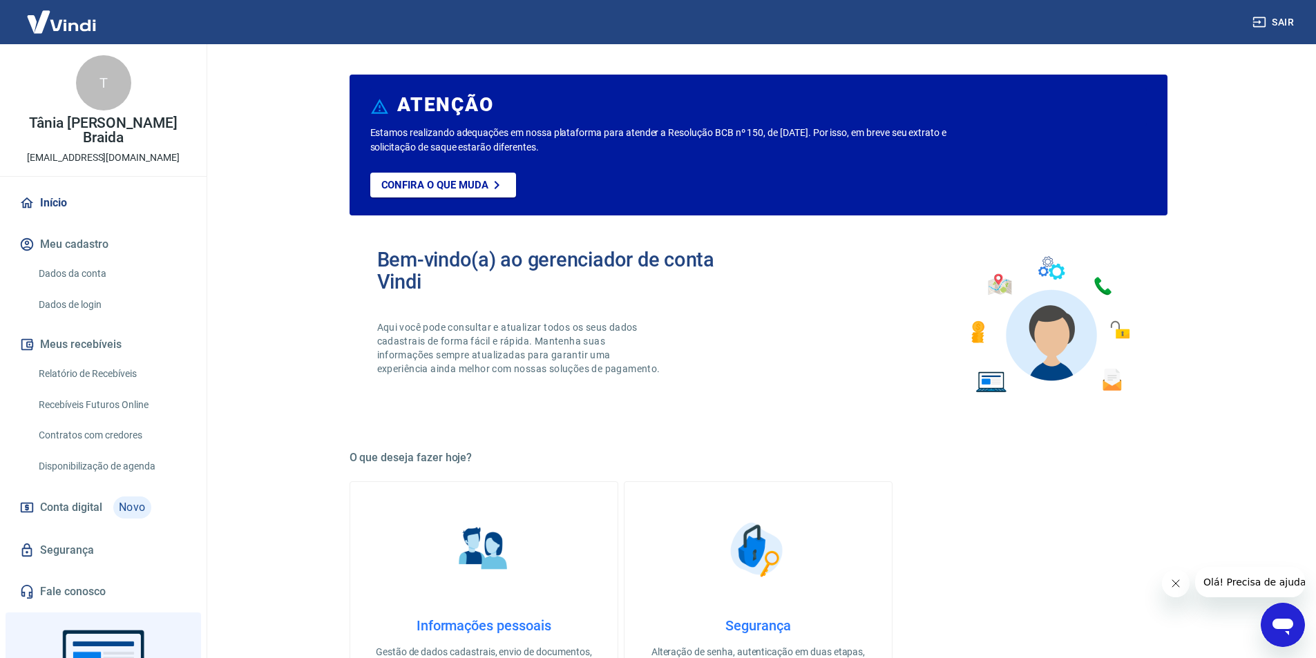
click at [89, 88] on div "T" at bounding box center [103, 82] width 55 height 55
click at [60, 21] on img at bounding box center [62, 22] width 90 height 42
click at [63, 21] on img at bounding box center [62, 22] width 90 height 42
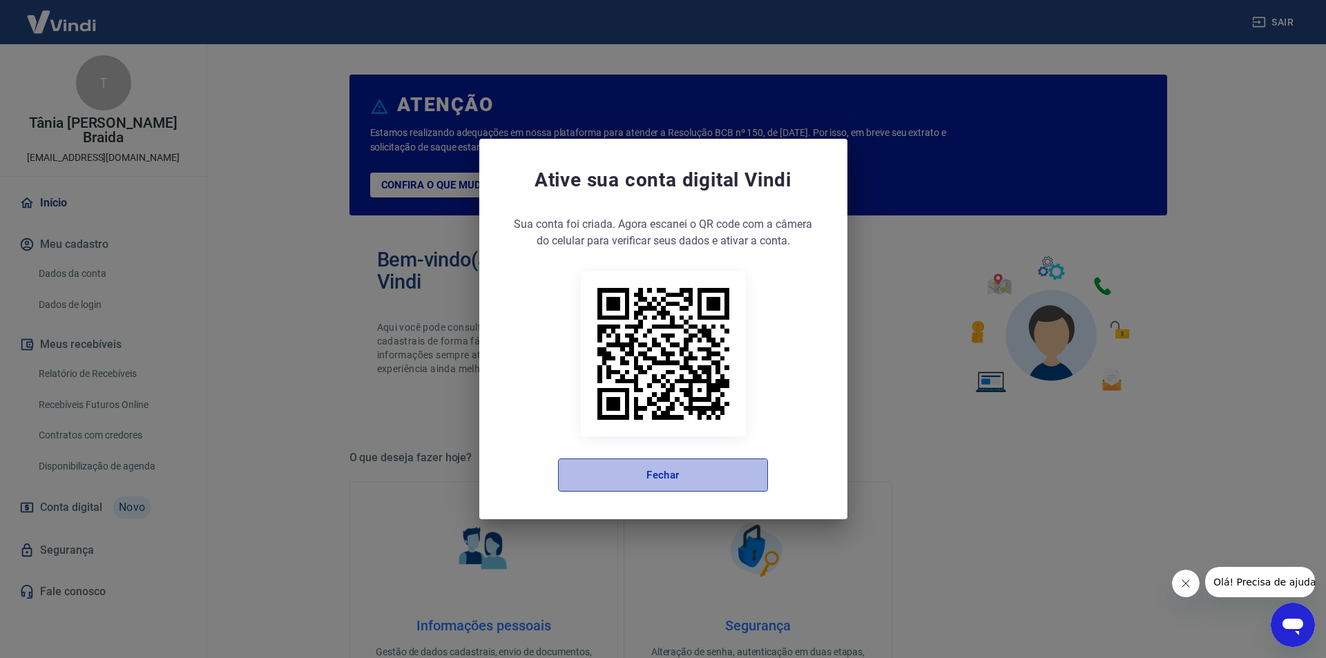
click at [680, 483] on button "Fechar" at bounding box center [663, 475] width 210 height 33
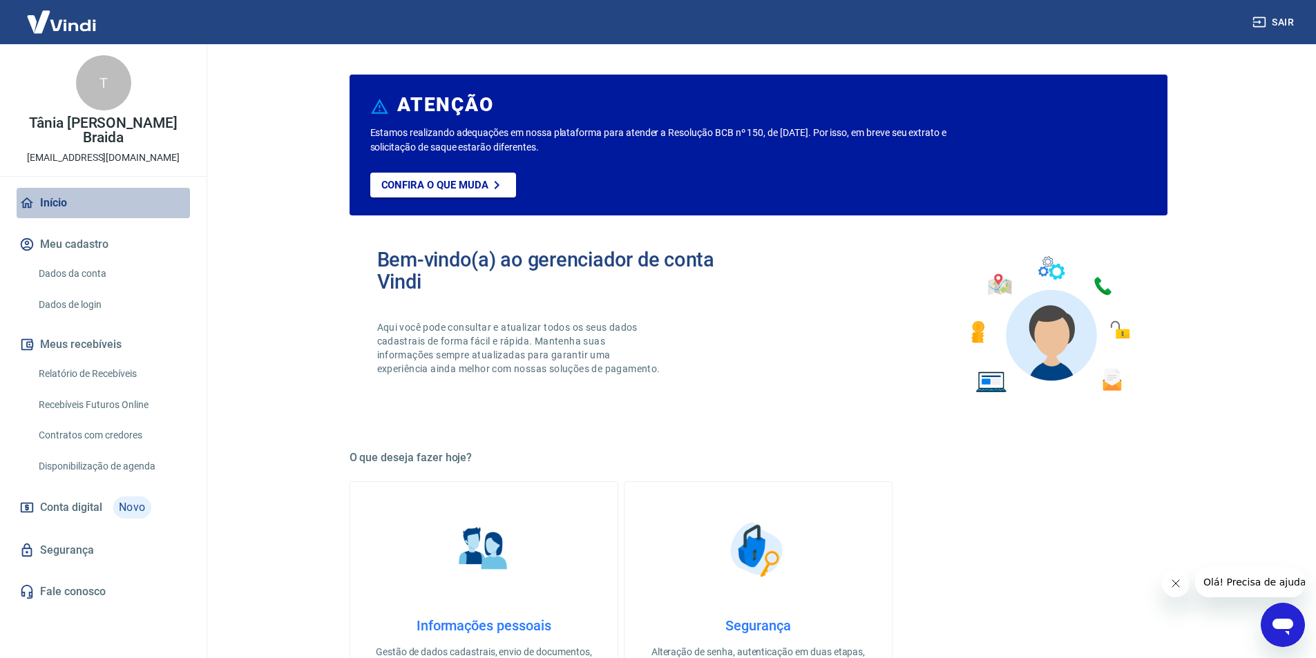
click at [54, 188] on link "Início" at bounding box center [103, 203] width 173 height 30
click at [102, 95] on div "T" at bounding box center [103, 82] width 55 height 55
click at [101, 132] on div "T Tânia Maria Socolito Braida bebcomercio@yahoo.com.br" at bounding box center [103, 110] width 206 height 132
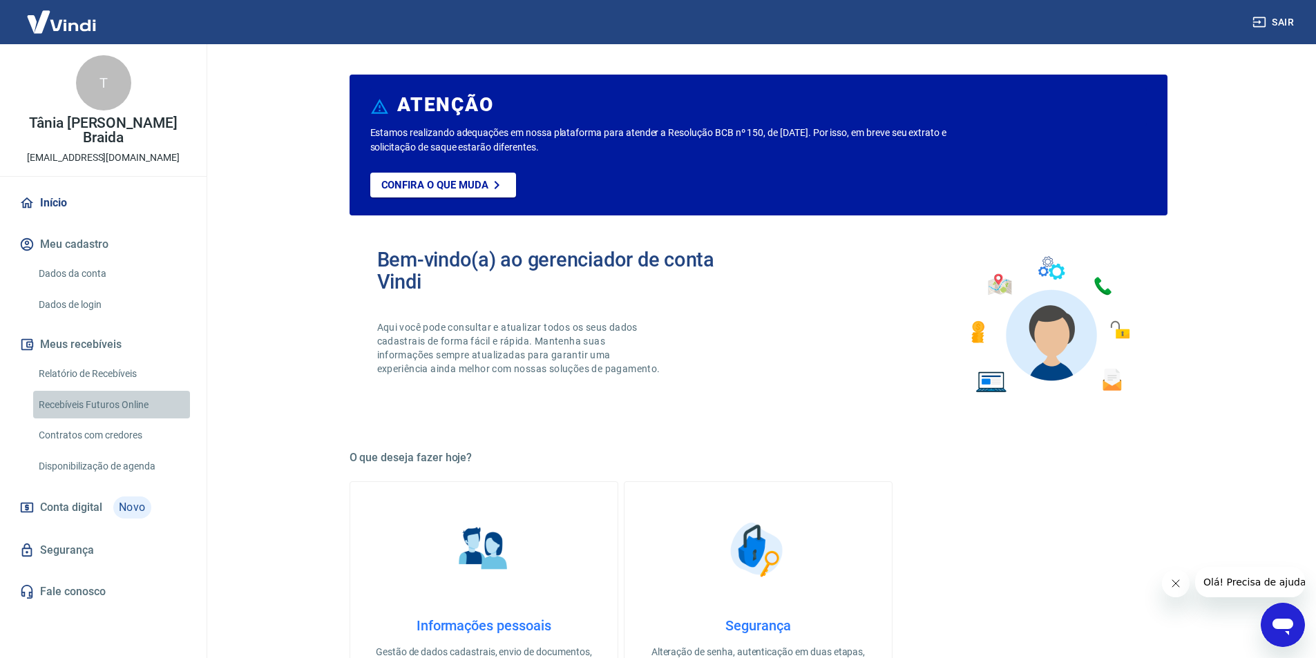
click at [96, 394] on link "Recebíveis Futuros Online" at bounding box center [111, 405] width 157 height 28
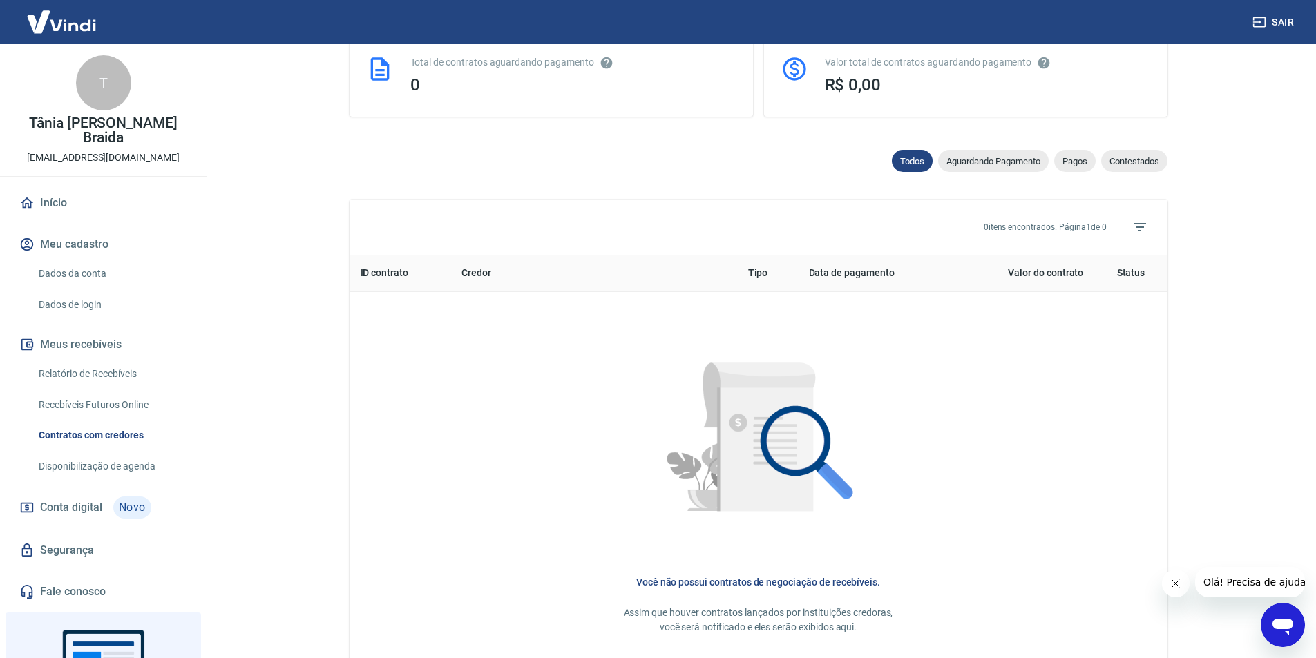
scroll to position [139, 0]
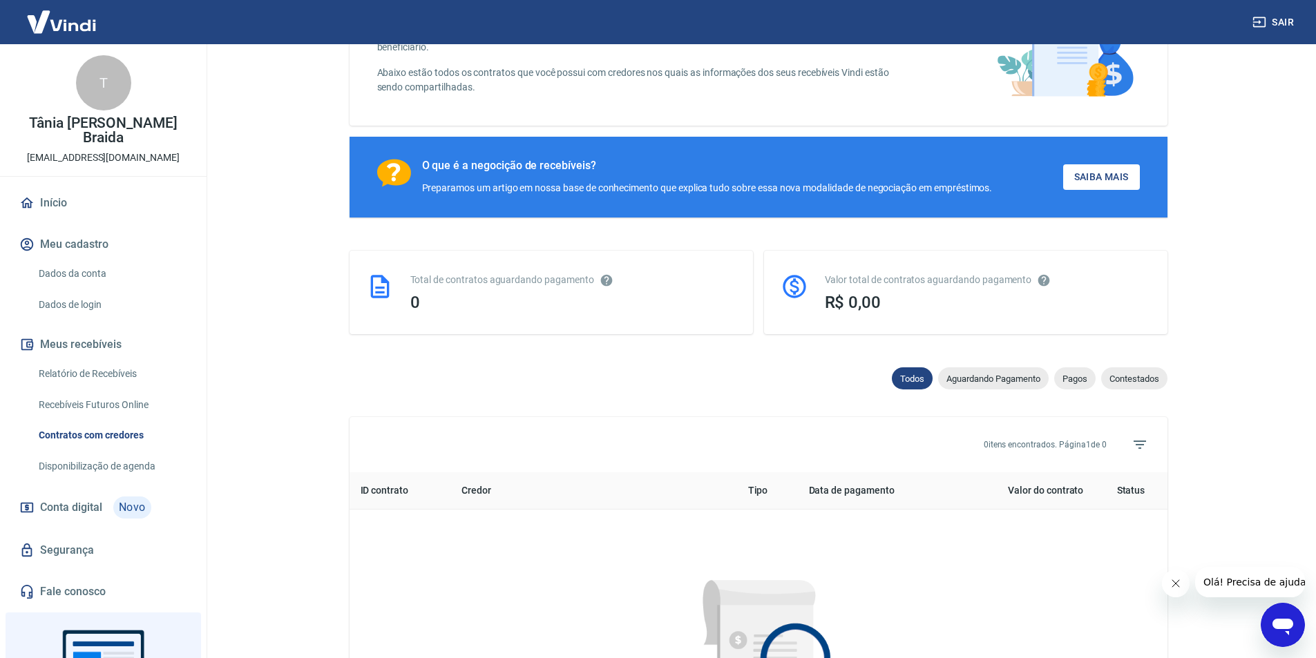
click at [86, 23] on img at bounding box center [62, 22] width 90 height 42
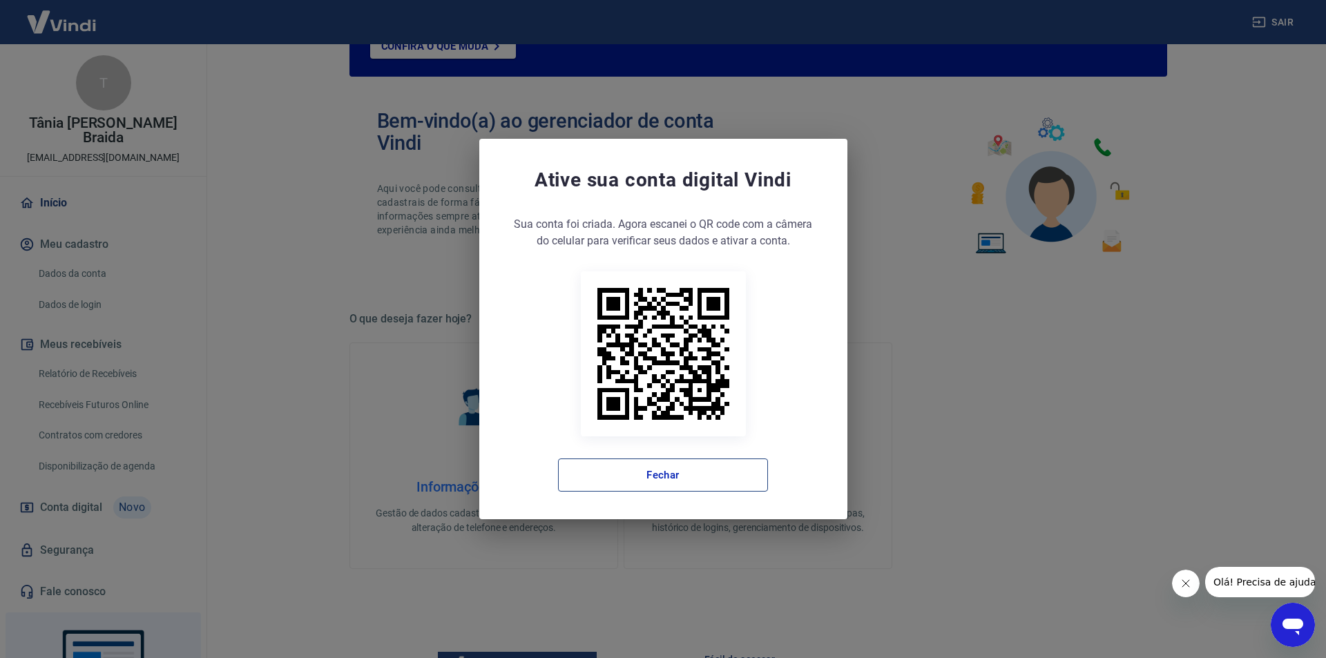
click at [648, 482] on button "Fechar" at bounding box center [663, 475] width 210 height 33
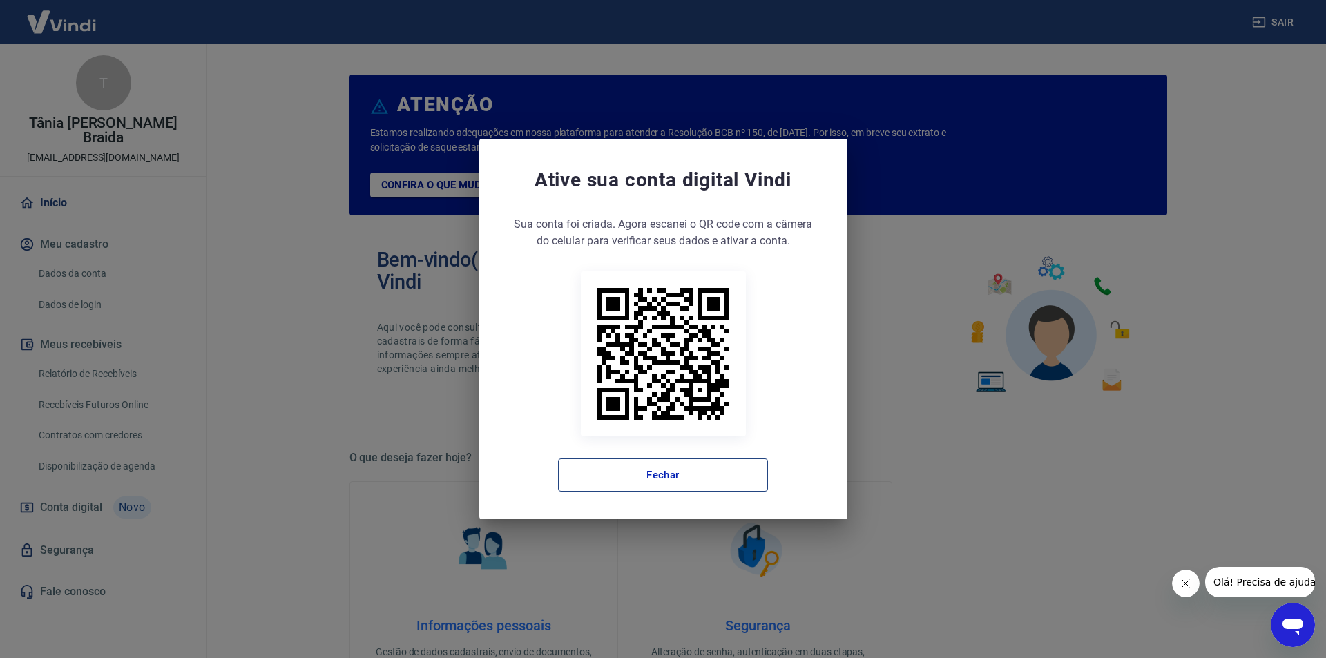
click at [698, 473] on button "Fechar" at bounding box center [663, 475] width 210 height 33
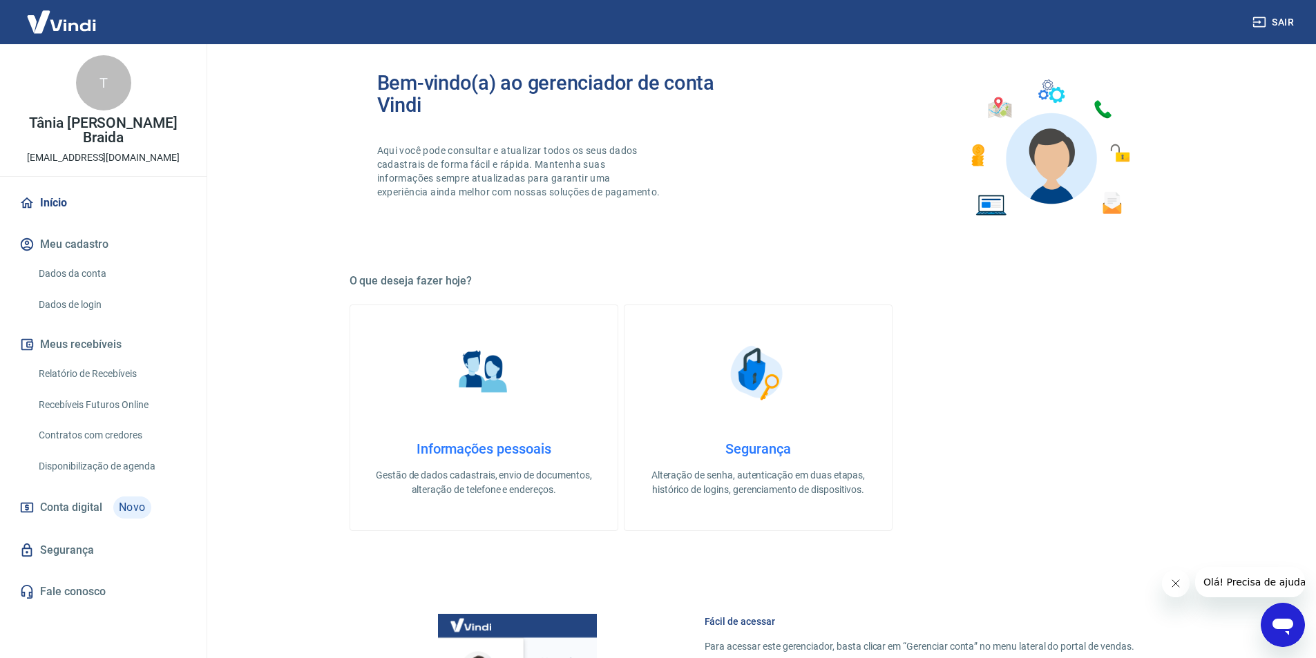
scroll to position [207, 0]
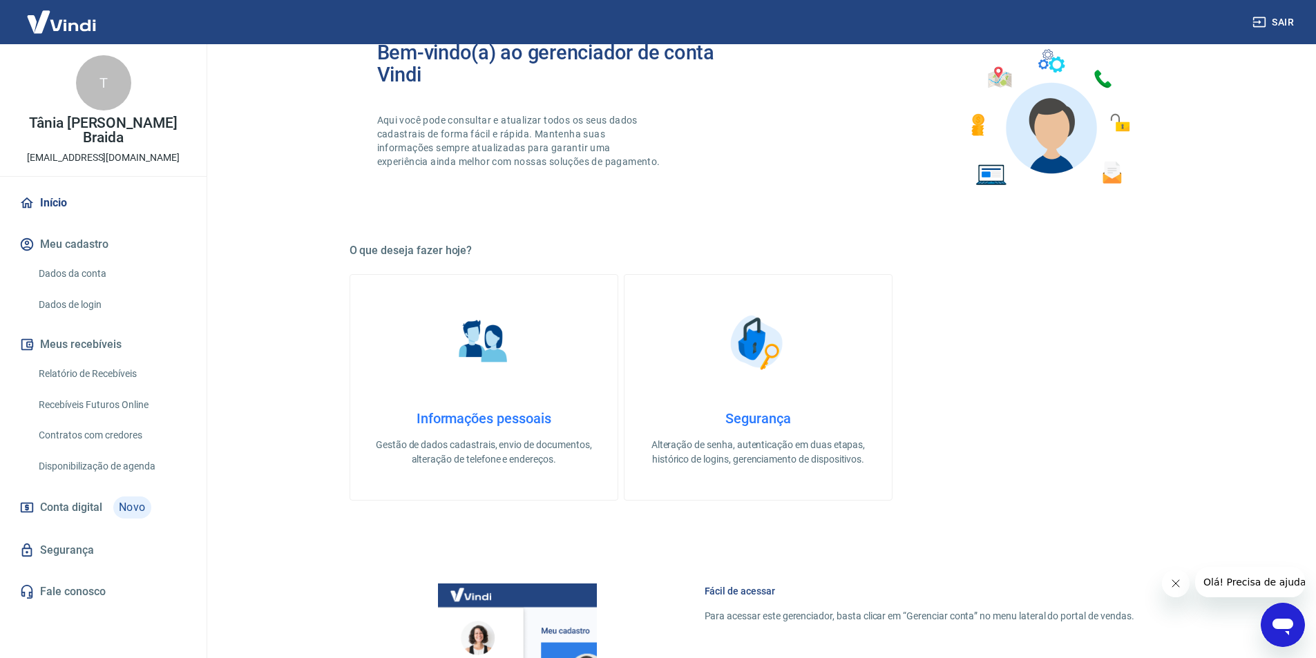
click at [85, 260] on link "Dados da conta" at bounding box center [111, 274] width 157 height 28
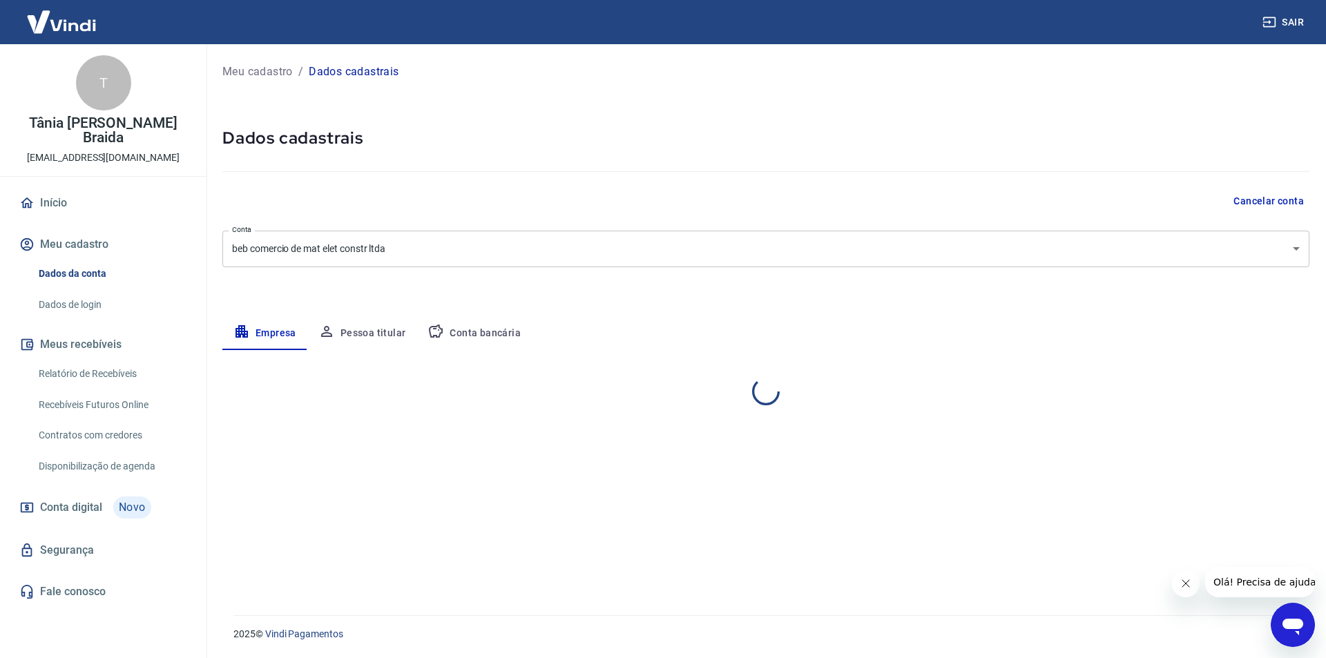
select select "RJ"
select select "business"
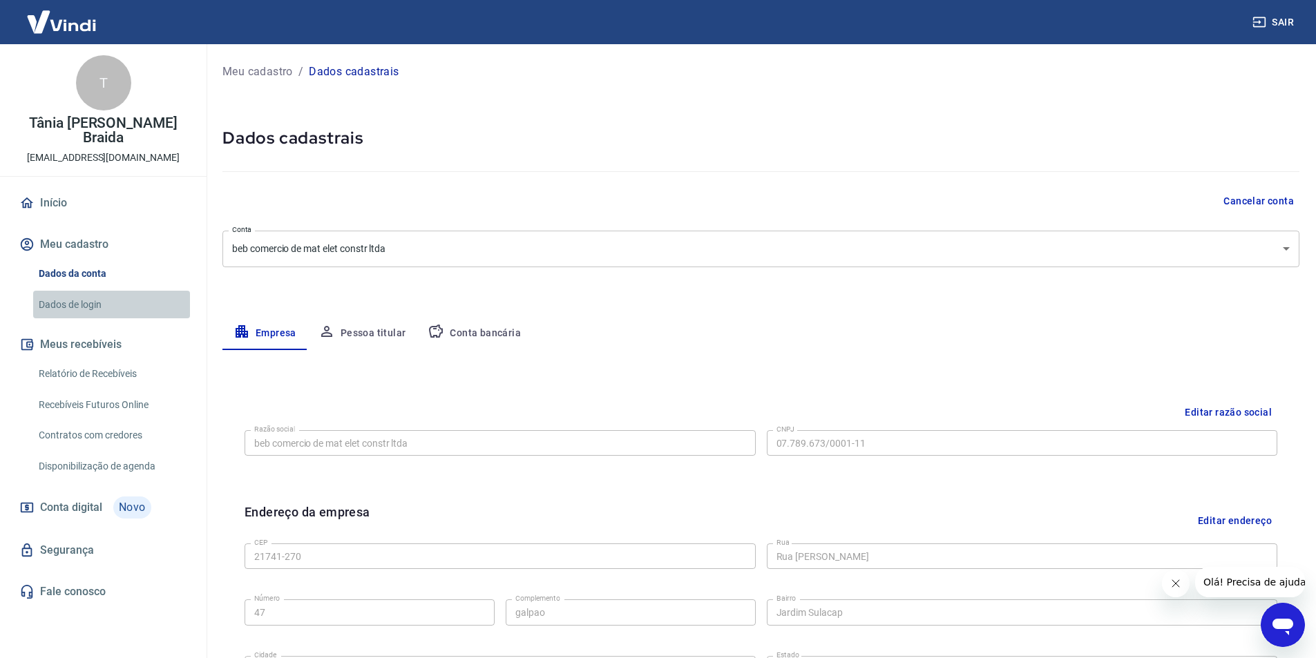
click at [64, 291] on link "Dados de login" at bounding box center [111, 305] width 157 height 28
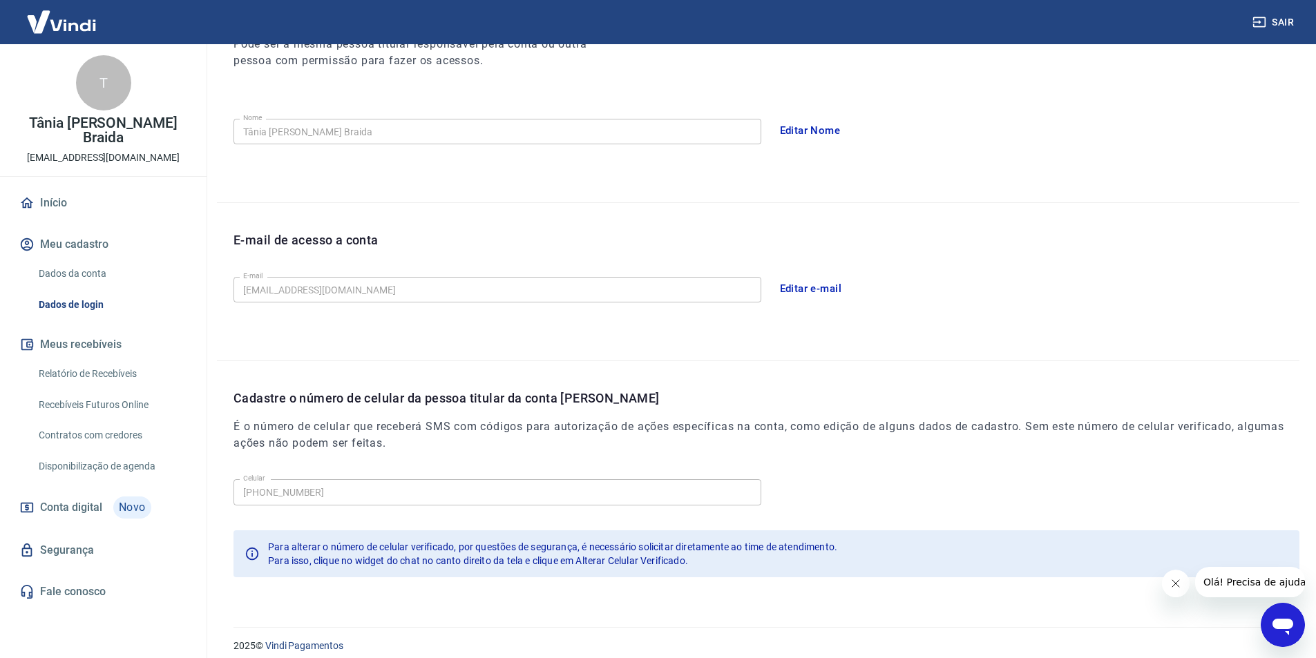
scroll to position [227, 0]
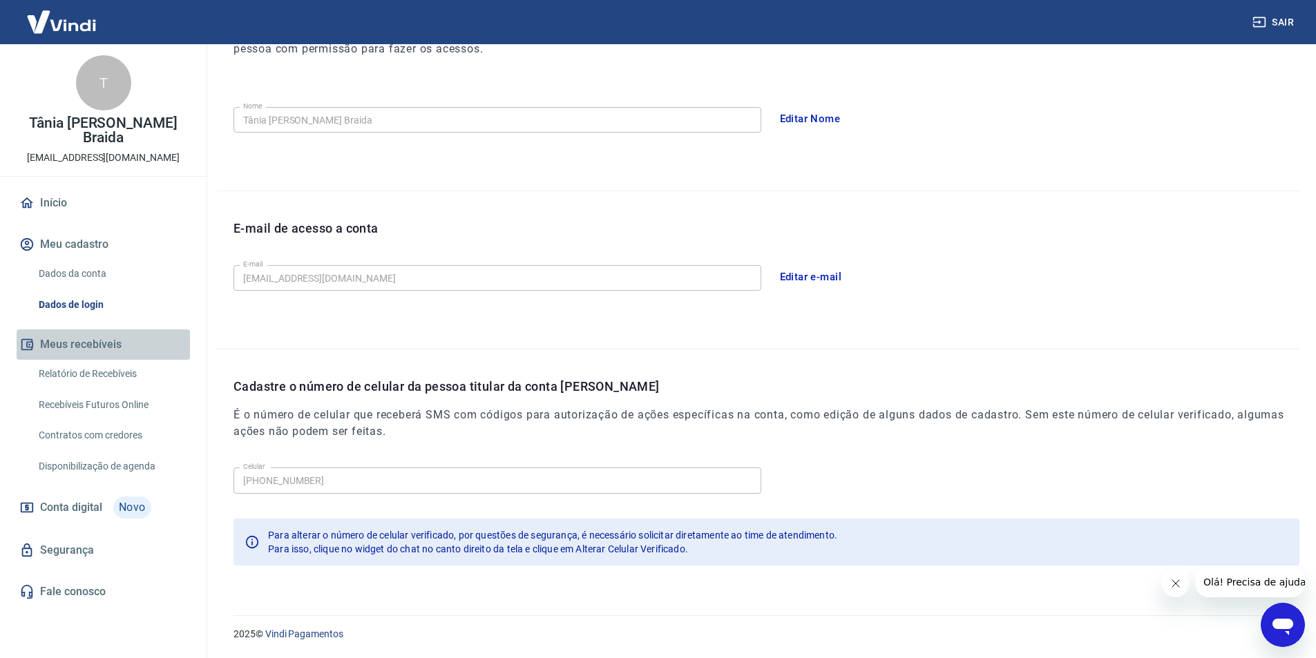
click at [78, 333] on button "Meus recebíveis" at bounding box center [103, 344] width 173 height 30
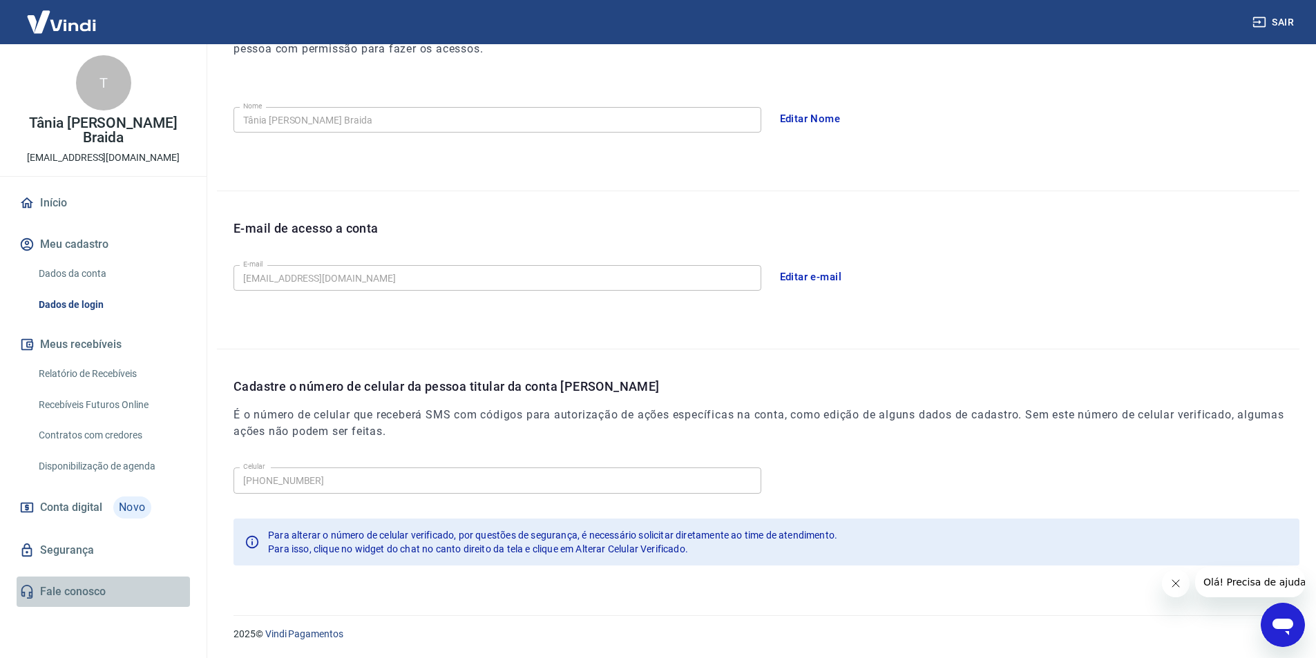
click at [66, 577] on link "Fale conosco" at bounding box center [103, 592] width 173 height 30
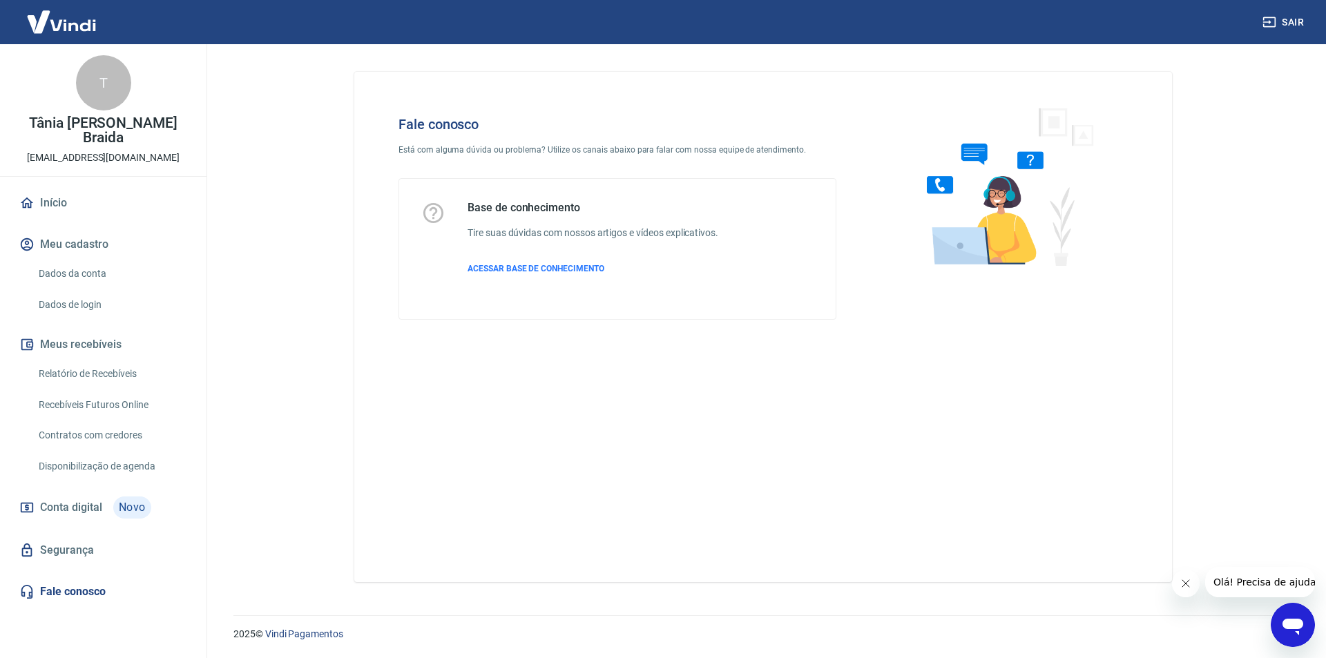
click at [78, 539] on link "Segurança" at bounding box center [103, 550] width 173 height 30
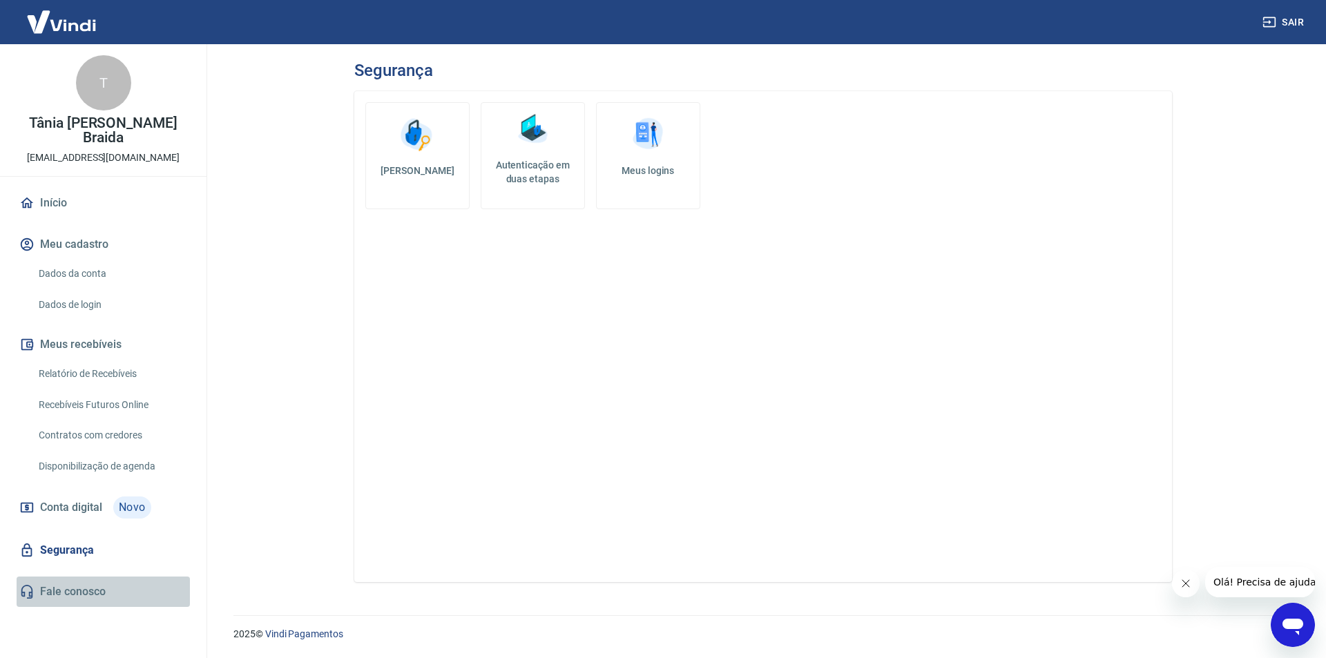
click at [66, 577] on link "Fale conosco" at bounding box center [103, 592] width 173 height 30
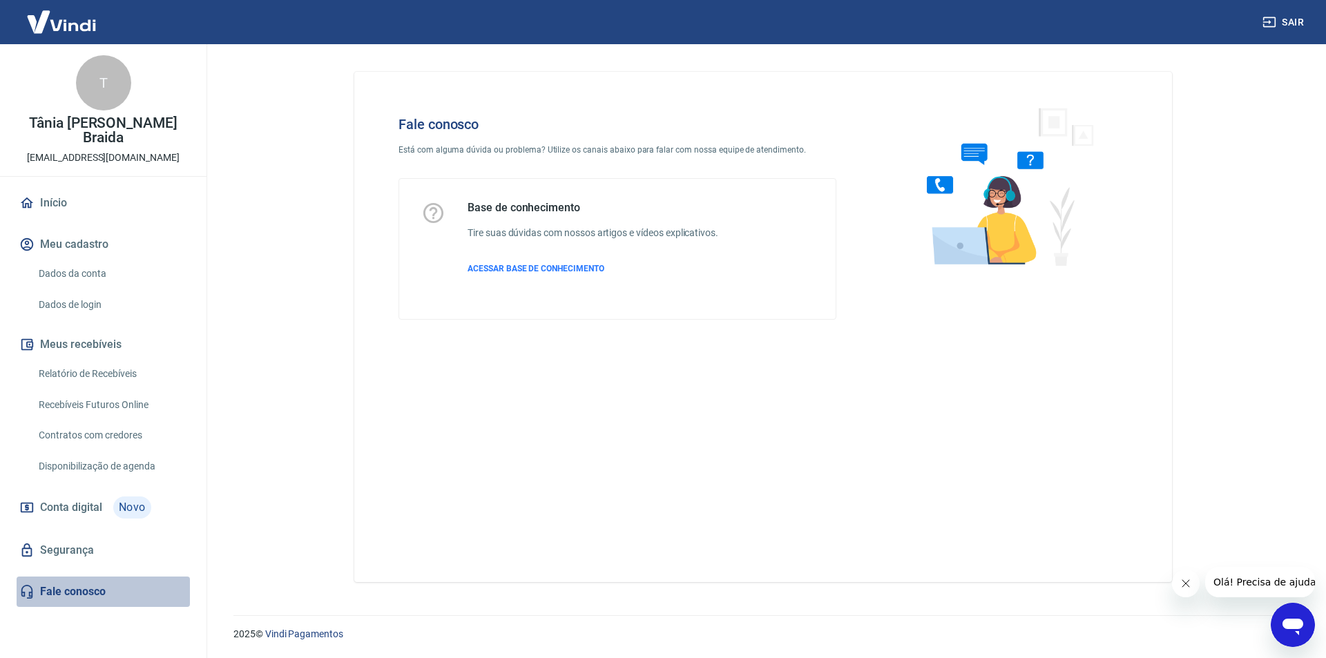
click at [82, 577] on link "Fale conosco" at bounding box center [103, 592] width 173 height 30
click at [564, 273] on span "ACESSAR BASE DE CONHECIMENTO" at bounding box center [536, 269] width 137 height 10
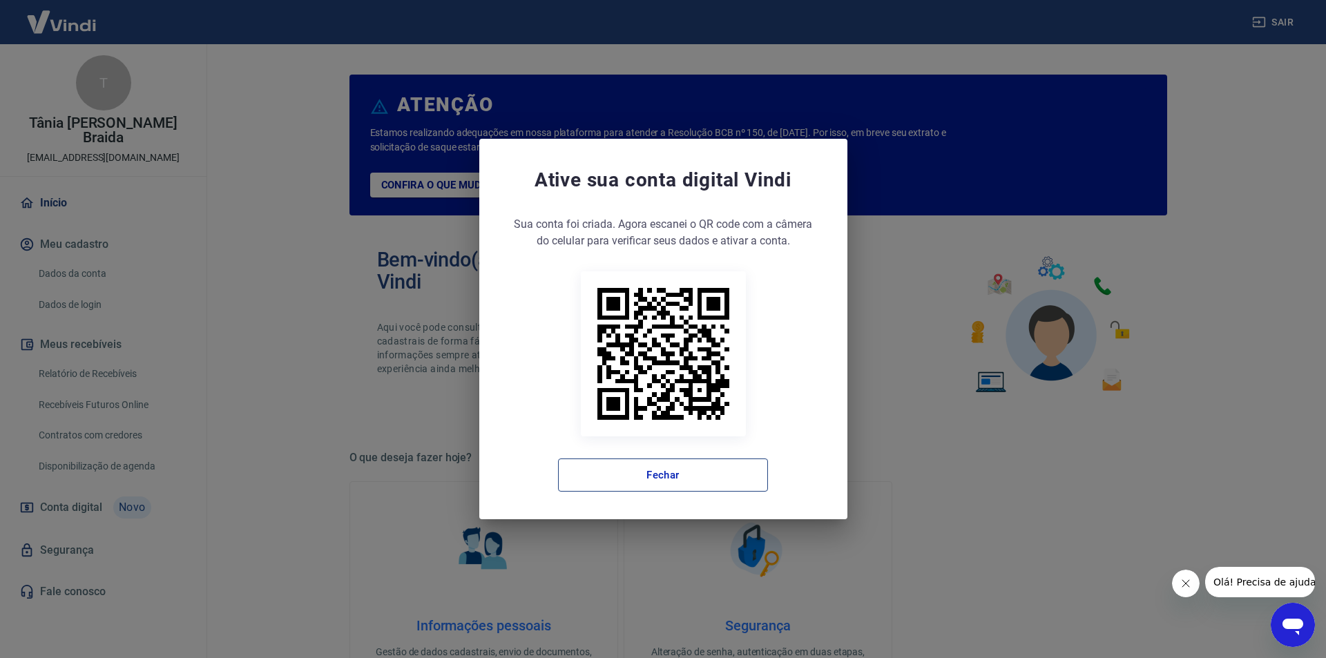
click at [670, 474] on button "Fechar" at bounding box center [663, 475] width 210 height 33
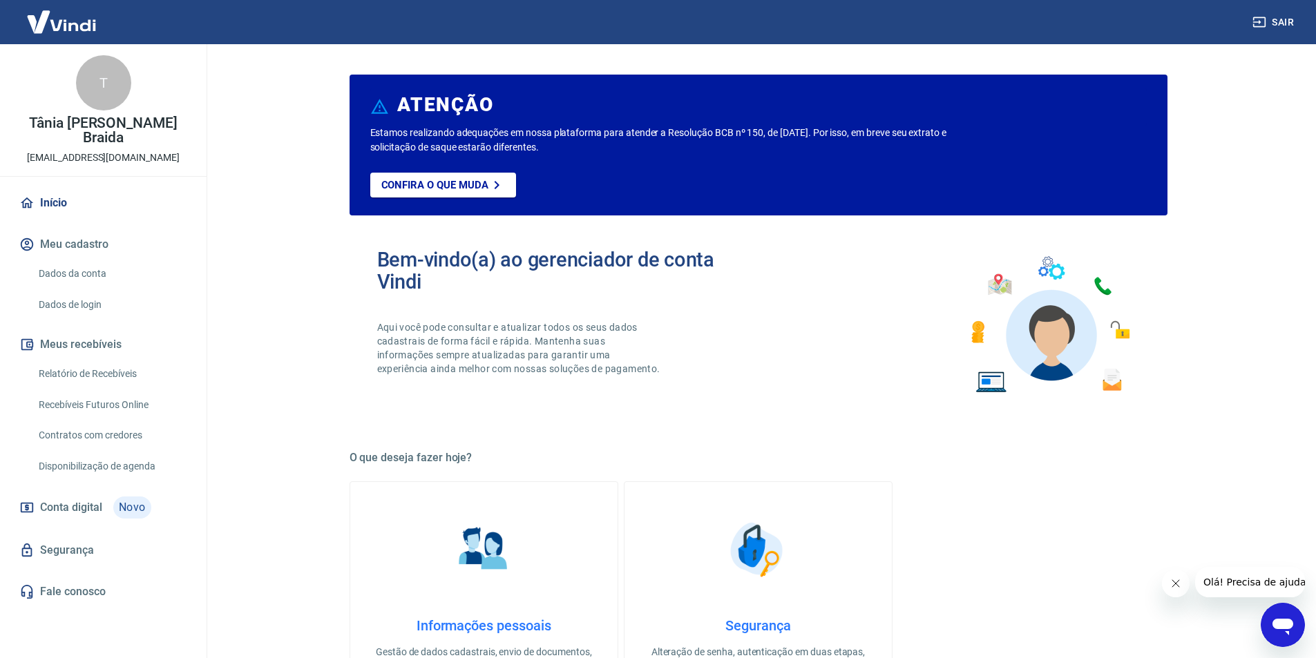
click at [50, 188] on link "Início" at bounding box center [103, 203] width 173 height 30
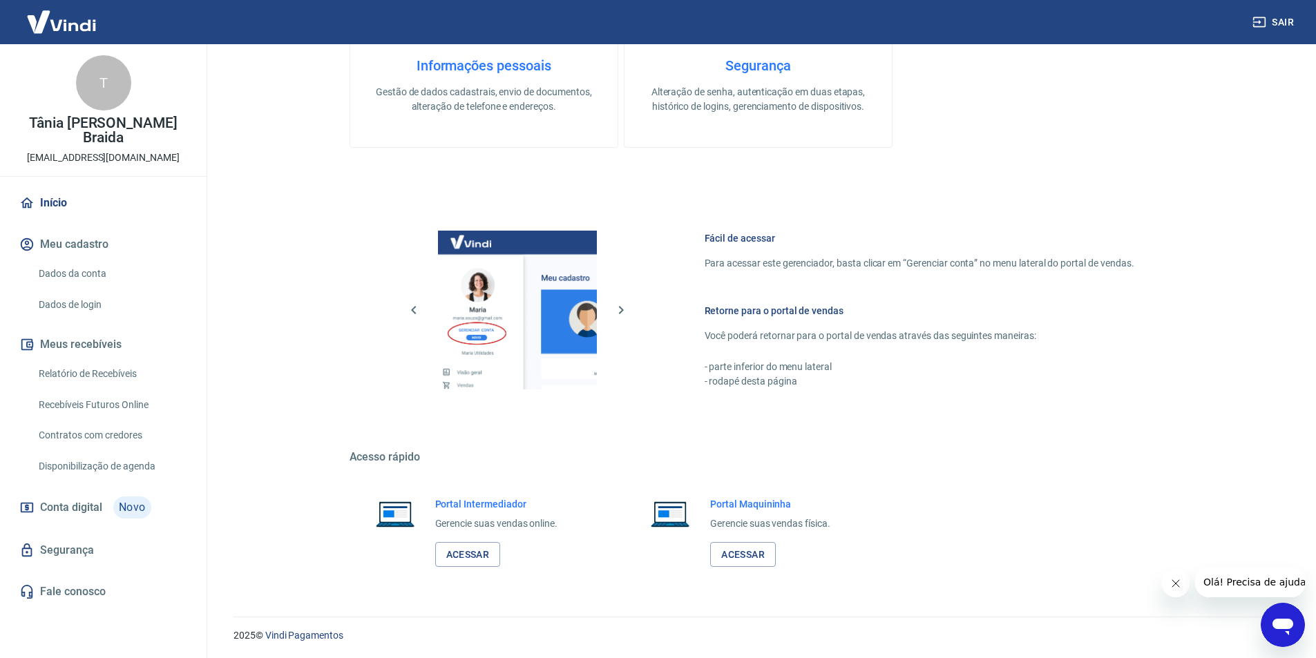
scroll to position [561, 0]
click at [470, 552] on link "Acessar" at bounding box center [468, 554] width 66 height 26
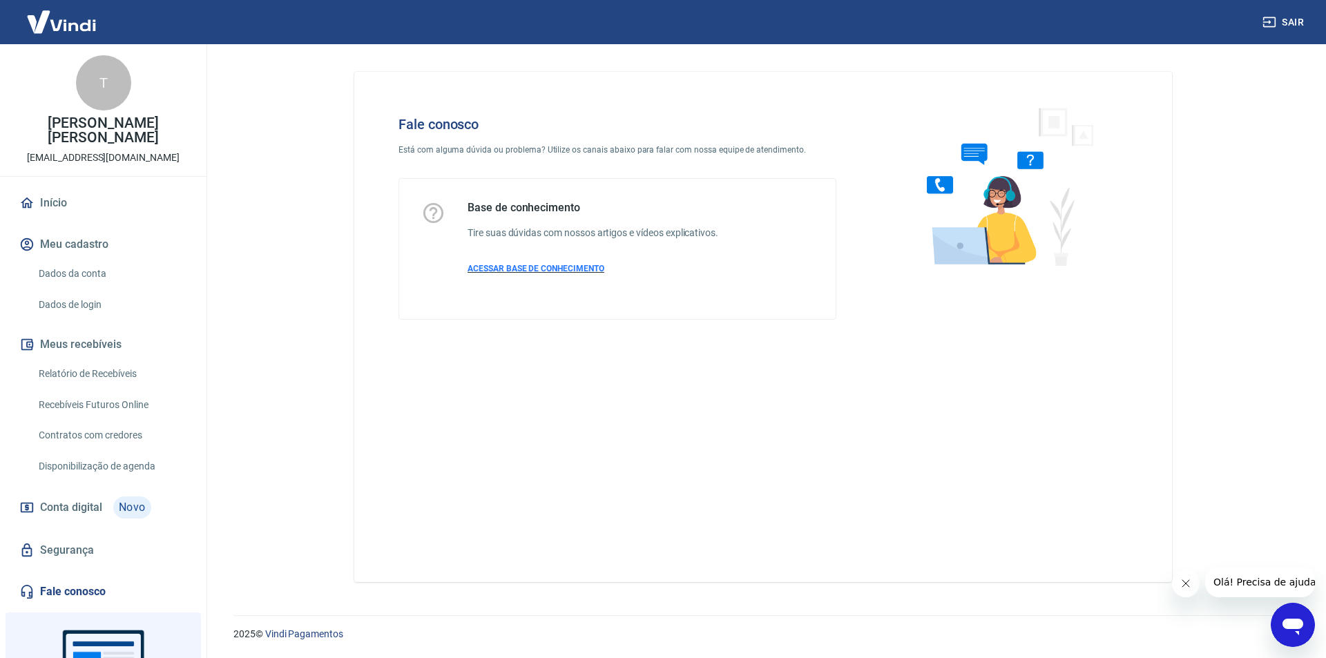
click at [549, 272] on span "ACESSAR BASE DE CONHECIMENTO" at bounding box center [536, 269] width 137 height 10
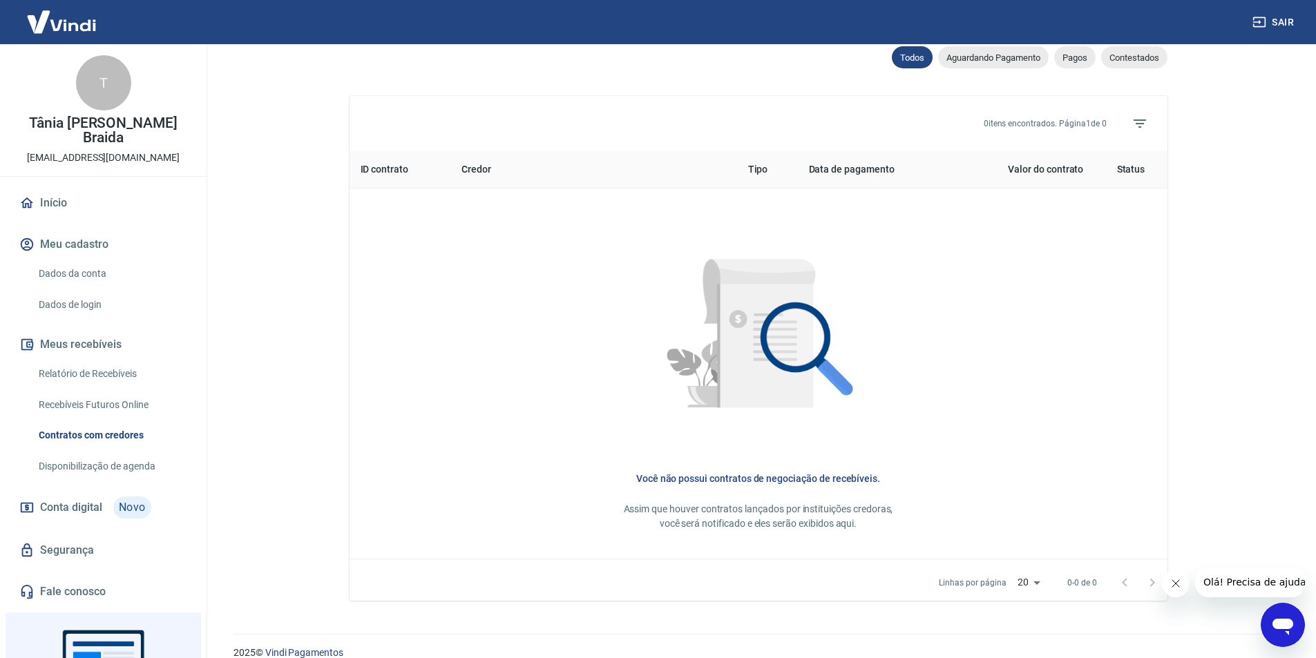
scroll to position [484, 0]
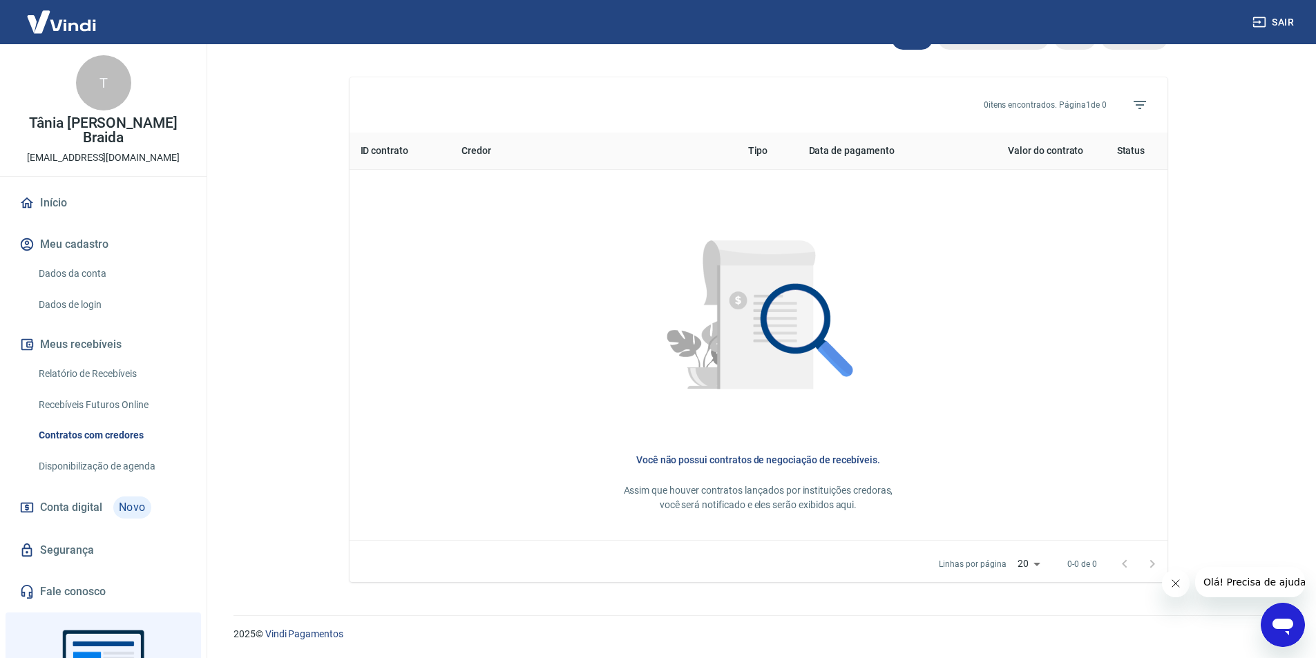
click at [50, 204] on link "Início" at bounding box center [103, 203] width 173 height 30
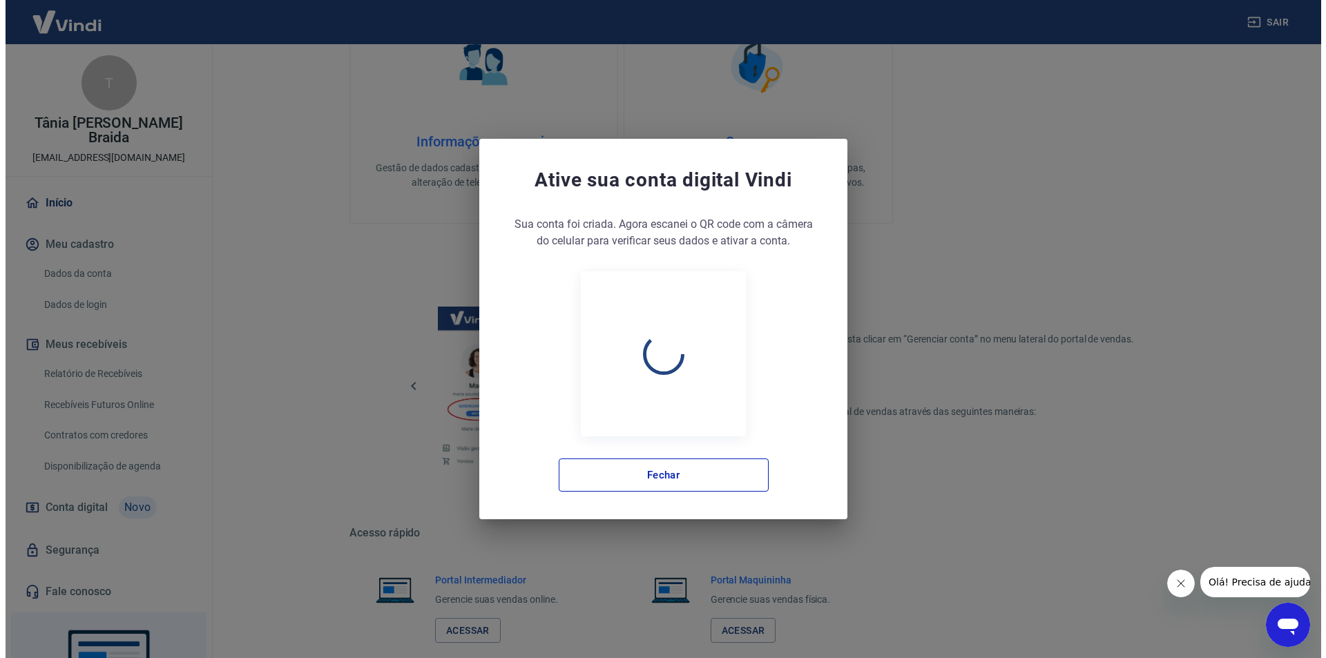
scroll to position [560, 0]
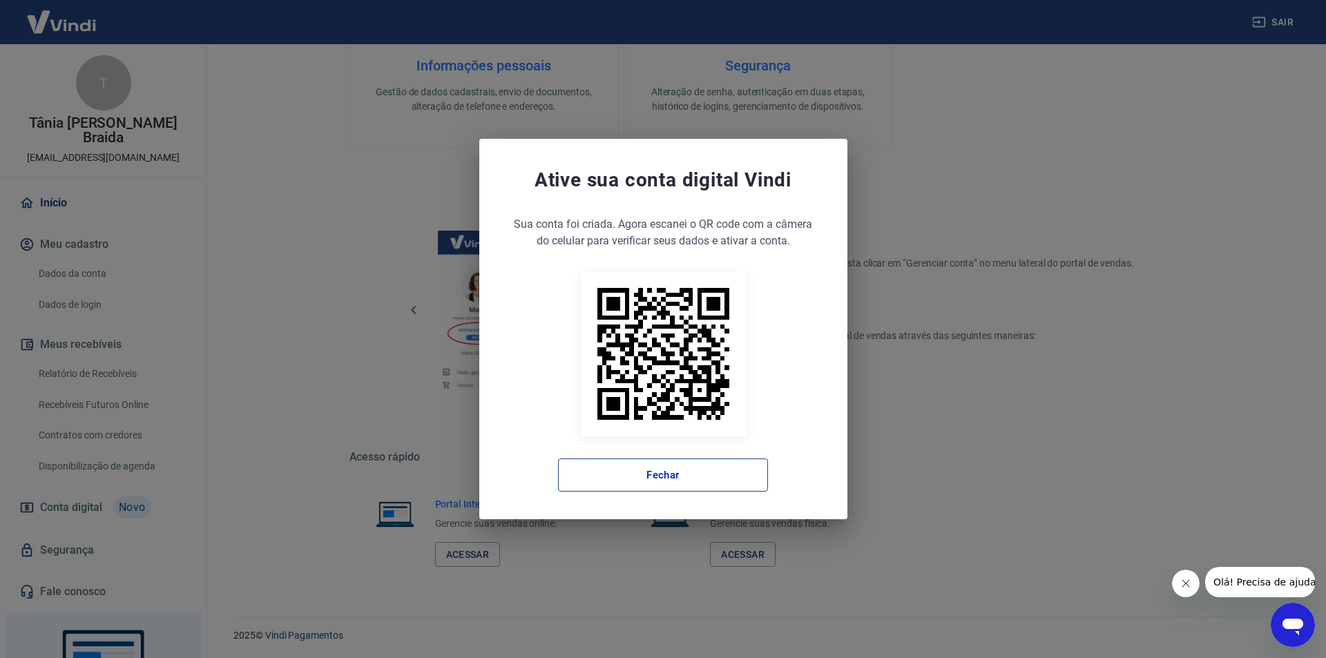
drag, startPoint x: 711, startPoint y: 476, endPoint x: 679, endPoint y: 490, distance: 34.9
click at [710, 477] on button "Fechar" at bounding box center [663, 475] width 210 height 33
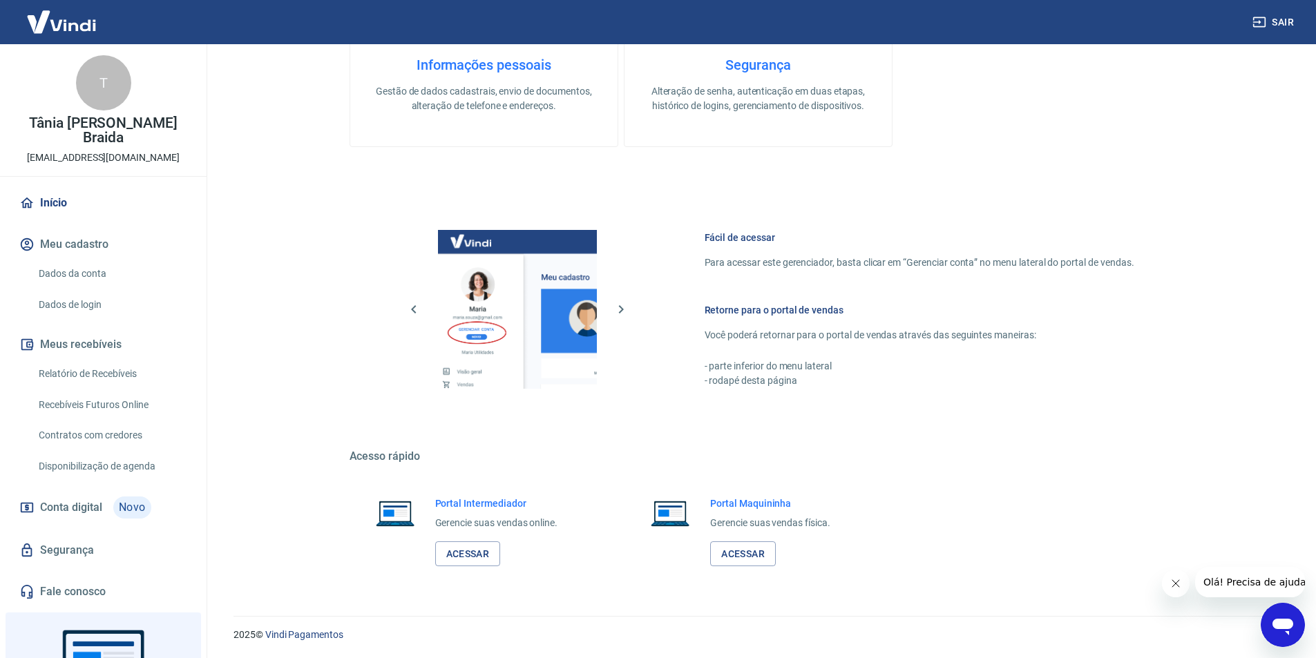
scroll to position [561, 0]
click at [474, 550] on link "Acessar" at bounding box center [468, 554] width 66 height 26
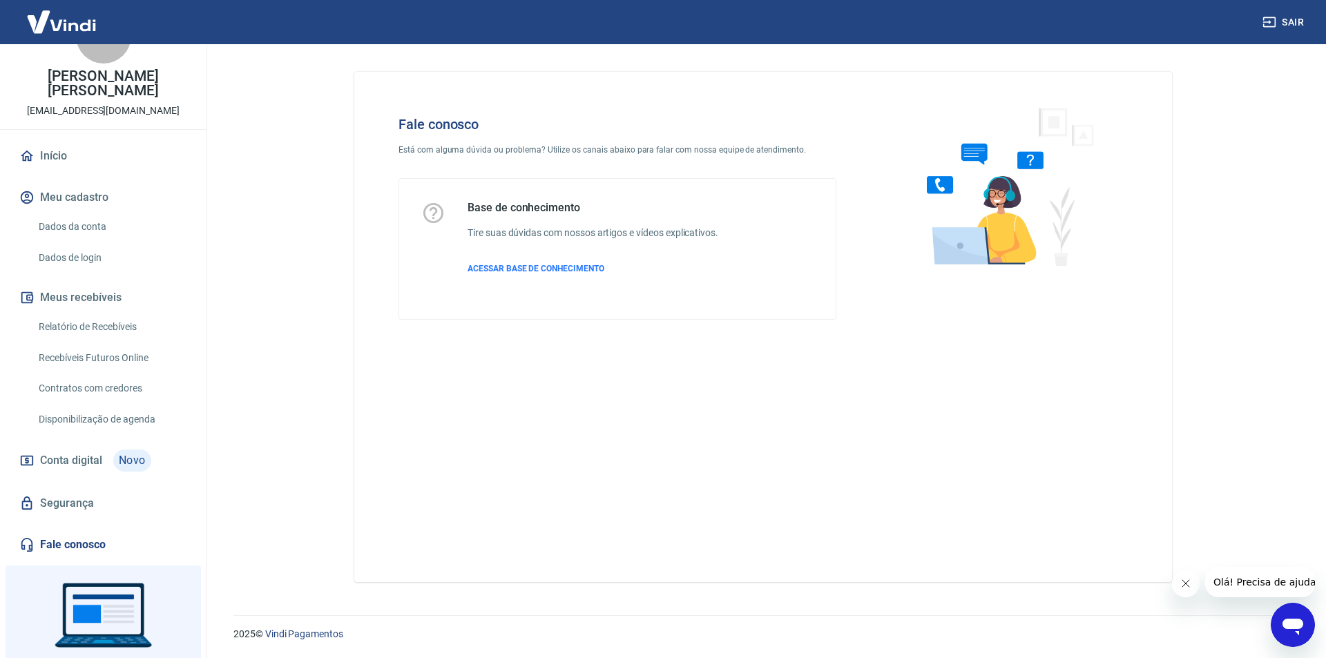
scroll to position [116, 0]
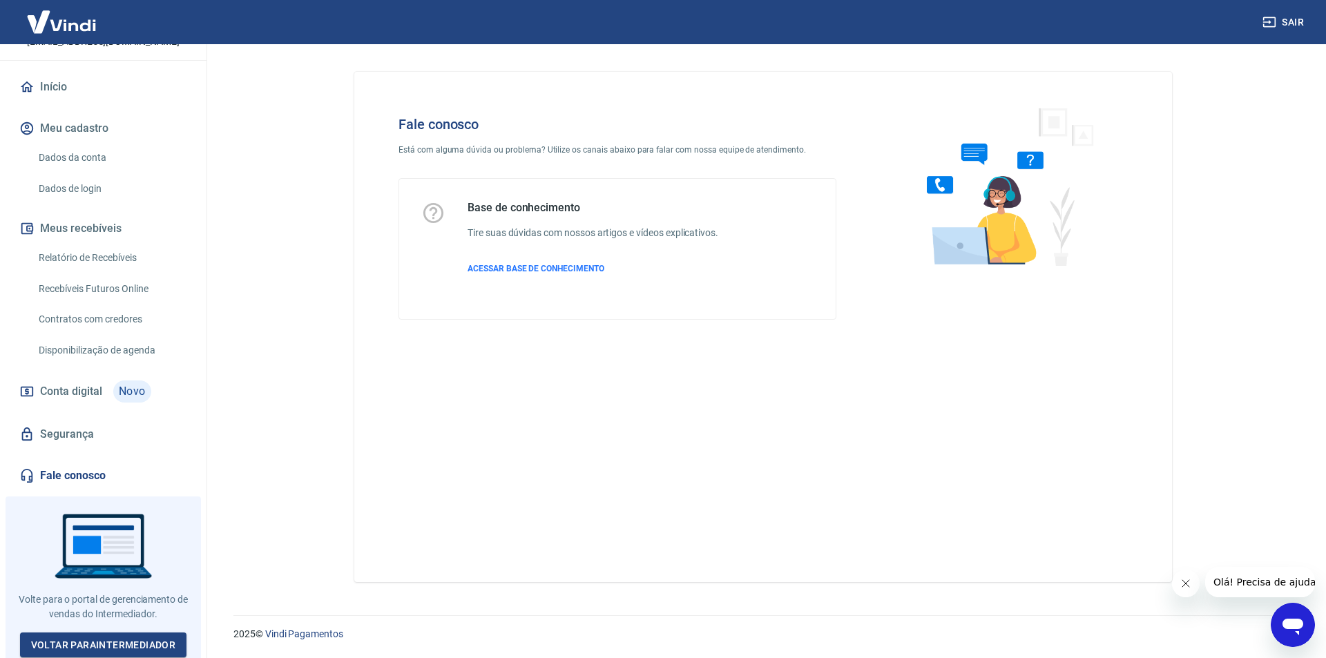
click at [61, 473] on link "Fale conosco" at bounding box center [103, 476] width 173 height 30
click at [70, 477] on link "Fale conosco" at bounding box center [103, 476] width 173 height 30
click at [89, 635] on link "Voltar para Intermediador" at bounding box center [103, 646] width 167 height 26
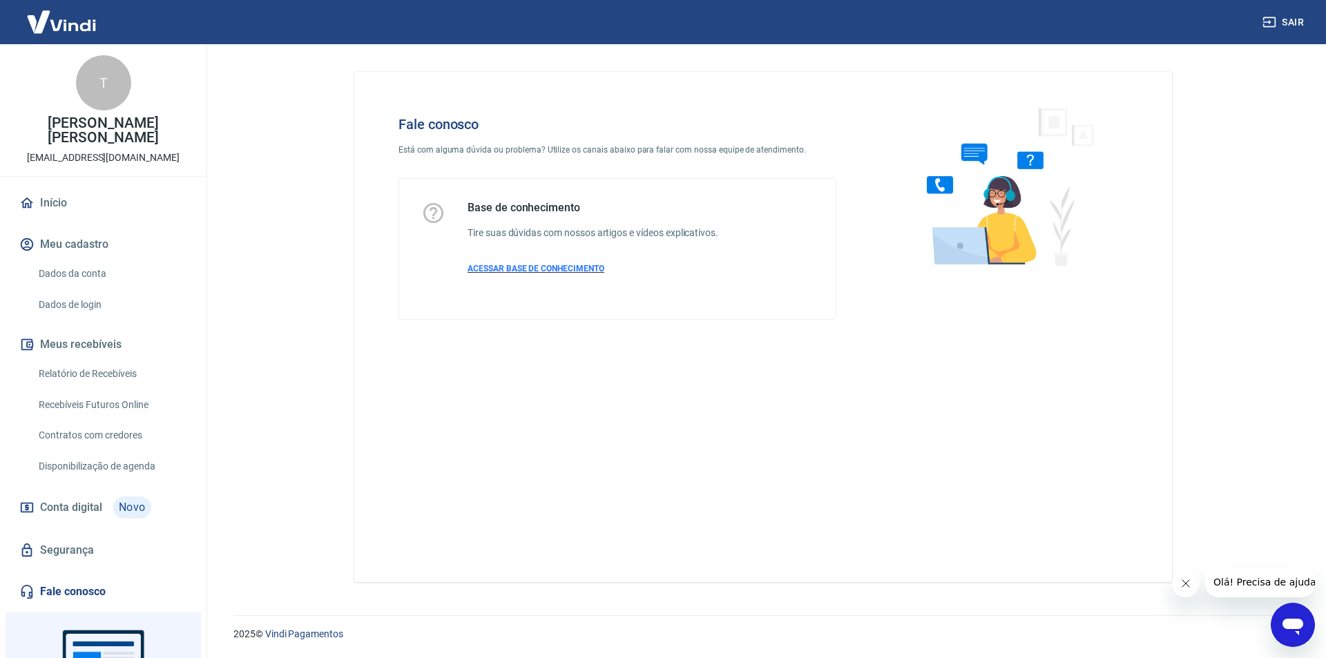
click at [561, 267] on span "ACESSAR BASE DE CONHECIMENTO" at bounding box center [536, 269] width 137 height 10
click at [535, 262] on p "ACESSAR BASE DE CONHECIMENTO" at bounding box center [593, 268] width 251 height 12
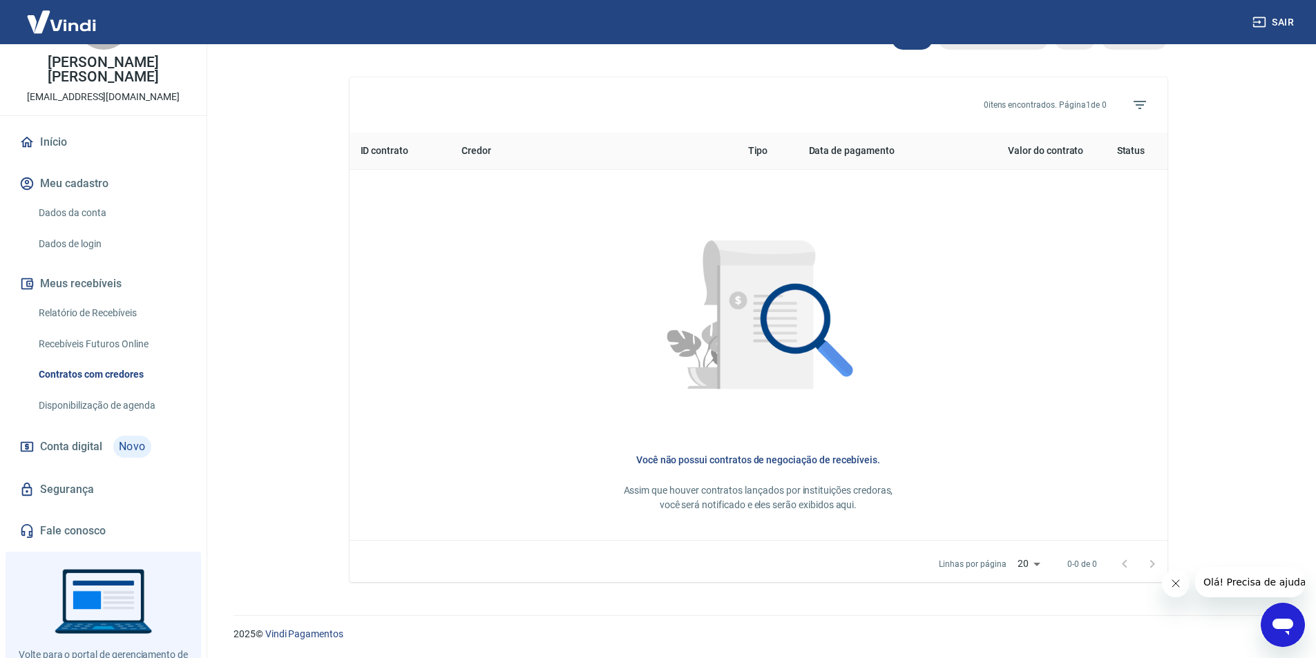
scroll to position [116, 0]
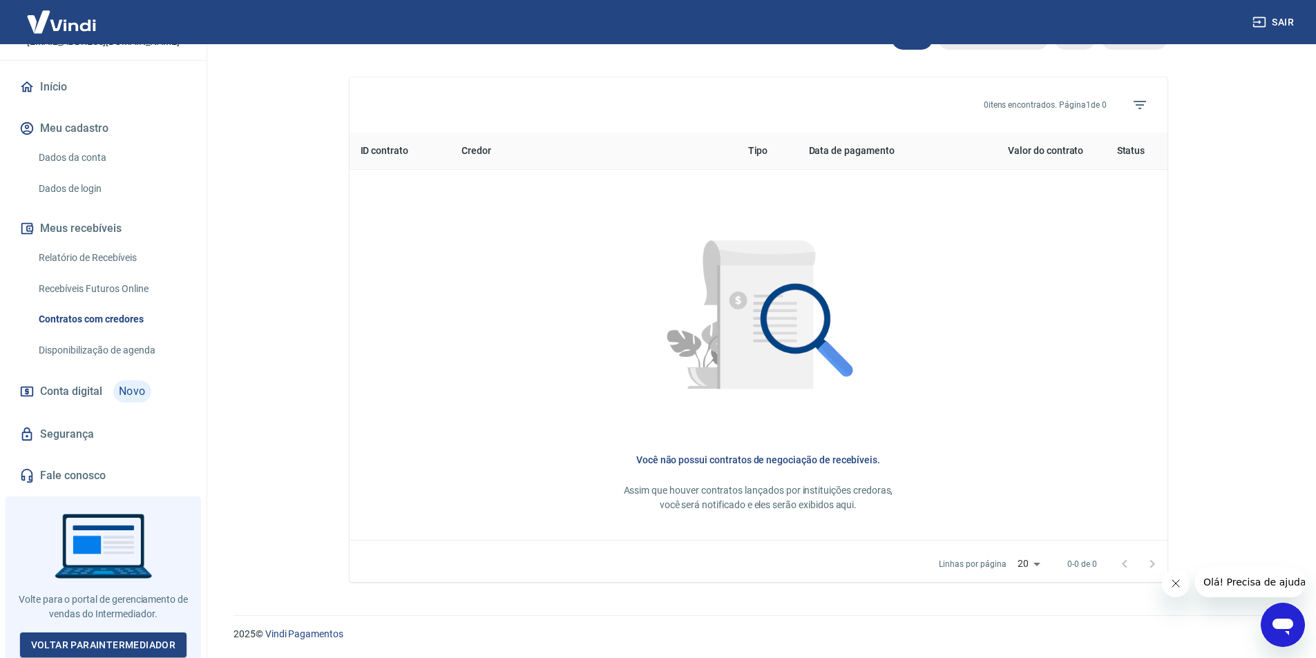
click at [89, 472] on link "Fale conosco" at bounding box center [103, 476] width 173 height 30
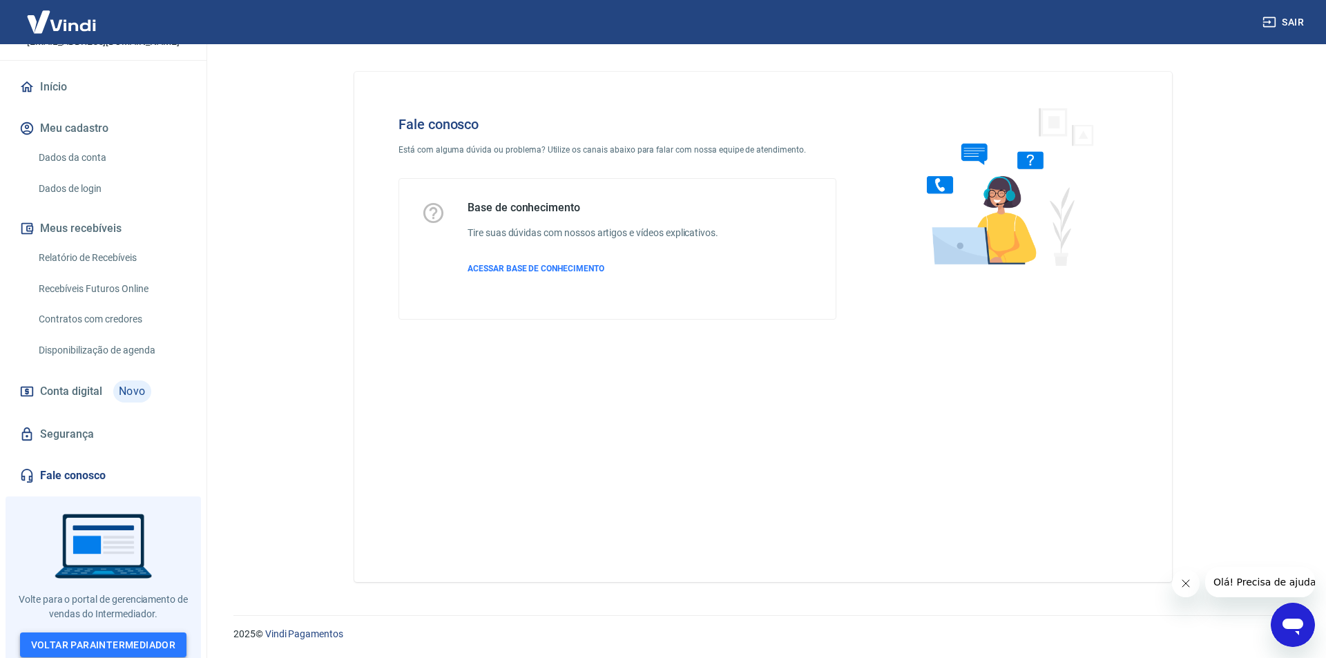
click at [143, 634] on link "Voltar para Intermediador" at bounding box center [103, 646] width 167 height 26
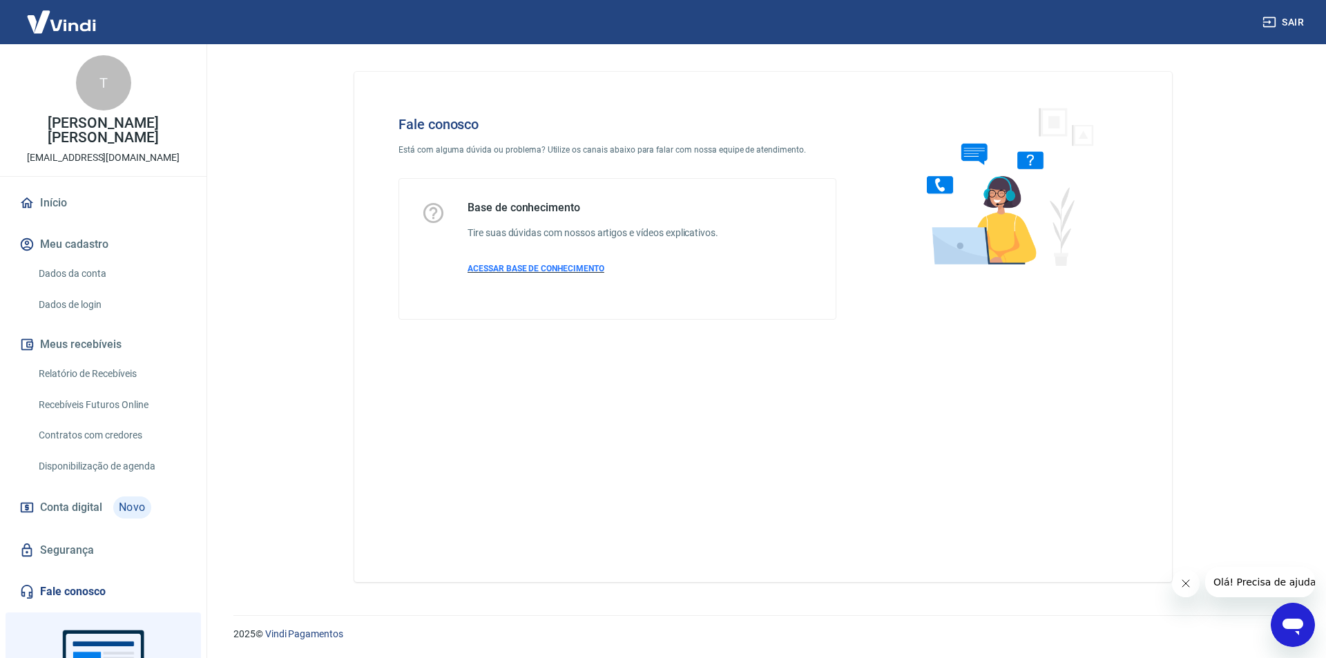
click at [535, 267] on span "ACESSAR BASE DE CONHECIMENTO" at bounding box center [536, 269] width 137 height 10
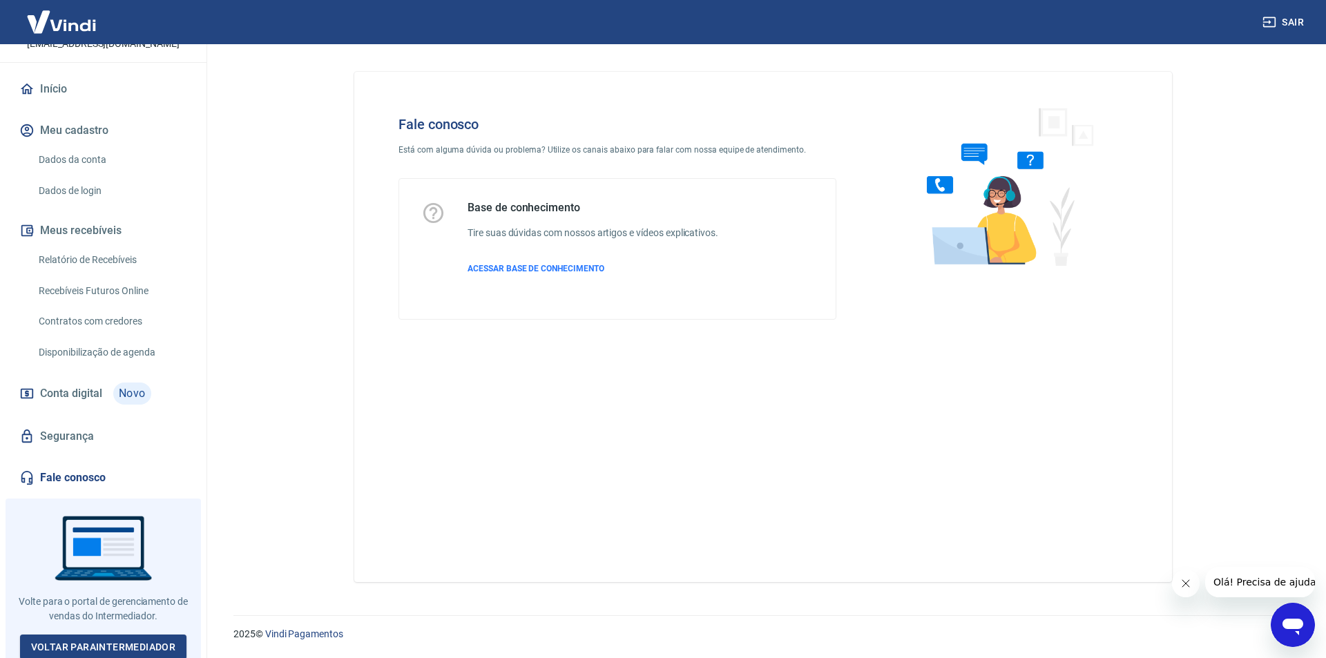
scroll to position [116, 0]
click at [534, 275] on div "Base de conhecimento Tire suas dúvidas com nossos artigos e vídeos explicativos…" at bounding box center [593, 249] width 251 height 96
click at [538, 267] on span "ACESSAR BASE DE CONHECIMENTO" at bounding box center [536, 269] width 137 height 10
click at [91, 635] on link "Voltar para Intermediador" at bounding box center [103, 646] width 167 height 26
